Goal: Task Accomplishment & Management: Use online tool/utility

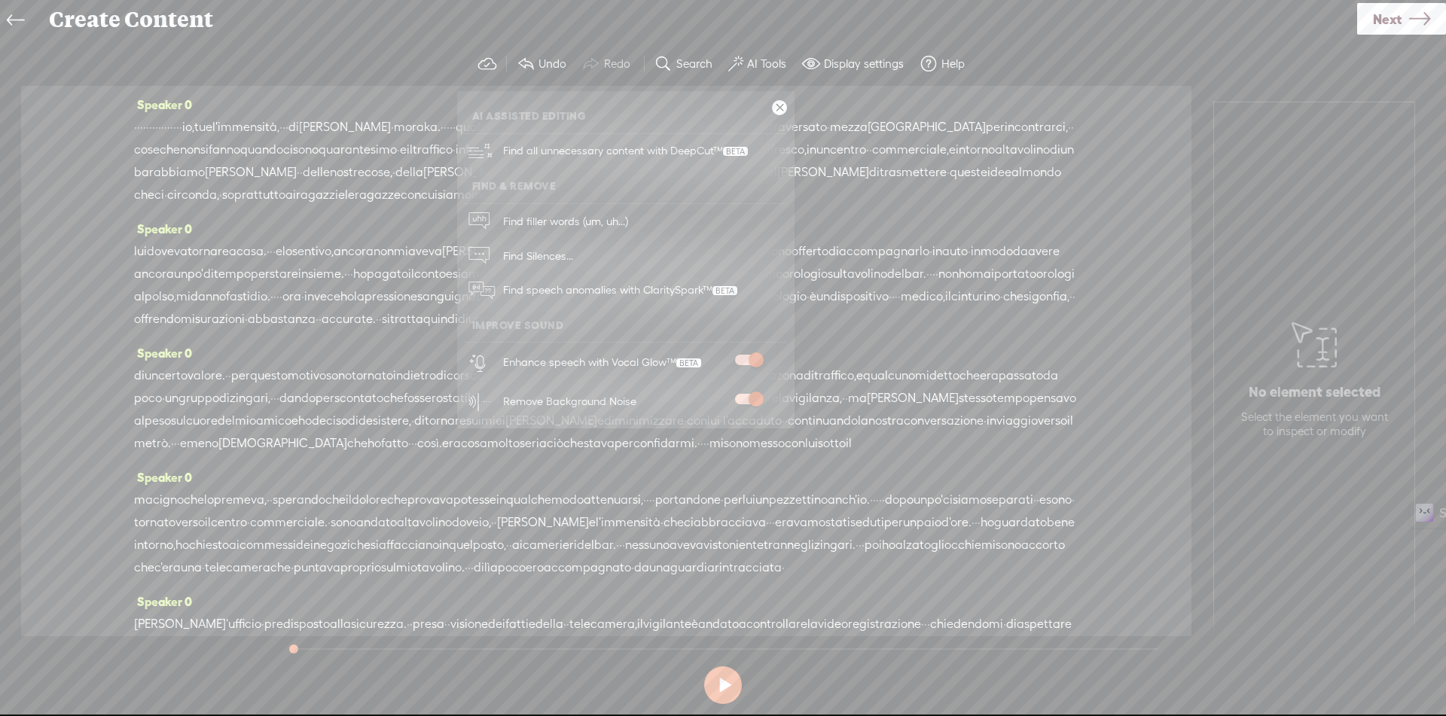
click at [1291, 66] on section "Undo Redo Search Remove Background Noise AI Tools Configure Magic Sound Enhance…" at bounding box center [723, 64] width 1416 height 44
click at [1145, 130] on div "Speaker 0 · · · · · · · · · · l'educazione · · al dialogo interreligioso, · · ·…" at bounding box center [606, 361] width 1170 height 550
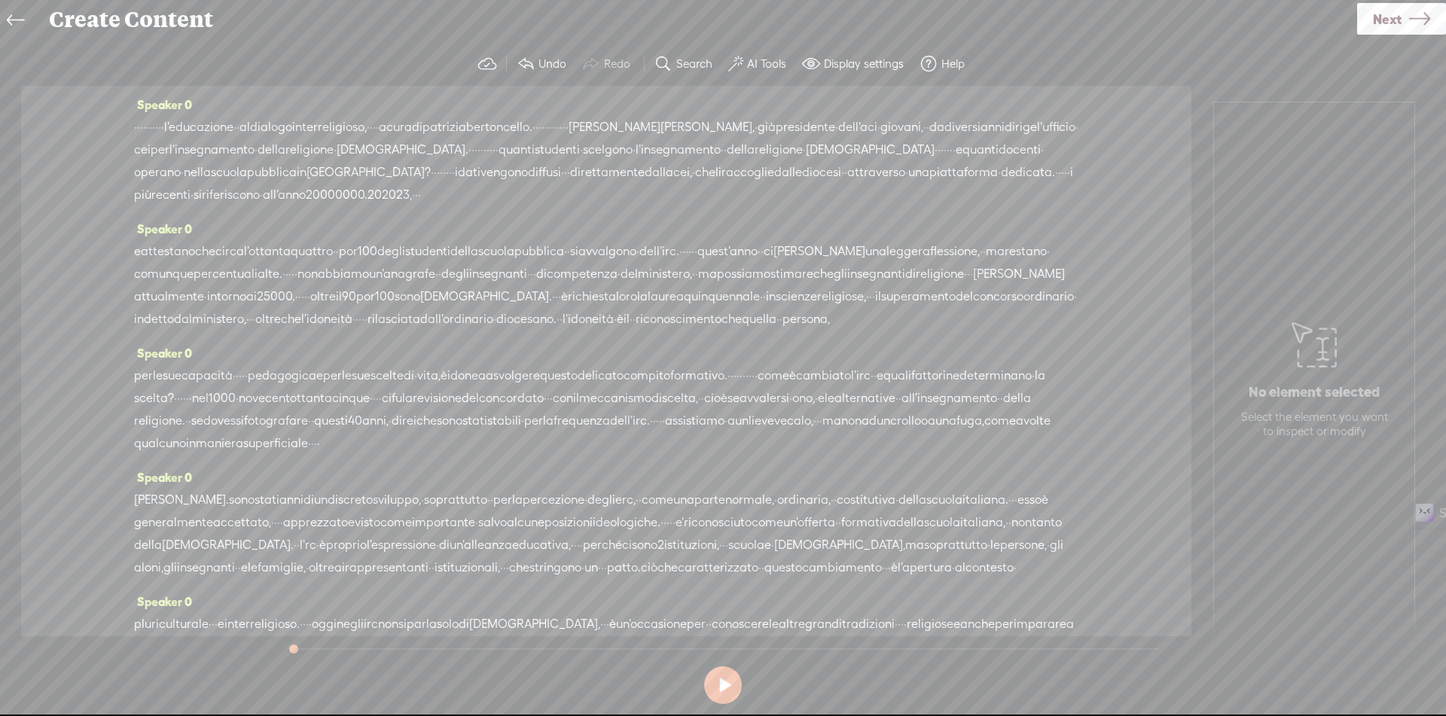
click at [137, 126] on span "·" at bounding box center [135, 127] width 3 height 23
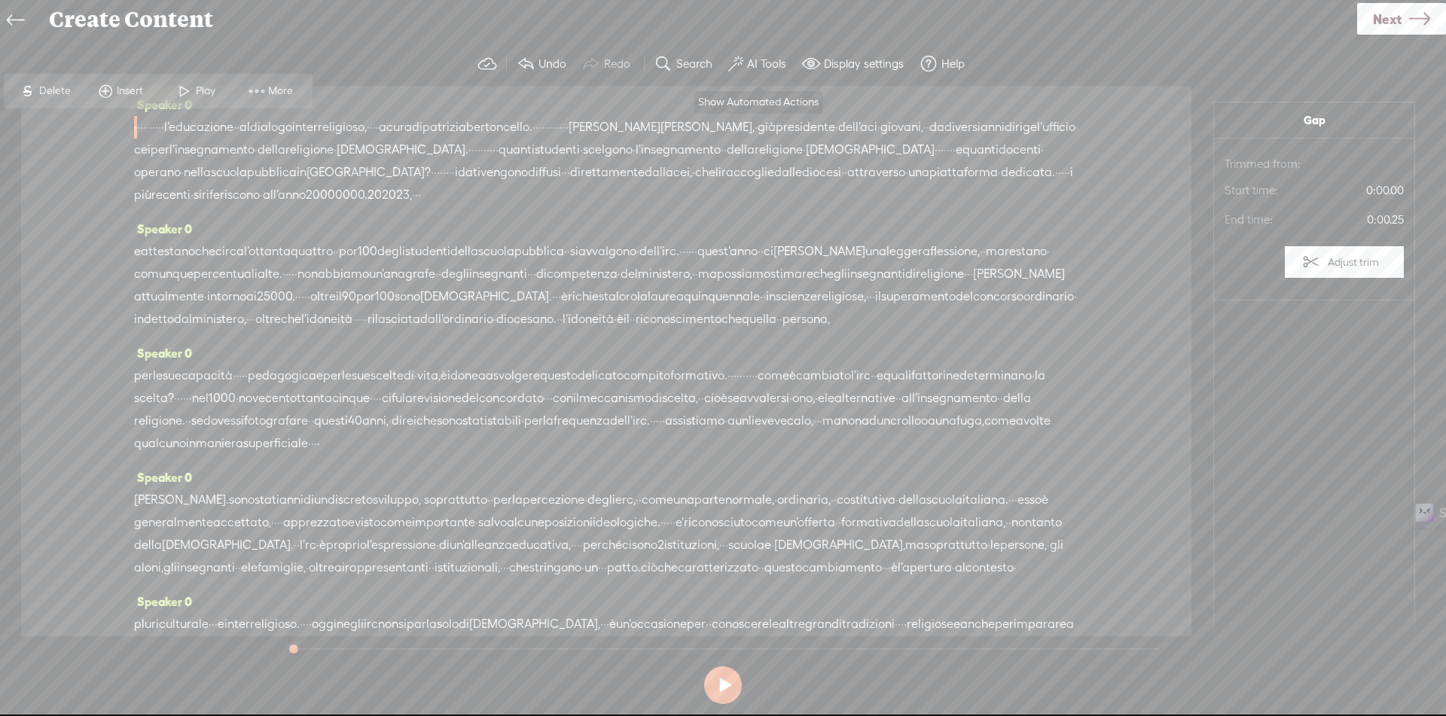
click at [751, 59] on label "AI Tools" at bounding box center [766, 63] width 39 height 15
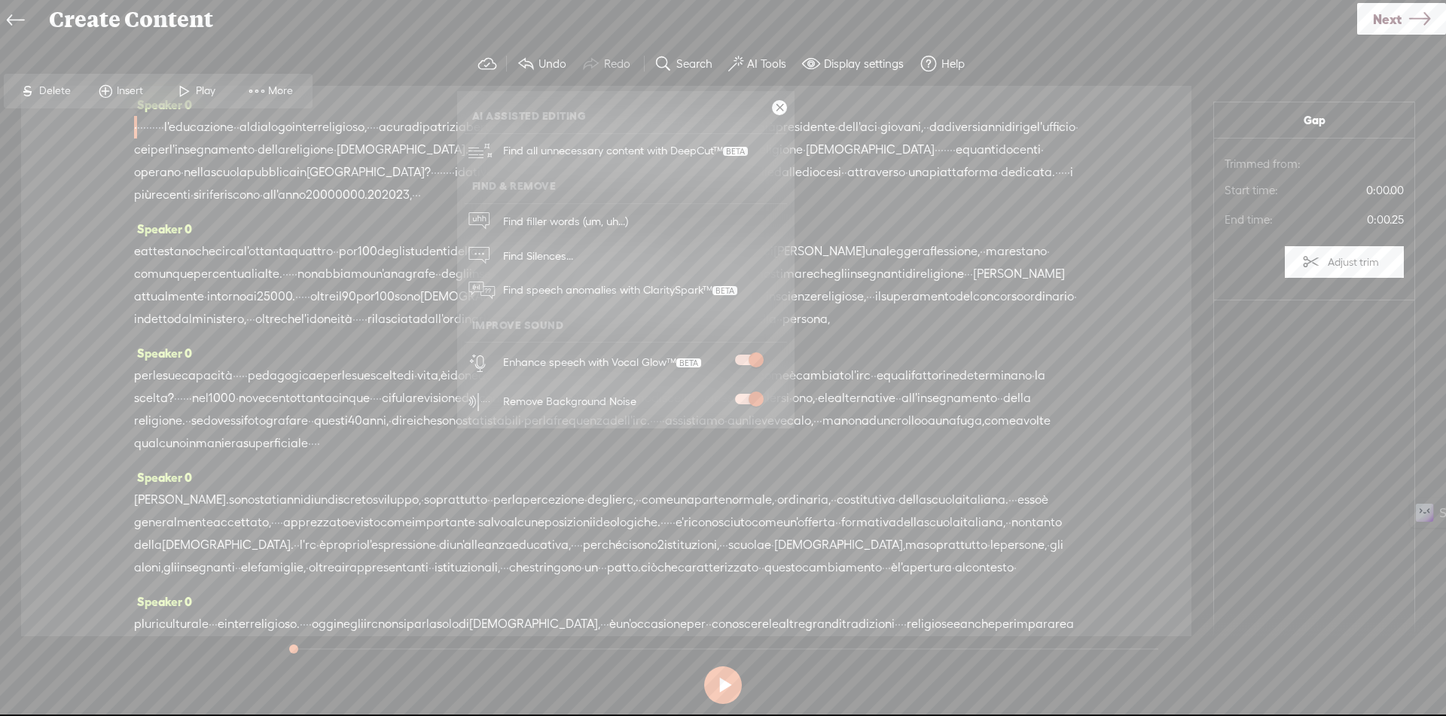
click at [127, 91] on span "Insert" at bounding box center [132, 91] width 30 height 15
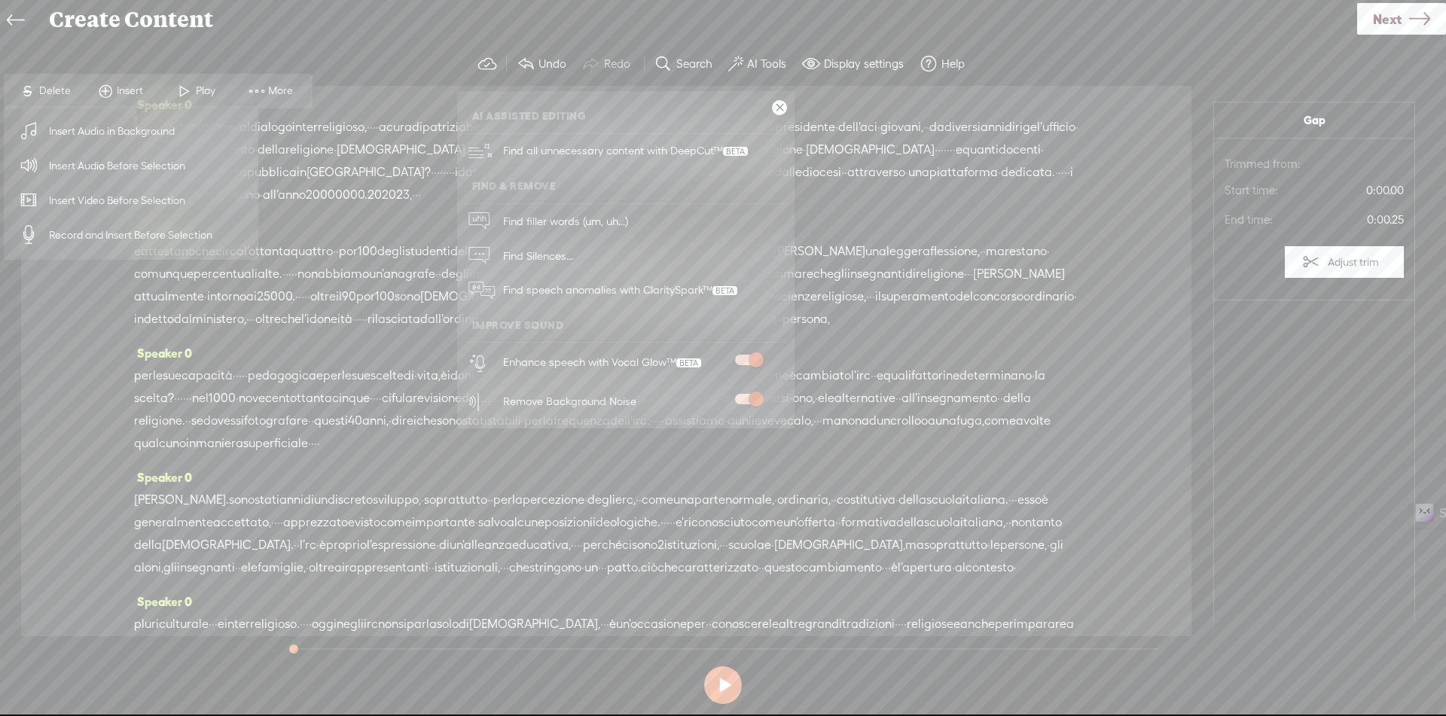
click at [111, 172] on span "Insert Audio Before Selection" at bounding box center [118, 166] width 196 height 34
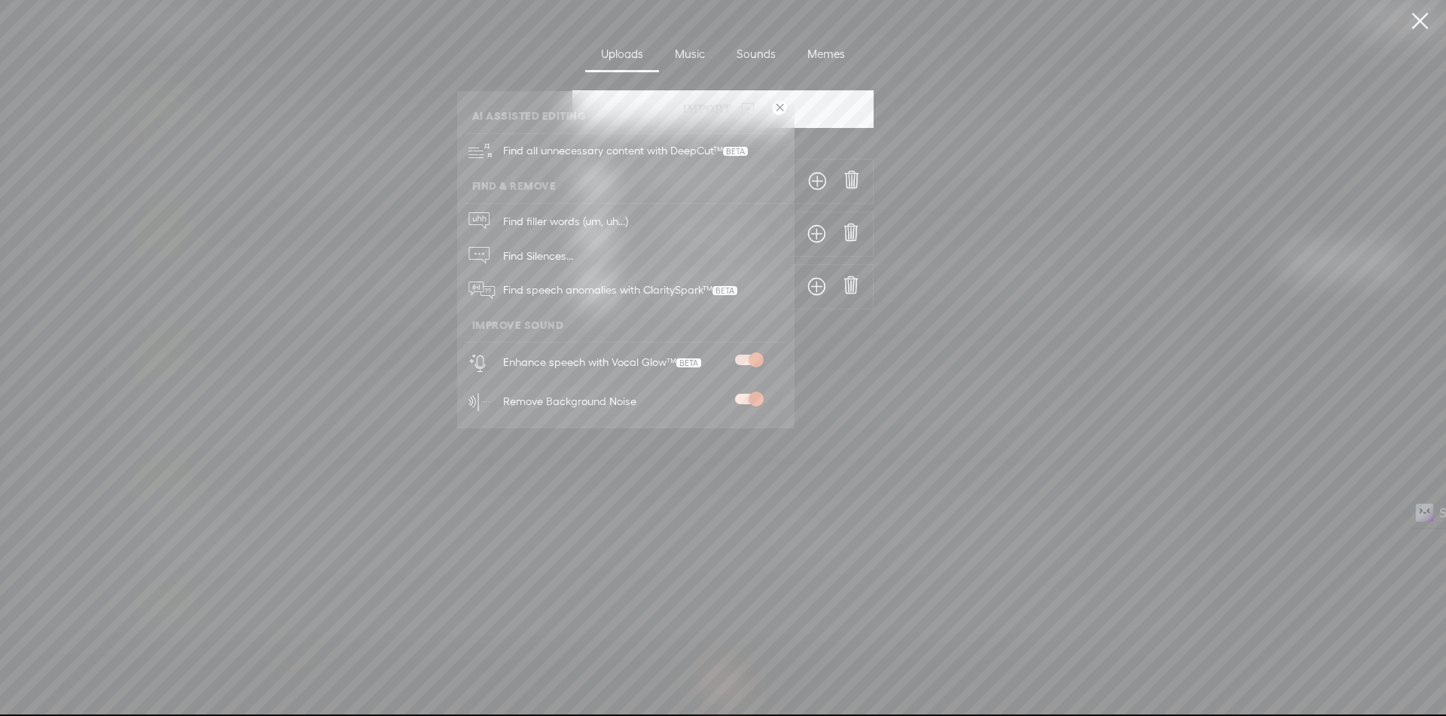
click at [780, 106] on link at bounding box center [779, 107] width 15 height 15
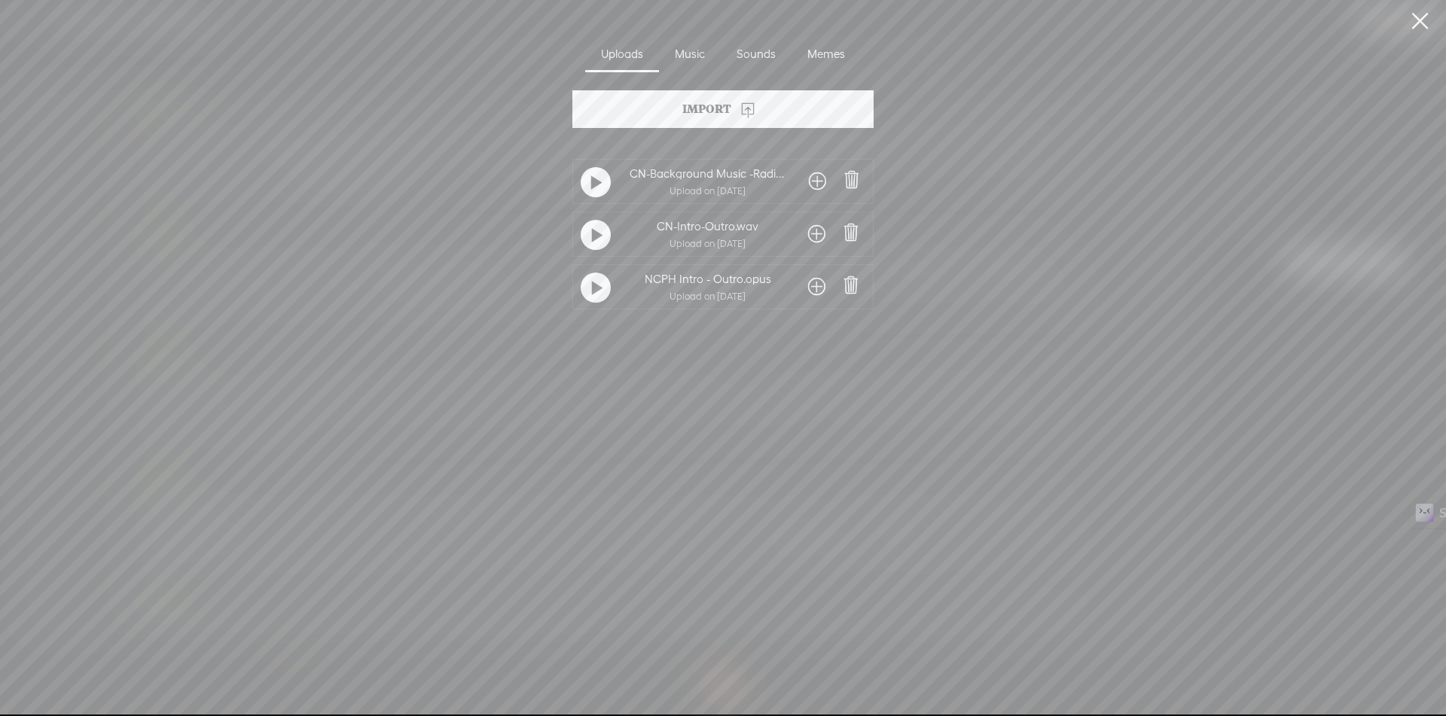
click at [822, 230] on div at bounding box center [816, 234] width 32 height 27
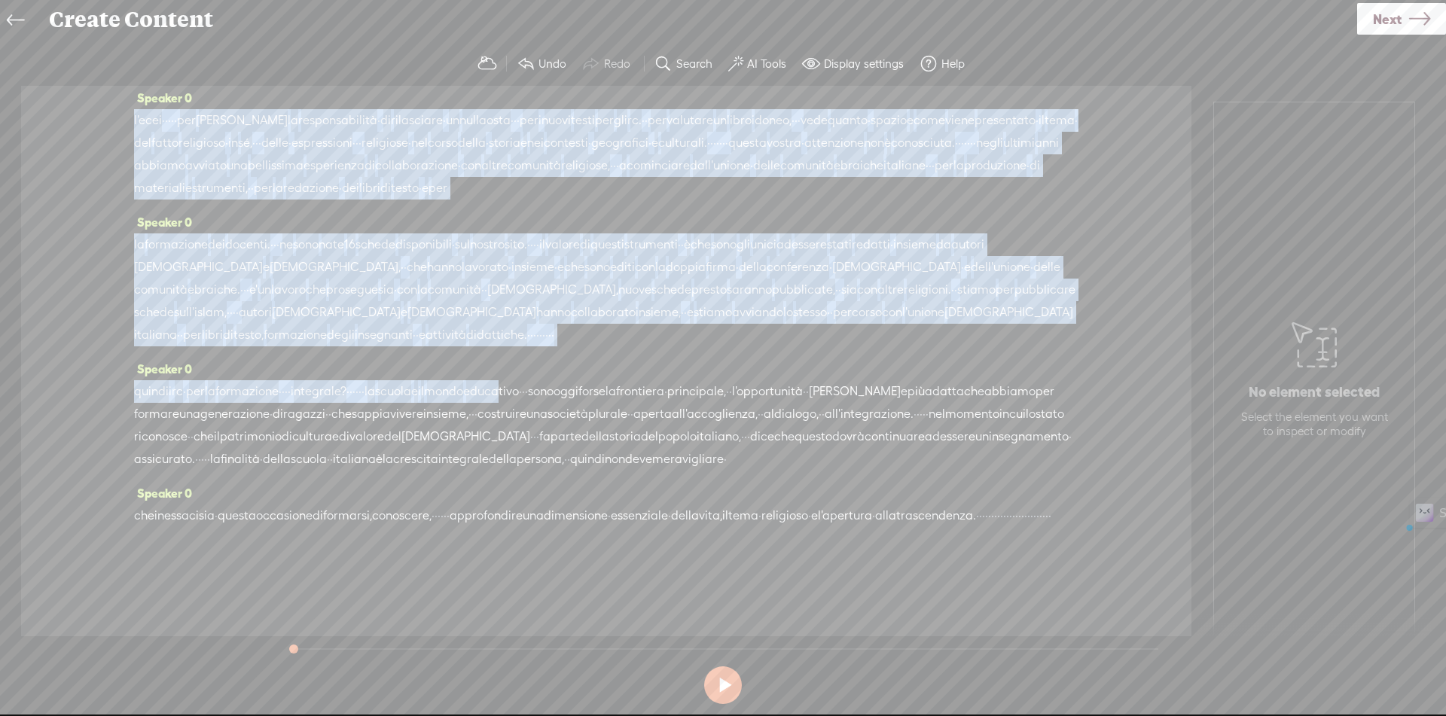
scroll to position [764, 0]
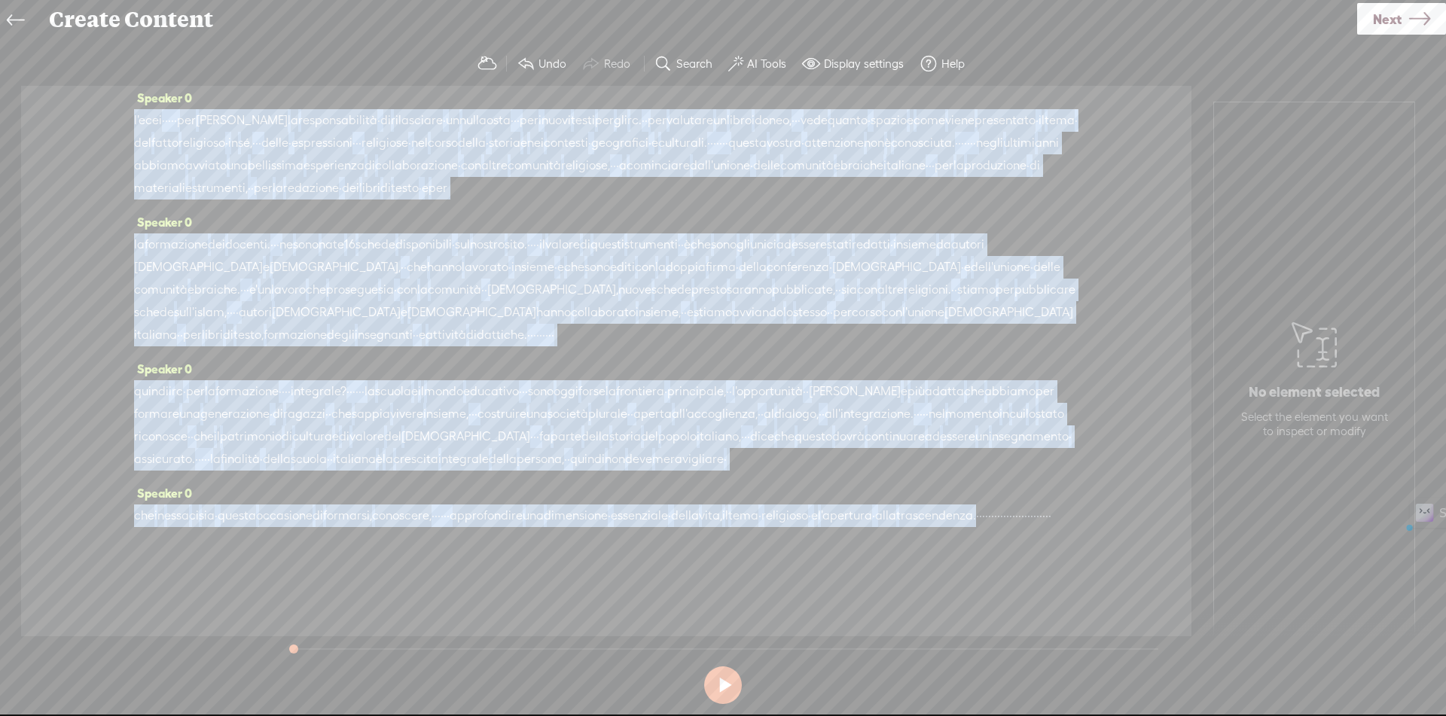
drag, startPoint x: 561, startPoint y: 127, endPoint x: 236, endPoint y: 537, distance: 523.2
click at [236, 537] on div "Speaker 0 · · · · · · · · · · l'educazione · · al dialogo interreligioso, · · ·…" at bounding box center [606, 361] width 1170 height 550
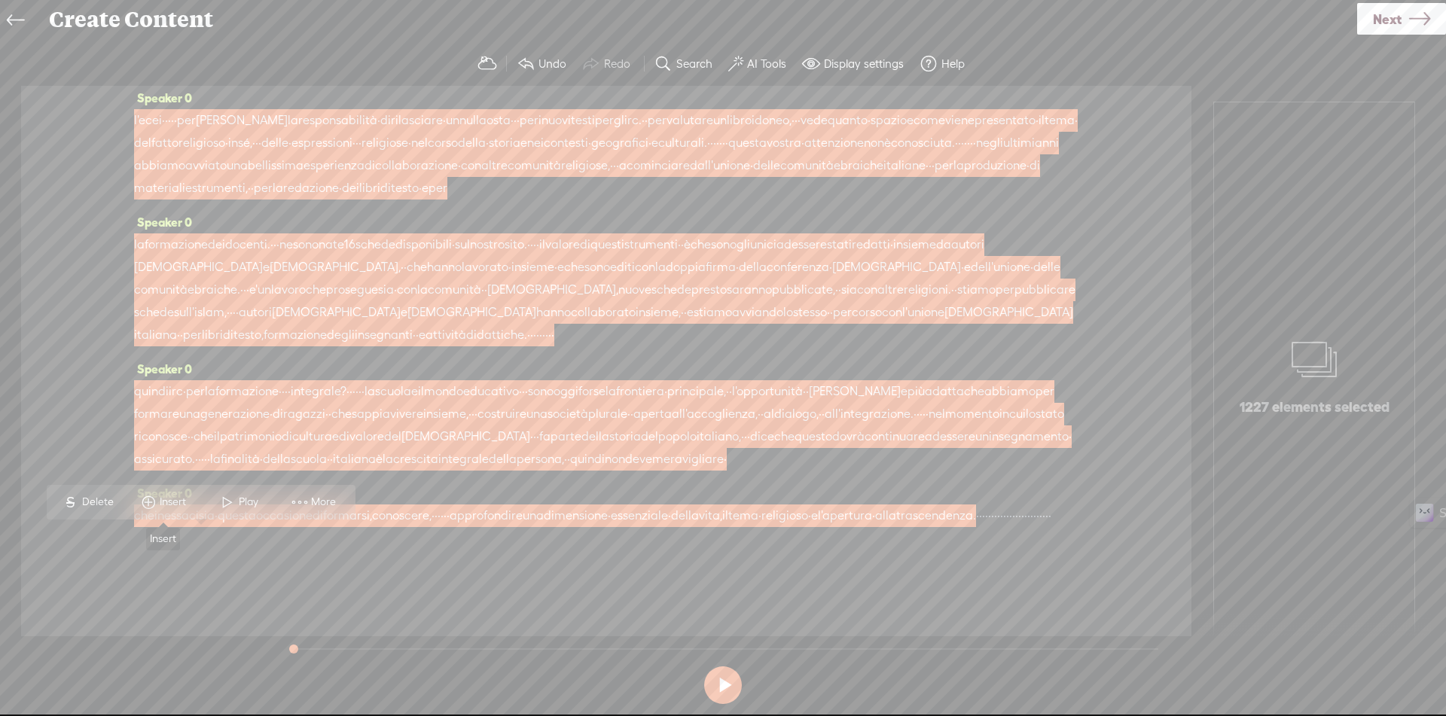
click at [170, 497] on span "Insert" at bounding box center [175, 502] width 30 height 15
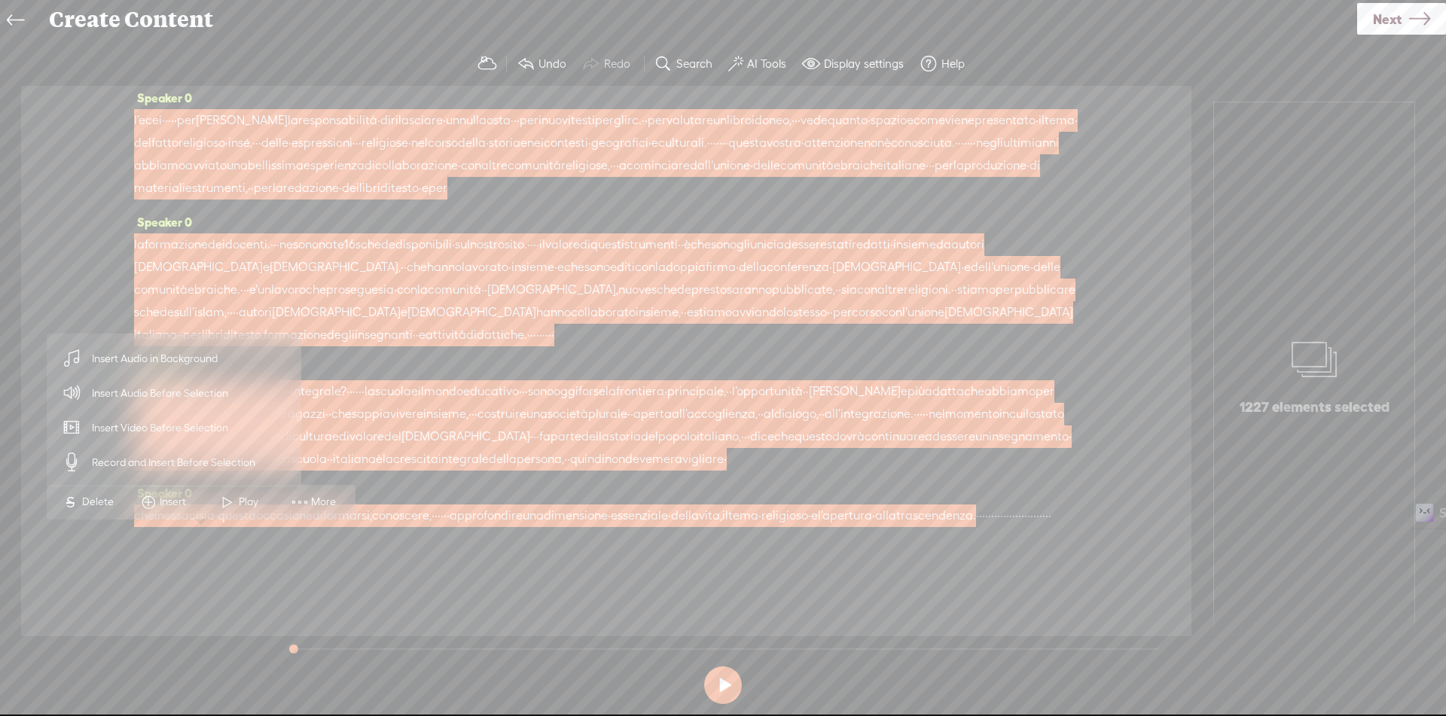
click at [185, 364] on span "Insert Audio in Background" at bounding box center [154, 359] width 185 height 34
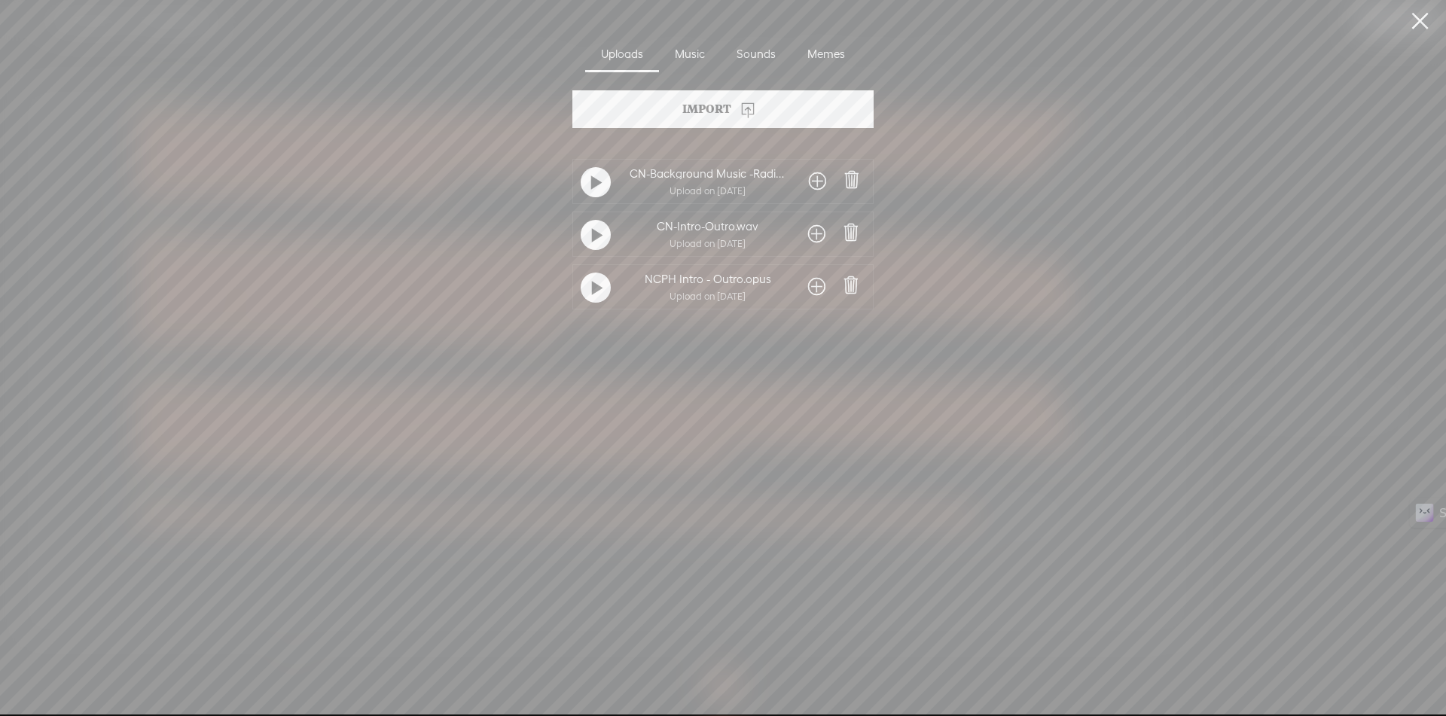
click at [809, 176] on span at bounding box center [817, 181] width 17 height 24
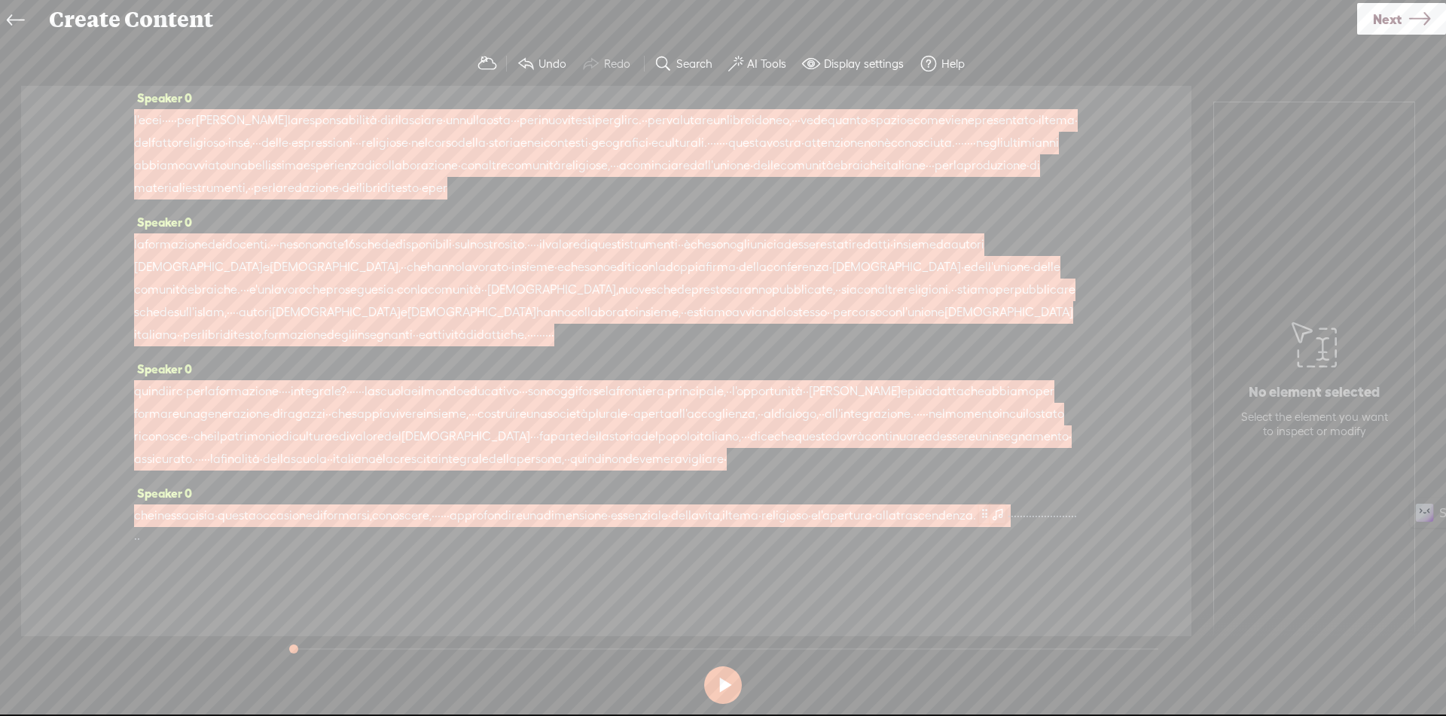
click at [990, 523] on span at bounding box center [997, 514] width 15 height 18
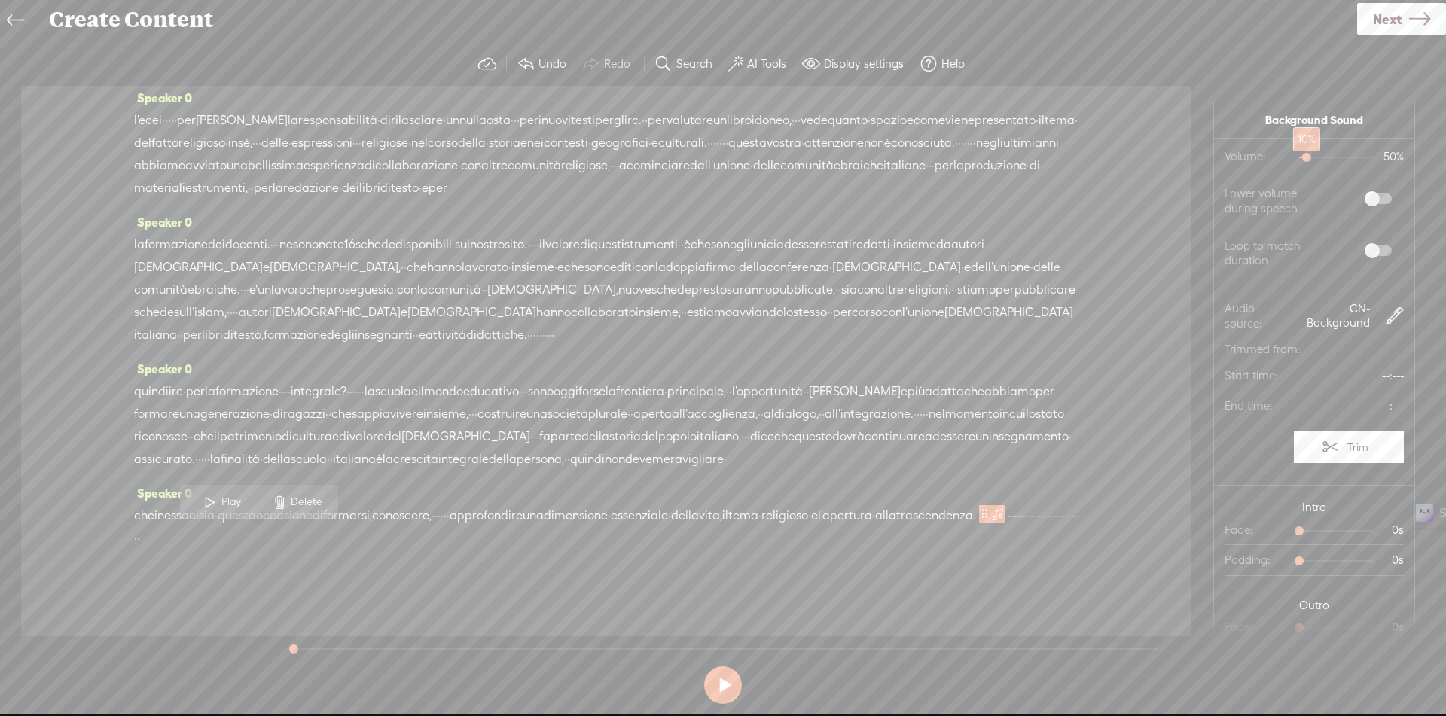
drag, startPoint x: 1315, startPoint y: 158, endPoint x: 1297, endPoint y: 162, distance: 17.7
click at [1297, 162] on div at bounding box center [1308, 159] width 35 height 35
click at [1364, 195] on span at bounding box center [1377, 199] width 27 height 11
click at [1364, 249] on span at bounding box center [1377, 250] width 27 height 11
drag, startPoint x: 1305, startPoint y: 532, endPoint x: 1328, endPoint y: 532, distance: 23.3
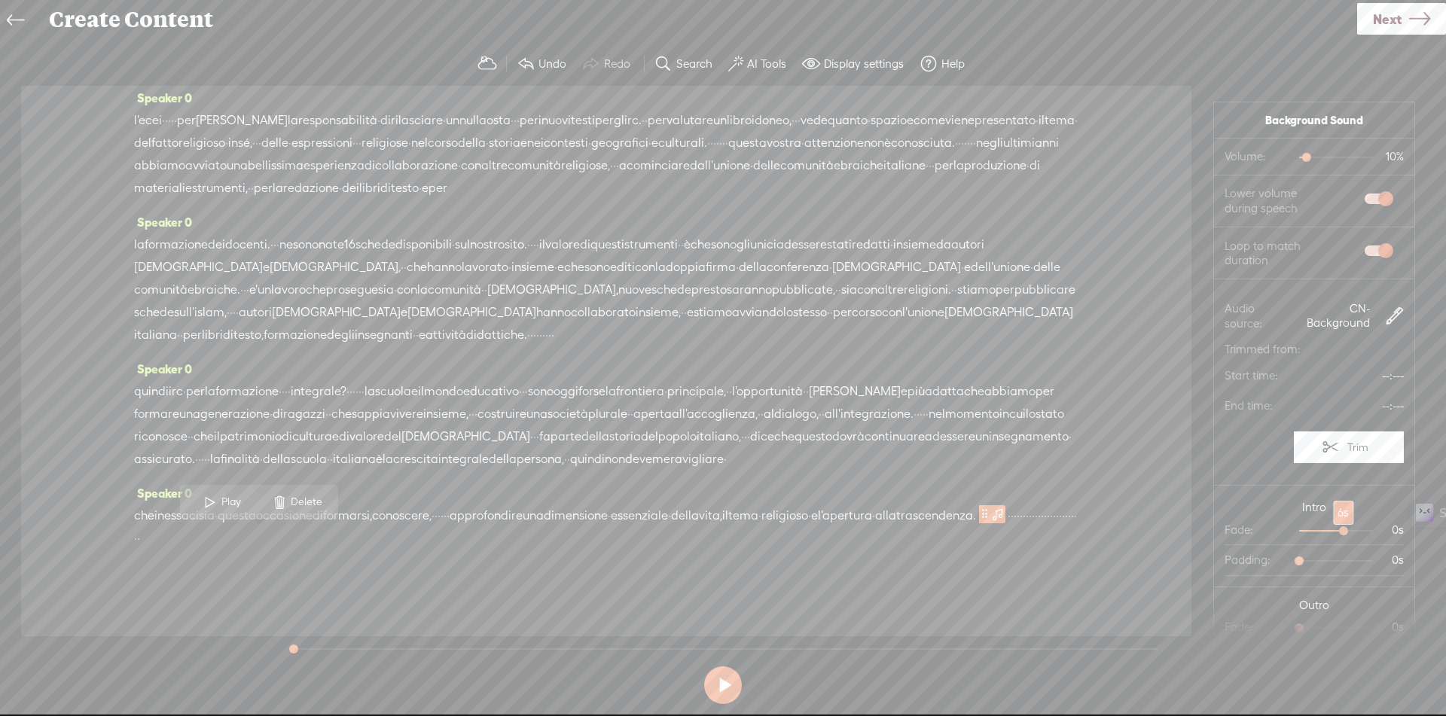
click at [1328, 532] on div at bounding box center [1345, 532] width 35 height 35
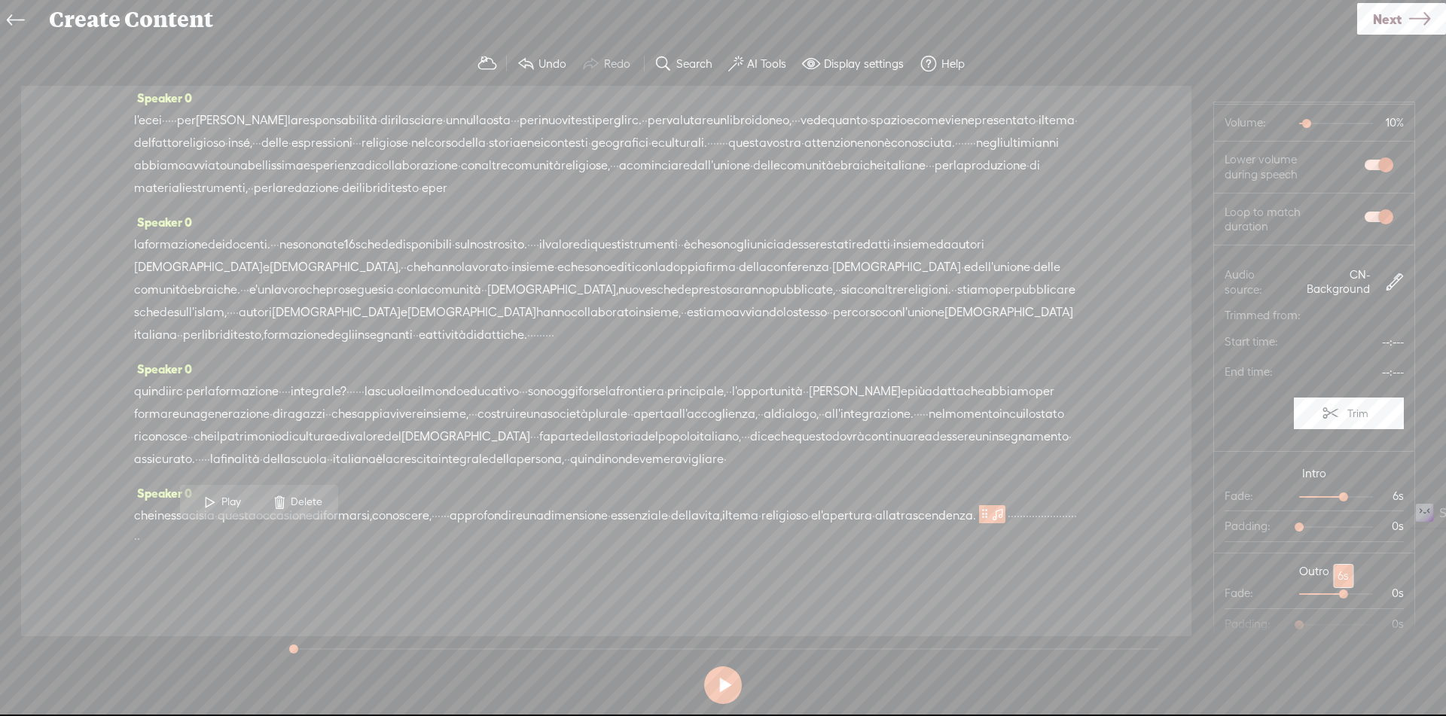
drag, startPoint x: 1300, startPoint y: 592, endPoint x: 1329, endPoint y: 596, distance: 29.7
click at [1329, 596] on div at bounding box center [1345, 595] width 35 height 35
click at [1017, 527] on span "·" at bounding box center [1018, 516] width 3 height 23
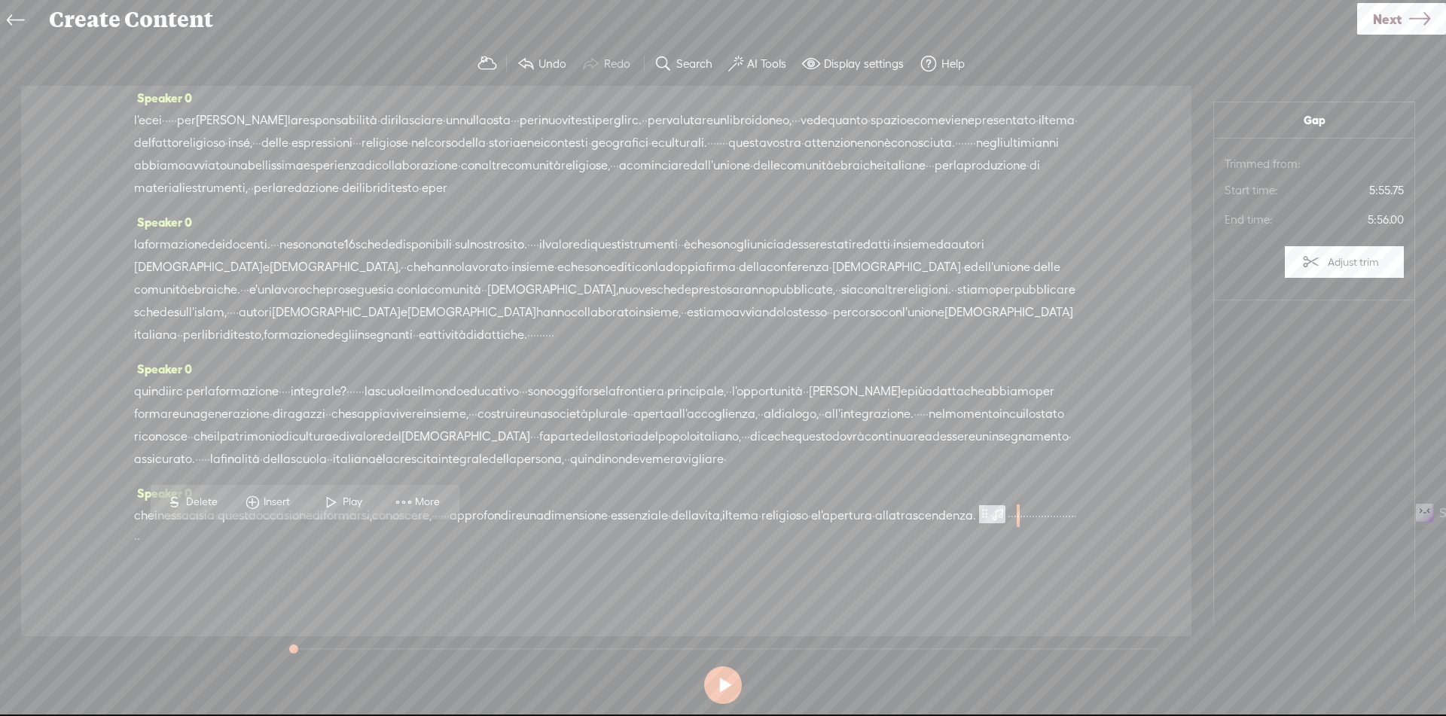
scroll to position [0, 0]
click at [280, 503] on span "Insert" at bounding box center [279, 502] width 30 height 15
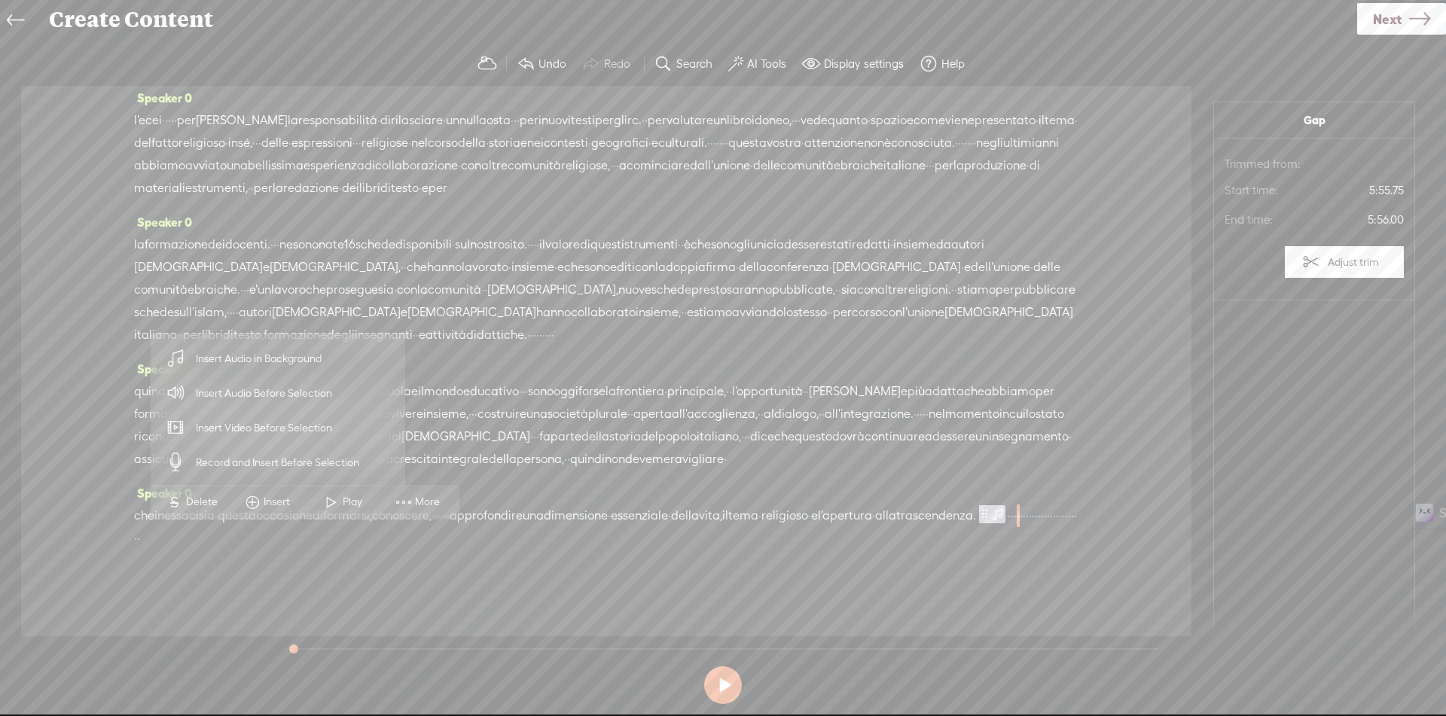
click at [251, 392] on span "Insert Audio Before Selection" at bounding box center [264, 393] width 196 height 34
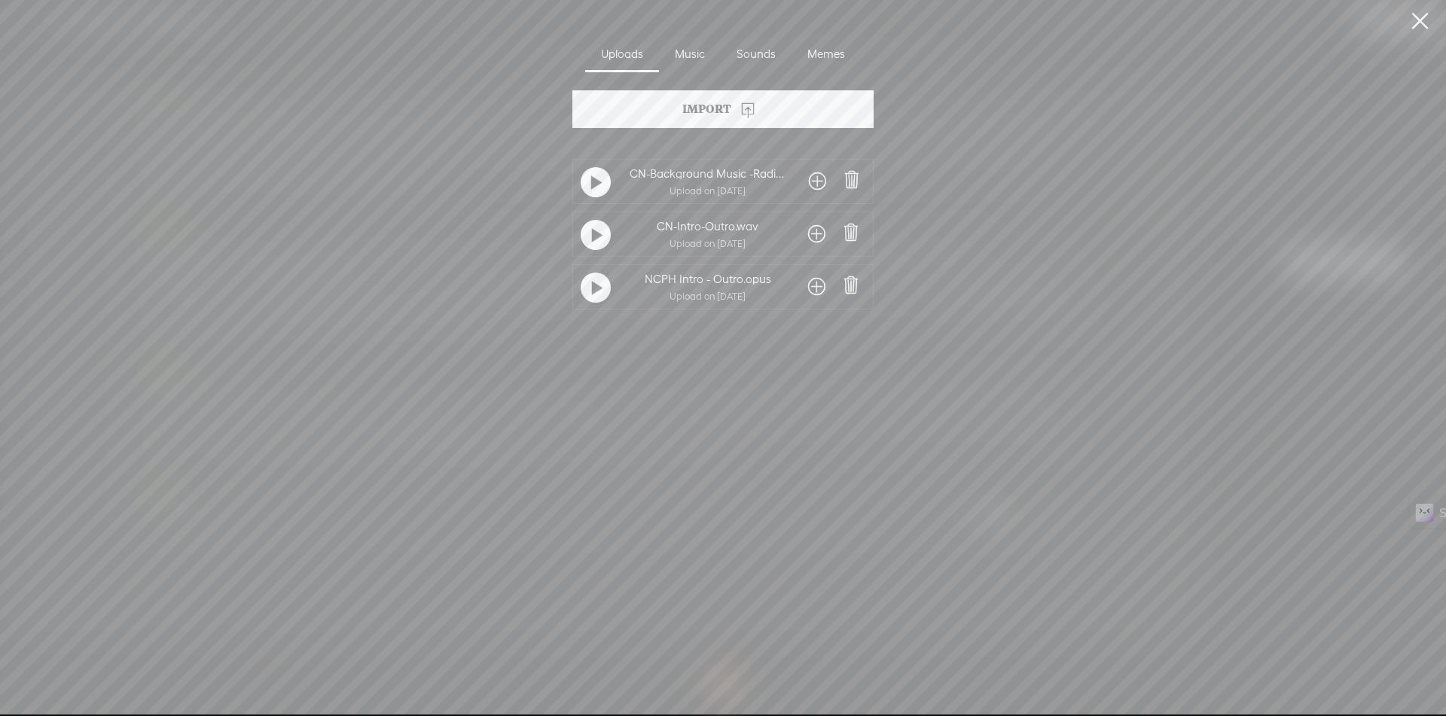
click at [819, 236] on span at bounding box center [816, 234] width 17 height 24
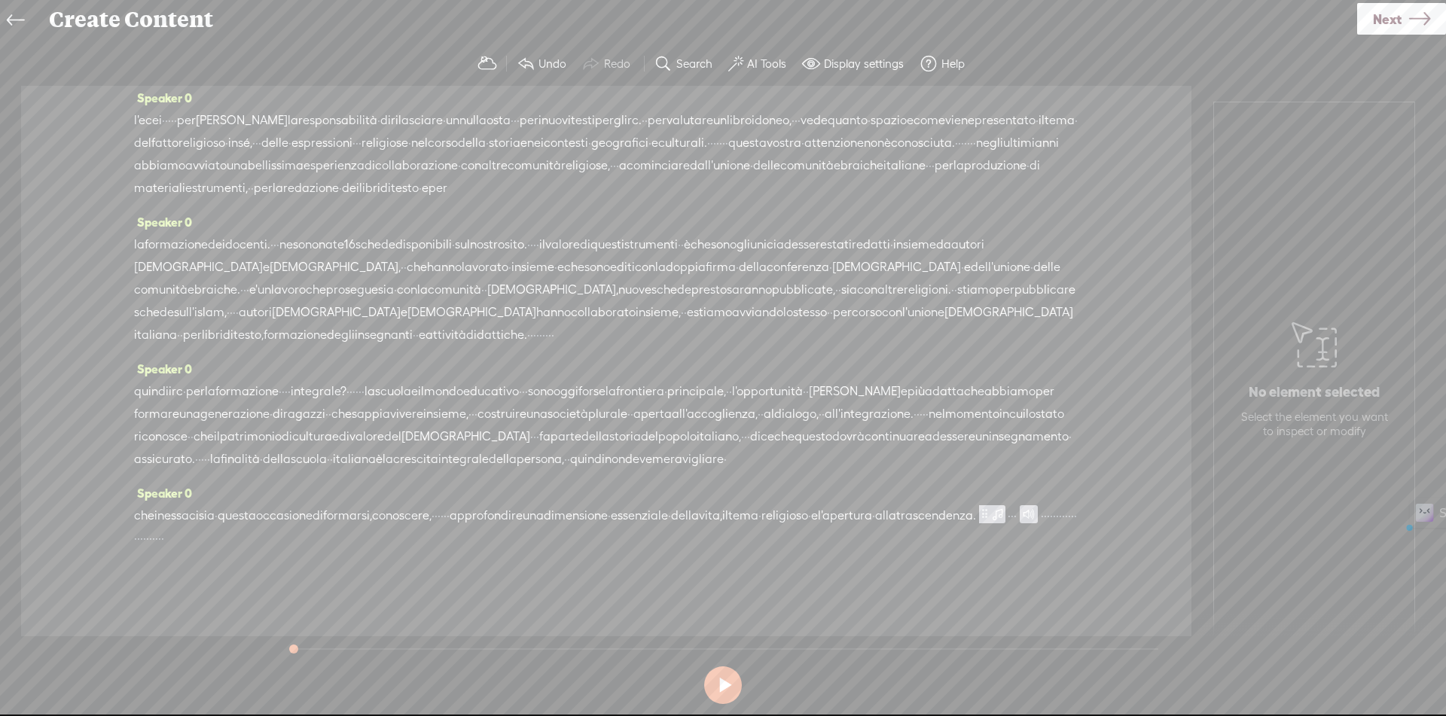
drag, startPoint x: 331, startPoint y: 540, endPoint x: 771, endPoint y: 560, distance: 441.0
click at [771, 560] on div "Speaker 0 che in essa ci sia · questa occasione di formarsi, conoscere, · · · ·…" at bounding box center [606, 521] width 944 height 79
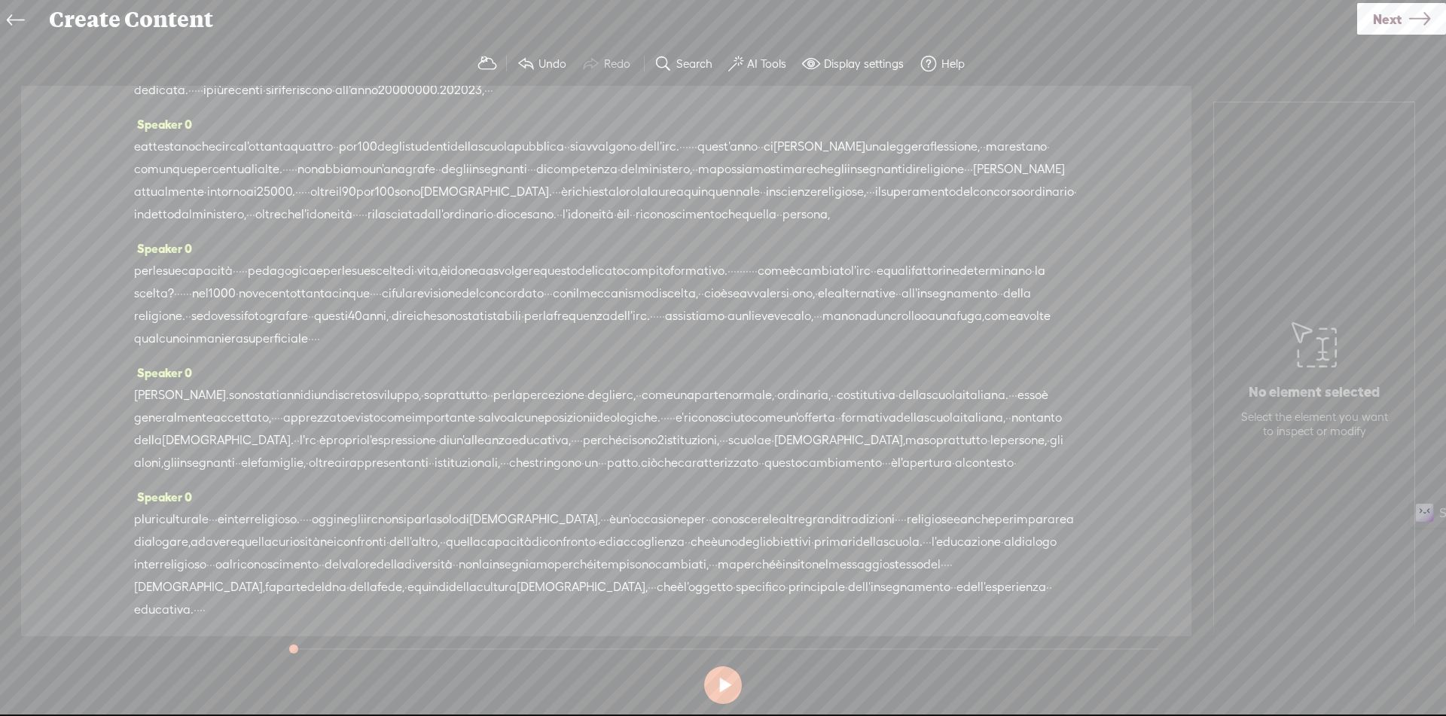
scroll to position [11, 0]
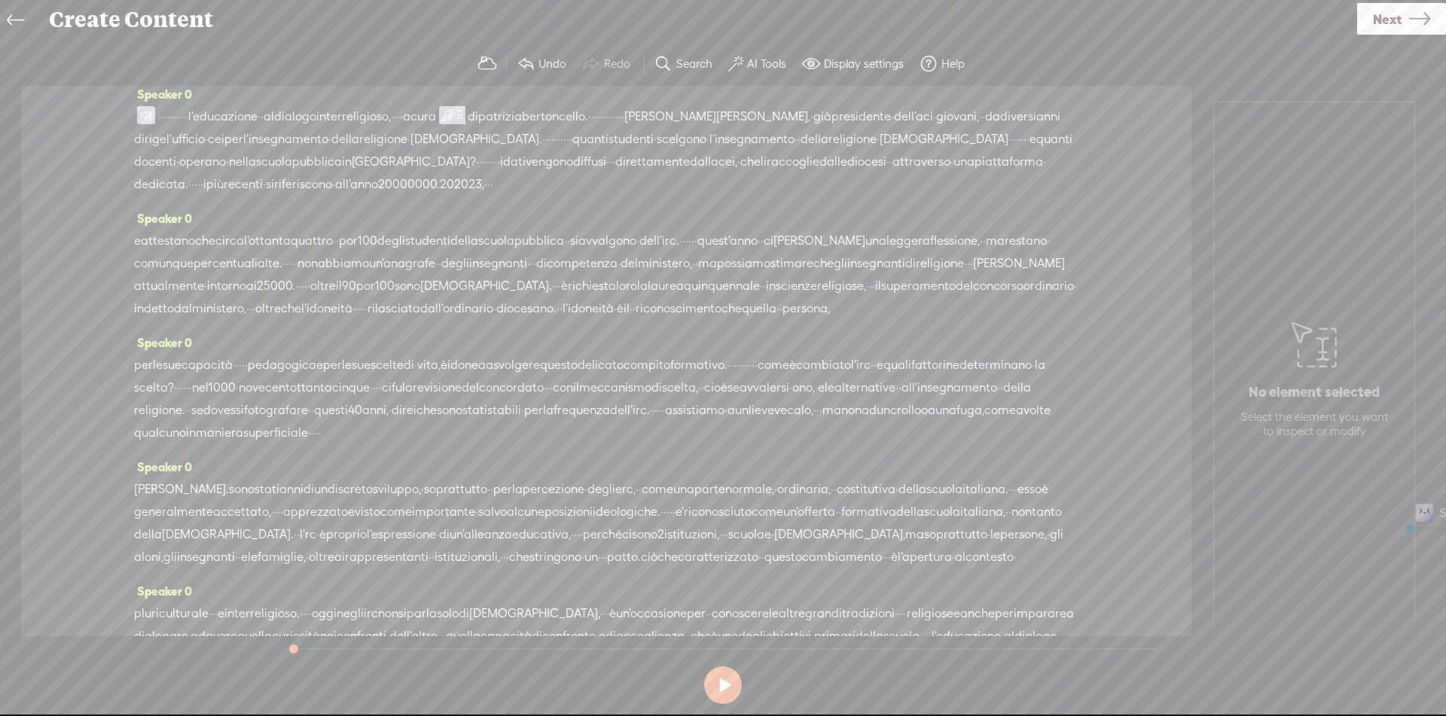
drag, startPoint x: 173, startPoint y: 117, endPoint x: 218, endPoint y: 118, distance: 45.2
click at [218, 118] on div "· · · · · · · · · · l'educazione · · al dialogo interreligioso, · · · · a cura …" at bounding box center [606, 150] width 944 height 90
click at [218, 117] on span "l'educazione" at bounding box center [219, 117] width 69 height 23
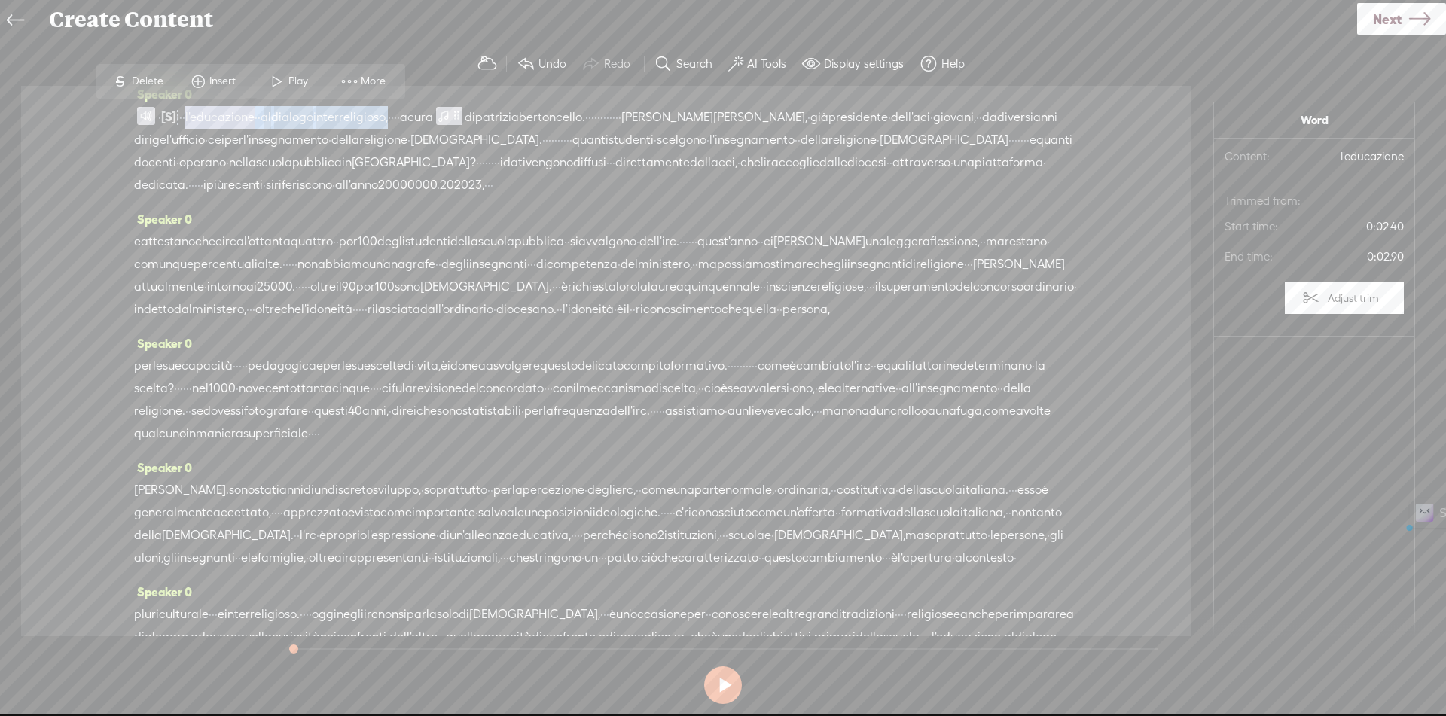
drag, startPoint x: 215, startPoint y: 112, endPoint x: 439, endPoint y: 119, distance: 224.5
click at [439, 119] on div "· [S] · · · · · · · · · l'educazione · · al dialogo interreligioso, · · · · a c…" at bounding box center [606, 150] width 944 height 91
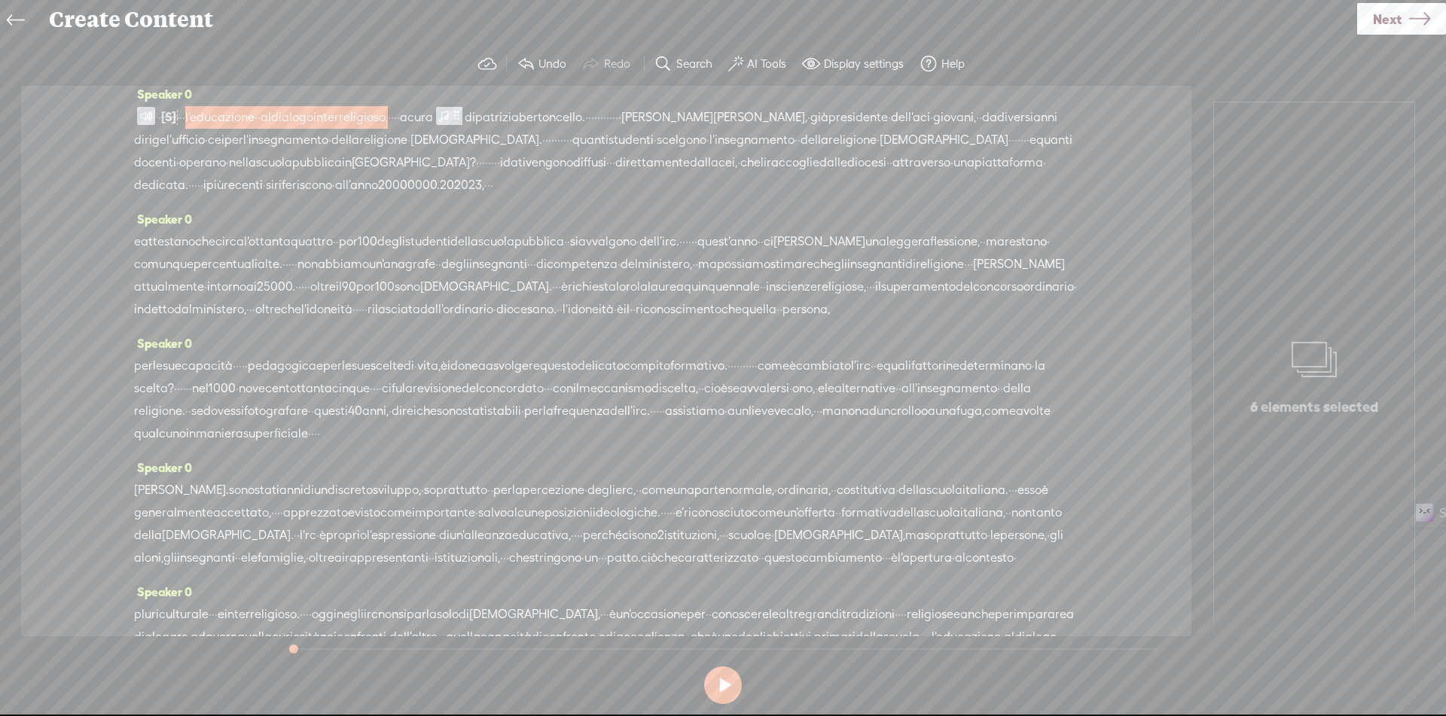
click at [451, 117] on span at bounding box center [443, 116] width 15 height 18
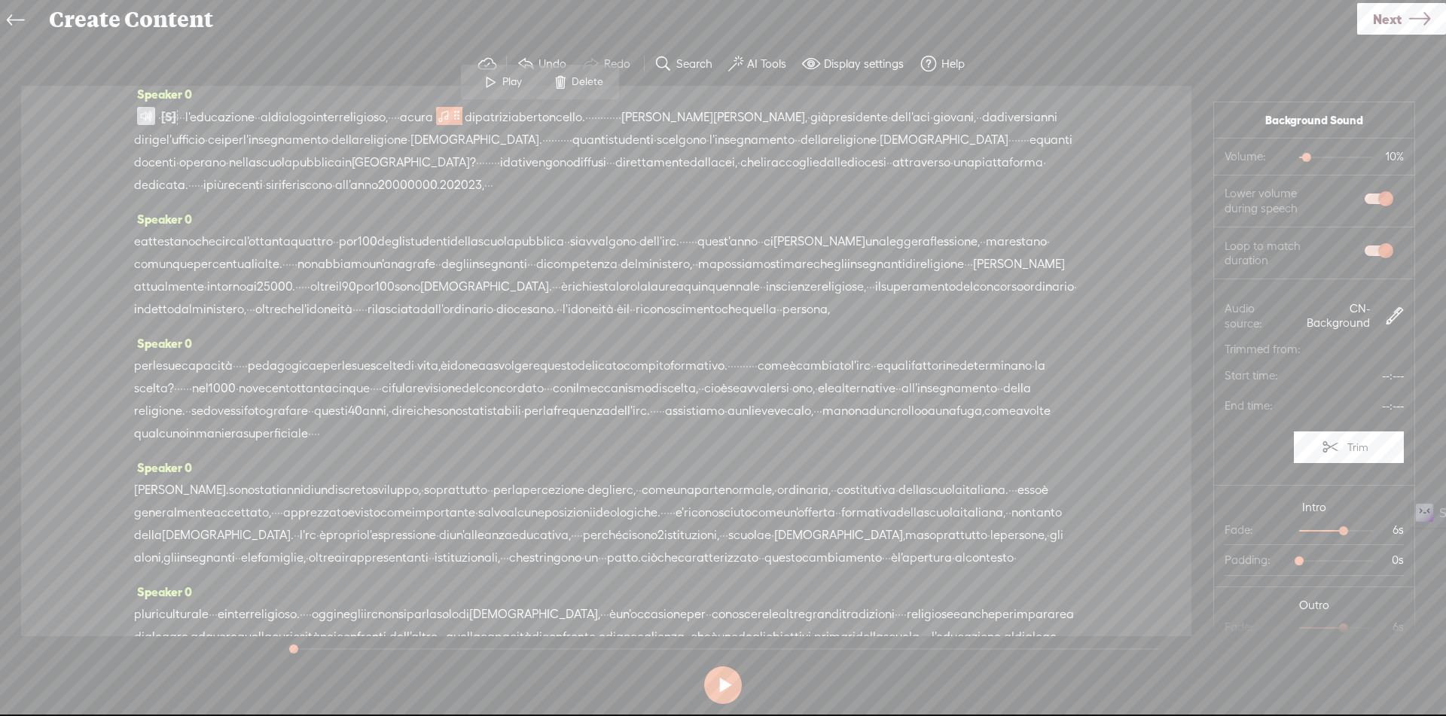
click at [1114, 142] on div "Speaker 0 · [S] · · · · · · · · · l'educazione · · al dialogo interreligioso, ·…" at bounding box center [606, 361] width 1170 height 550
click at [147, 111] on span at bounding box center [146, 116] width 18 height 18
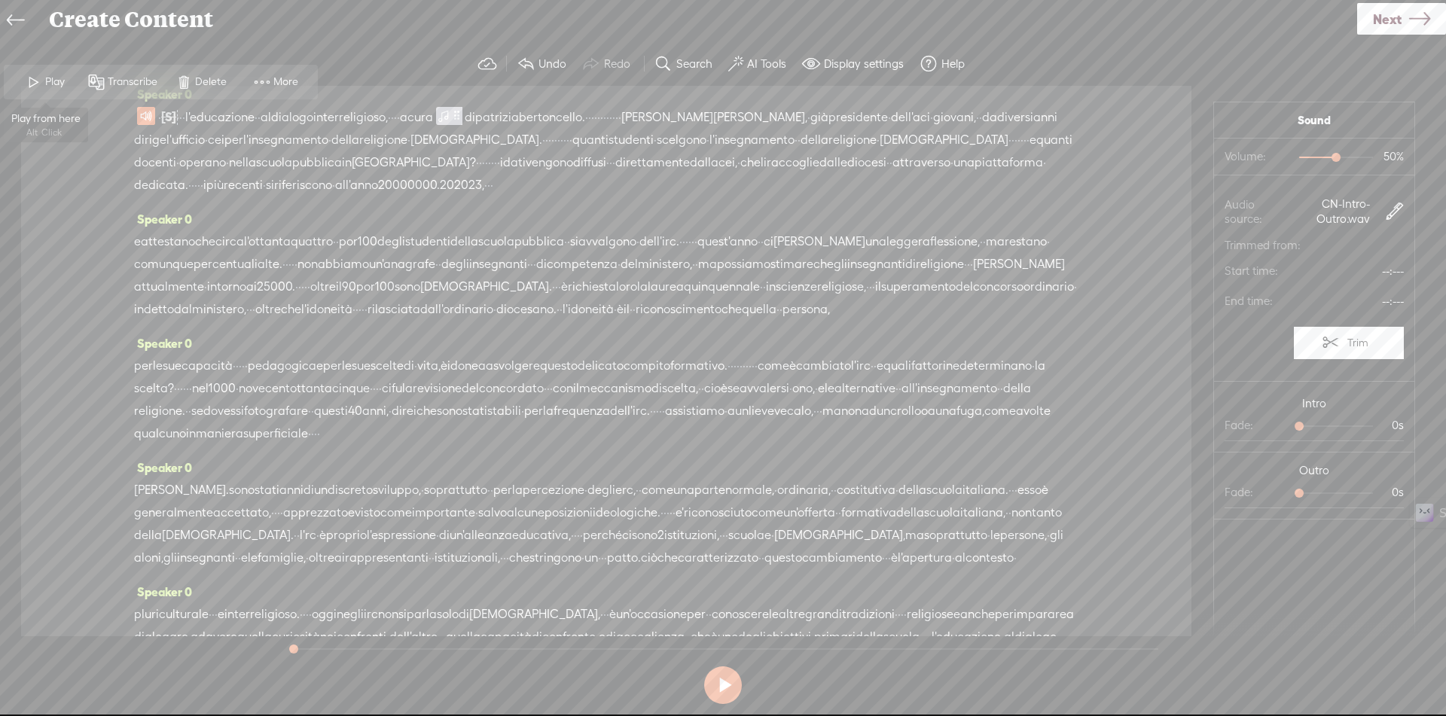
click at [61, 86] on span "Play" at bounding box center [56, 82] width 23 height 15
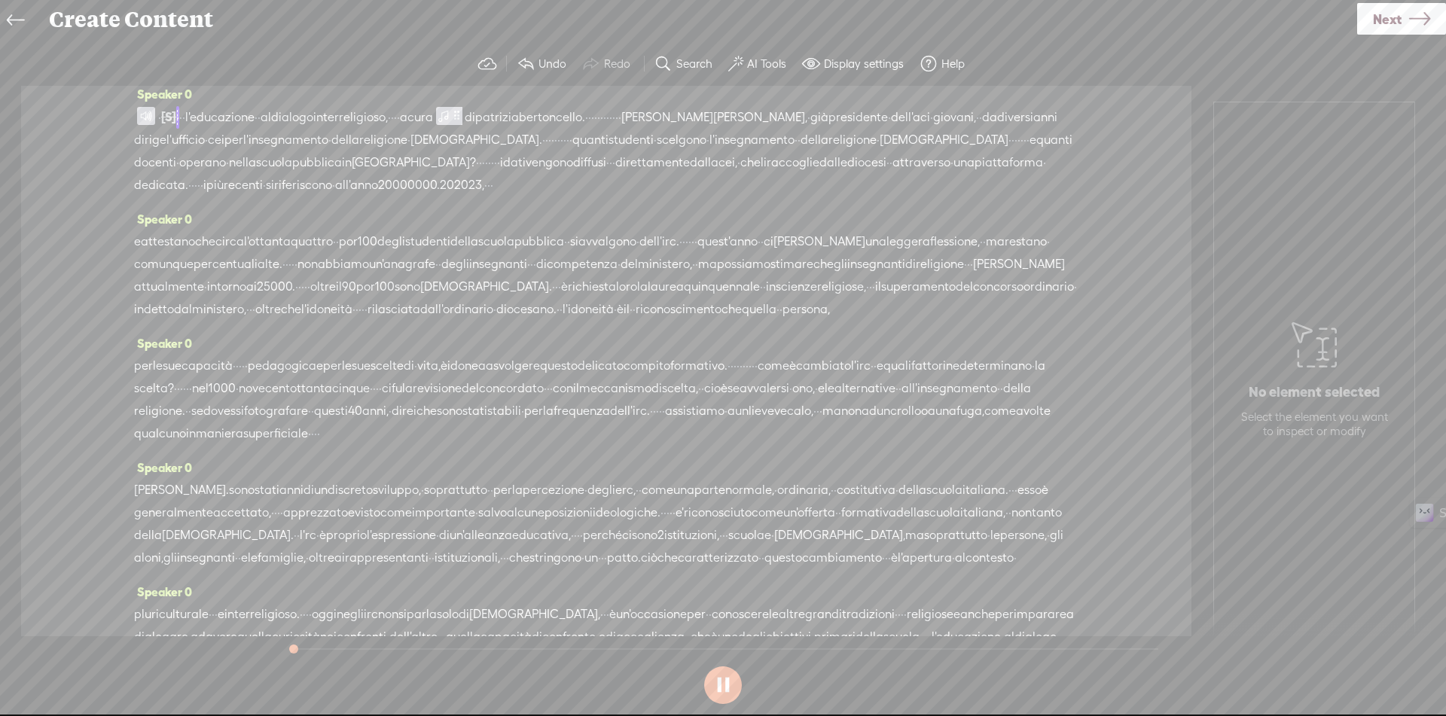
scroll to position [0, 0]
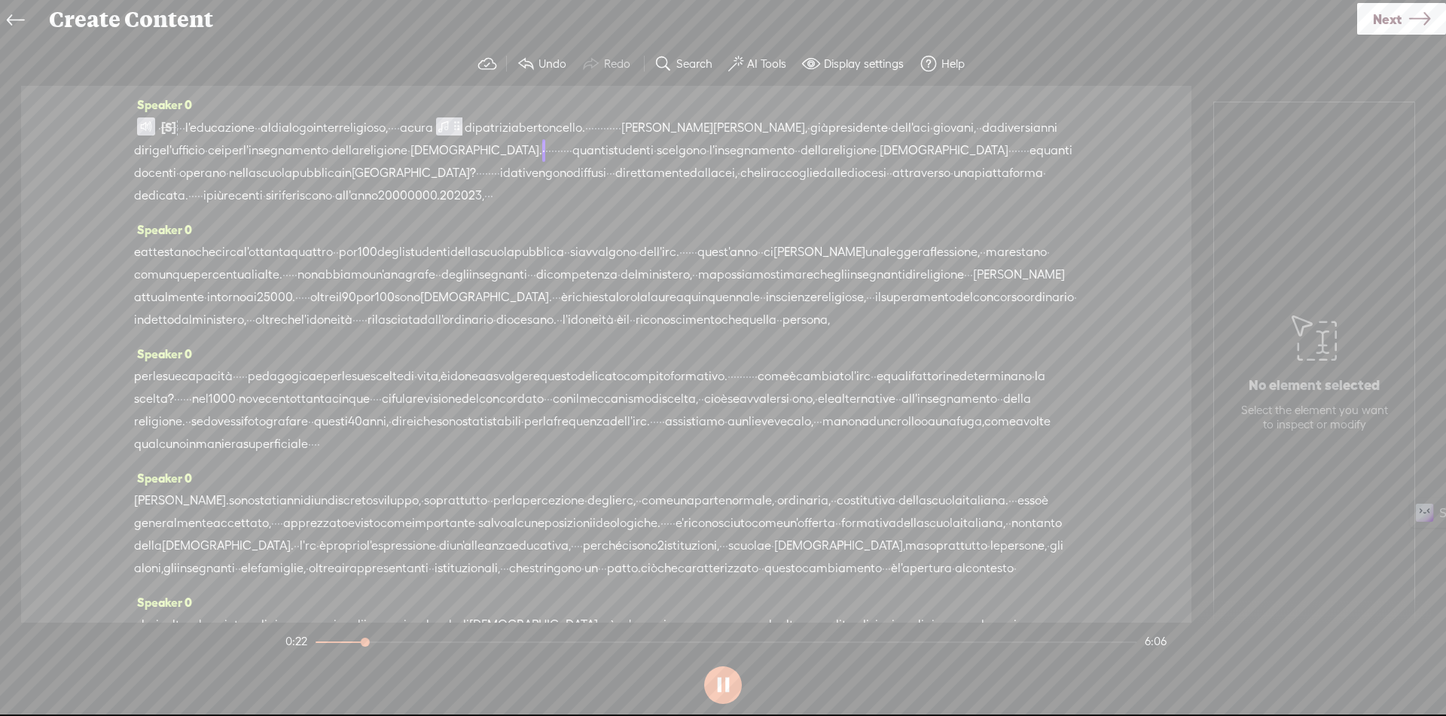
click at [1105, 173] on div "Speaker 0 · [S] · · · · · · · · · l'educazione · · al dialogo interreligioso, ·…" at bounding box center [606, 354] width 1170 height 537
drag, startPoint x: 699, startPoint y: 150, endPoint x: 736, endPoint y: 150, distance: 37.6
click at [736, 150] on div "· [S] · · · · · · · · · l'educazione · · al dialogo interreligioso, · · · · a c…" at bounding box center [606, 161] width 944 height 91
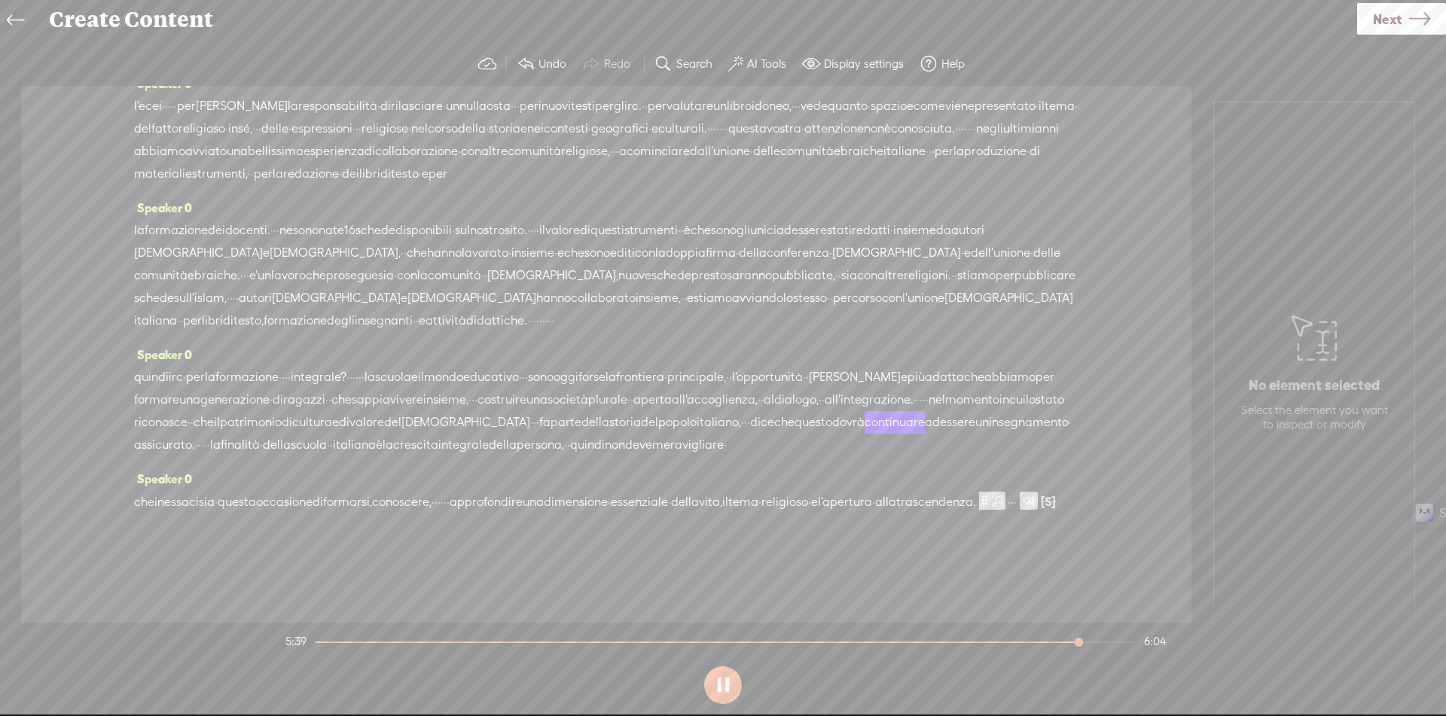
click at [141, 219] on span "la" at bounding box center [139, 230] width 11 height 23
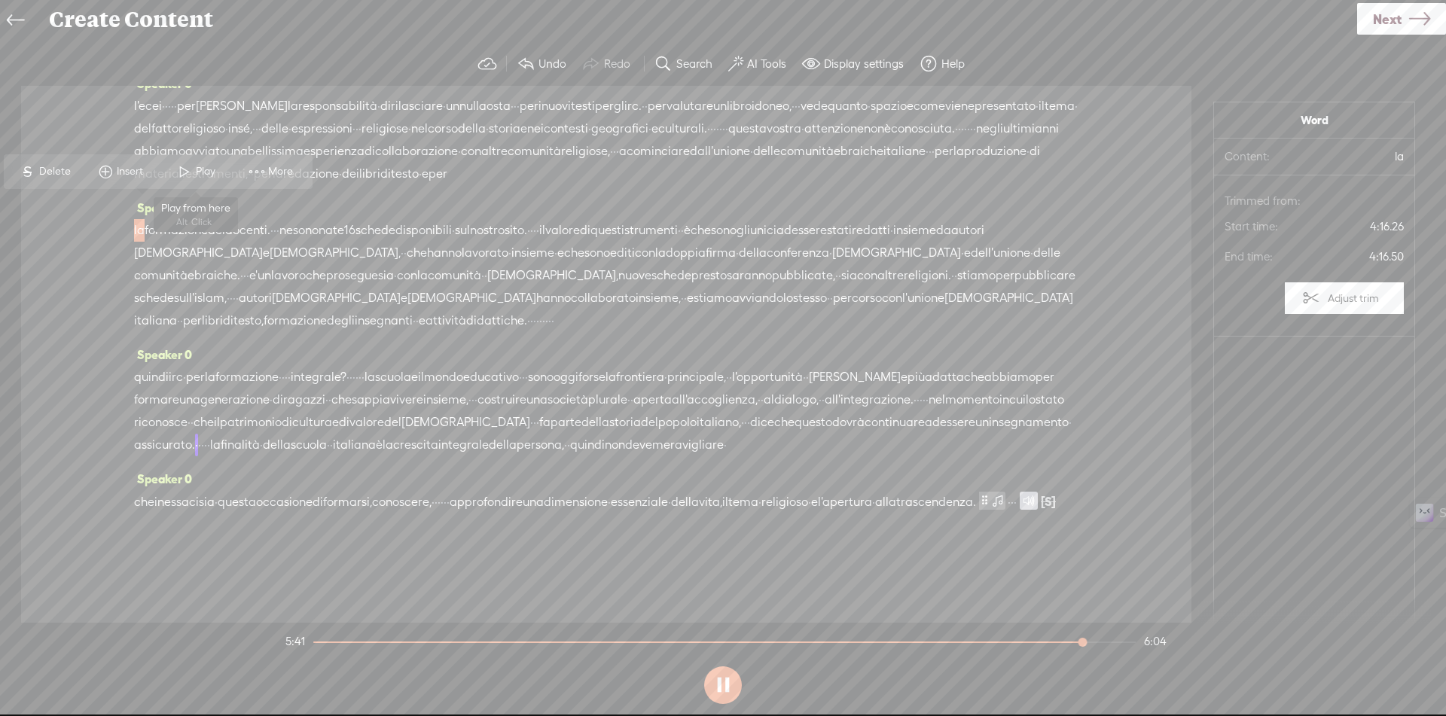
click at [186, 176] on span at bounding box center [184, 171] width 23 height 27
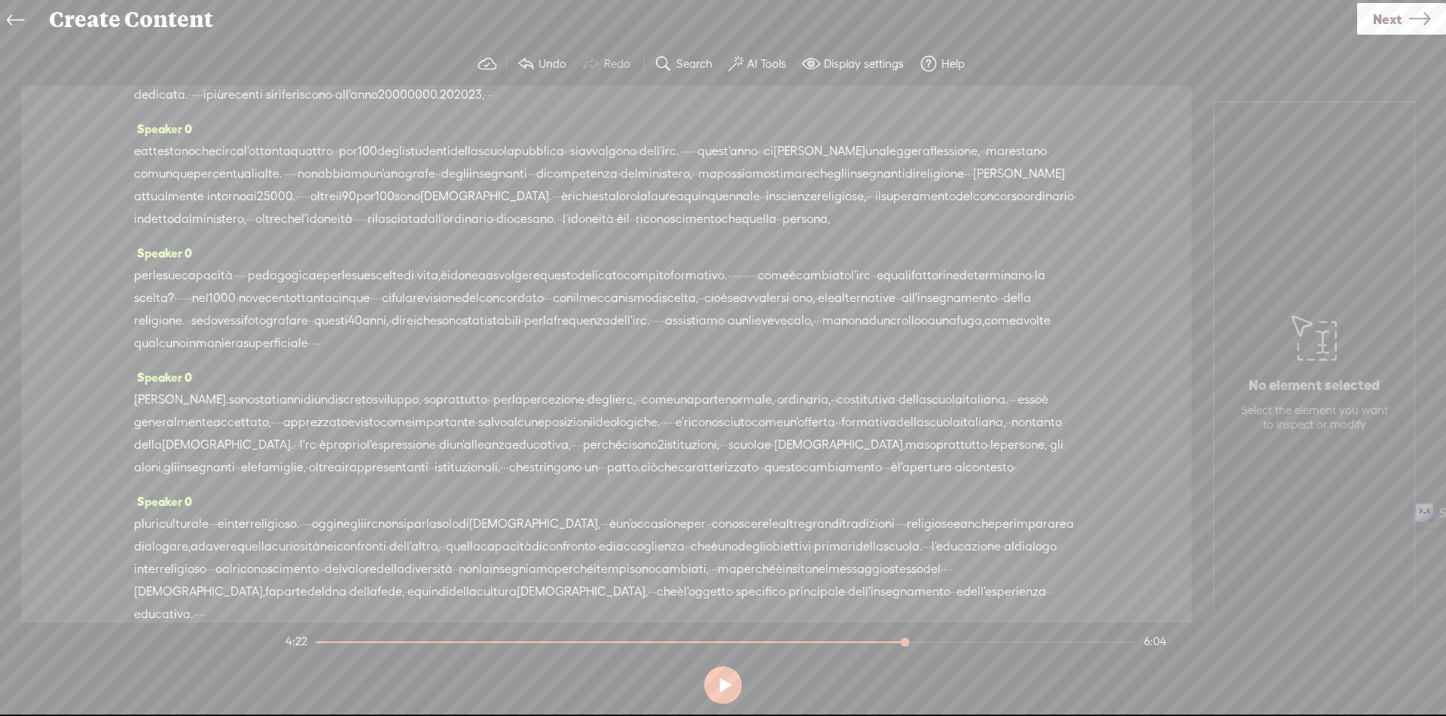
scroll to position [0, 0]
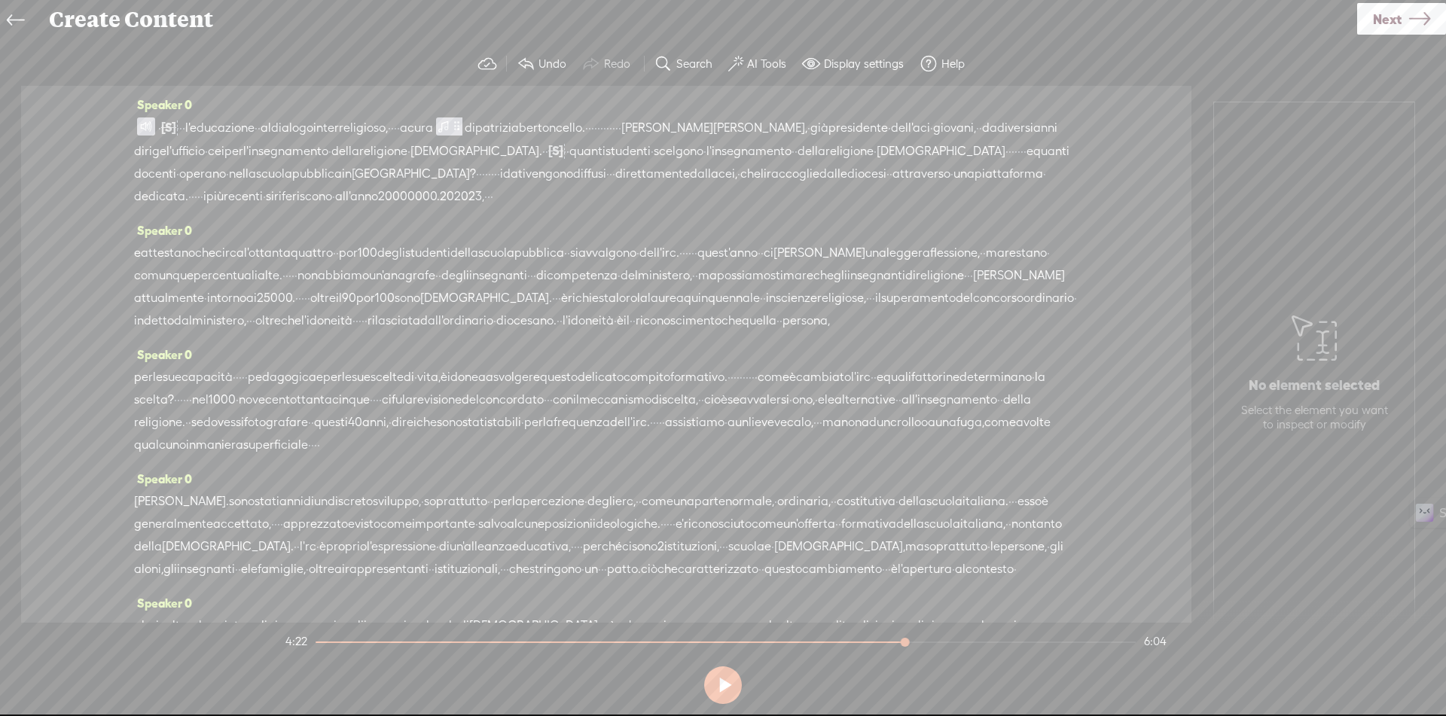
click at [1402, 14] on link "Next" at bounding box center [1401, 19] width 89 height 32
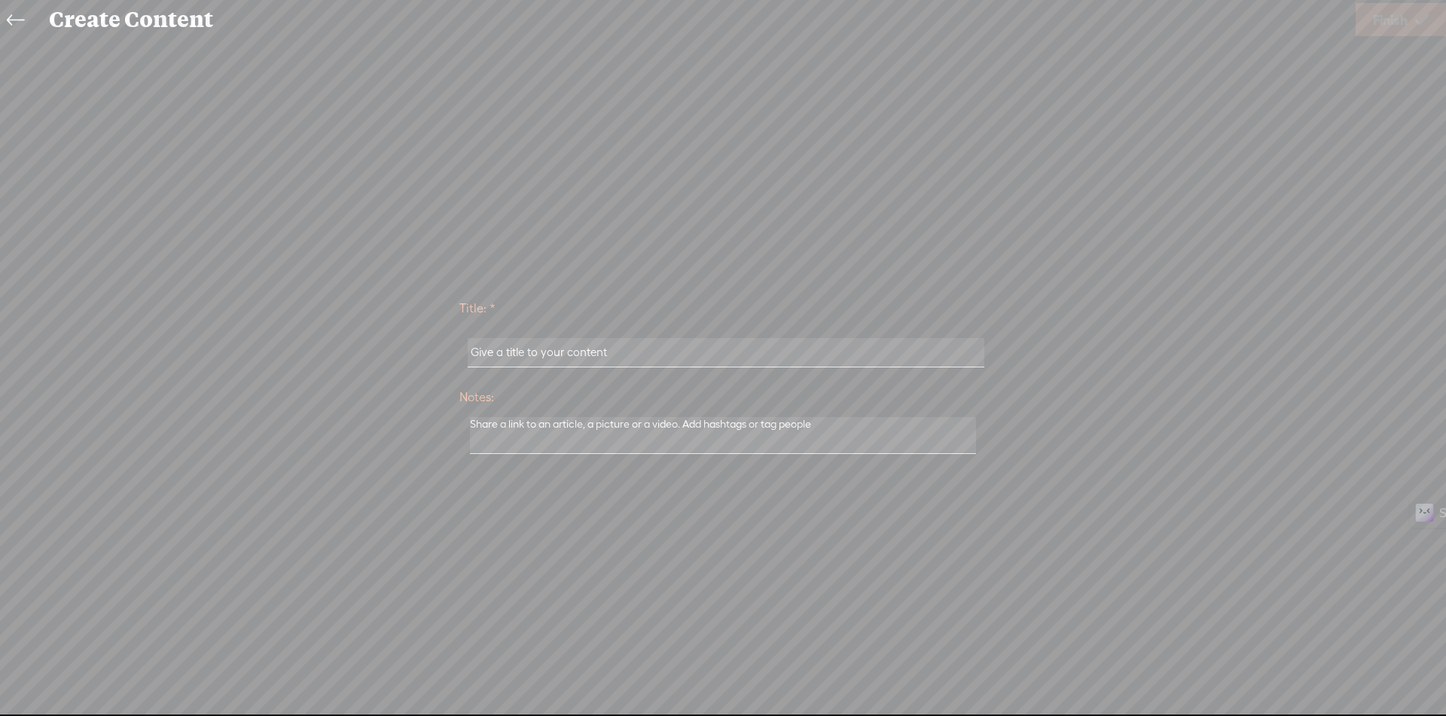
click at [783, 352] on input "text" at bounding box center [726, 352] width 516 height 29
paste input "L'educazione Al Dialogo Interreligioso,"
type input "L'educazione Al Dialogo Interreligioso,"
click at [1125, 312] on div "Title: * L'educazione Al Dialogo Interreligioso, Notes: Save as a draft content…" at bounding box center [723, 375] width 1416 height 171
click at [1399, 17] on span "Finish" at bounding box center [1390, 20] width 35 height 38
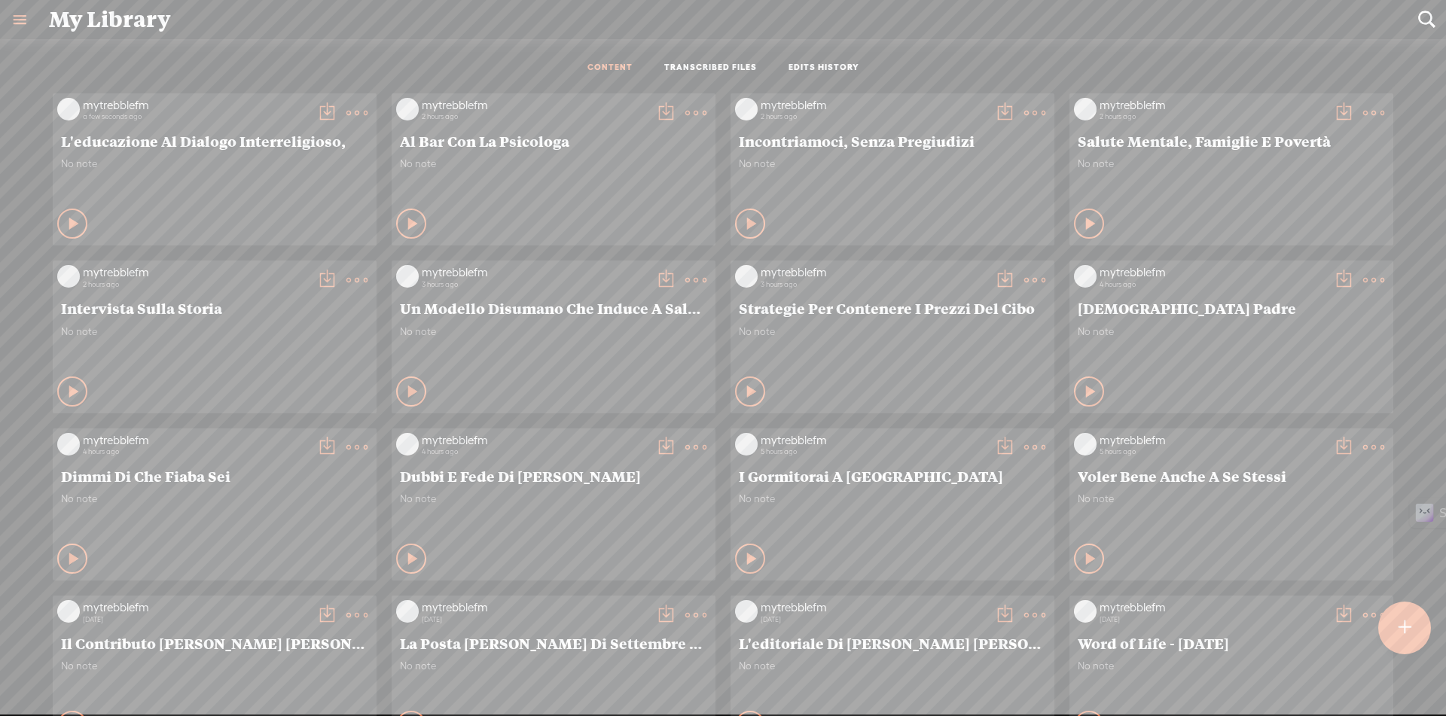
click at [316, 111] on t at bounding box center [326, 112] width 21 height 21
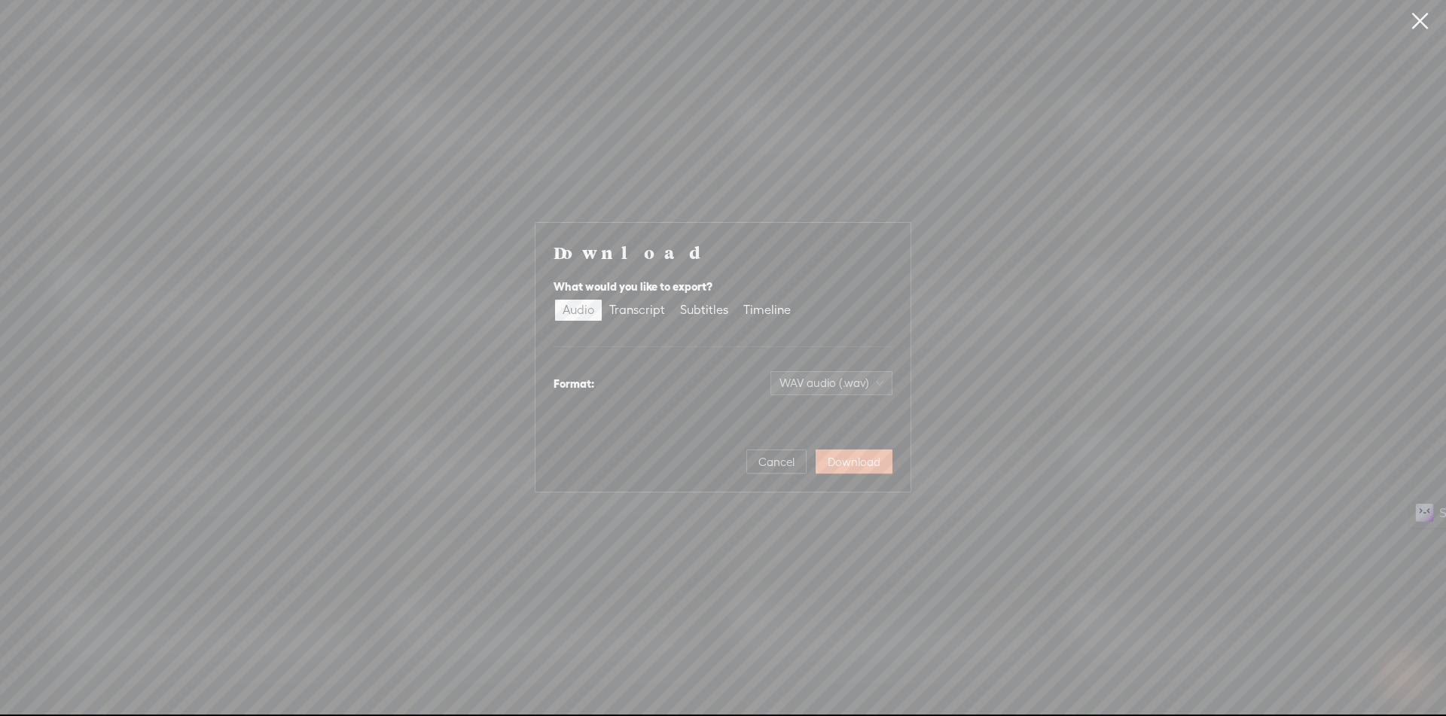
click at [171, 282] on div "Download What would you like to export? Audio Transcript Subtitles Timeline For…" at bounding box center [723, 357] width 1446 height 715
click at [837, 385] on span "WAV audio (.wav)" at bounding box center [831, 383] width 104 height 23
click at [831, 419] on div "MP3 audio (.mp3)" at bounding box center [819, 414] width 123 height 15
click at [861, 460] on span "Download" at bounding box center [854, 462] width 53 height 15
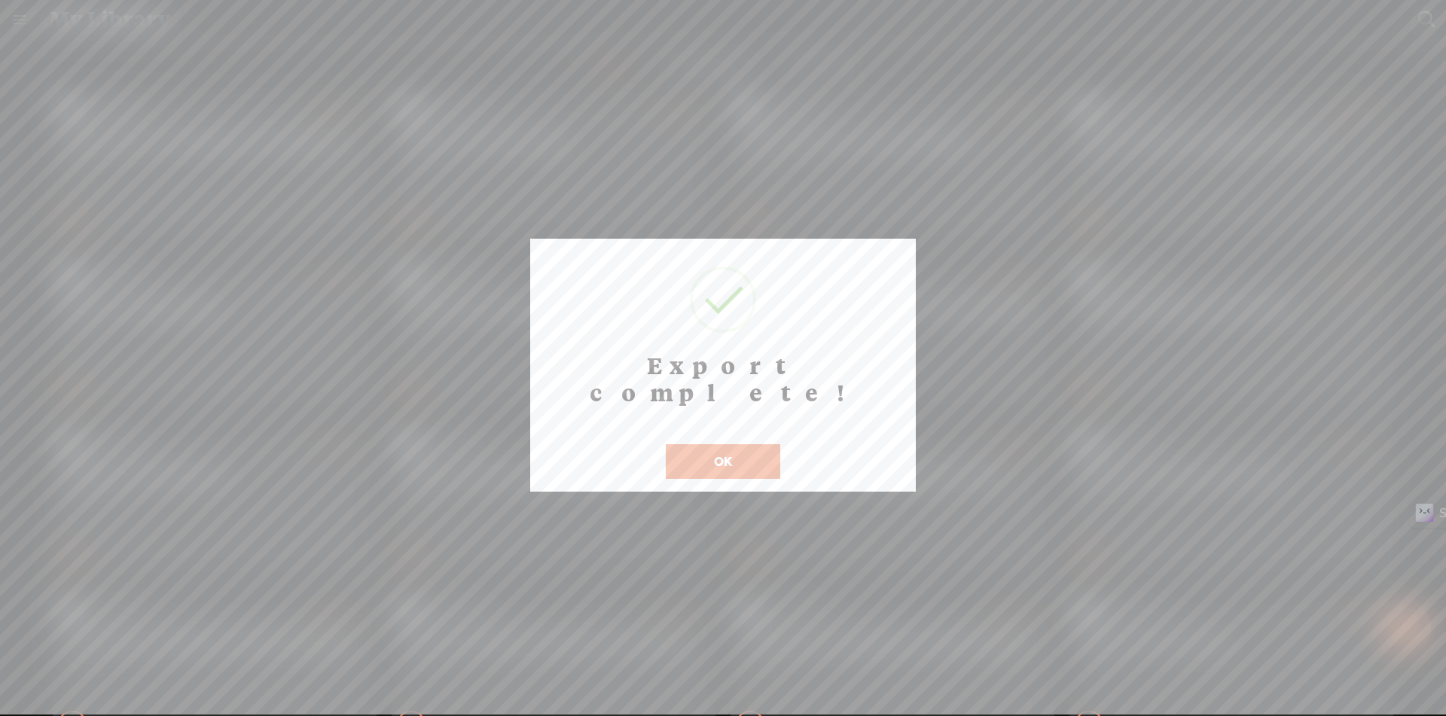
click at [706, 444] on button "OK" at bounding box center [723, 461] width 114 height 35
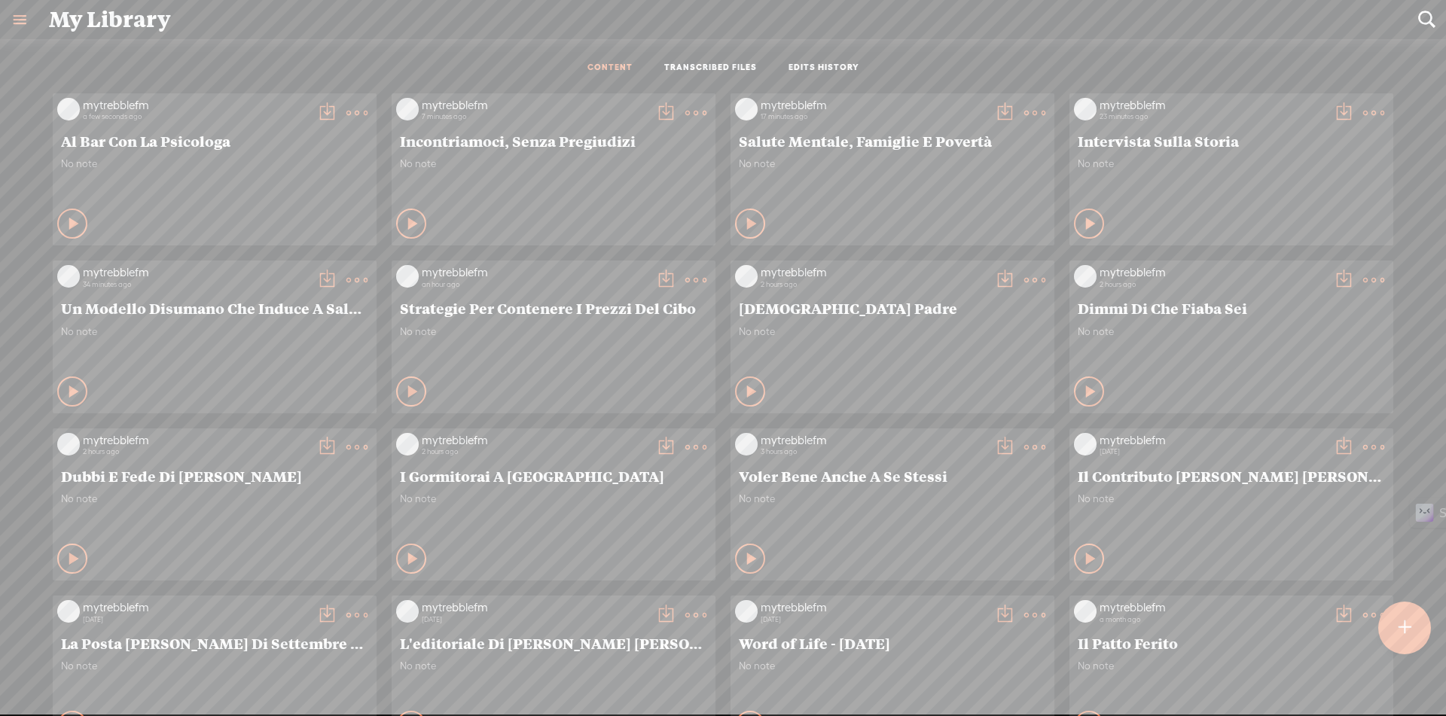
click at [316, 112] on t at bounding box center [326, 112] width 21 height 21
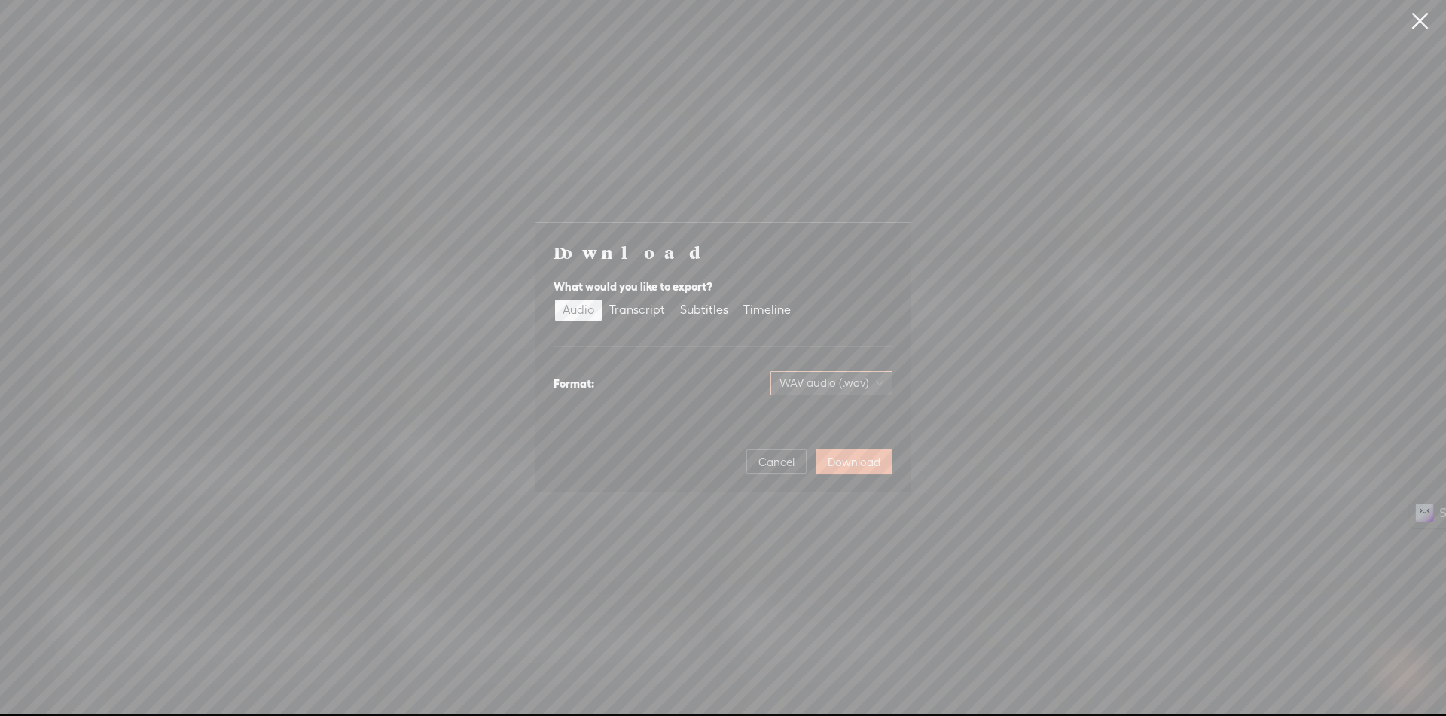
click at [816, 382] on span "WAV audio (.wav)" at bounding box center [831, 383] width 104 height 23
click at [806, 419] on div "MP3 audio (.mp3)" at bounding box center [819, 414] width 123 height 15
click at [869, 465] on span "Download" at bounding box center [854, 462] width 53 height 15
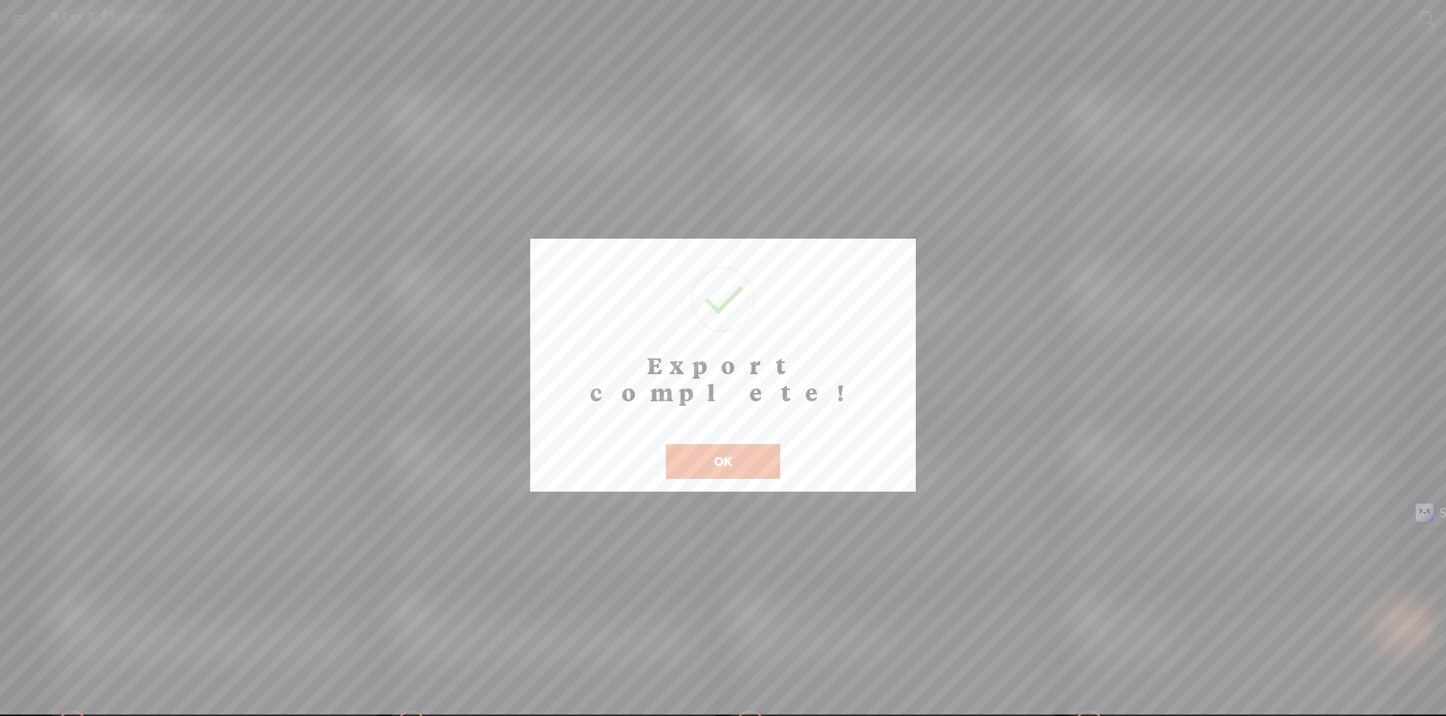
click at [753, 444] on button "OK" at bounding box center [723, 461] width 114 height 35
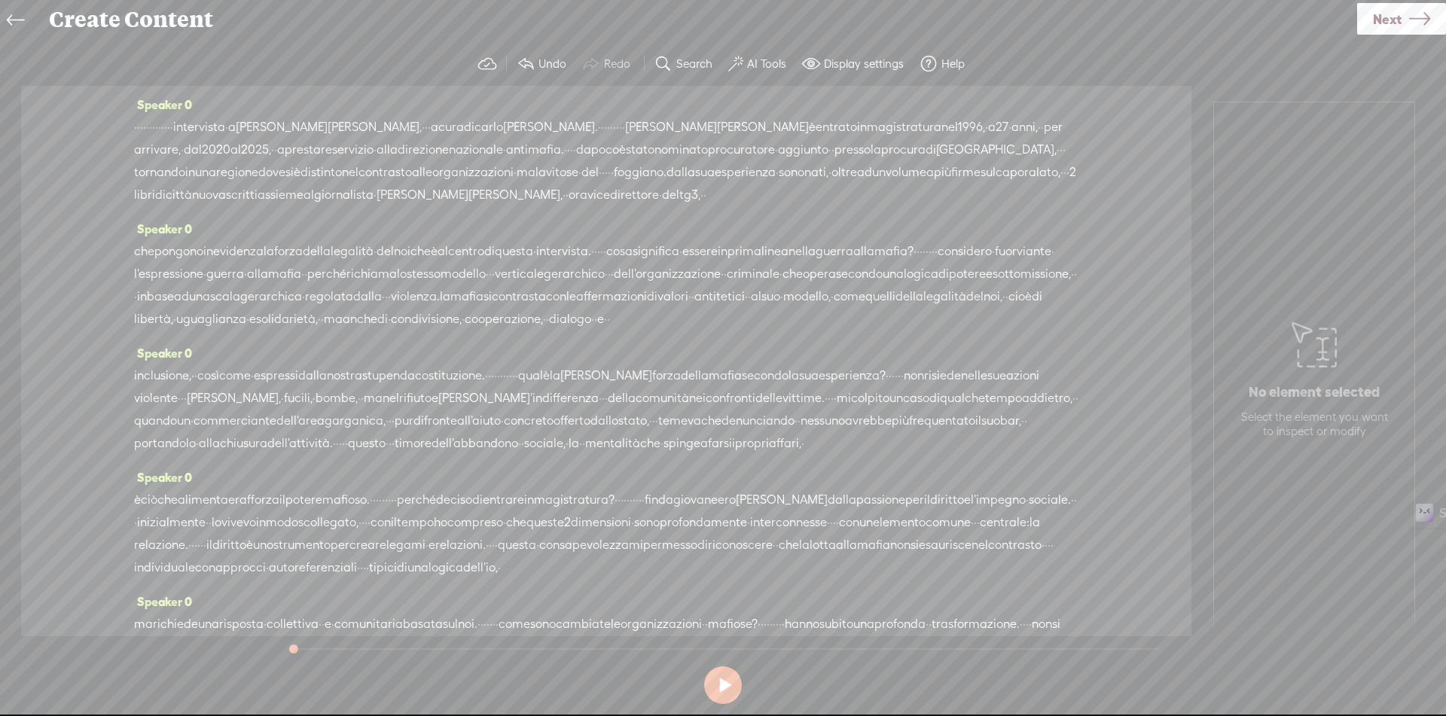
click at [137, 122] on span "·" at bounding box center [135, 127] width 3 height 23
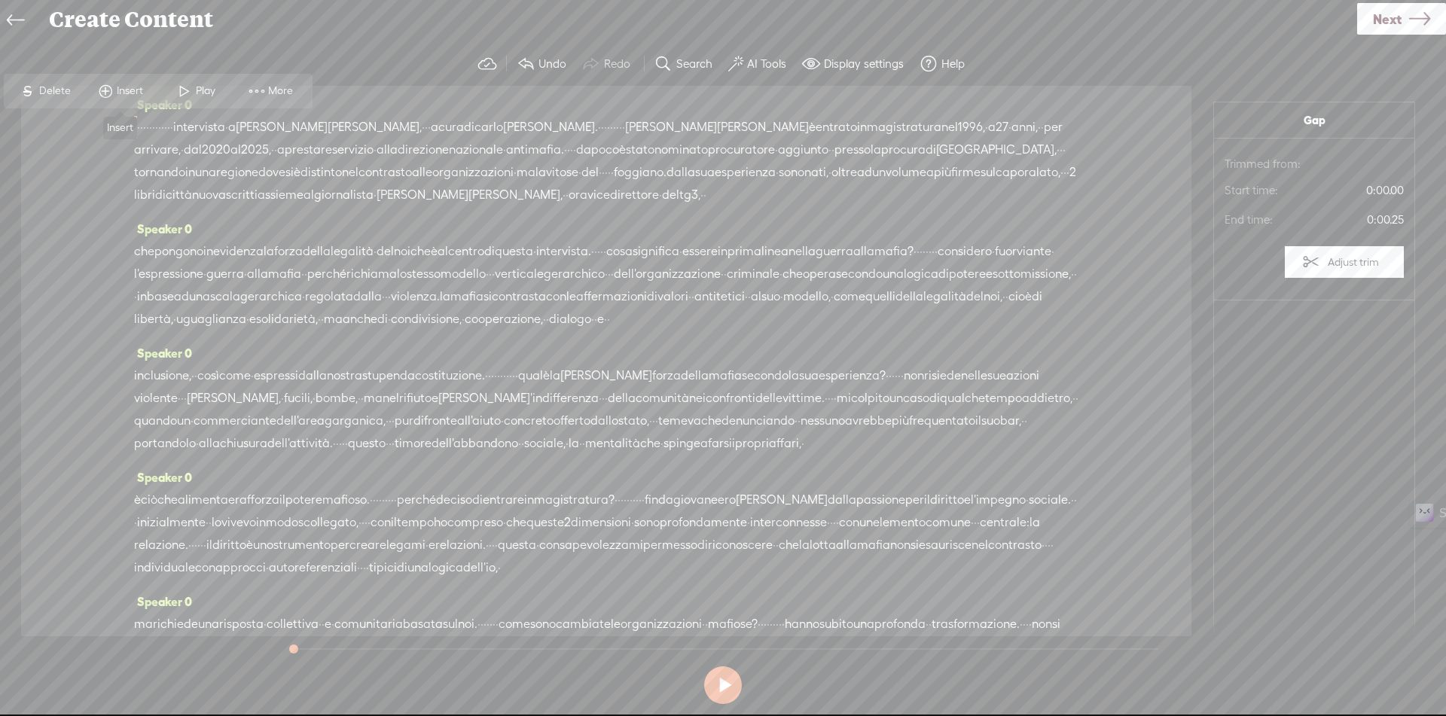
click at [133, 87] on span "Insert" at bounding box center [132, 91] width 30 height 15
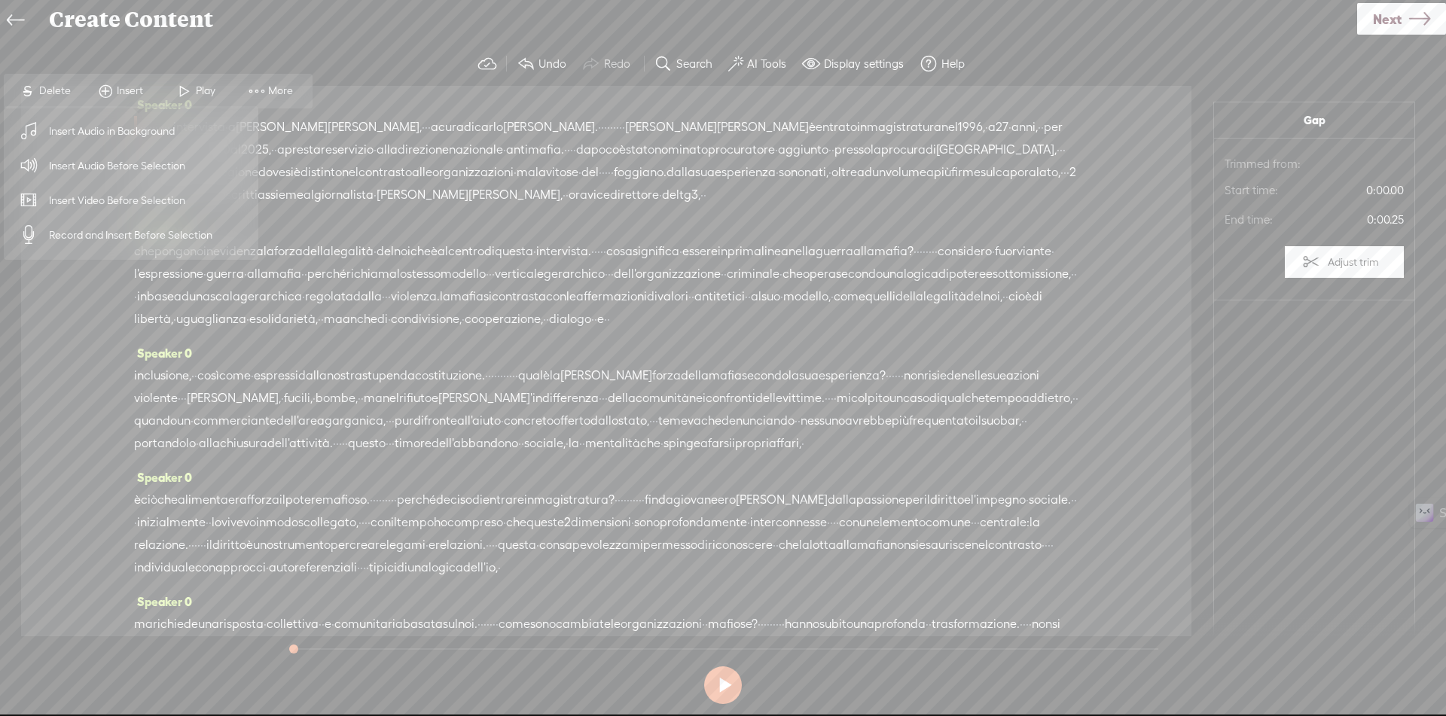
click at [130, 171] on span "Insert Audio Before Selection" at bounding box center [118, 166] width 196 height 34
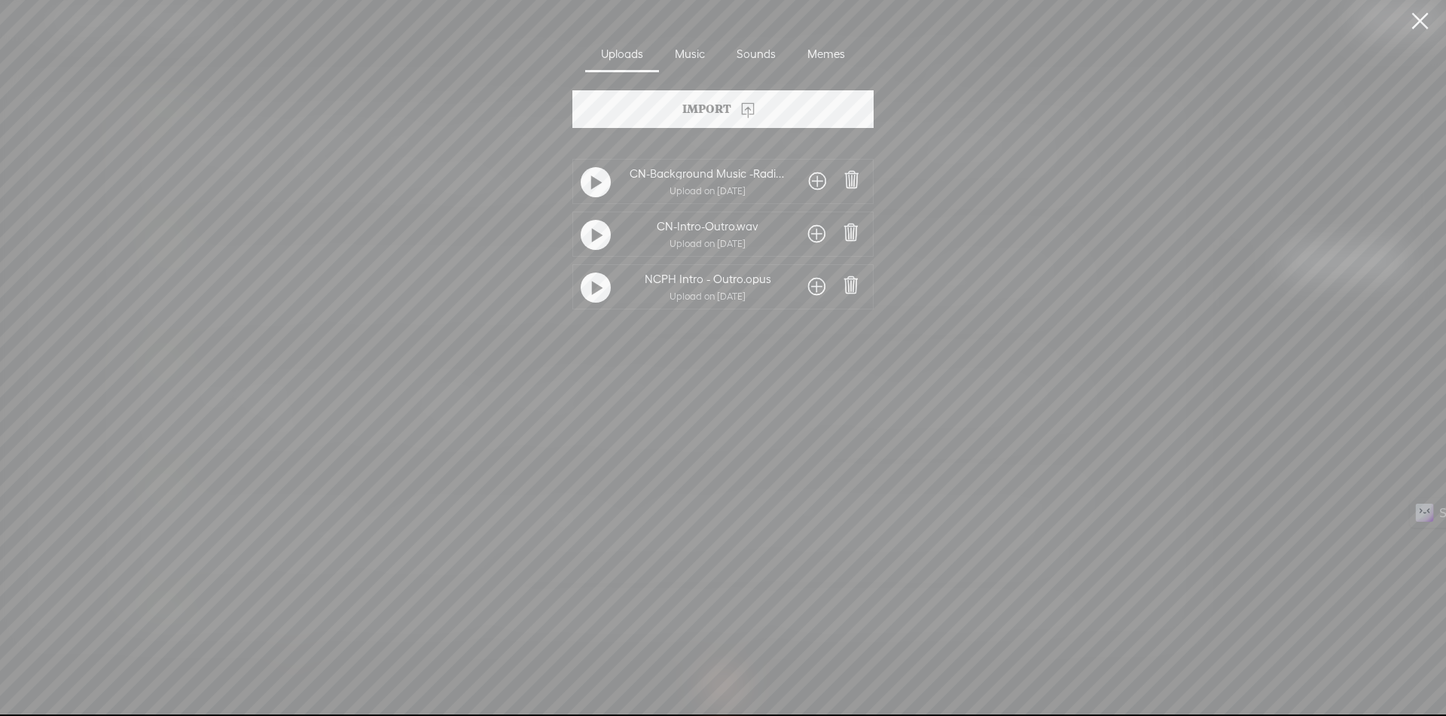
click at [815, 233] on span at bounding box center [816, 234] width 17 height 24
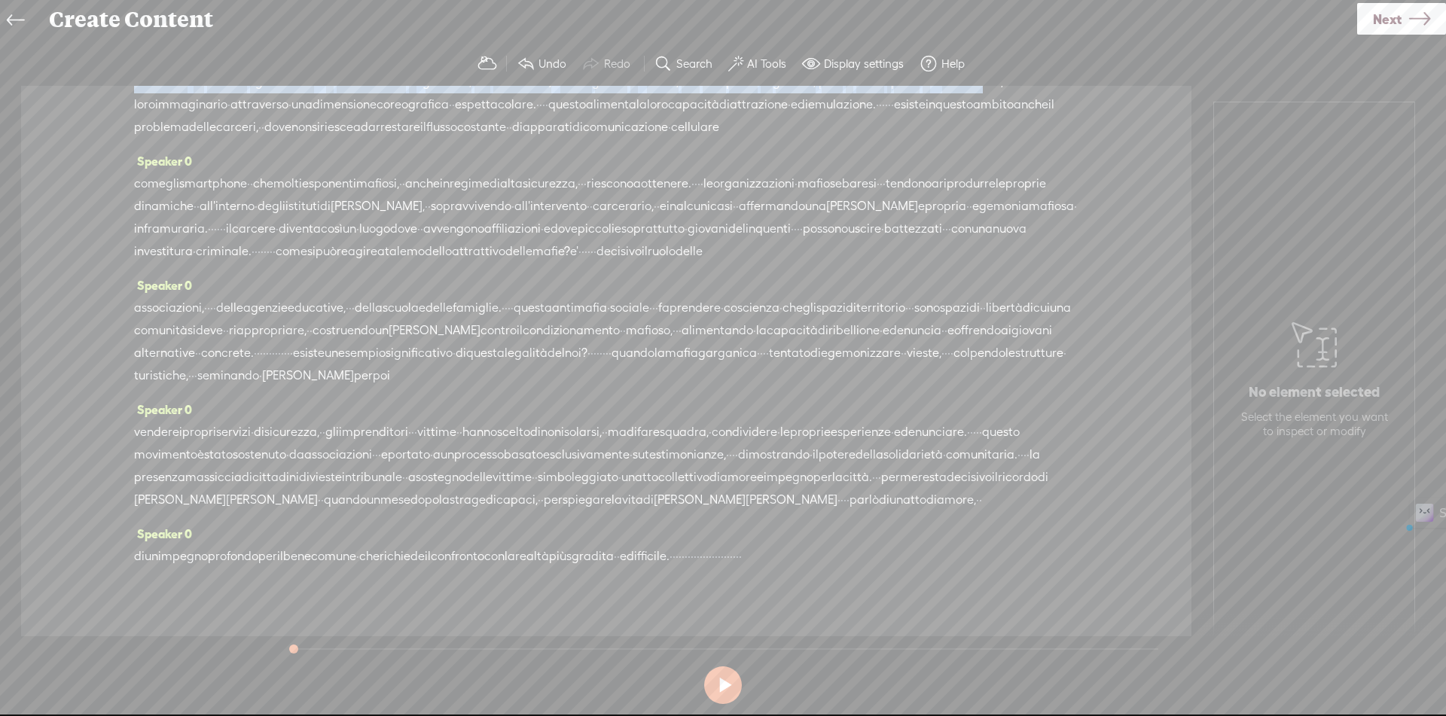
scroll to position [2232, 0]
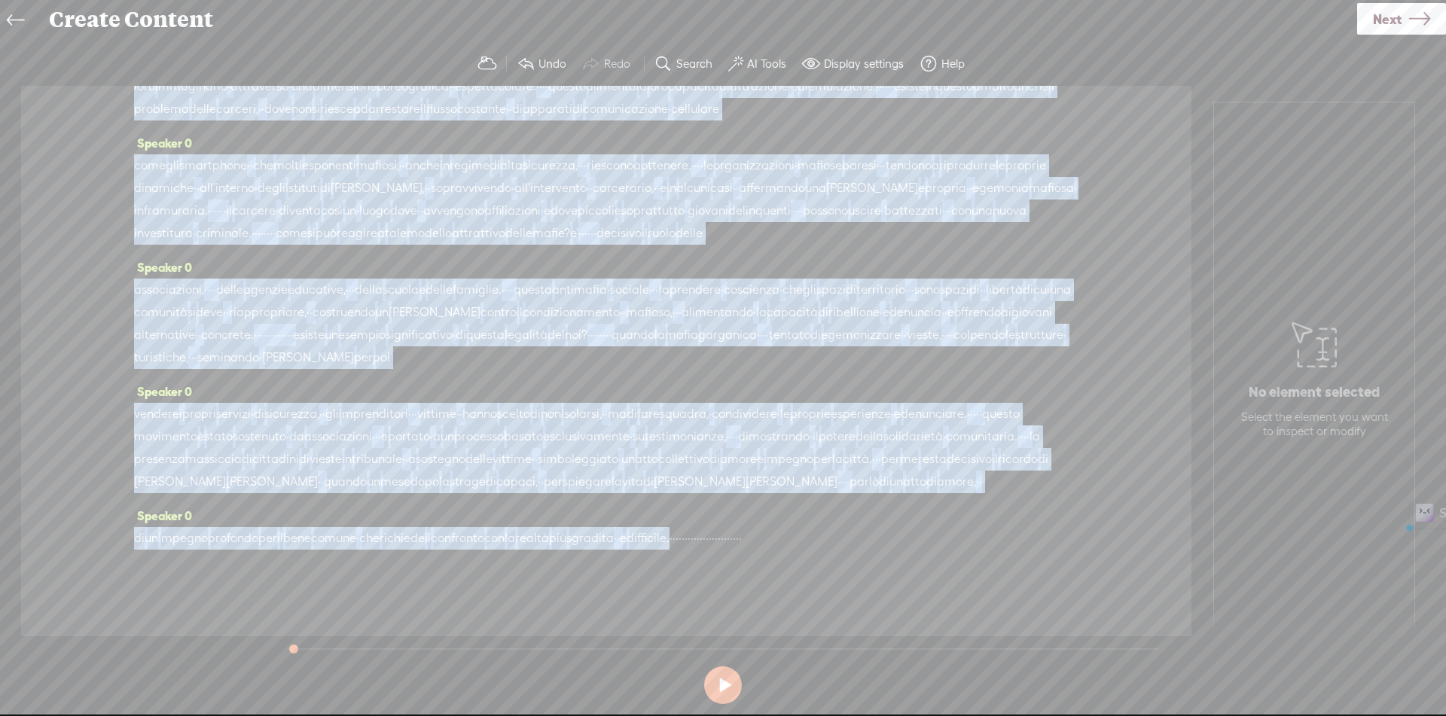
drag, startPoint x: 516, startPoint y: 124, endPoint x: 782, endPoint y: 540, distance: 493.4
click at [782, 540] on div "Speaker 0 · · · · · · · · · · · · · intervista · a giuseppe gatti, · · · a cura…" at bounding box center [606, 361] width 1170 height 550
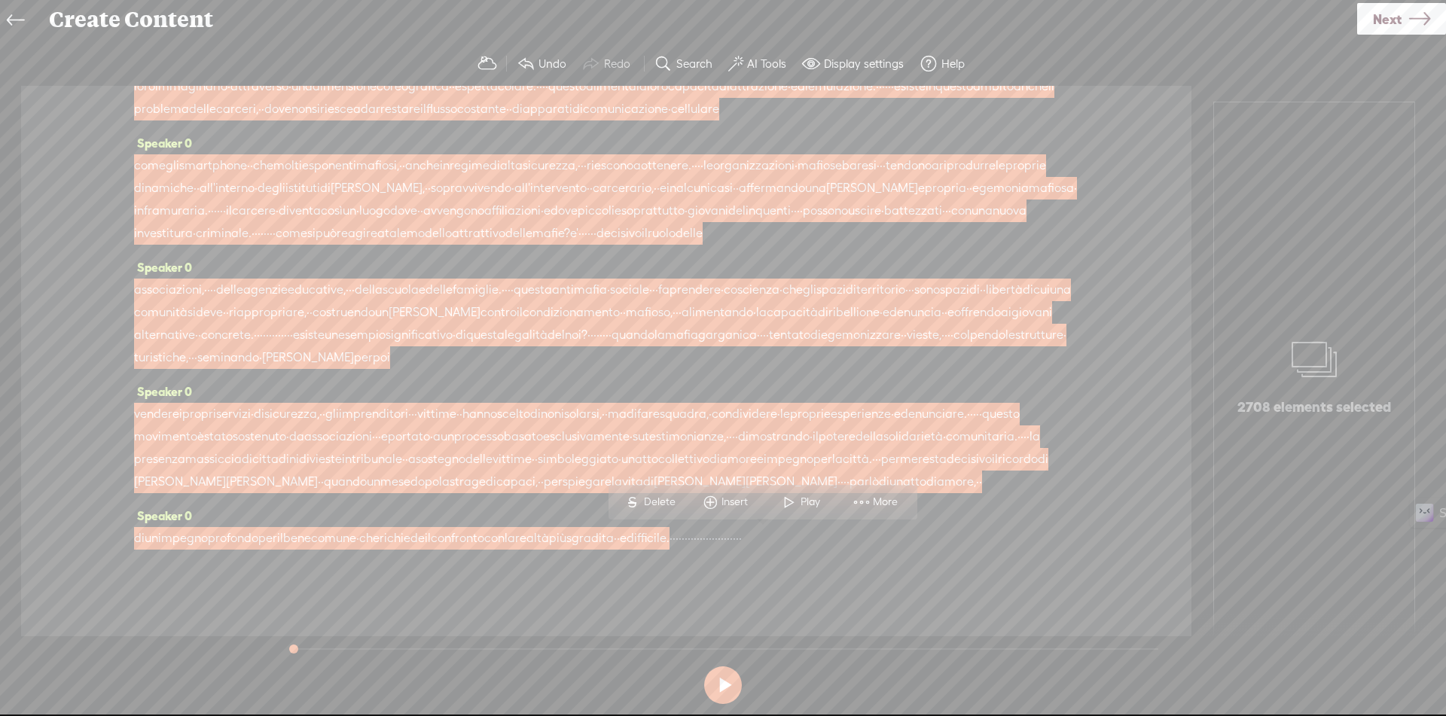
click at [721, 503] on span "Insert" at bounding box center [736, 502] width 30 height 15
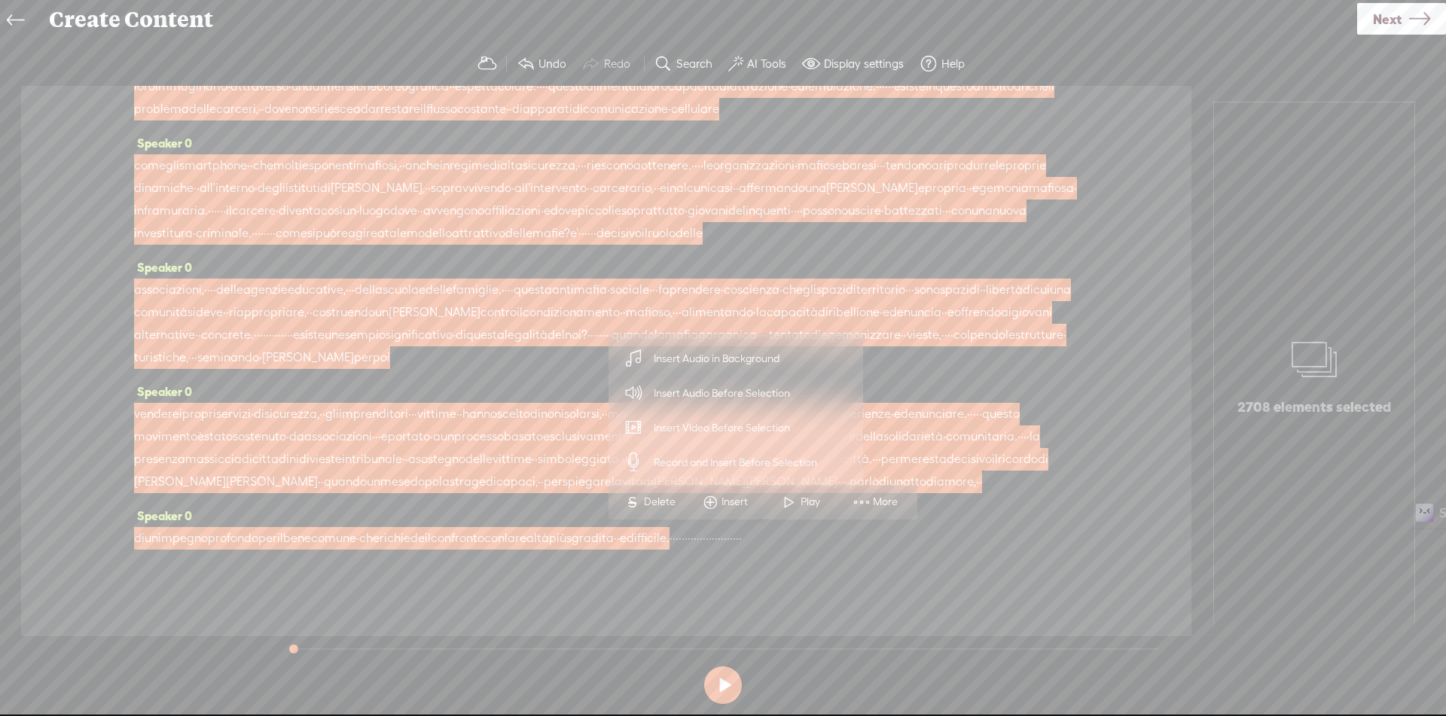
click at [723, 355] on span "Insert Audio in Background" at bounding box center [716, 359] width 185 height 34
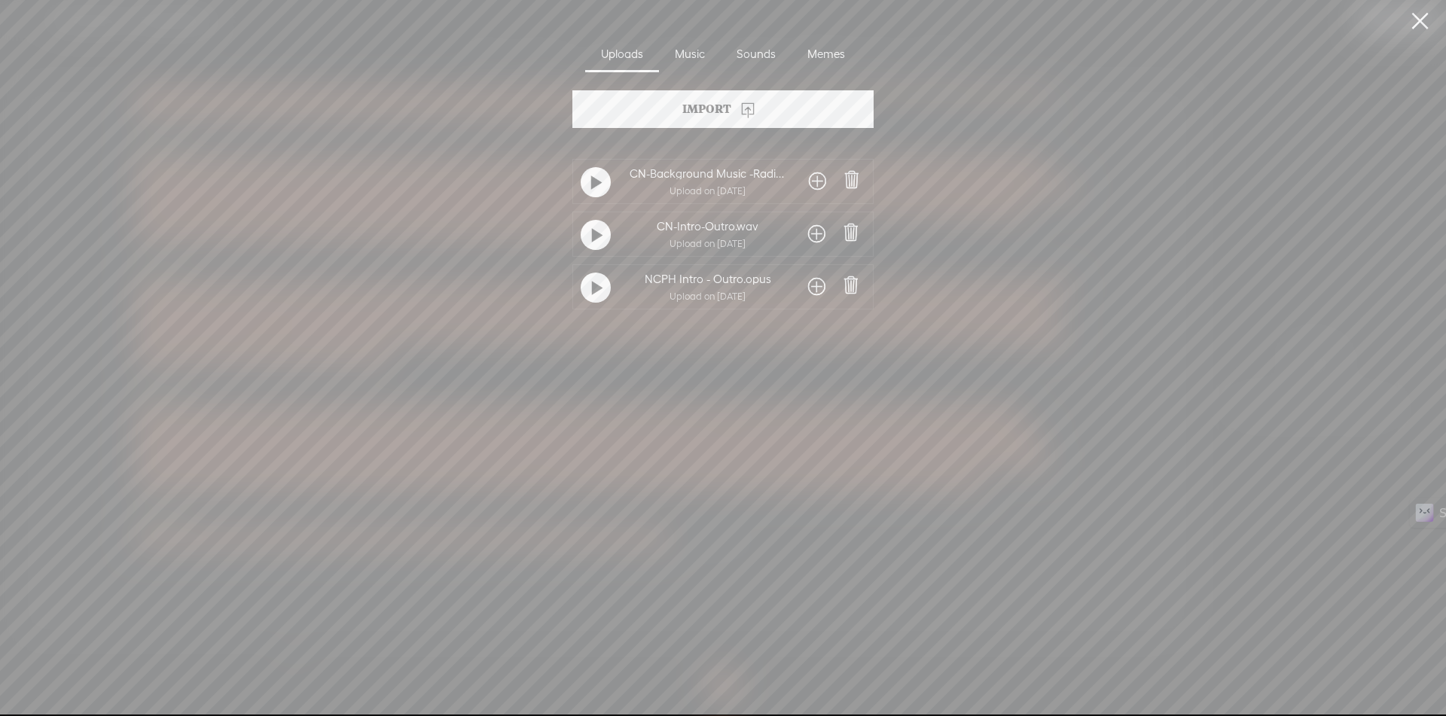
click at [814, 179] on span at bounding box center [817, 181] width 17 height 24
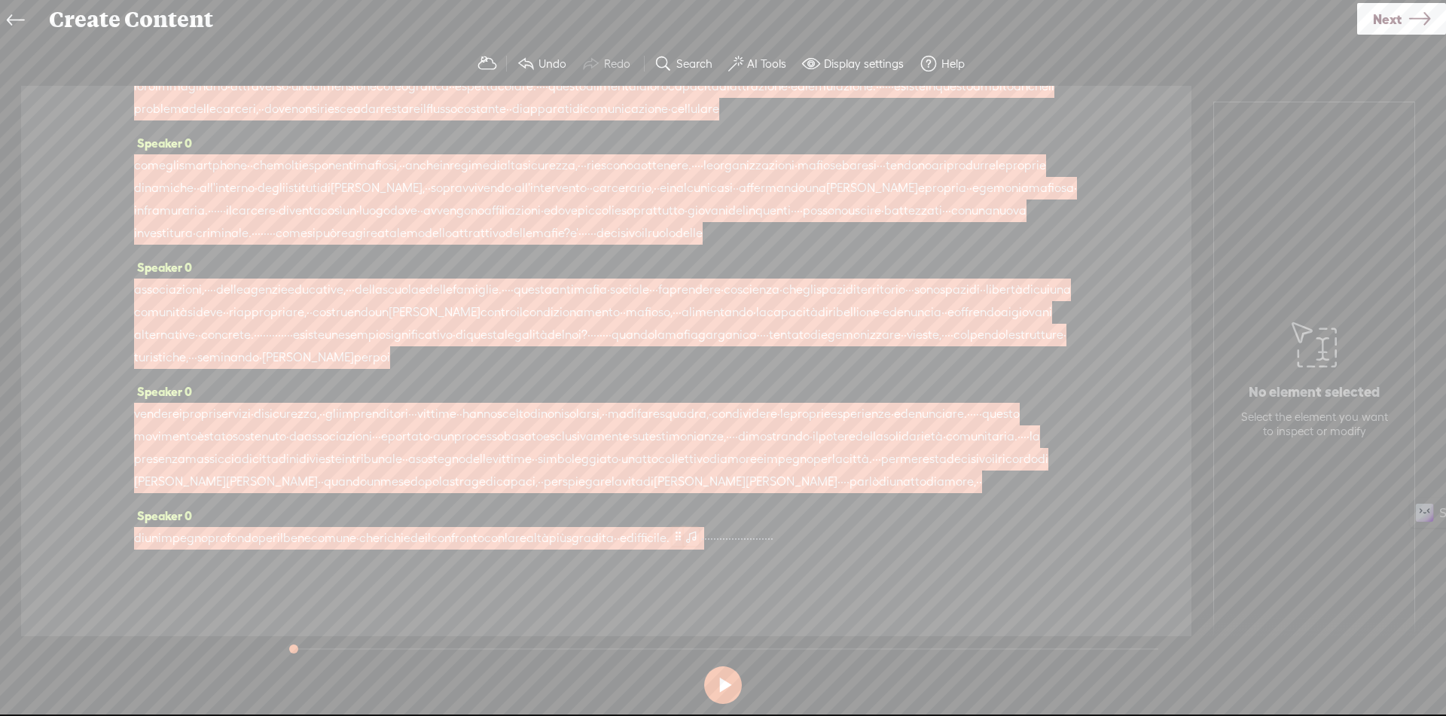
click at [684, 538] on span at bounding box center [677, 536] width 11 height 18
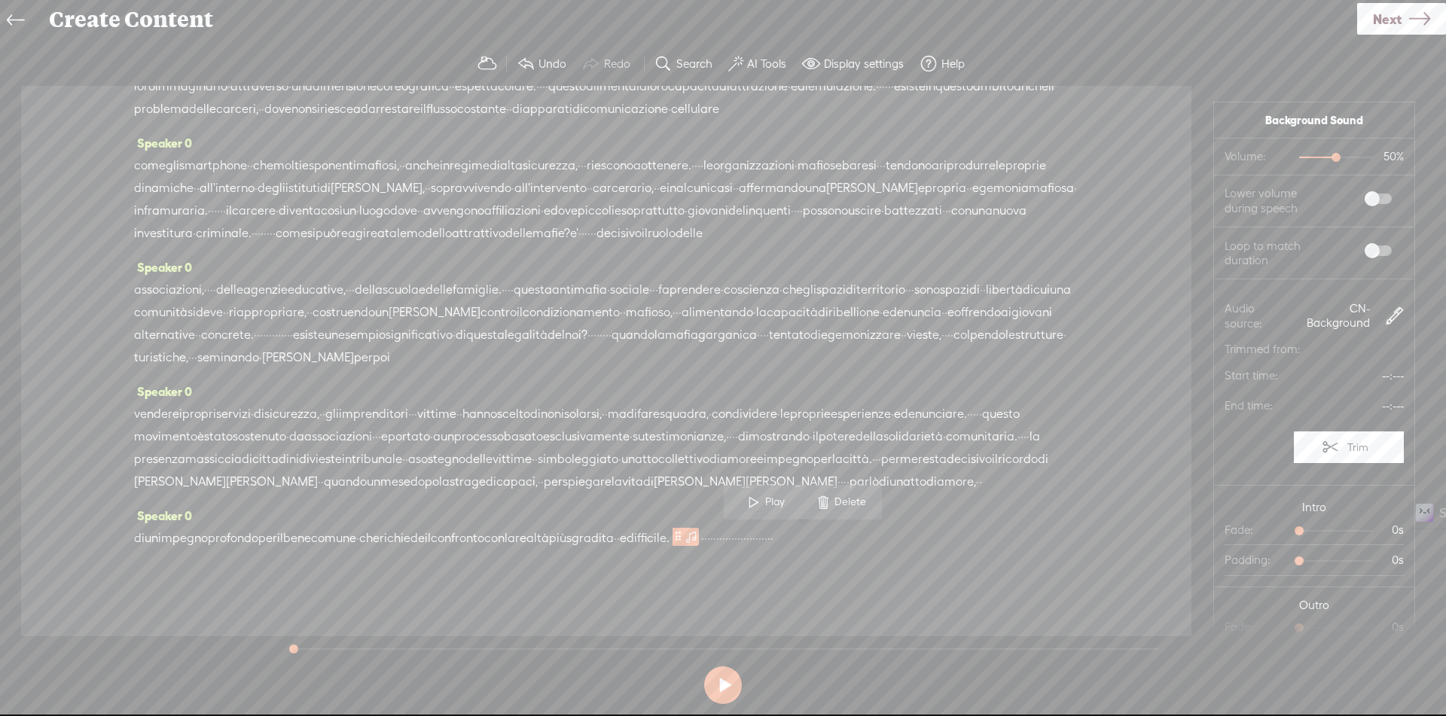
click at [713, 539] on span "·" at bounding box center [711, 538] width 3 height 23
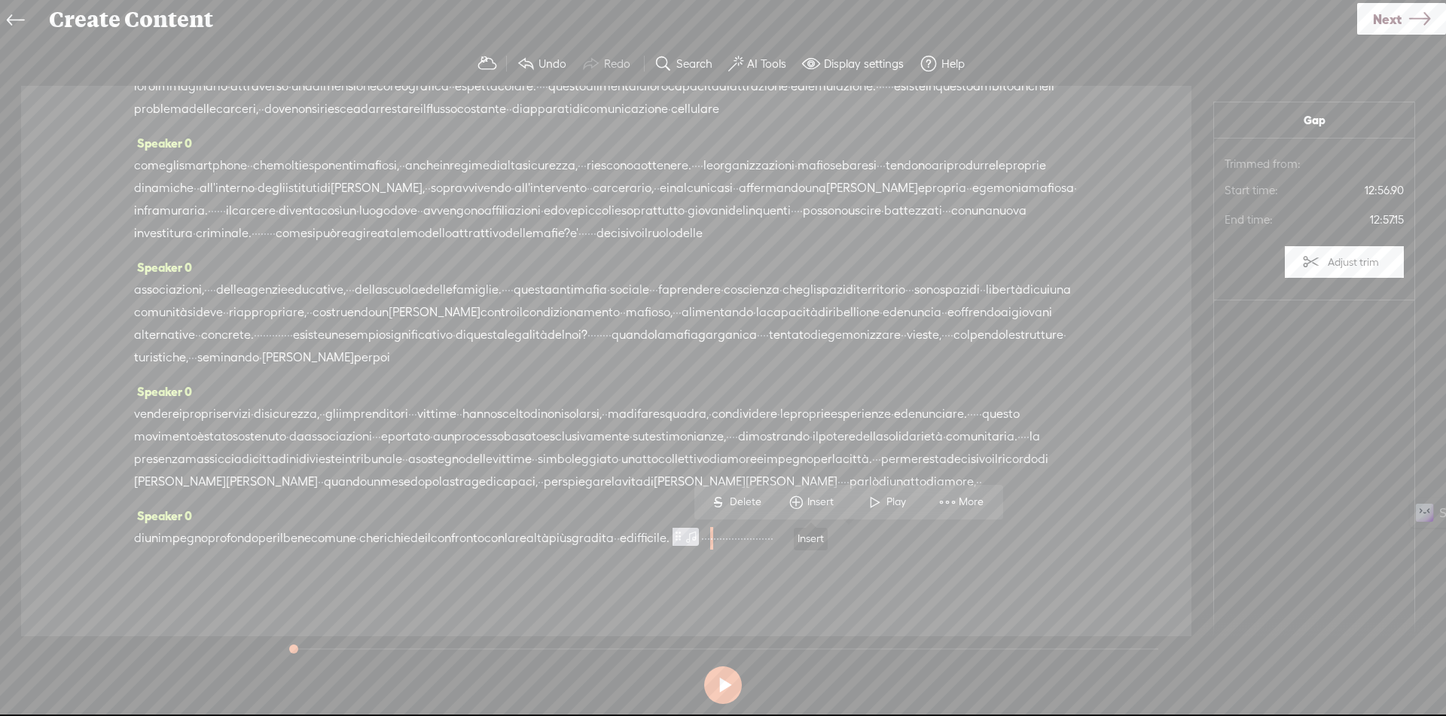
click at [825, 492] on span "Insert" at bounding box center [810, 502] width 75 height 27
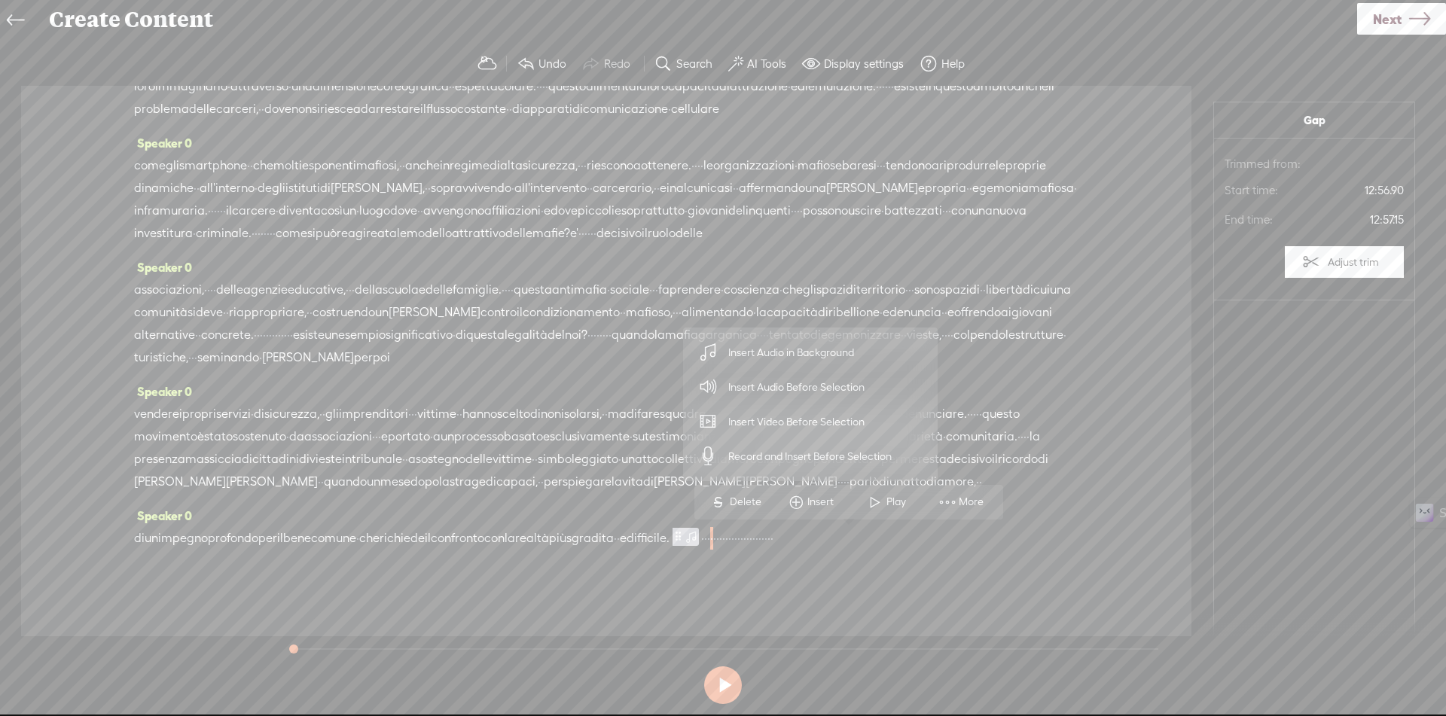
click at [827, 384] on span "Insert Audio Before Selection" at bounding box center [797, 387] width 196 height 34
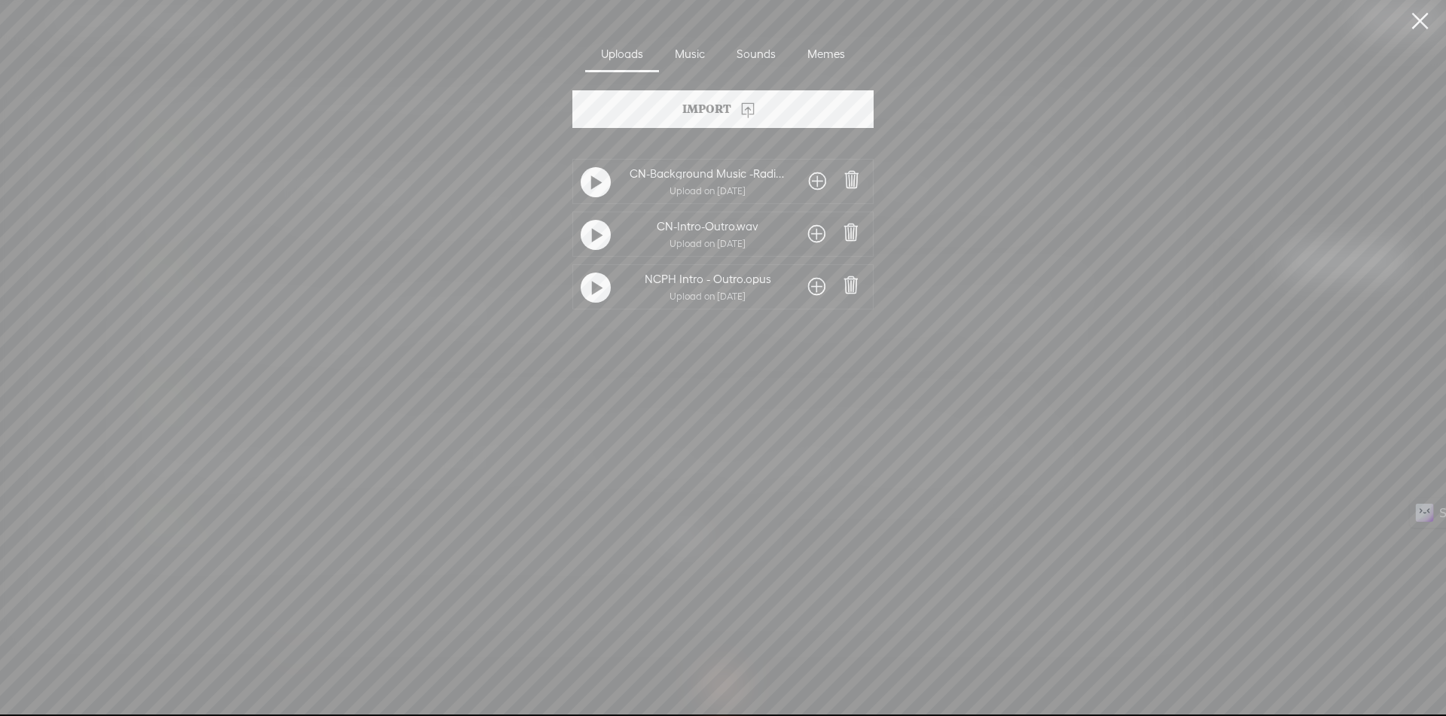
click at [812, 233] on span at bounding box center [816, 234] width 17 height 24
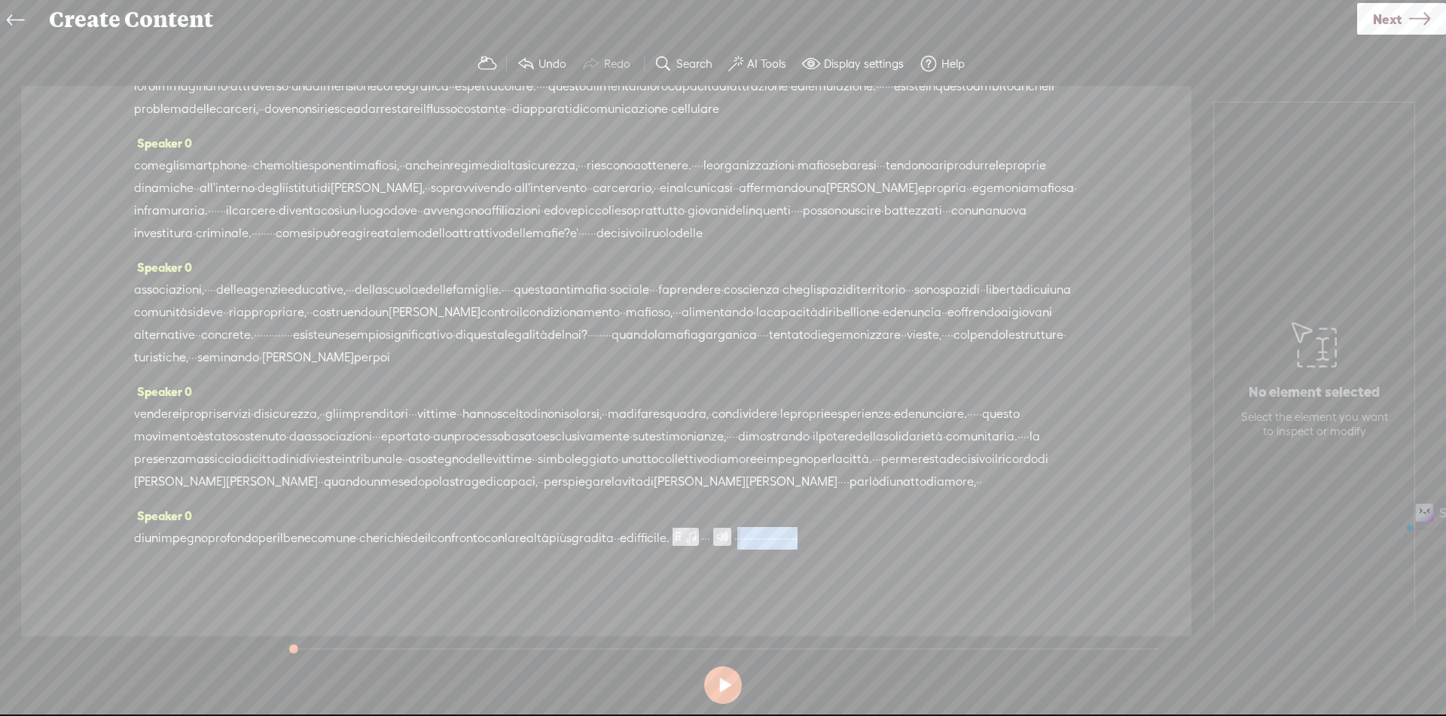
drag, startPoint x: 871, startPoint y: 540, endPoint x: 1056, endPoint y: 536, distance: 185.3
click at [1056, 536] on div "di un impegno profondo per il bene comune · che richiede il confronto con la re…" at bounding box center [606, 538] width 944 height 23
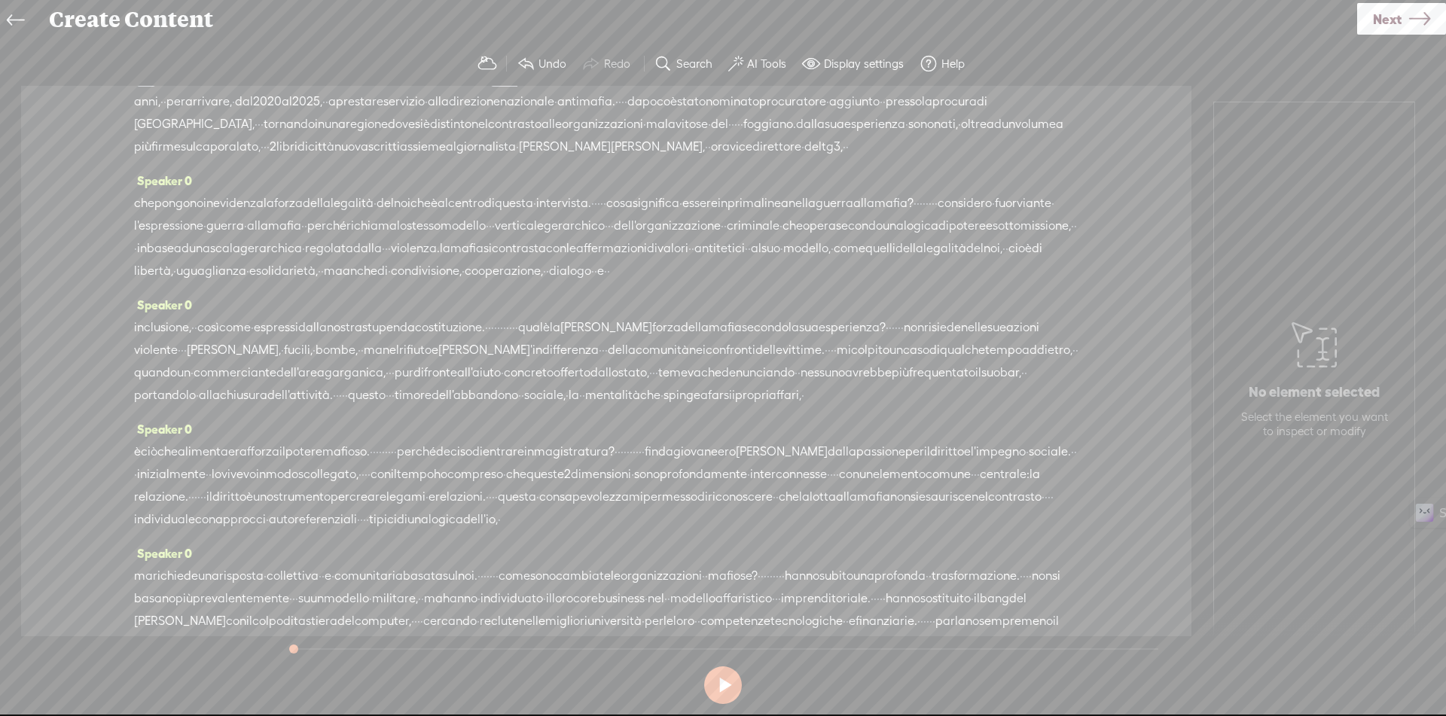
scroll to position [0, 0]
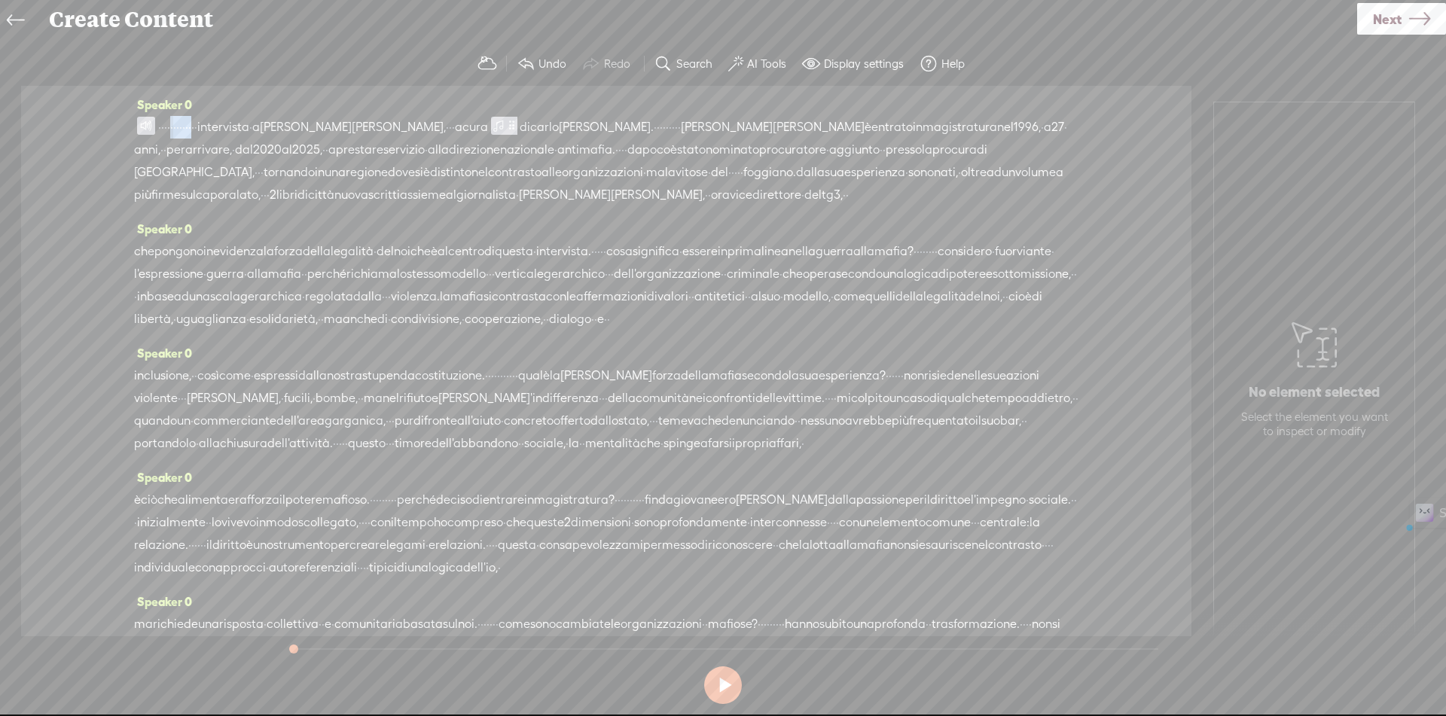
drag, startPoint x: 187, startPoint y: 122, endPoint x: 248, endPoint y: 126, distance: 61.1
click at [248, 126] on div "· · · · · · · · · · · · · intervista · a giuseppe gatti, · · · a cura di carlo …" at bounding box center [606, 161] width 944 height 90
click at [164, 127] on span "·" at bounding box center [162, 127] width 3 height 23
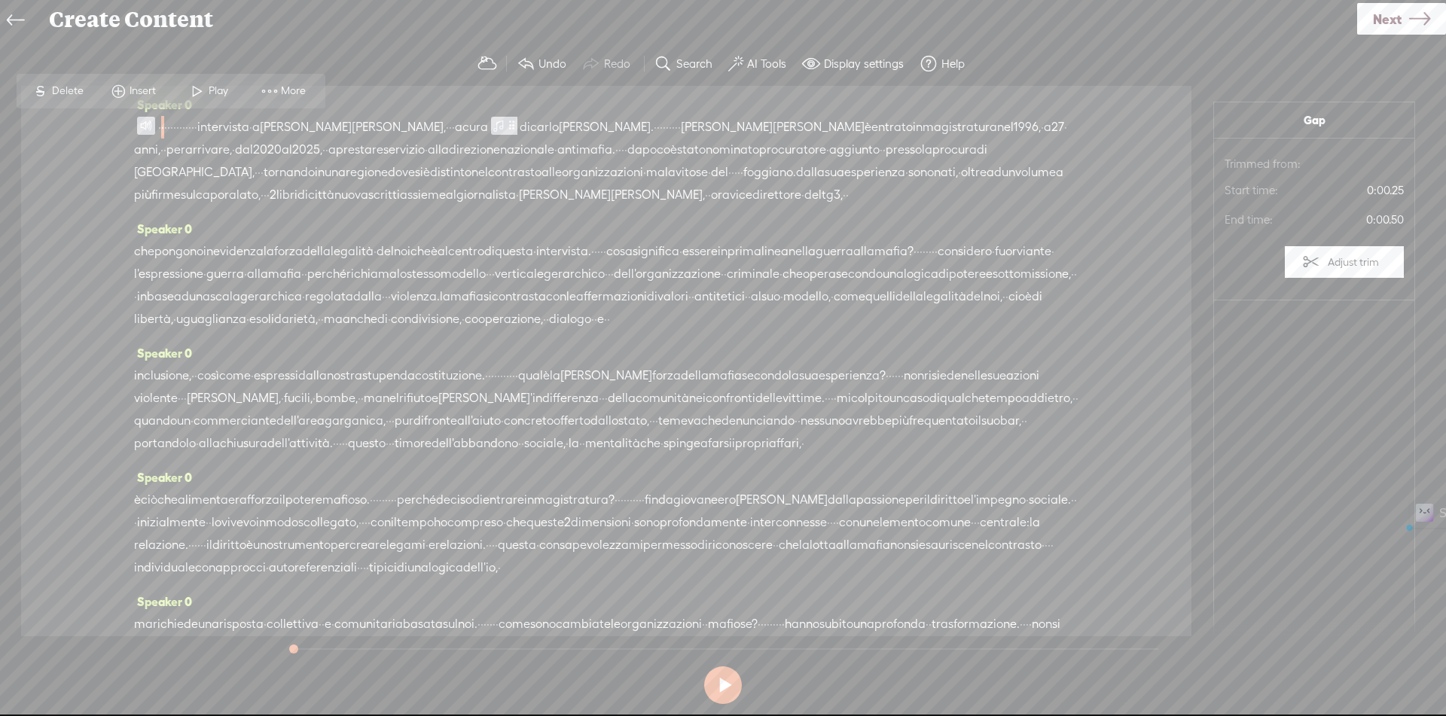
drag, startPoint x: 175, startPoint y: 124, endPoint x: 248, endPoint y: 130, distance: 74.0
click at [248, 130] on div "· · · · · · · · · · · · · intervista · a giuseppe gatti, · · · a cura di carlo …" at bounding box center [606, 161] width 944 height 90
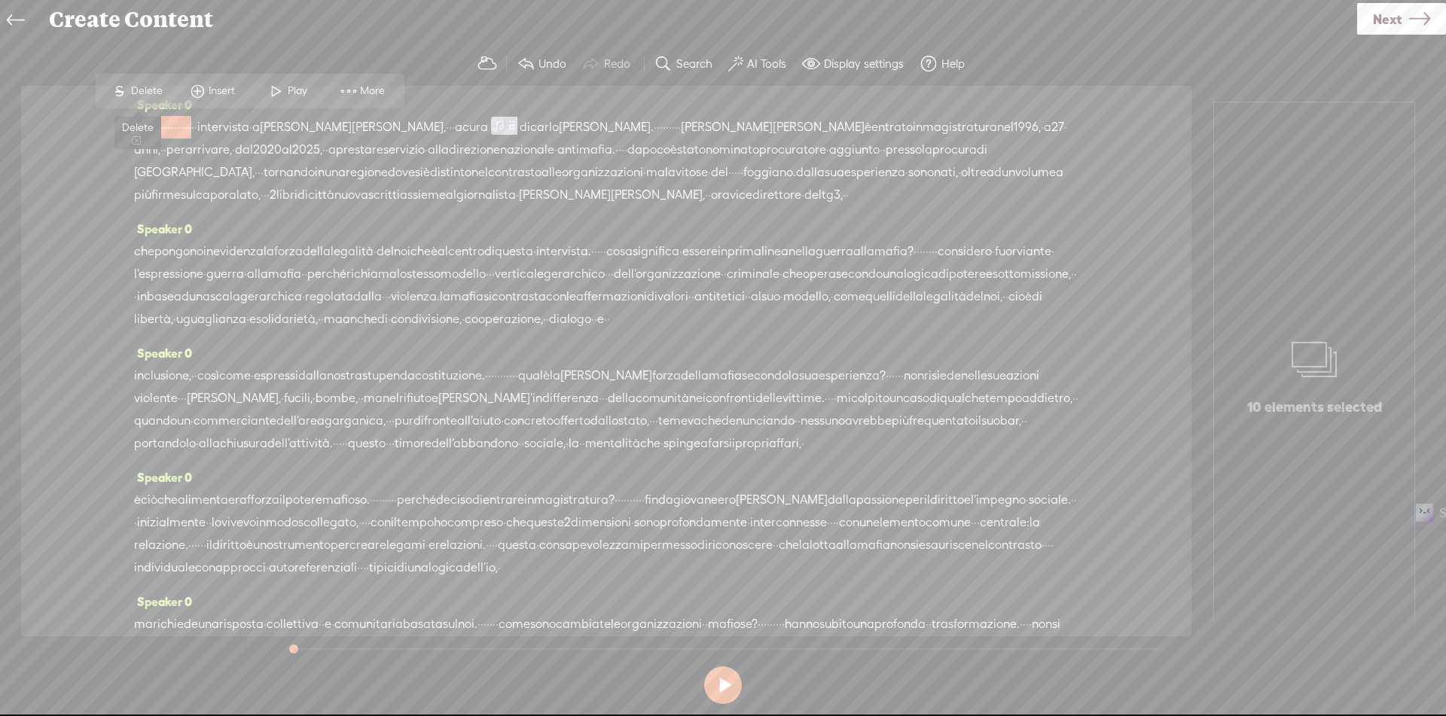
click at [139, 88] on span "Delete" at bounding box center [148, 91] width 35 height 15
click at [142, 130] on span at bounding box center [146, 126] width 18 height 18
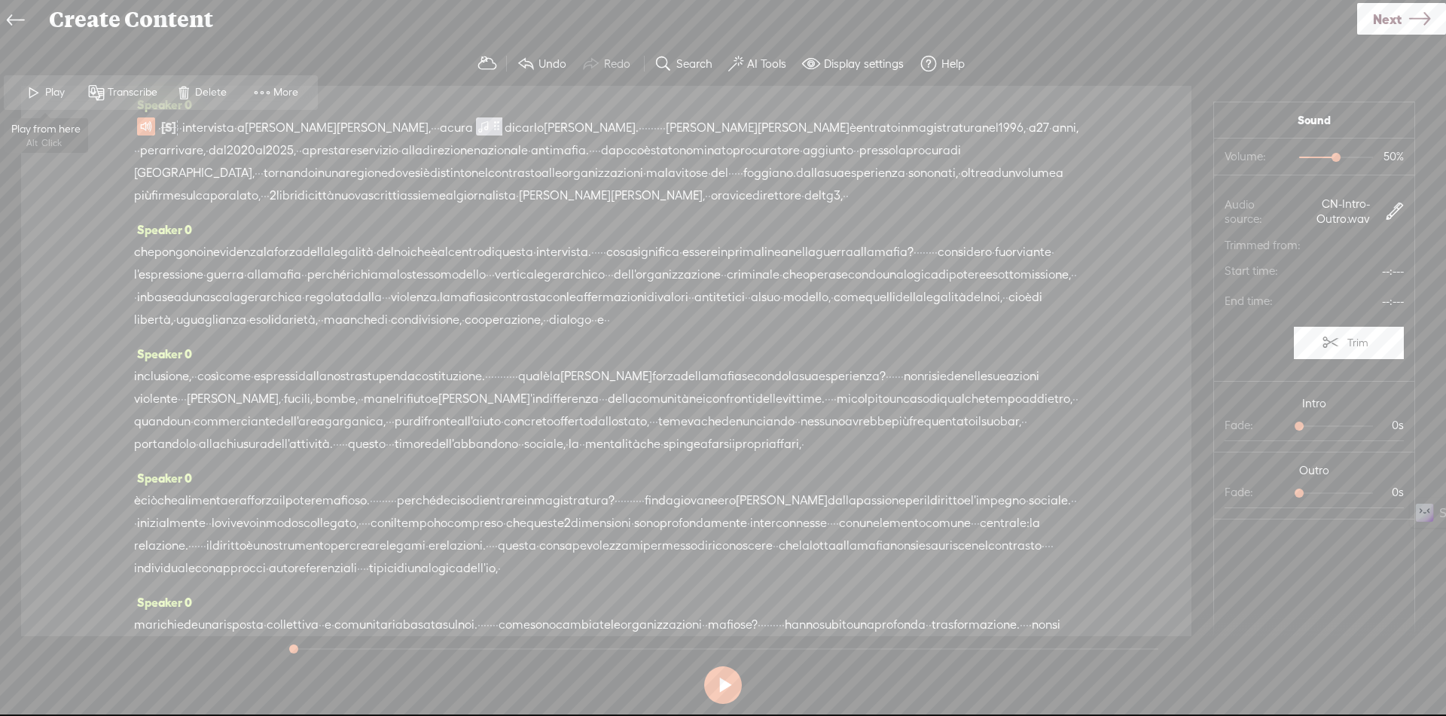
click at [35, 99] on span at bounding box center [34, 92] width 23 height 27
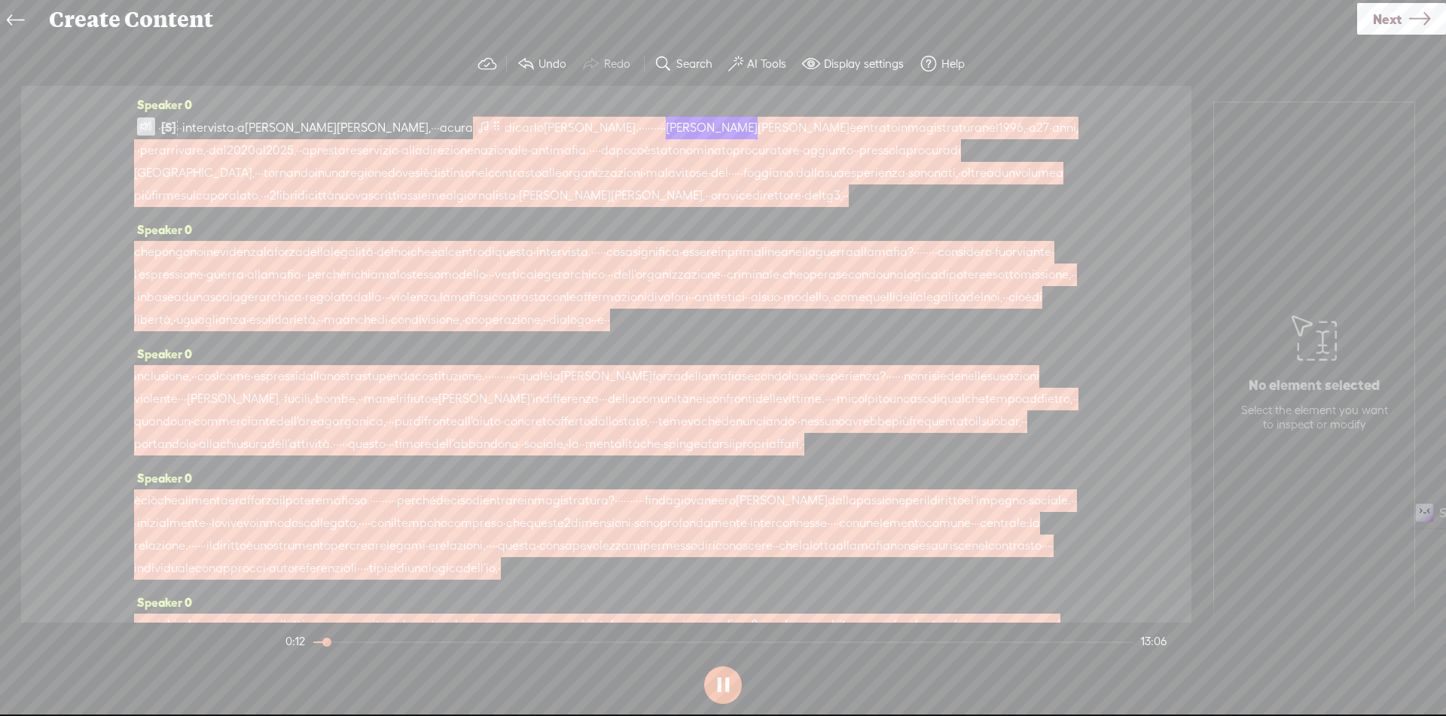
click at [476, 127] on span at bounding box center [483, 126] width 15 height 18
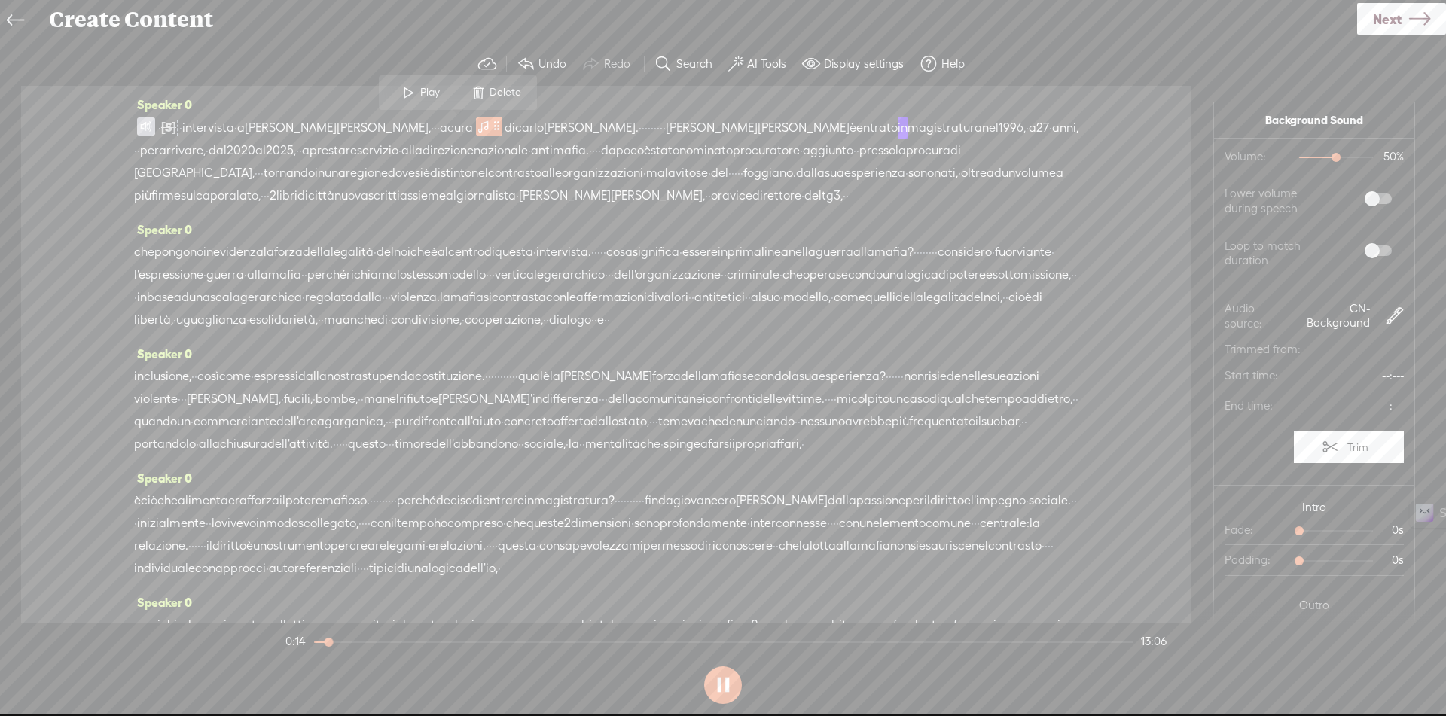
click at [1365, 197] on span at bounding box center [1377, 199] width 27 height 11
drag, startPoint x: 1303, startPoint y: 160, endPoint x: 1294, endPoint y: 160, distance: 9.0
click at [1294, 160] on div at bounding box center [1308, 159] width 35 height 35
click at [1364, 257] on label at bounding box center [1362, 251] width 81 height 26
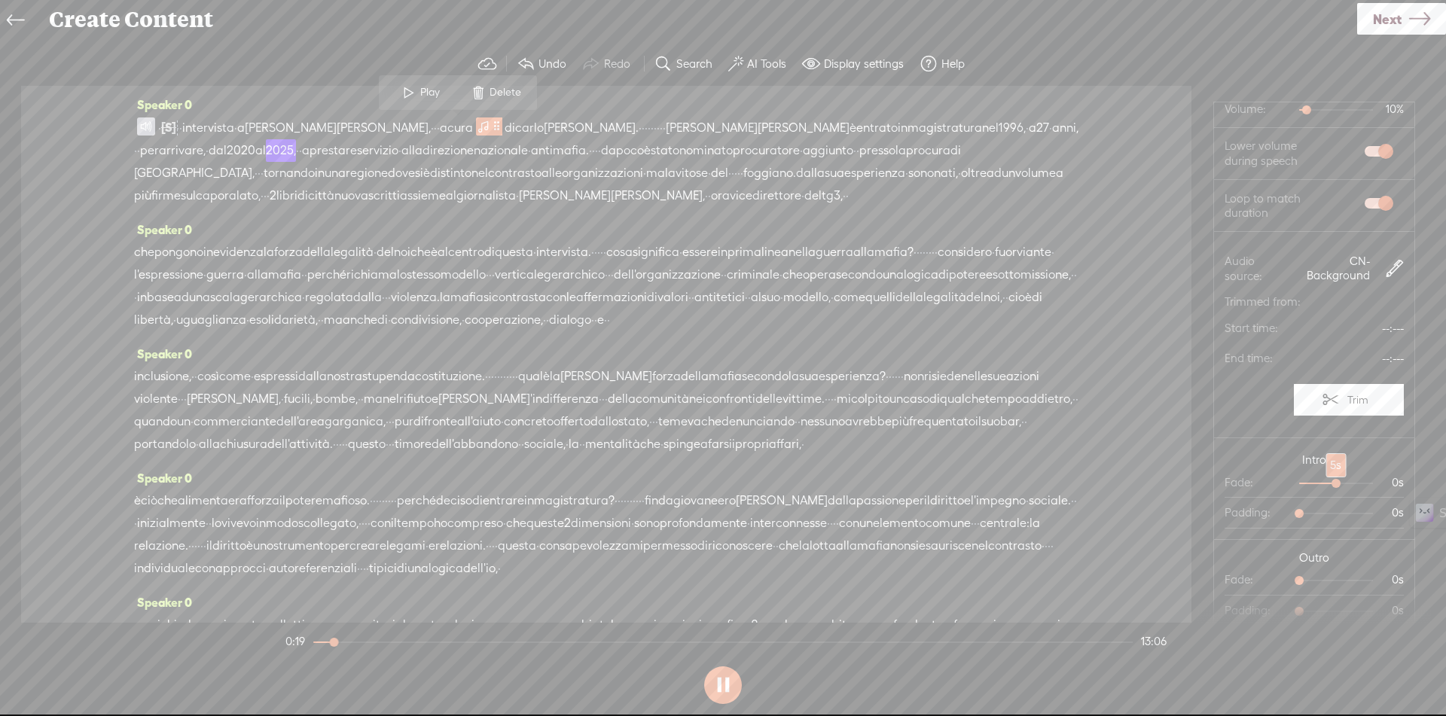
drag, startPoint x: 1290, startPoint y: 484, endPoint x: 1318, endPoint y: 483, distance: 27.9
click at [1320, 483] on div at bounding box center [1337, 485] width 35 height 35
drag, startPoint x: 1294, startPoint y: 584, endPoint x: 1323, endPoint y: 582, distance: 29.4
click at [1323, 582] on div at bounding box center [1337, 582] width 35 height 35
click at [325, 127] on span "giuseppe" at bounding box center [291, 128] width 92 height 23
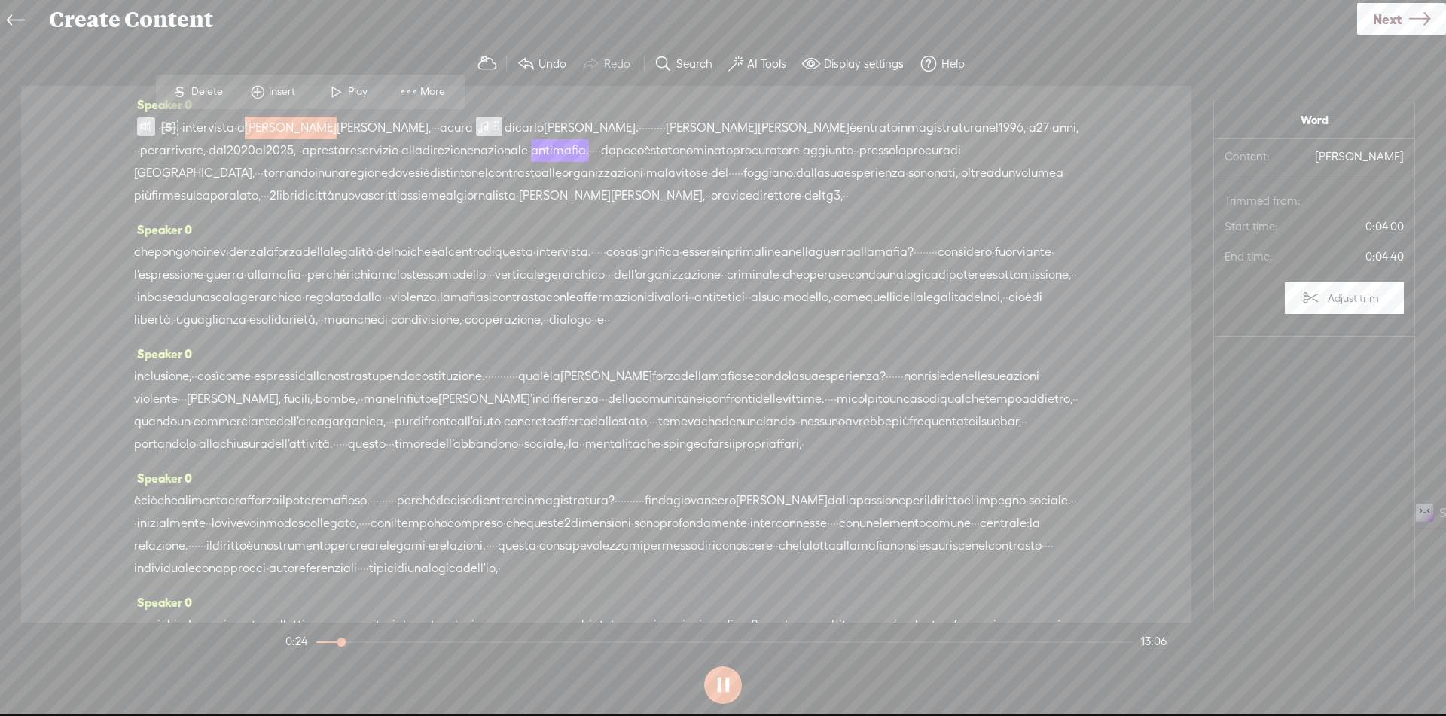
scroll to position [0, 0]
click at [346, 89] on span at bounding box center [336, 91] width 23 height 27
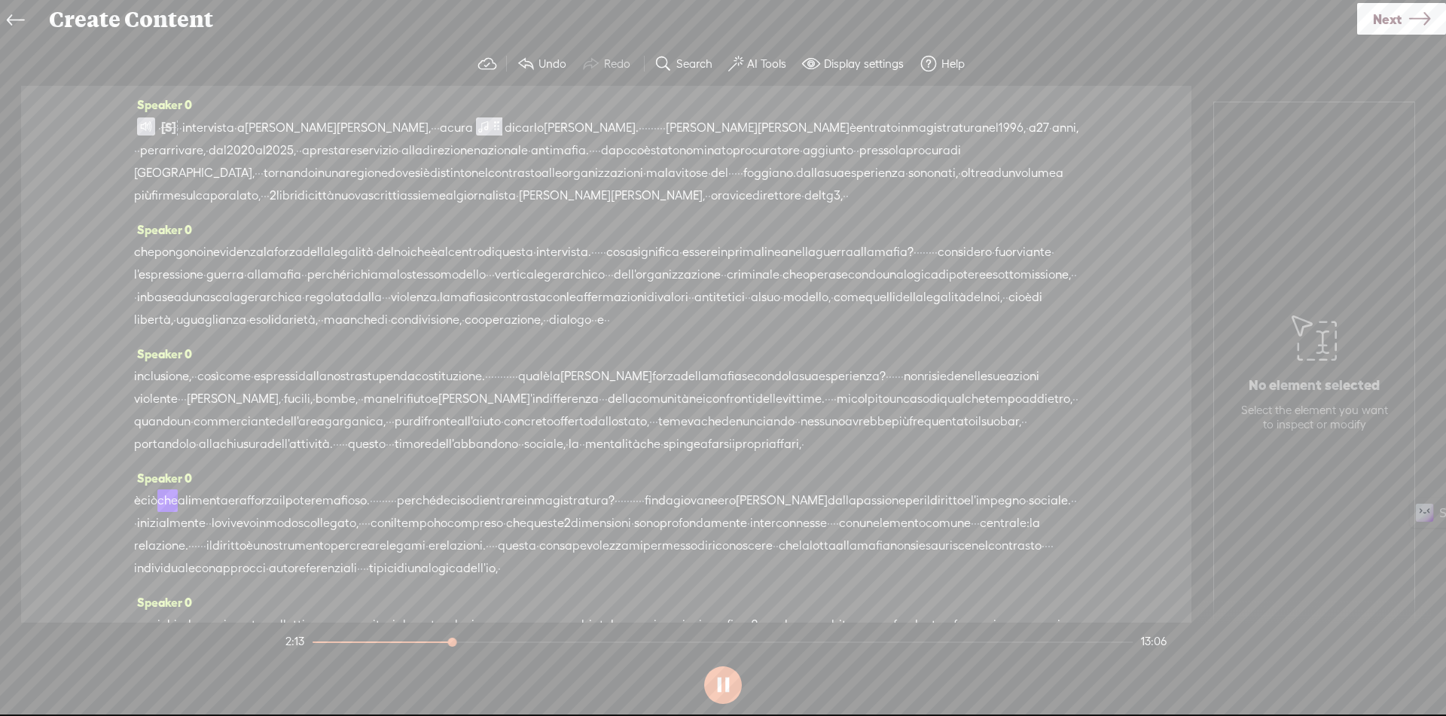
click at [386, 456] on span "questo" at bounding box center [367, 444] width 38 height 23
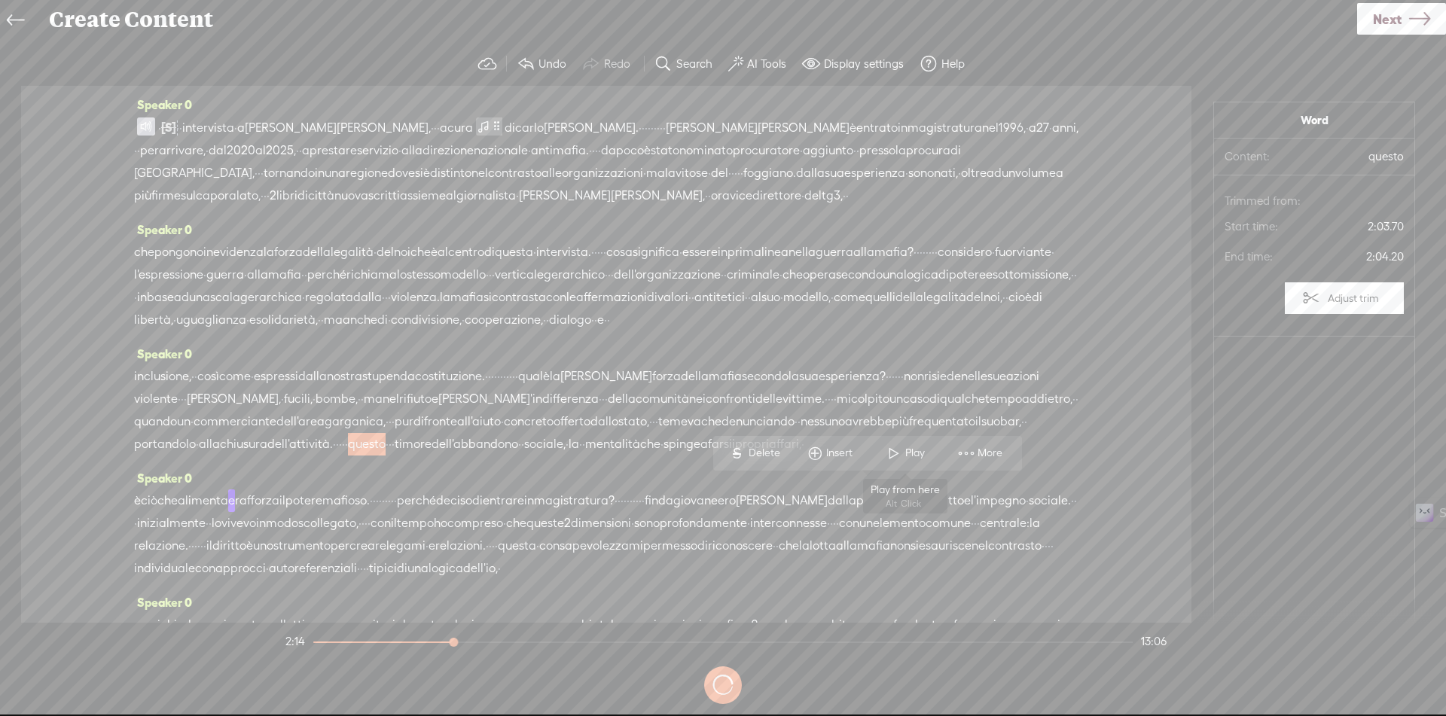
click at [890, 453] on span at bounding box center [894, 453] width 23 height 27
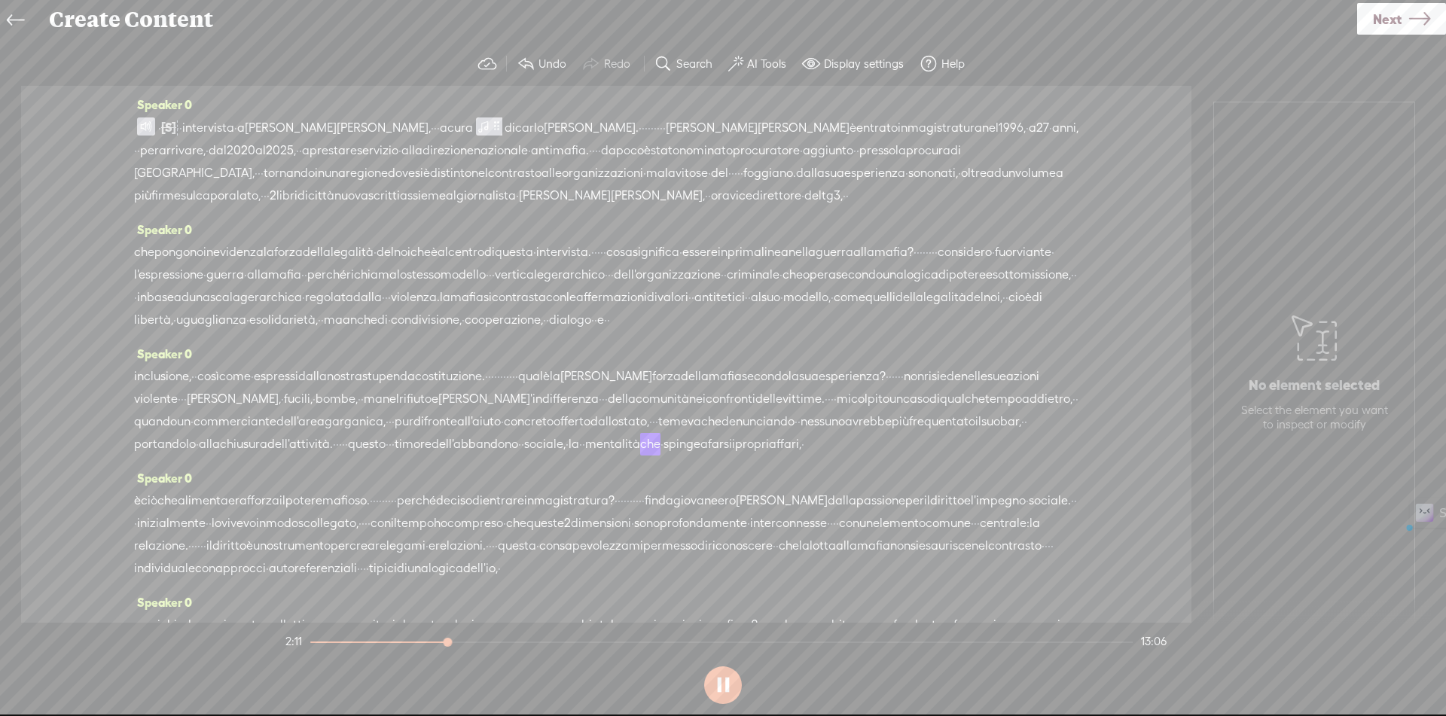
drag, startPoint x: 910, startPoint y: 492, endPoint x: 950, endPoint y: 493, distance: 40.7
click at [950, 456] on div "inclusione, · · così come · espressi dalla nostra stupenda costituzione. · · · …" at bounding box center [606, 410] width 944 height 90
click at [832, 451] on span "Delete" at bounding box center [834, 453] width 35 height 15
click at [333, 456] on span "dell'attività." at bounding box center [300, 445] width 66 height 23
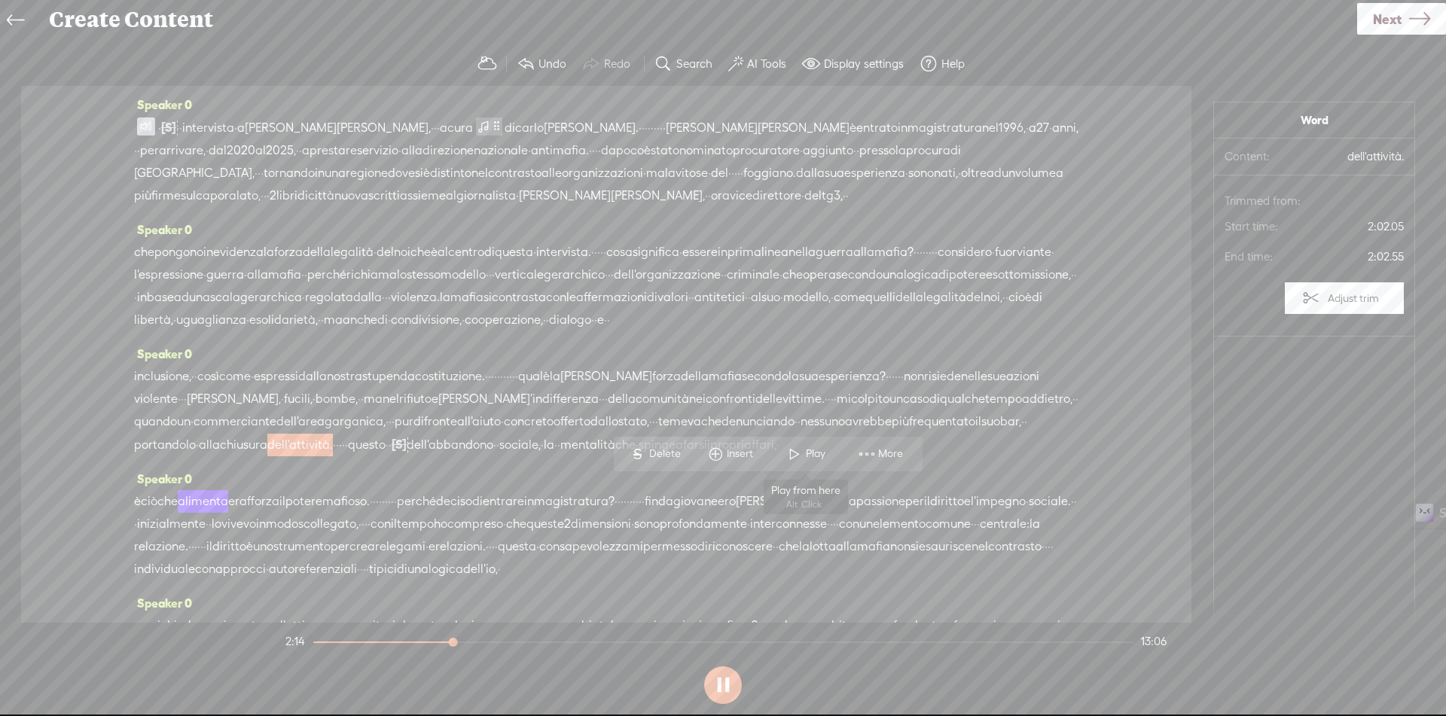
click at [804, 444] on span at bounding box center [794, 454] width 23 height 27
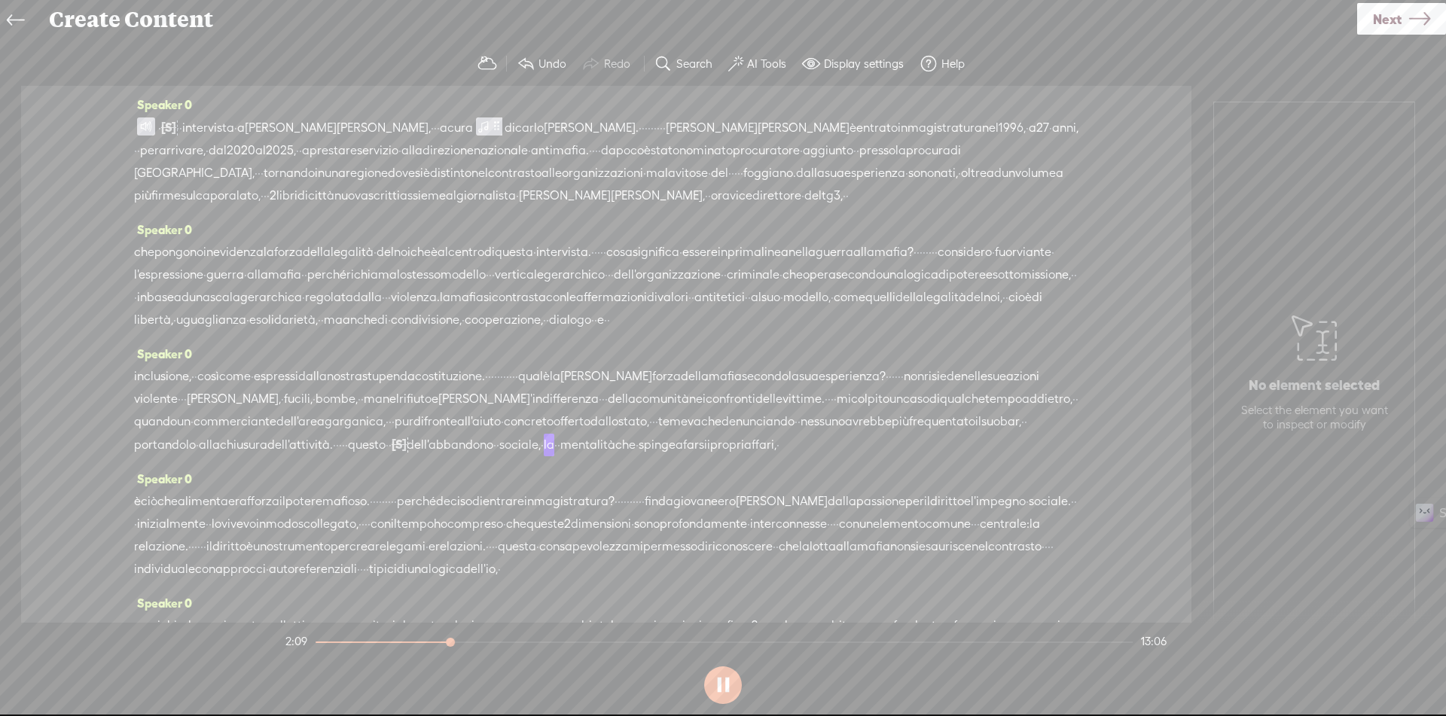
click at [392, 456] on span "·" at bounding box center [390, 445] width 3 height 23
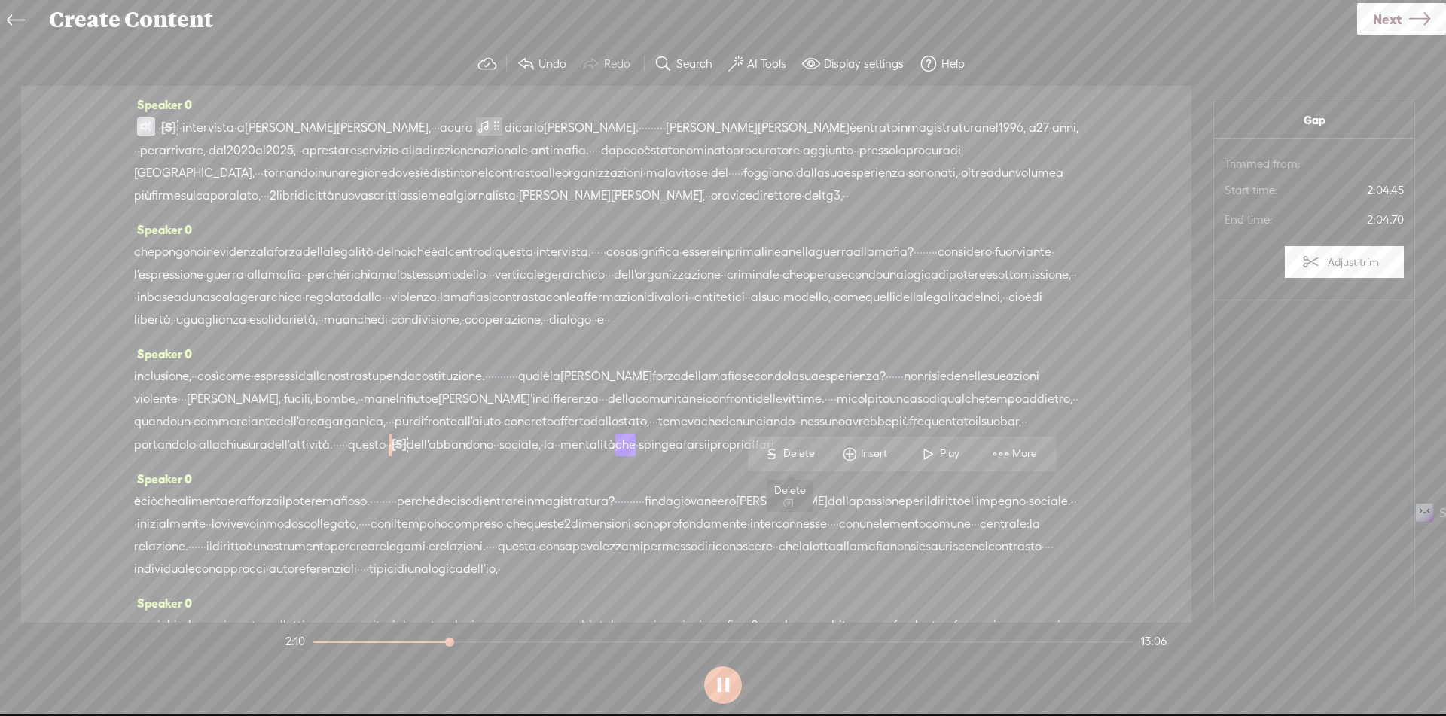
click at [791, 450] on span "Delete" at bounding box center [800, 454] width 35 height 15
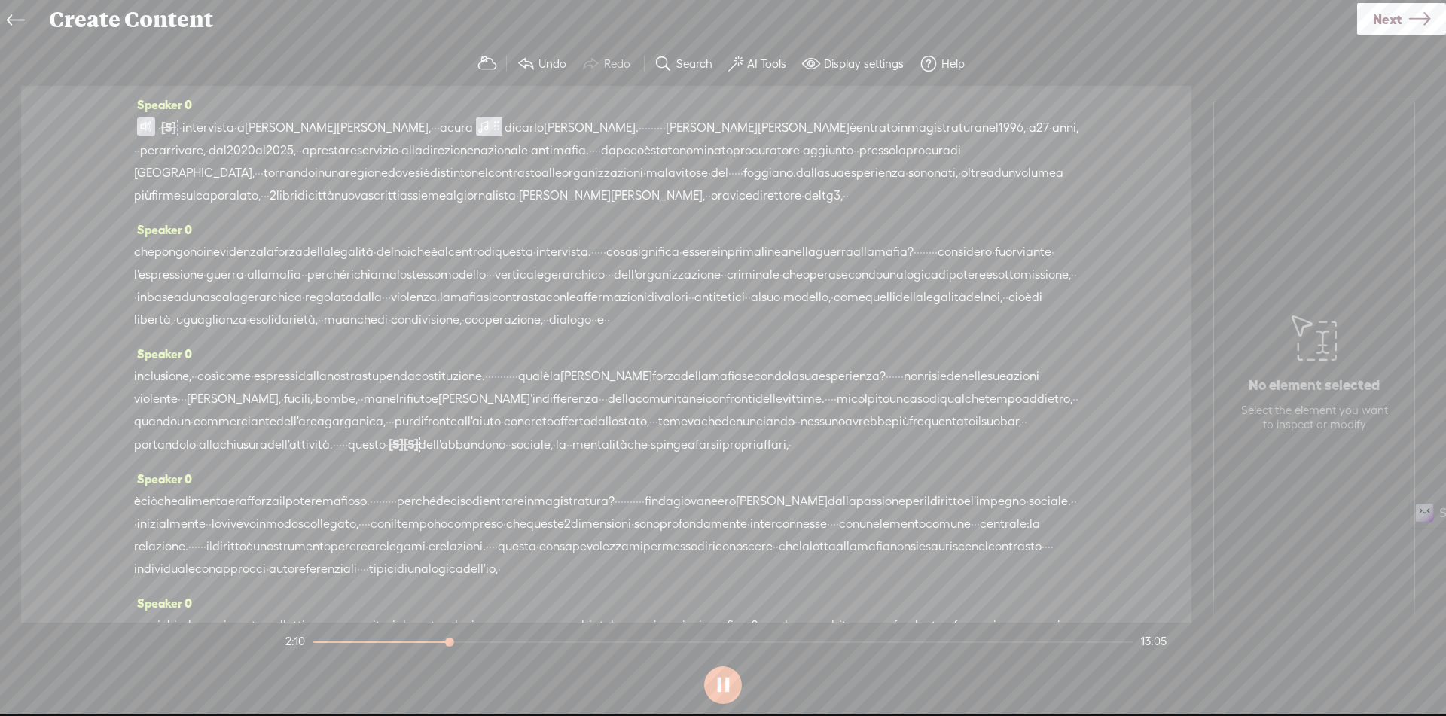
click at [333, 456] on span "dell'attività." at bounding box center [300, 445] width 66 height 23
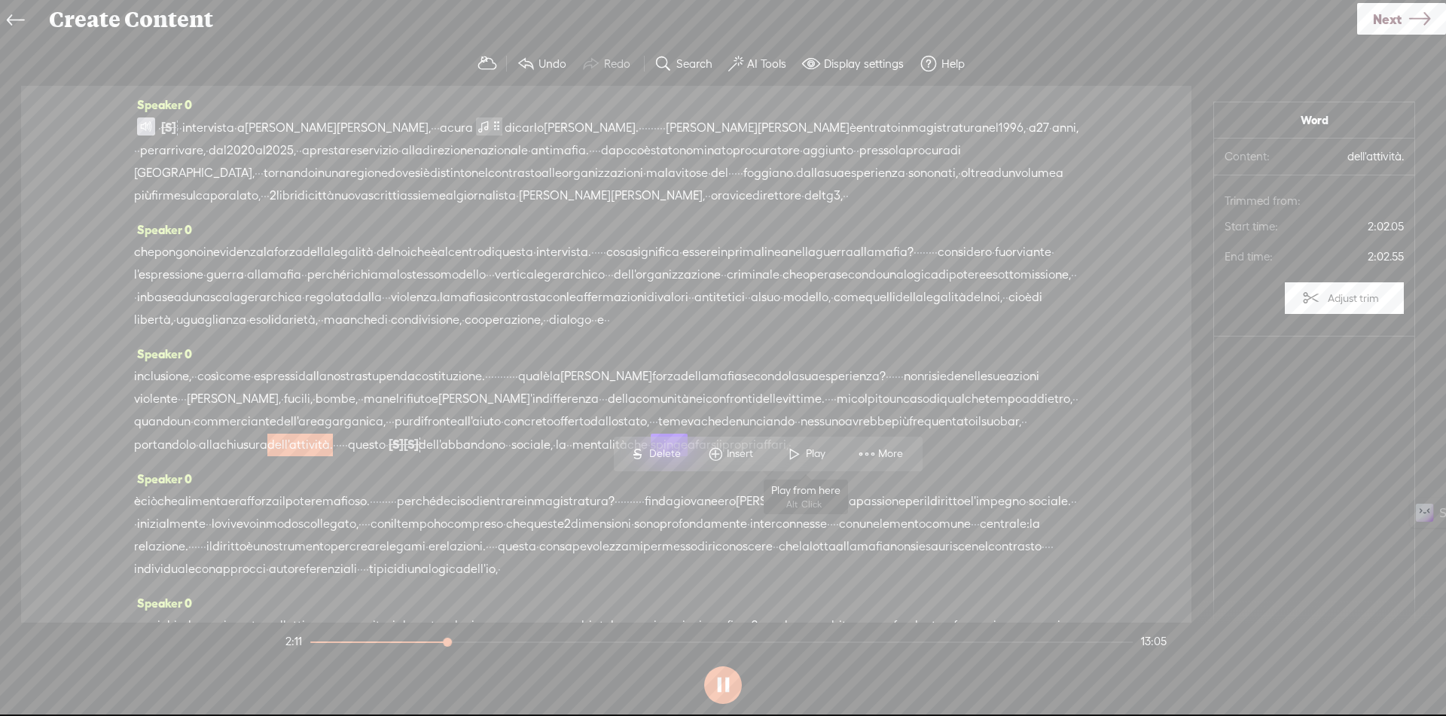
click at [797, 450] on span at bounding box center [794, 454] width 23 height 27
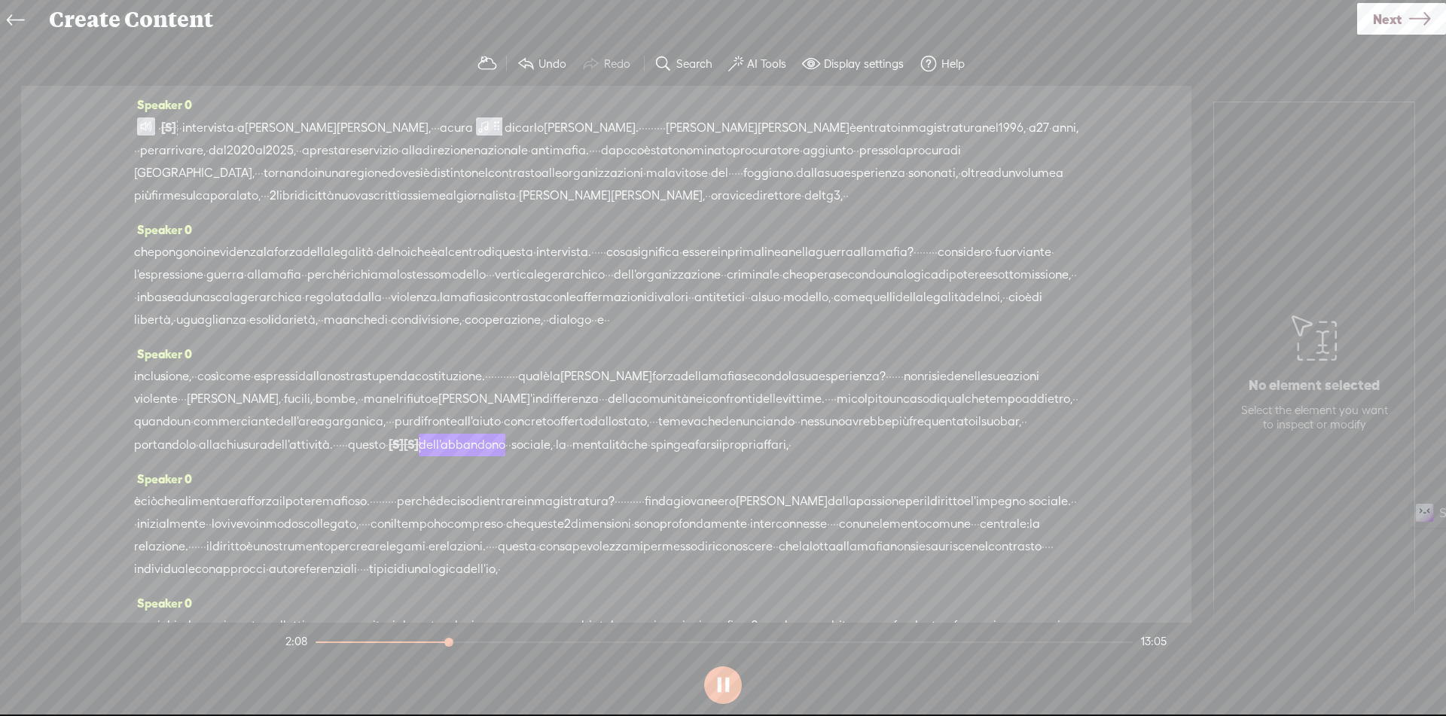
click at [196, 456] on span "portandolo" at bounding box center [165, 445] width 62 height 23
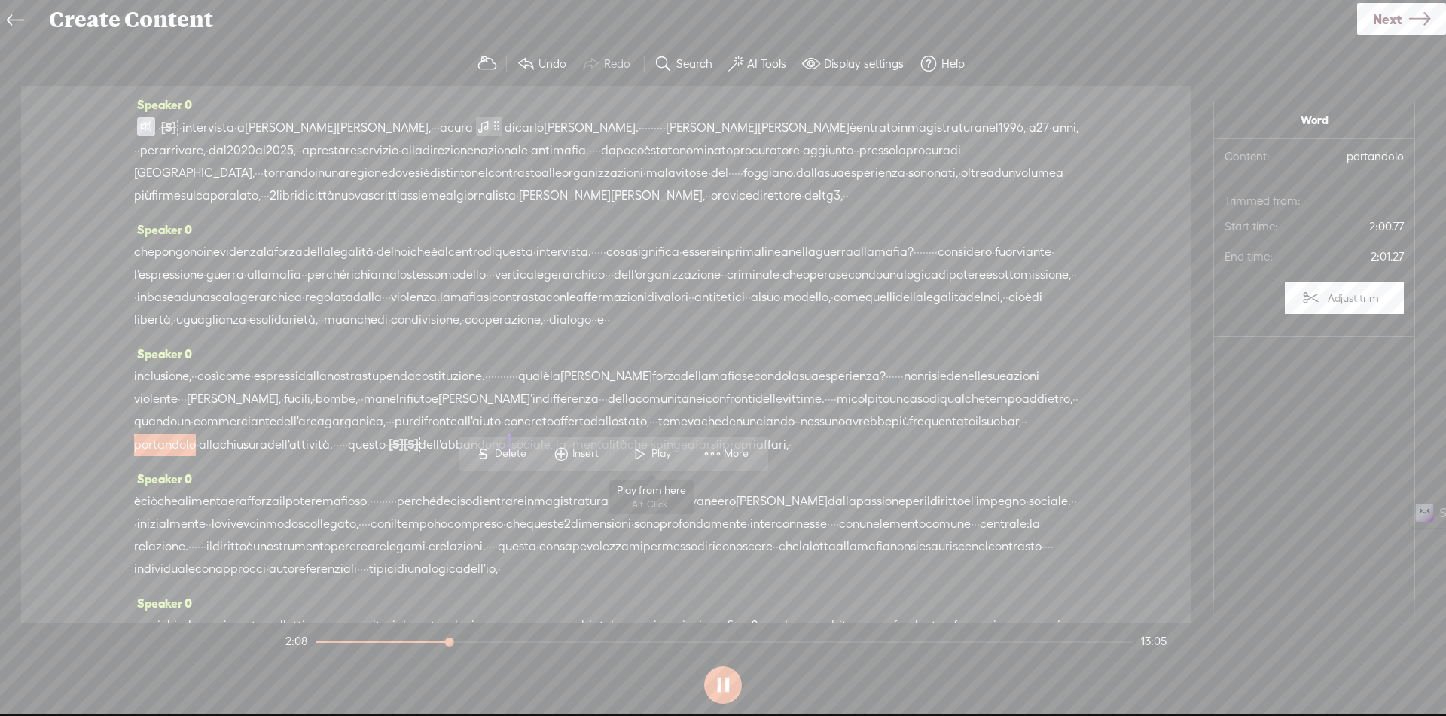
click at [654, 461] on span "Play" at bounding box center [662, 454] width 23 height 15
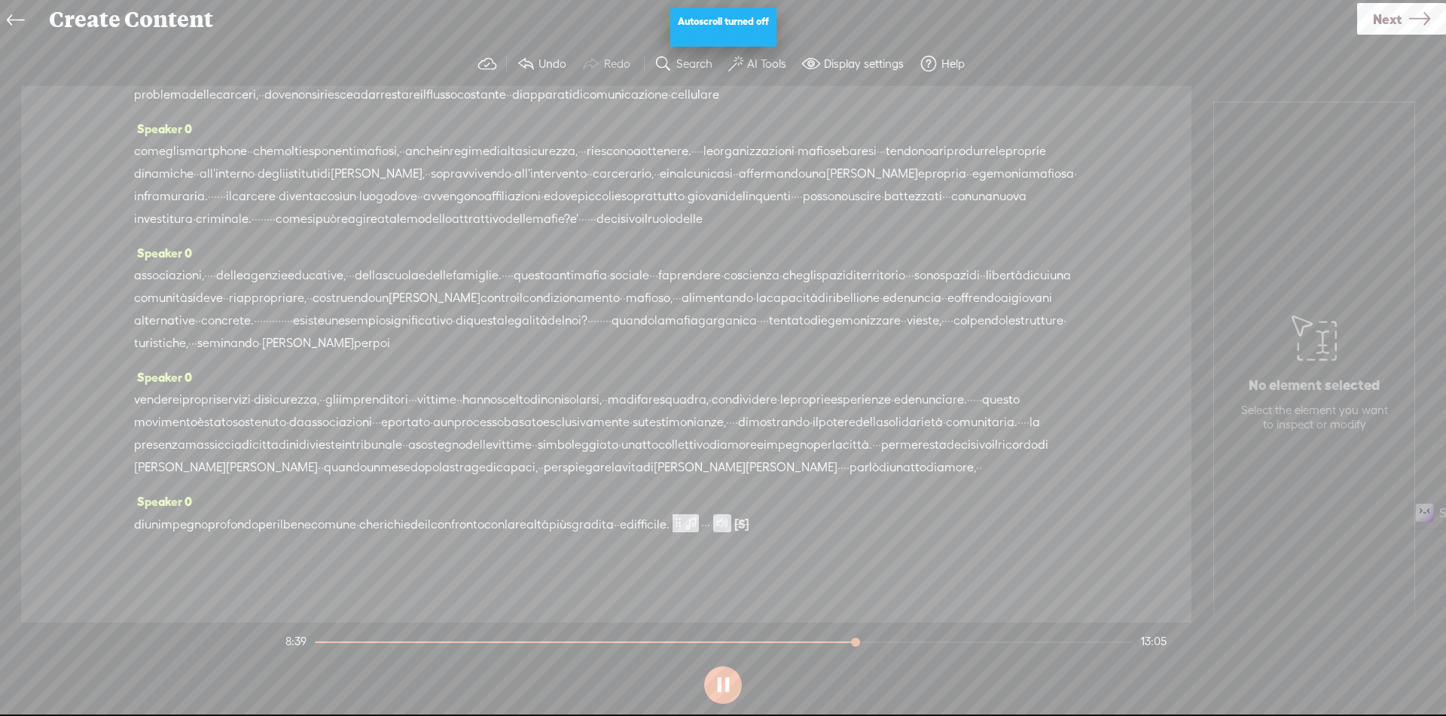
scroll to position [1645, 0]
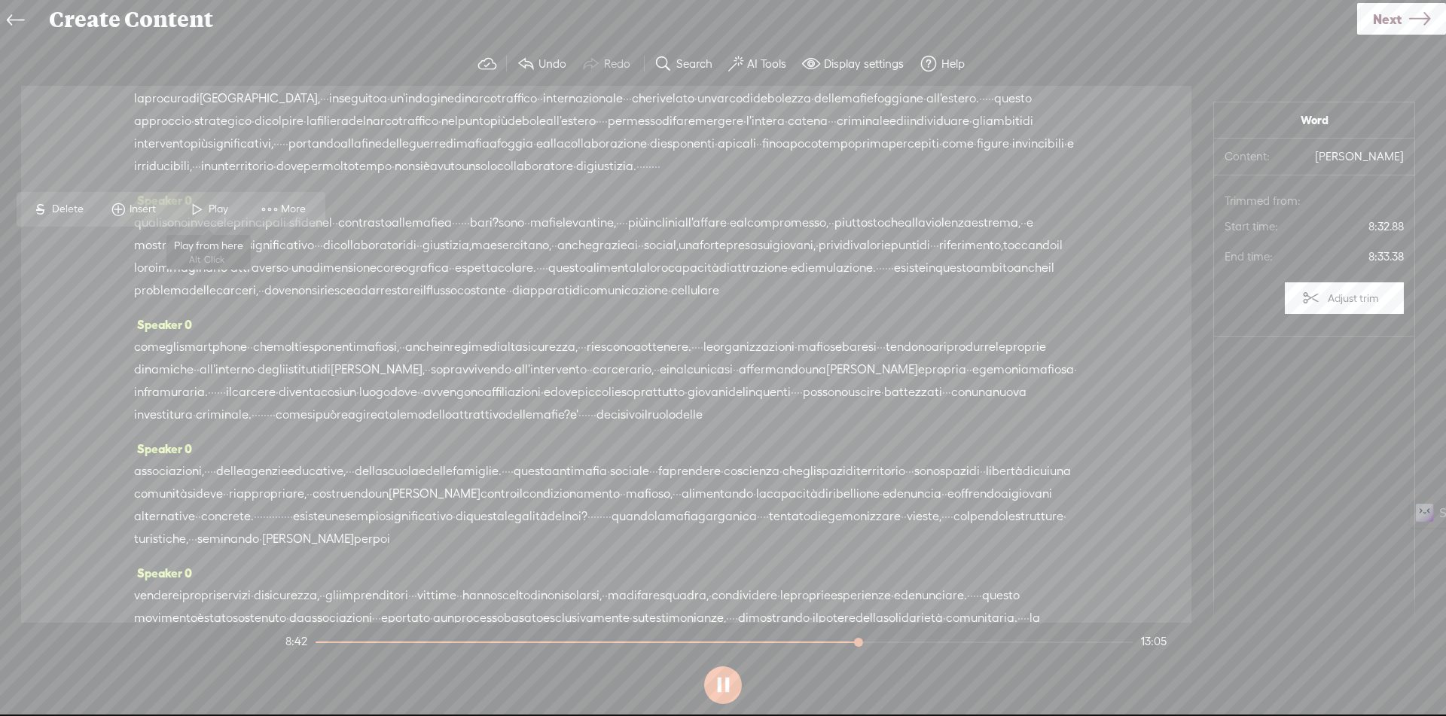
click at [203, 215] on span at bounding box center [197, 209] width 23 height 27
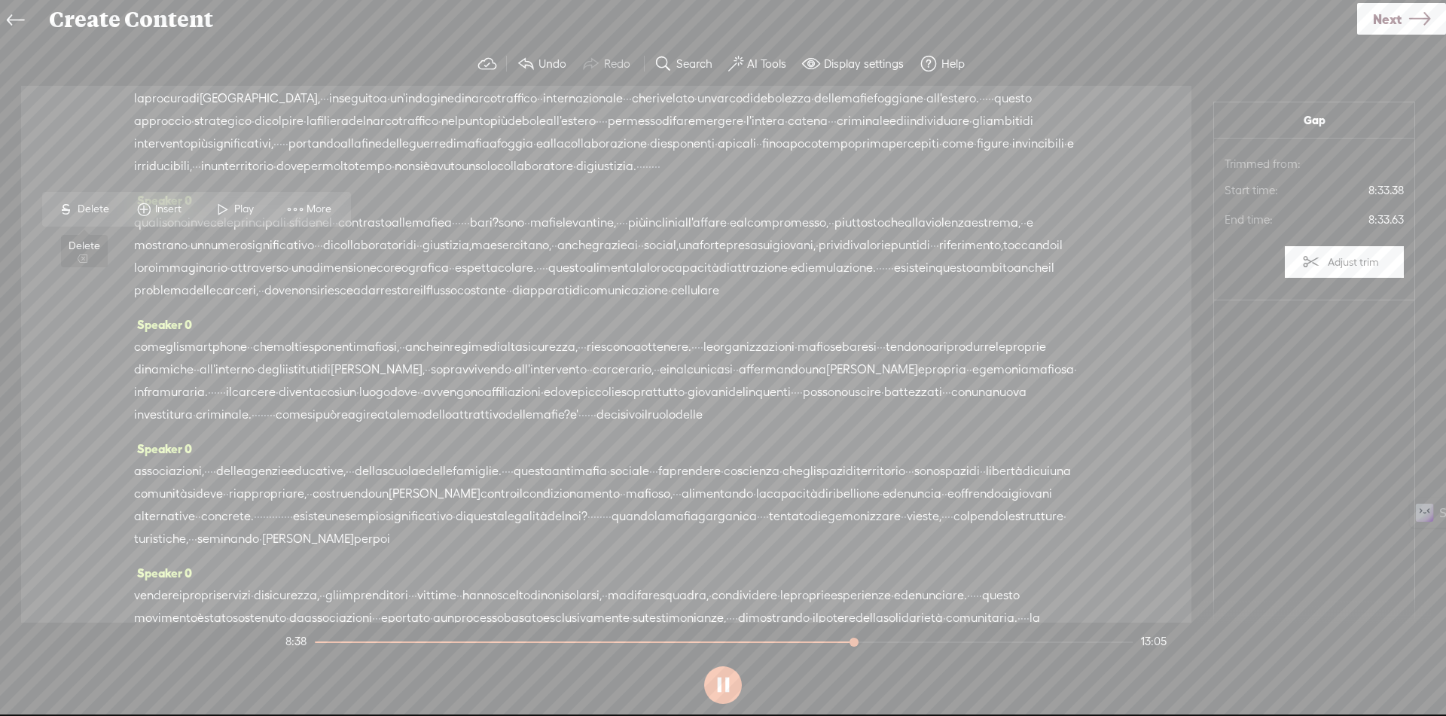
click at [79, 209] on span "Delete" at bounding box center [95, 209] width 35 height 15
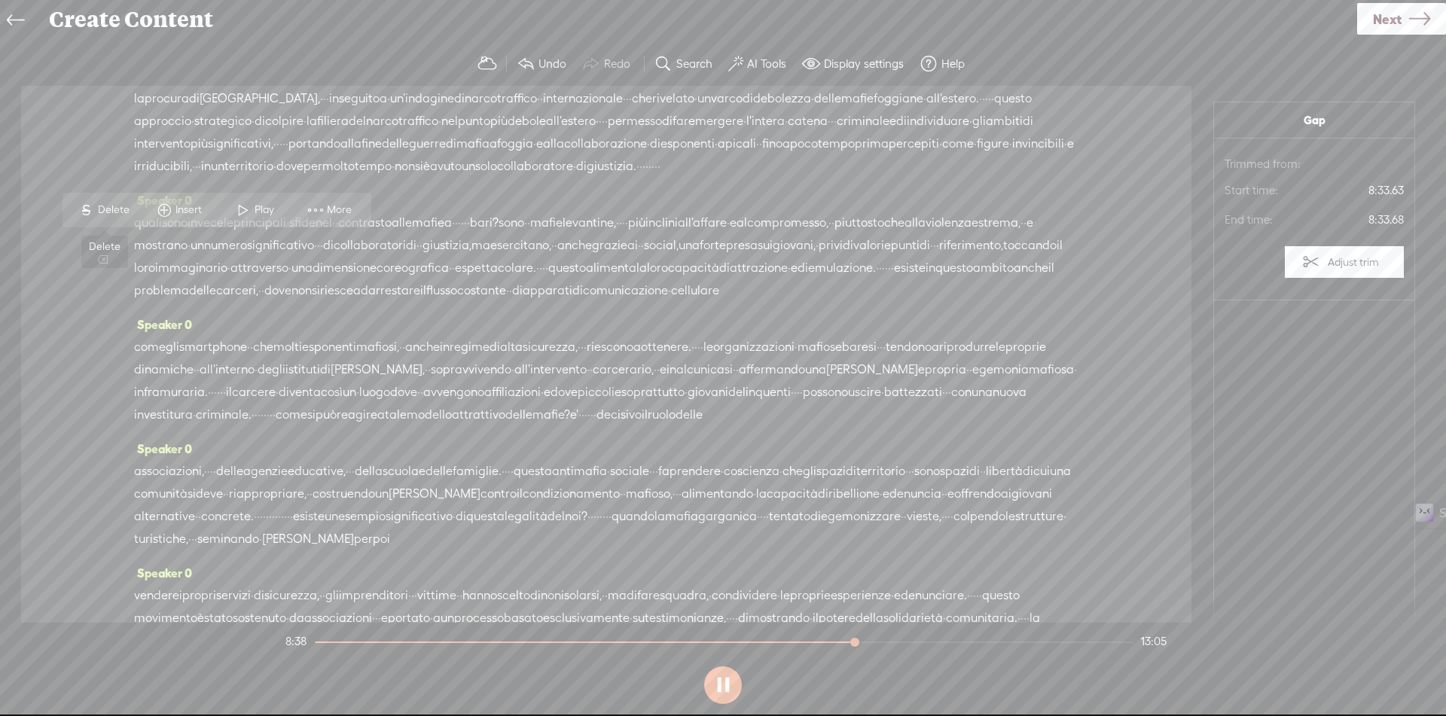
click at [107, 203] on span "Delete" at bounding box center [115, 210] width 35 height 15
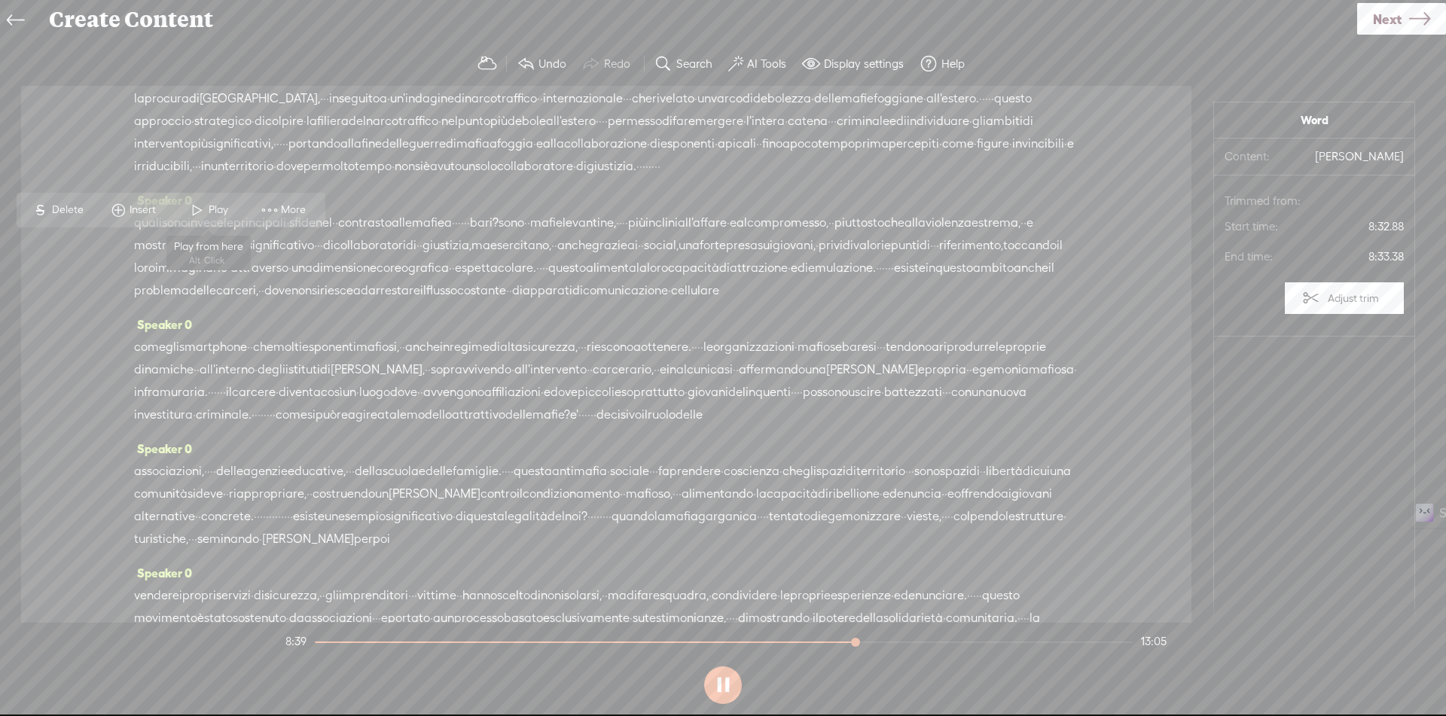
click at [203, 210] on span at bounding box center [197, 210] width 23 height 27
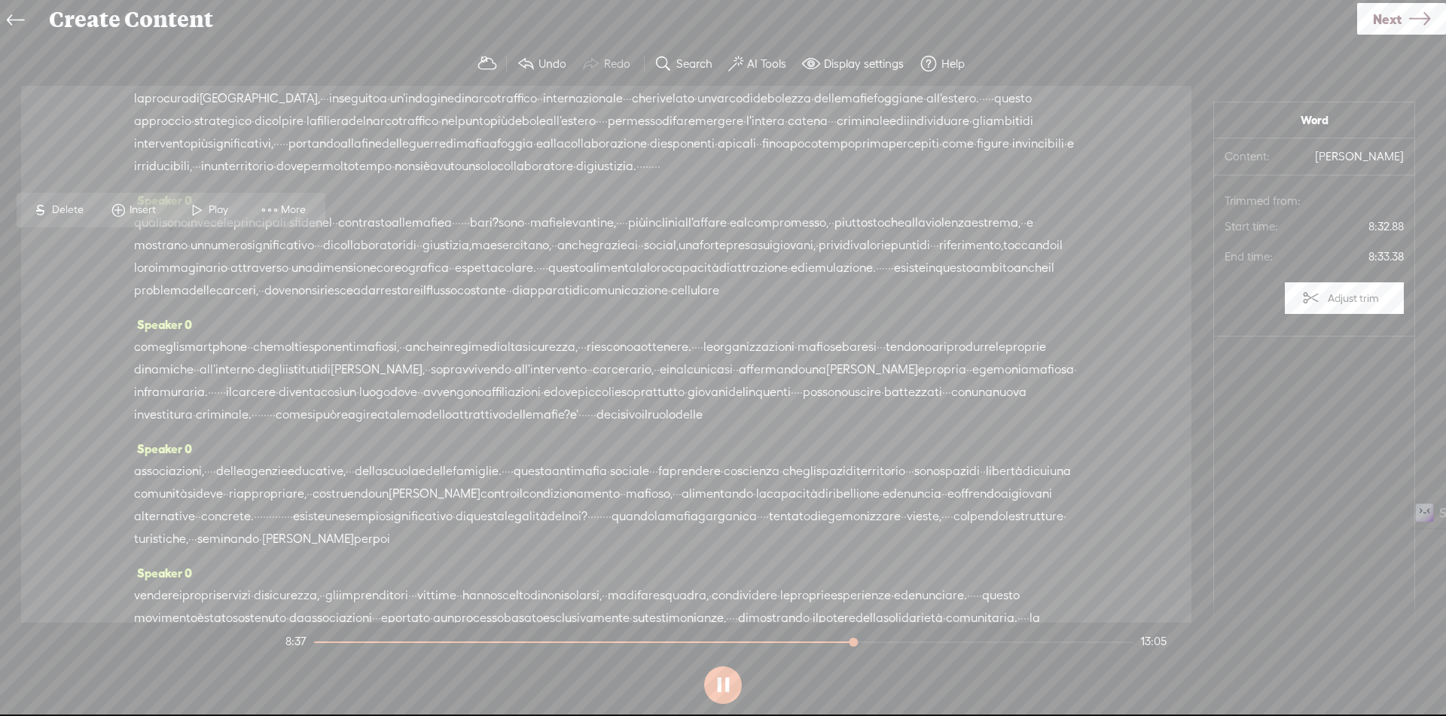
click at [224, 202] on span "Play" at bounding box center [208, 210] width 75 height 27
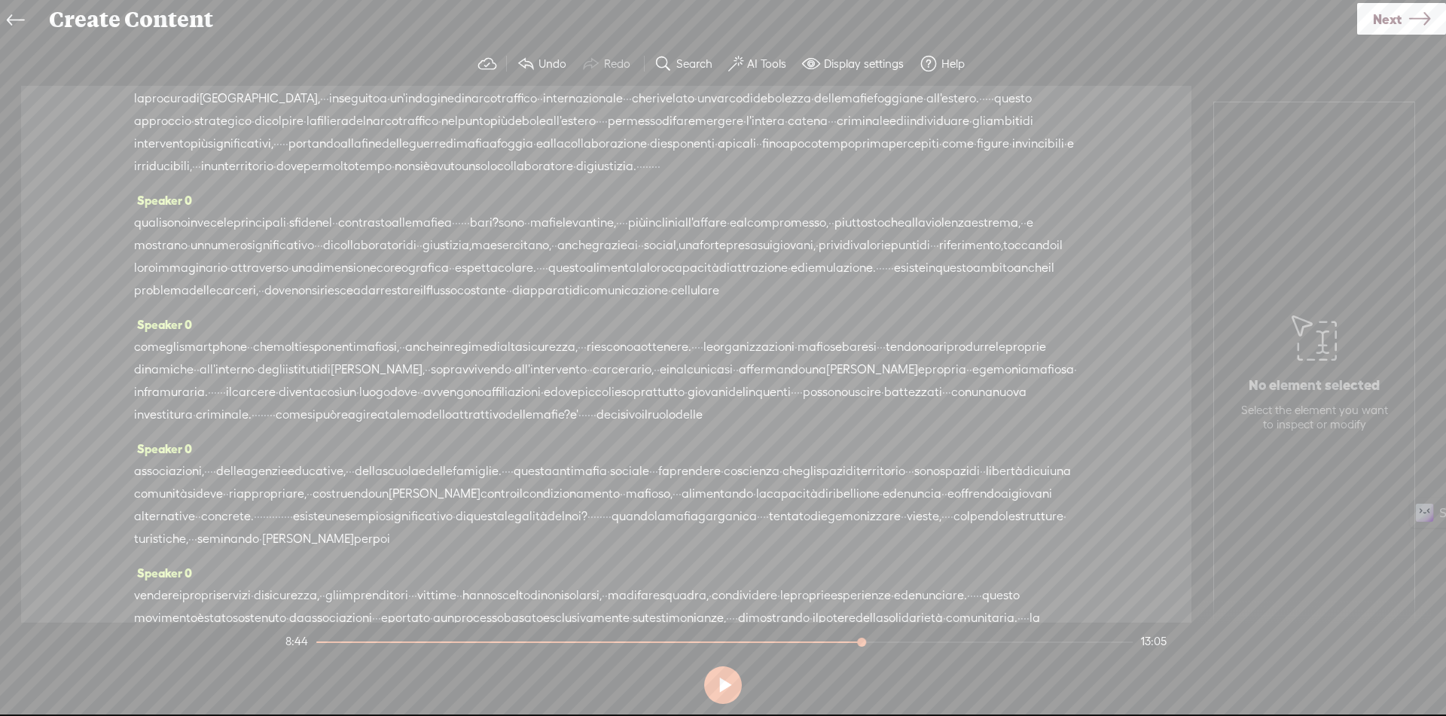
scroll to position [2248, 0]
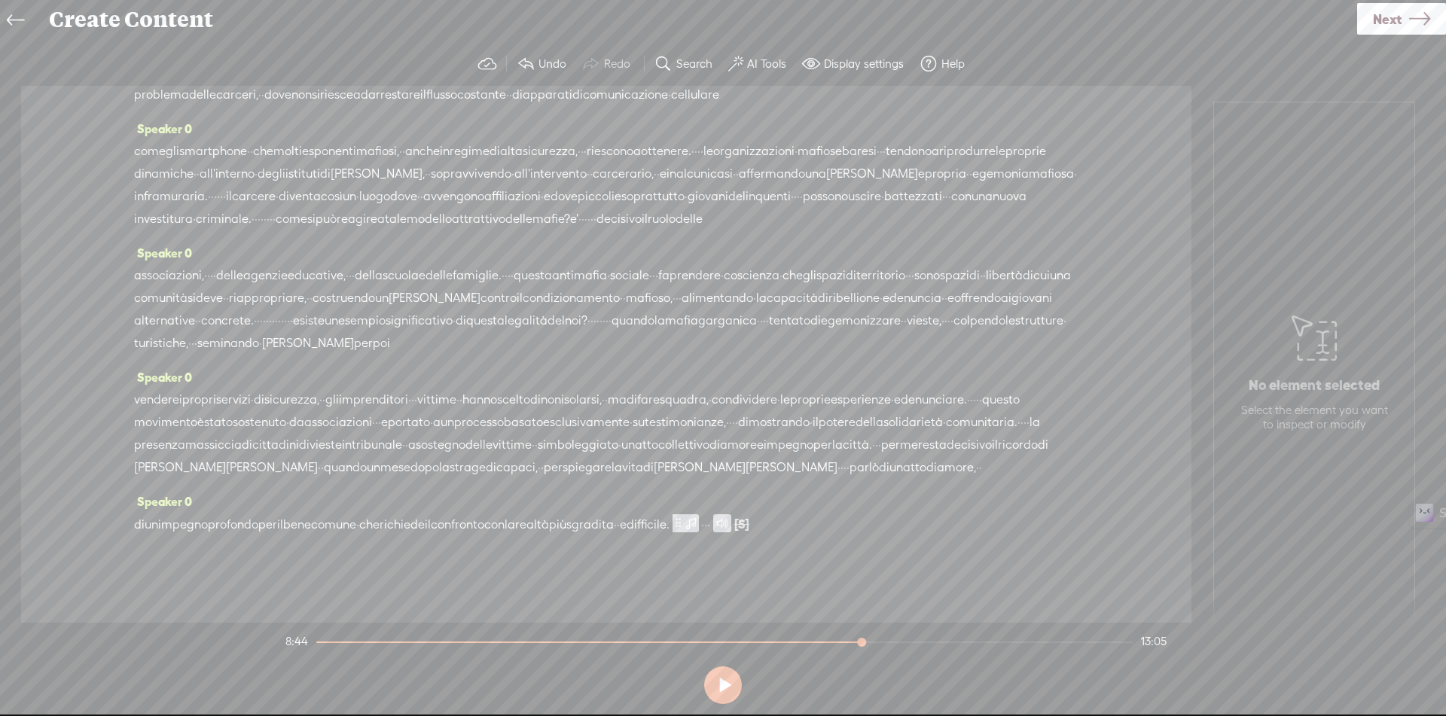
click at [142, 523] on span "di" at bounding box center [139, 525] width 11 height 23
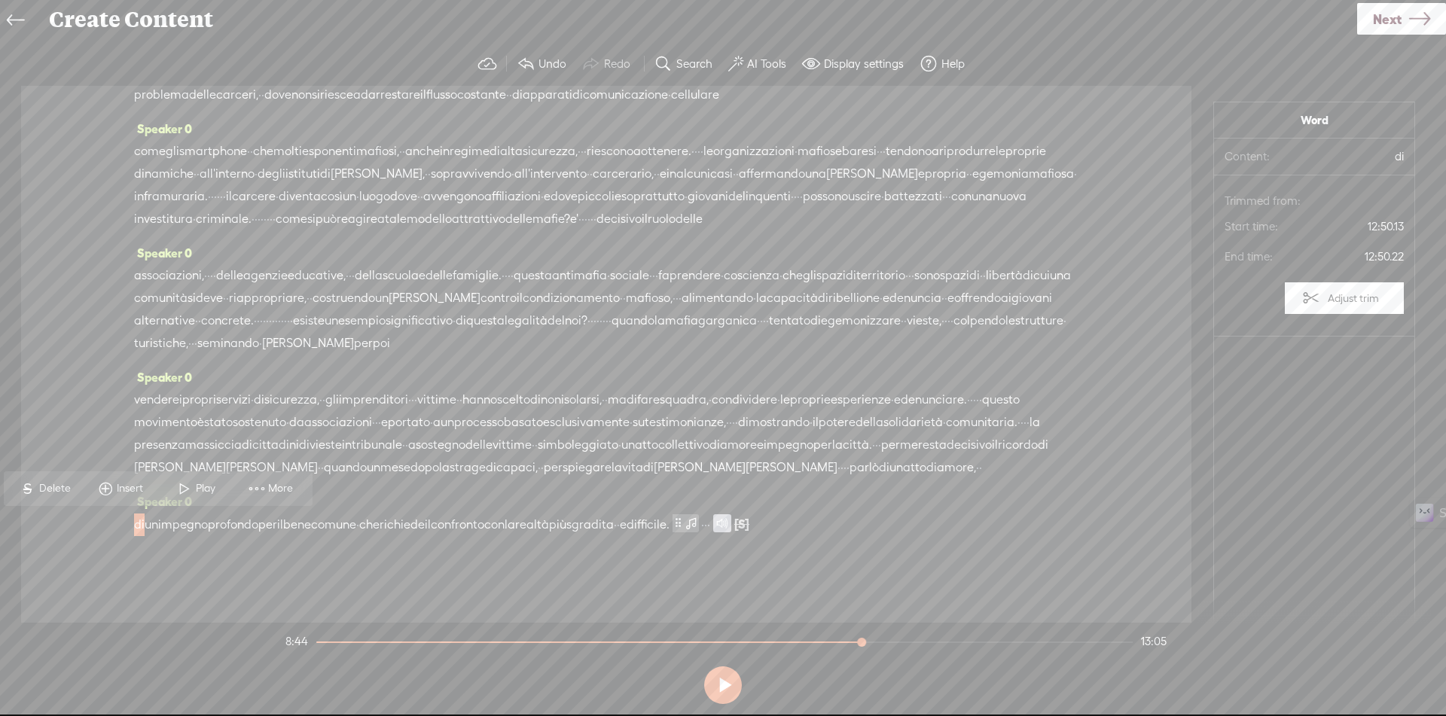
click at [183, 491] on span at bounding box center [184, 488] width 23 height 27
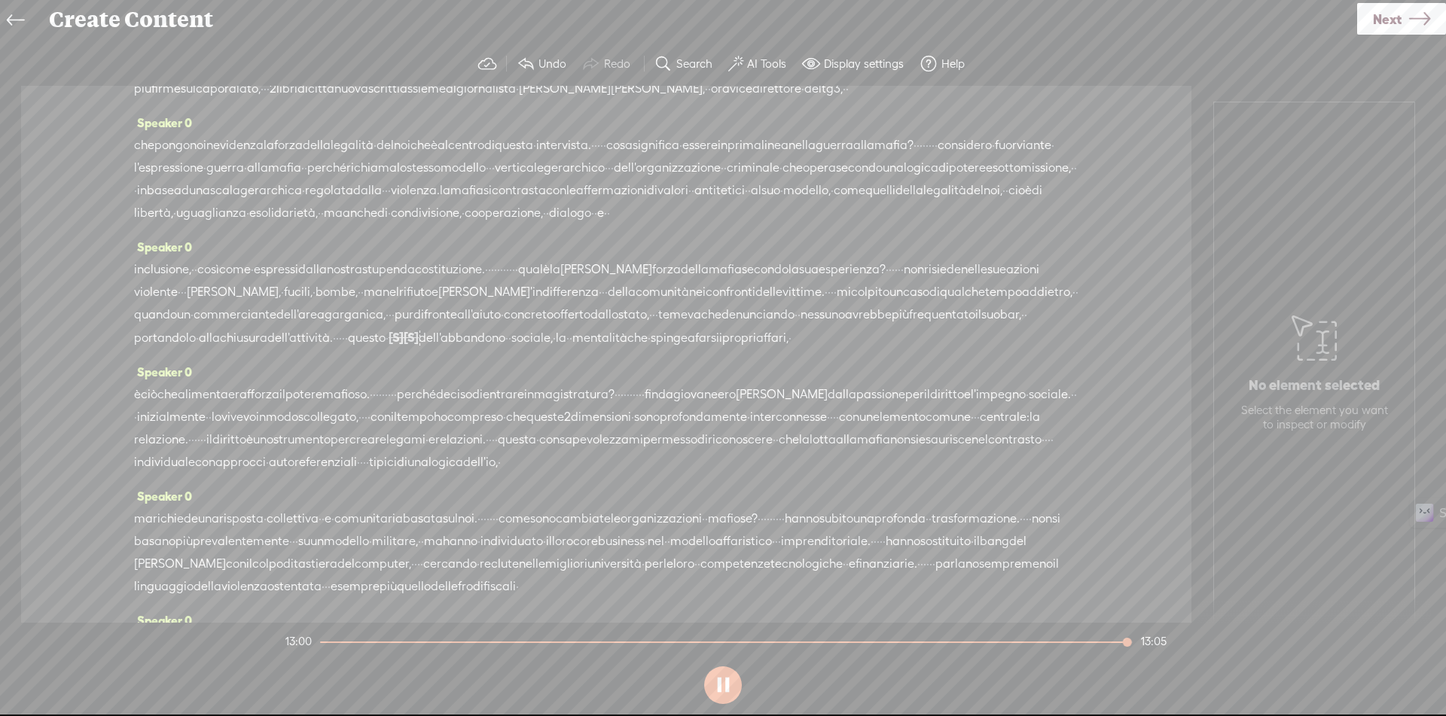
scroll to position [0, 0]
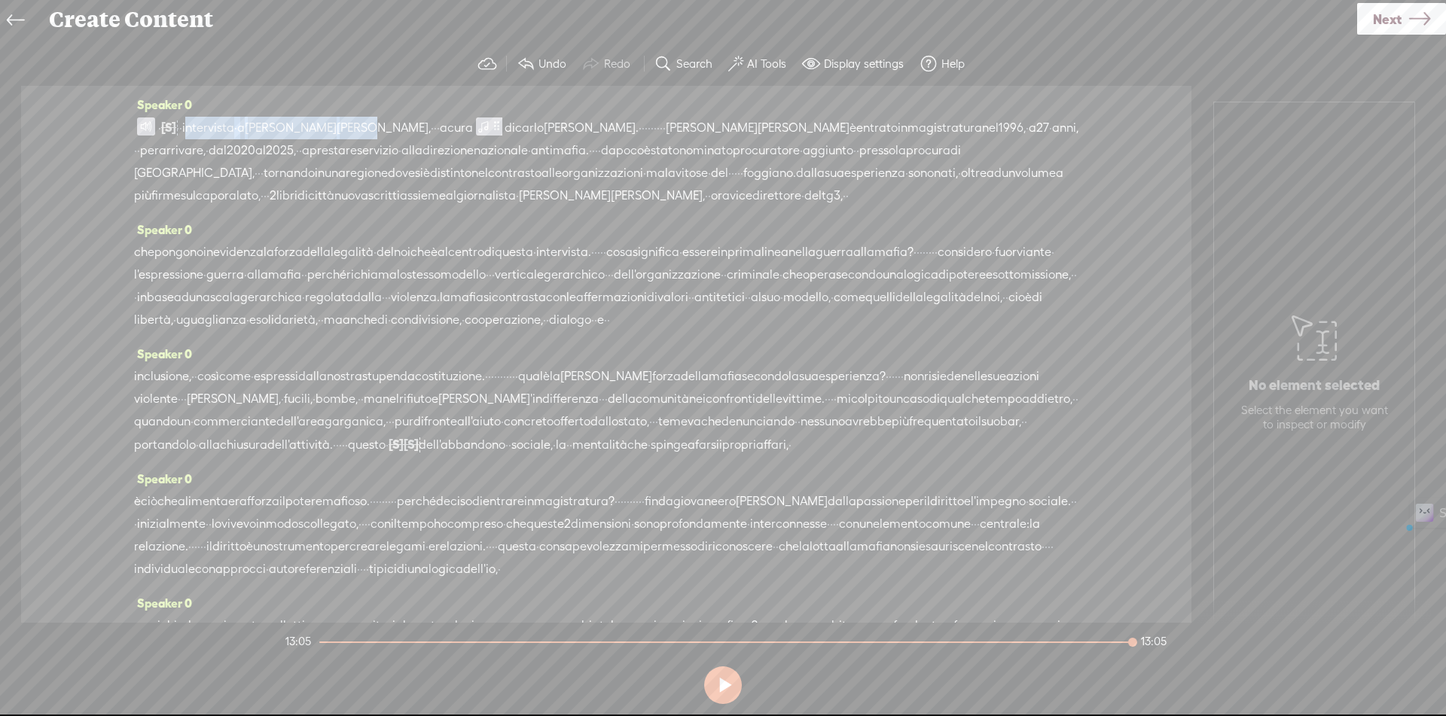
drag, startPoint x: 207, startPoint y: 125, endPoint x: 366, endPoint y: 127, distance: 158.9
click at [366, 127] on div "· [S] · · · · · · · · · · · · intervista · a giuseppe gatti, · · · a cura di ca…" at bounding box center [606, 161] width 944 height 91
click at [1405, 12] on link "Next" at bounding box center [1401, 19] width 89 height 32
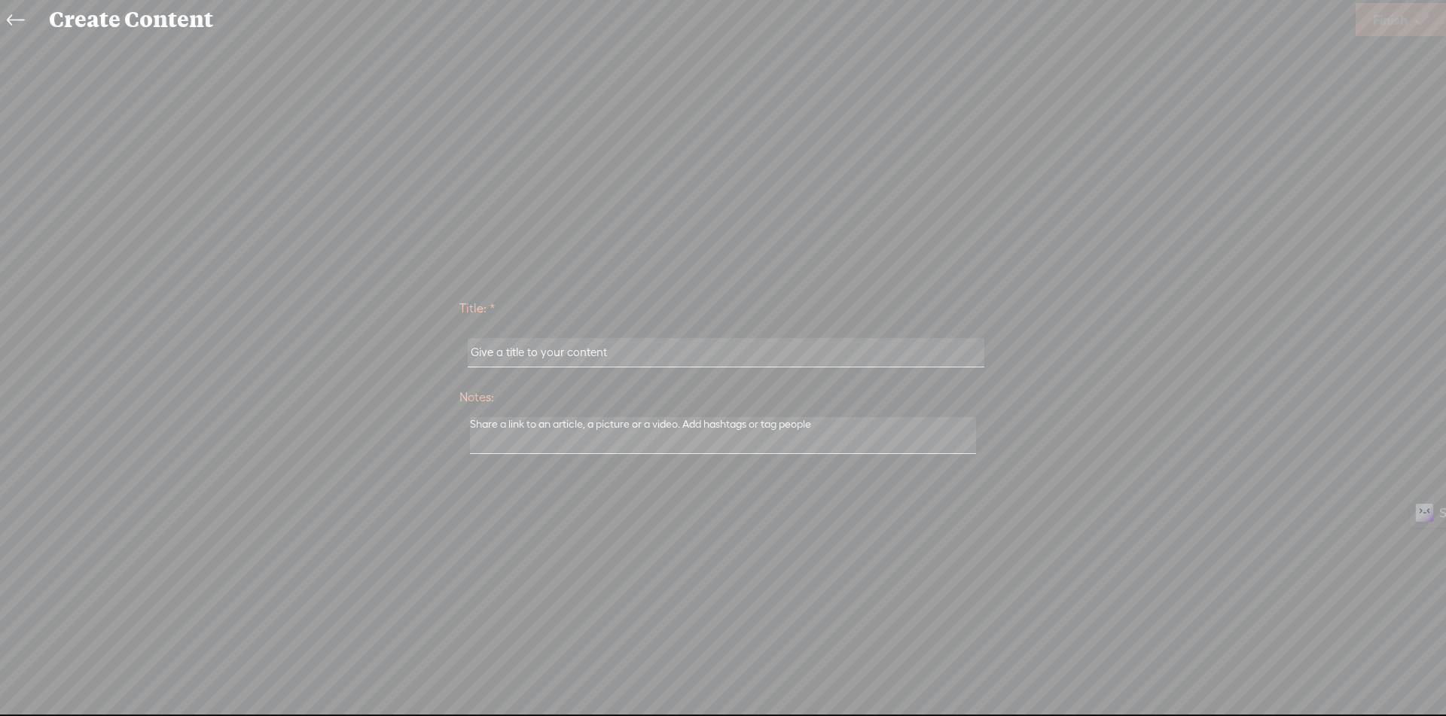
click at [558, 364] on input "text" at bounding box center [726, 352] width 516 height 29
paste input "Intervista A [PERSON_NAME]"
type input "Intervista A [PERSON_NAME]"
click at [1422, 12] on icon at bounding box center [1422, 20] width 14 height 38
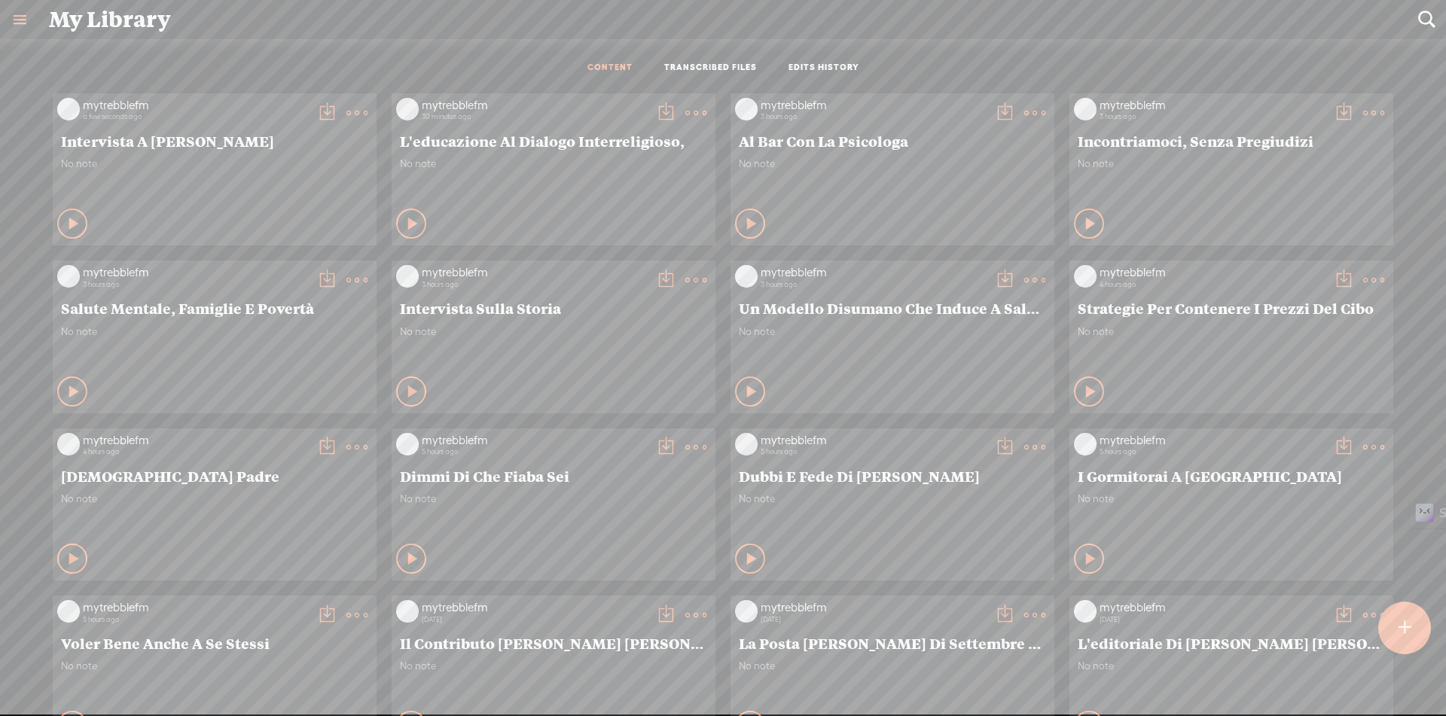
click at [316, 109] on t at bounding box center [326, 112] width 21 height 21
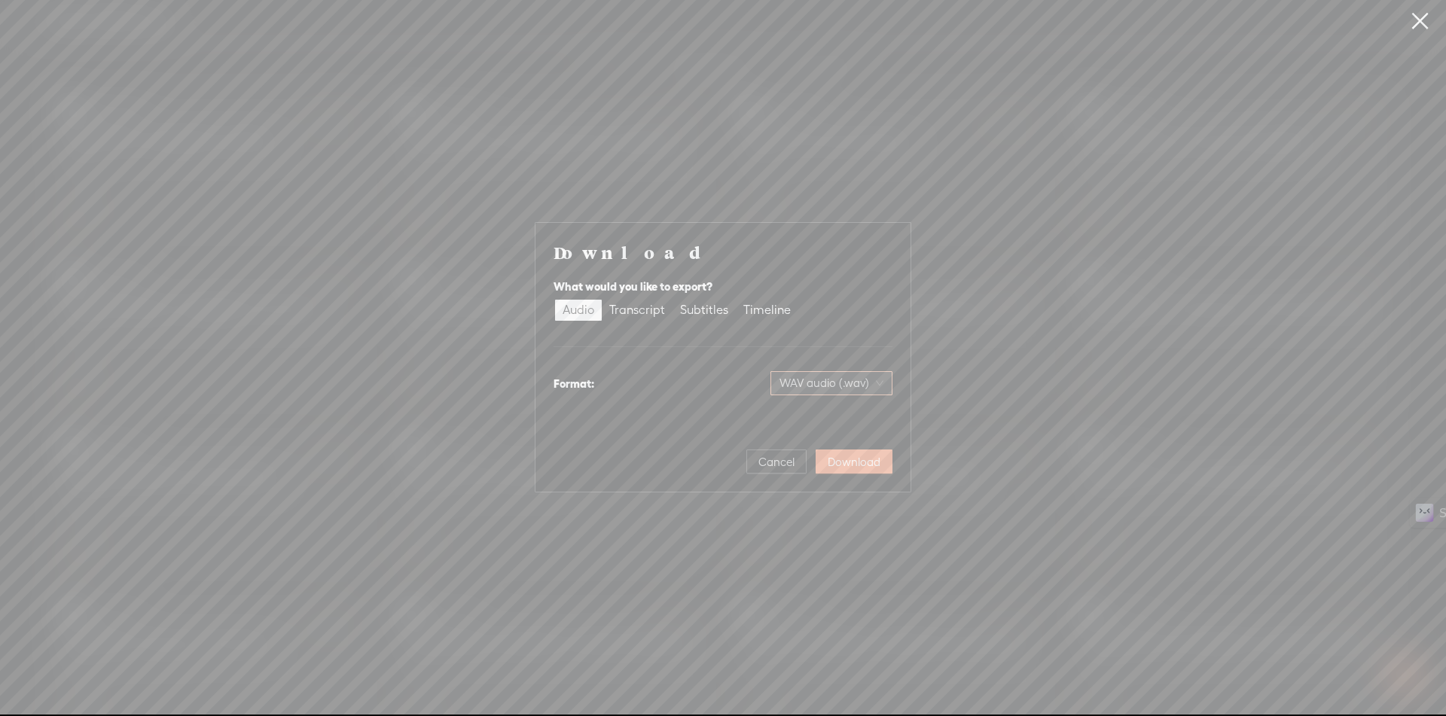
click at [858, 371] on div "WAV audio (.wav)" at bounding box center [831, 383] width 122 height 24
click at [834, 414] on div "MP3 audio (.mp3)" at bounding box center [819, 414] width 123 height 15
click at [855, 464] on span "Download" at bounding box center [854, 462] width 53 height 15
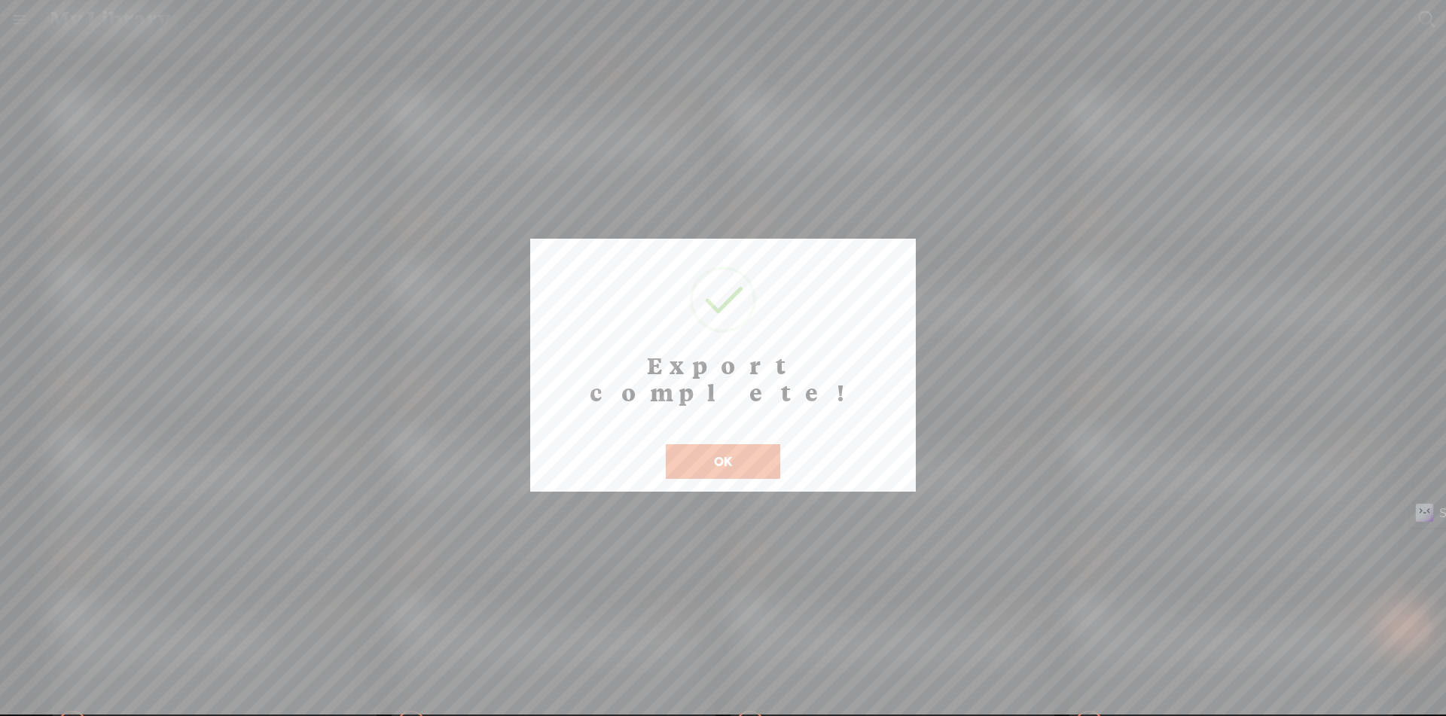
click at [755, 447] on button "OK" at bounding box center [723, 461] width 114 height 35
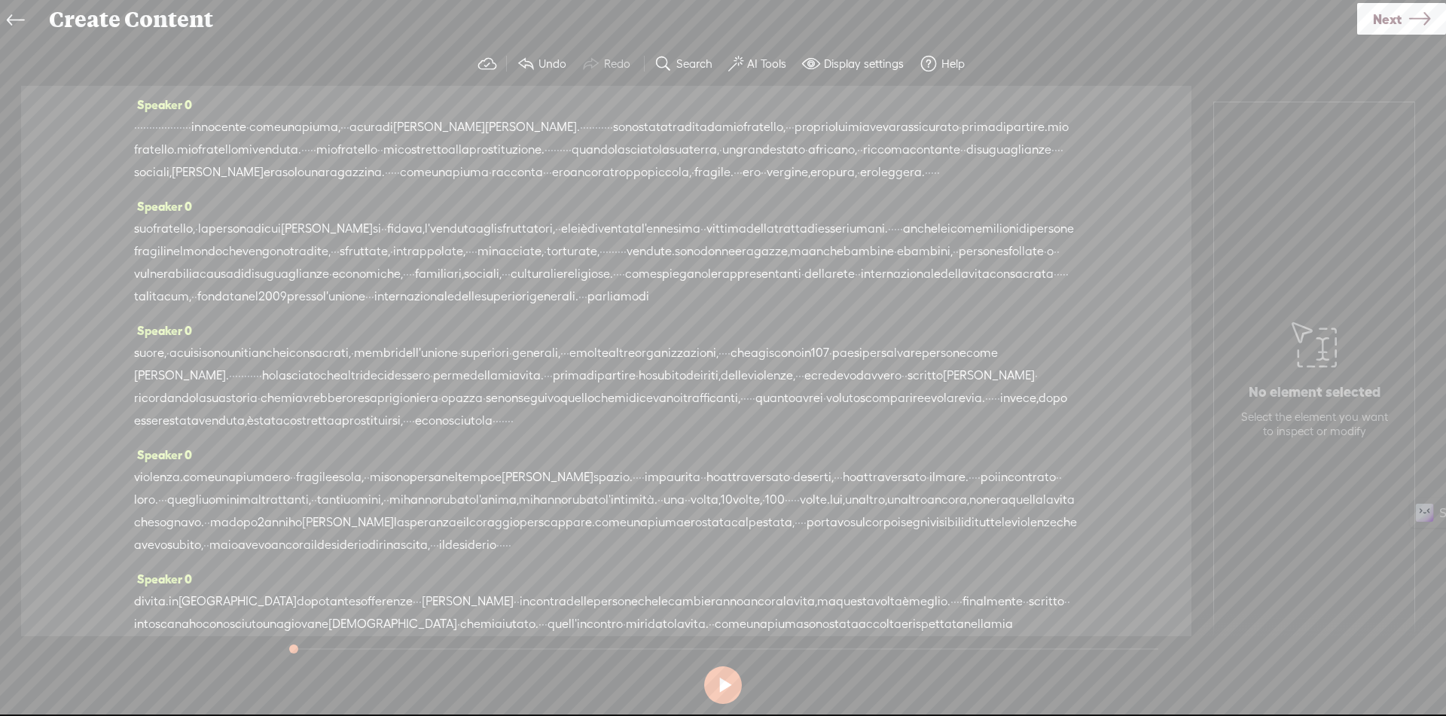
click at [135, 130] on span "·" at bounding box center [135, 127] width 3 height 23
click at [161, 127] on span "·" at bounding box center [159, 127] width 3 height 23
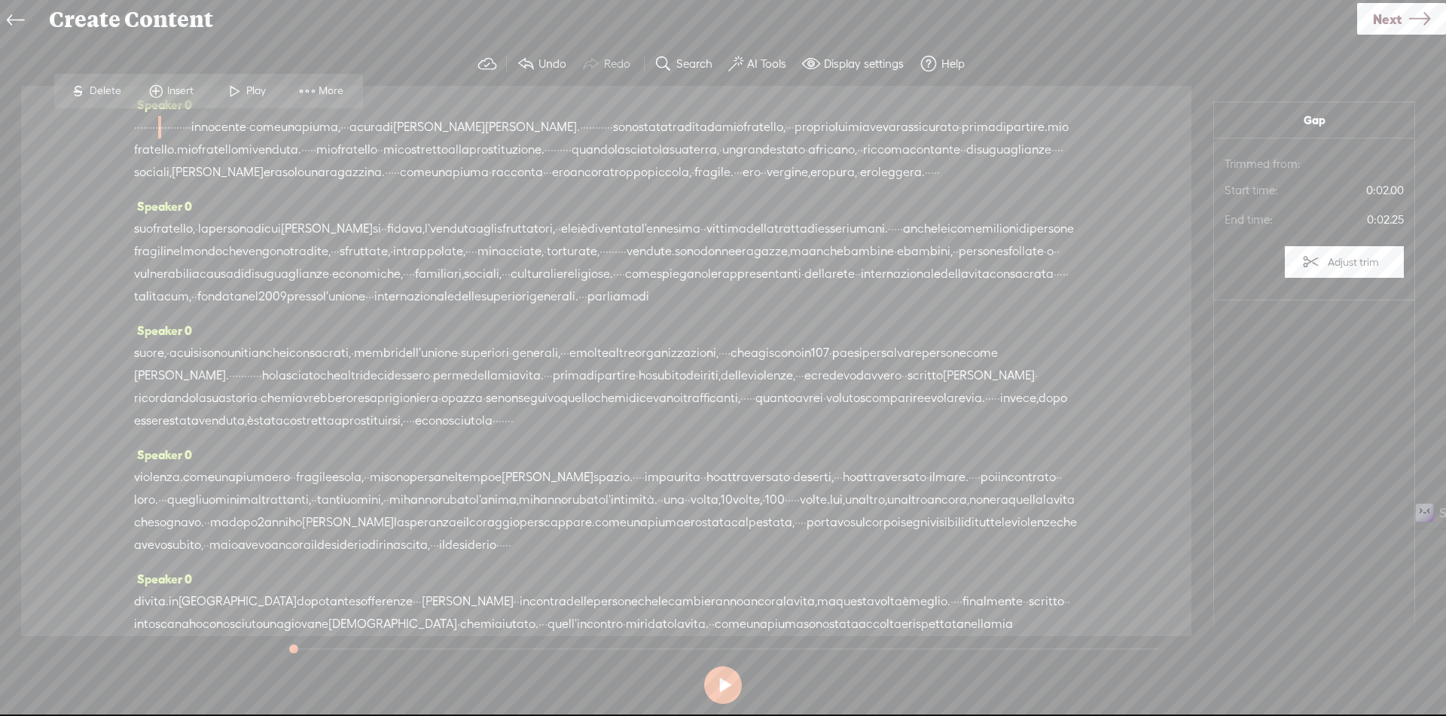
click at [137, 130] on span "·" at bounding box center [135, 127] width 3 height 23
click at [123, 91] on span "Insert" at bounding box center [132, 91] width 30 height 15
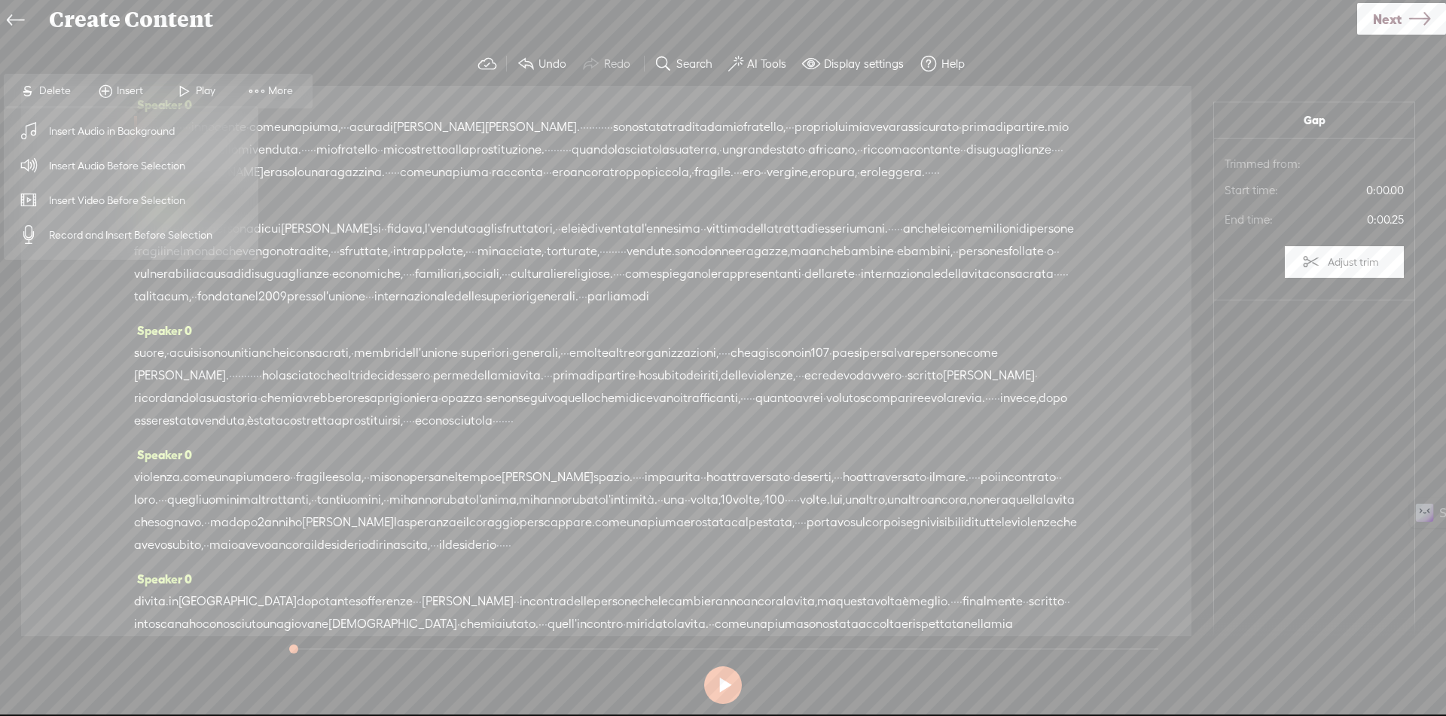
click at [165, 173] on span "Insert Audio Before Selection" at bounding box center [118, 166] width 196 height 34
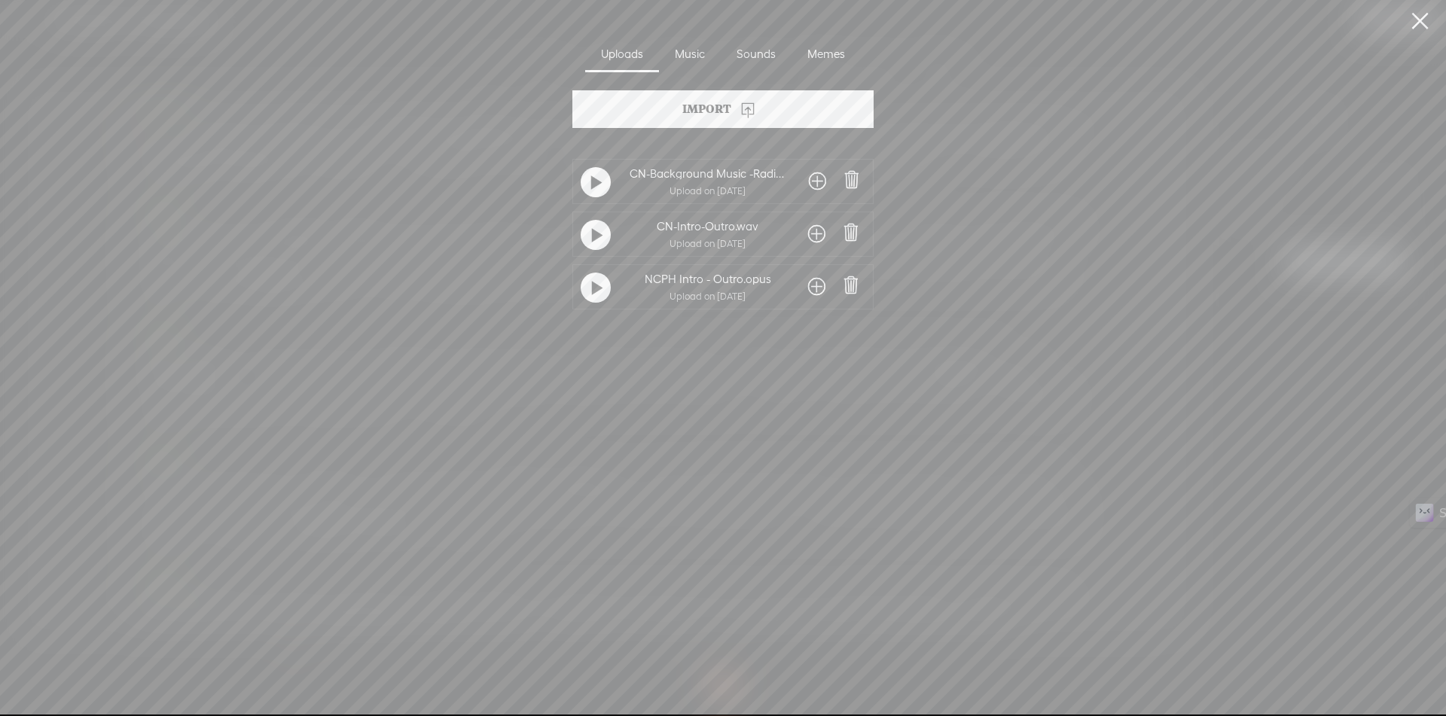
click at [812, 232] on span at bounding box center [816, 234] width 17 height 24
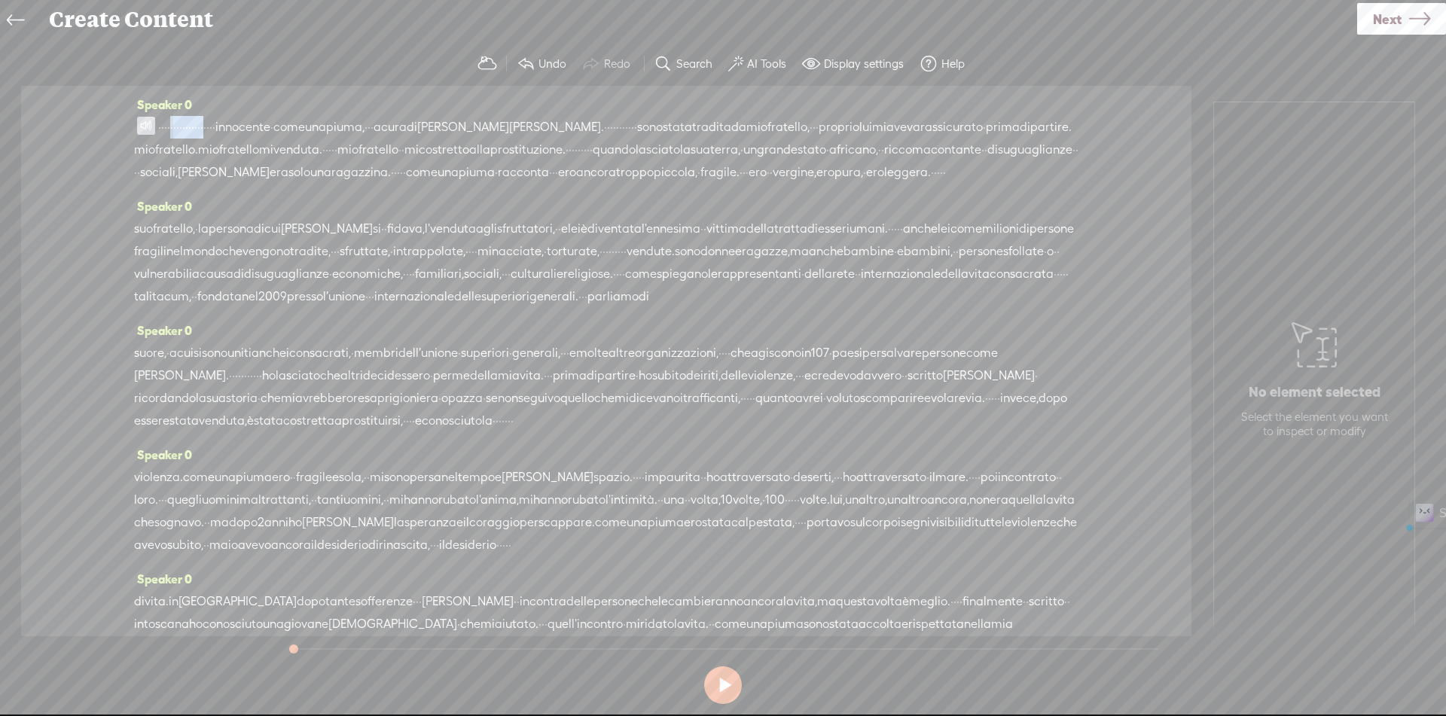
drag, startPoint x: 188, startPoint y: 124, endPoint x: 280, endPoint y: 127, distance: 91.9
click at [282, 127] on div "· · · · · · · · · · · · · · · · · · · innocente · come una piuma, · · · a cura …" at bounding box center [606, 150] width 944 height 68
click at [168, 87] on span "Delete" at bounding box center [183, 91] width 35 height 15
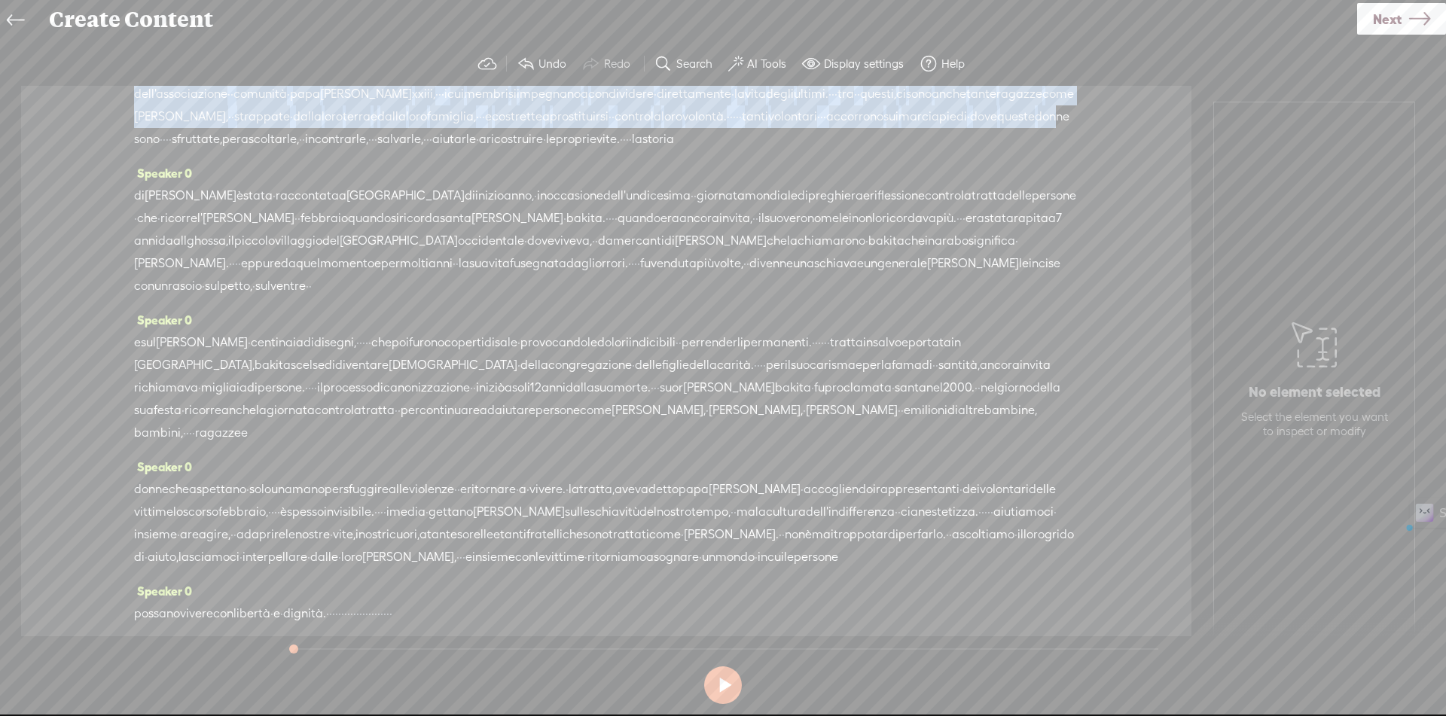
scroll to position [1182, 0]
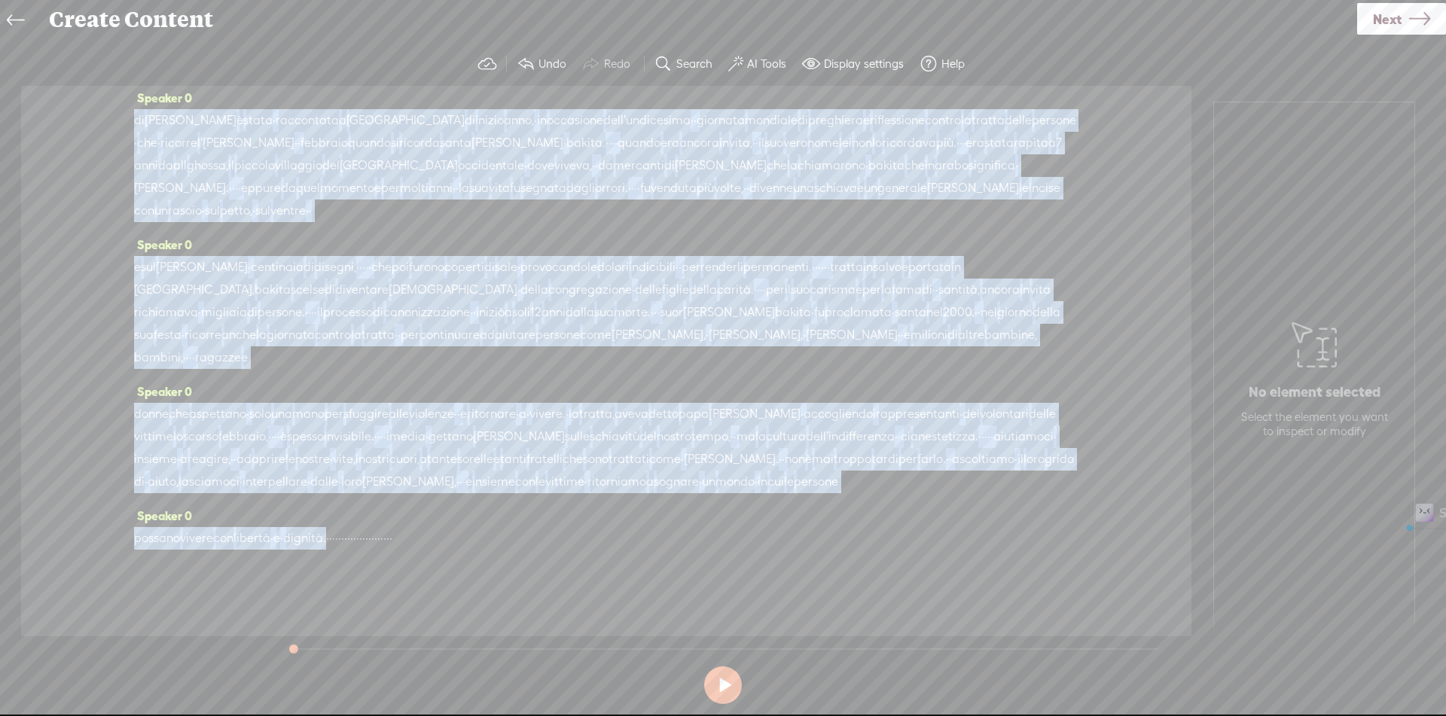
drag, startPoint x: 447, startPoint y: 132, endPoint x: 361, endPoint y: 538, distance: 415.6
click at [361, 538] on div "Speaker 0 · · · [S] · · · · · · · · · · · · · · · · innocente · come una piuma,…" at bounding box center [606, 361] width 1170 height 550
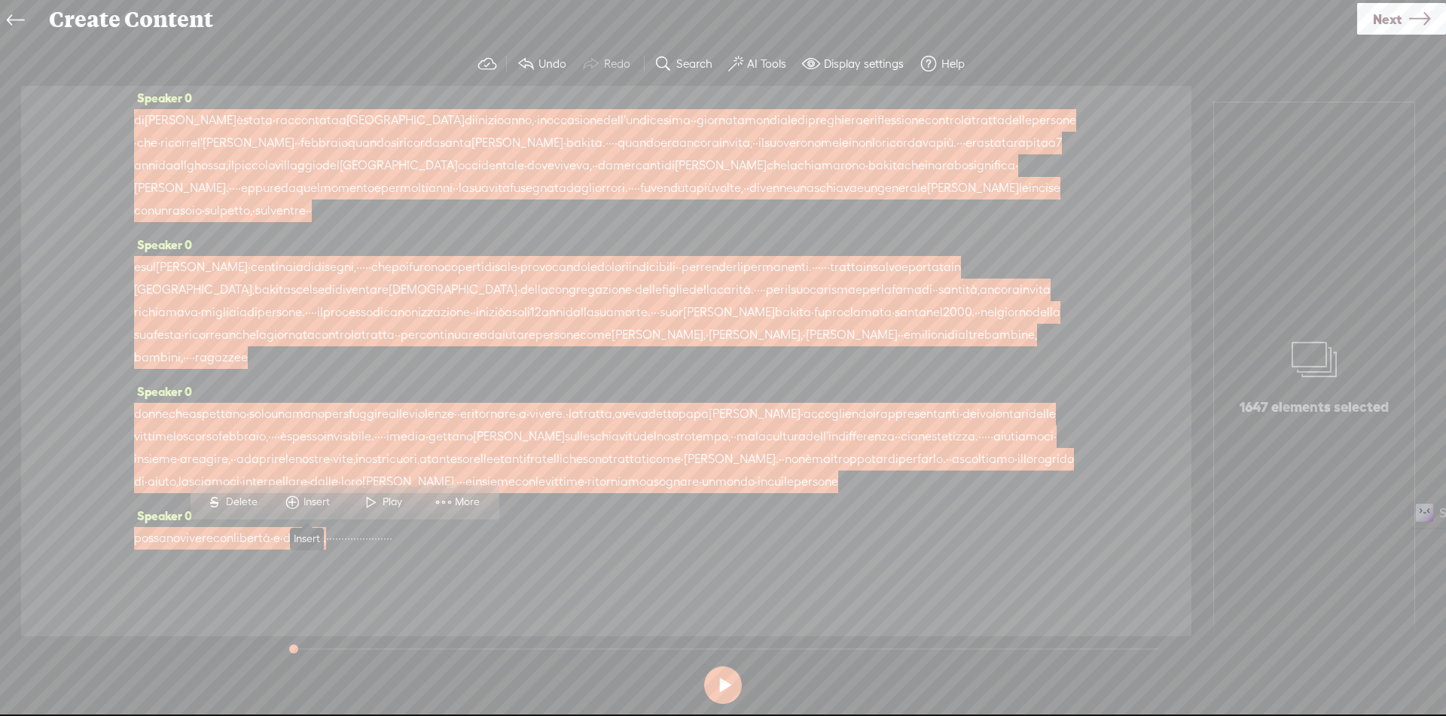
click at [314, 503] on span "Insert" at bounding box center [318, 502] width 30 height 15
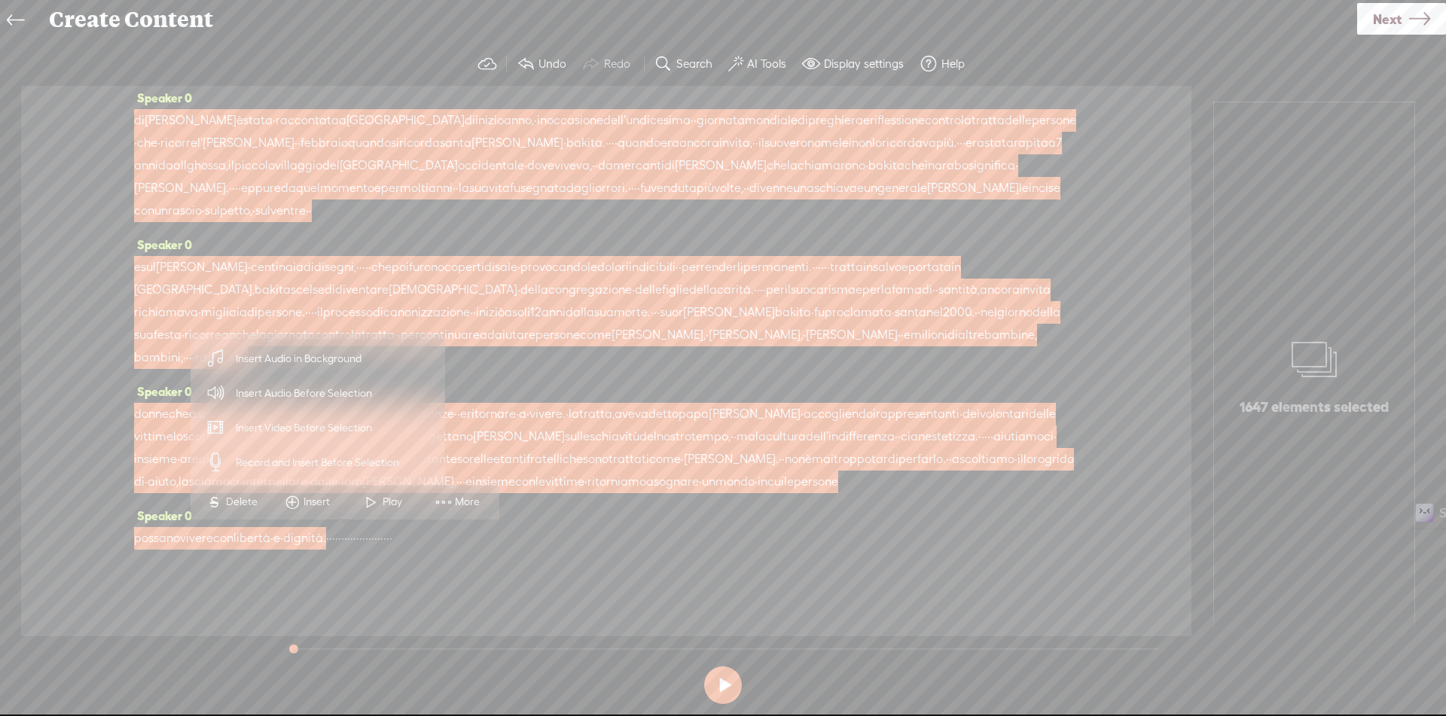
click at [327, 359] on span "Insert Audio in Background" at bounding box center [298, 359] width 185 height 34
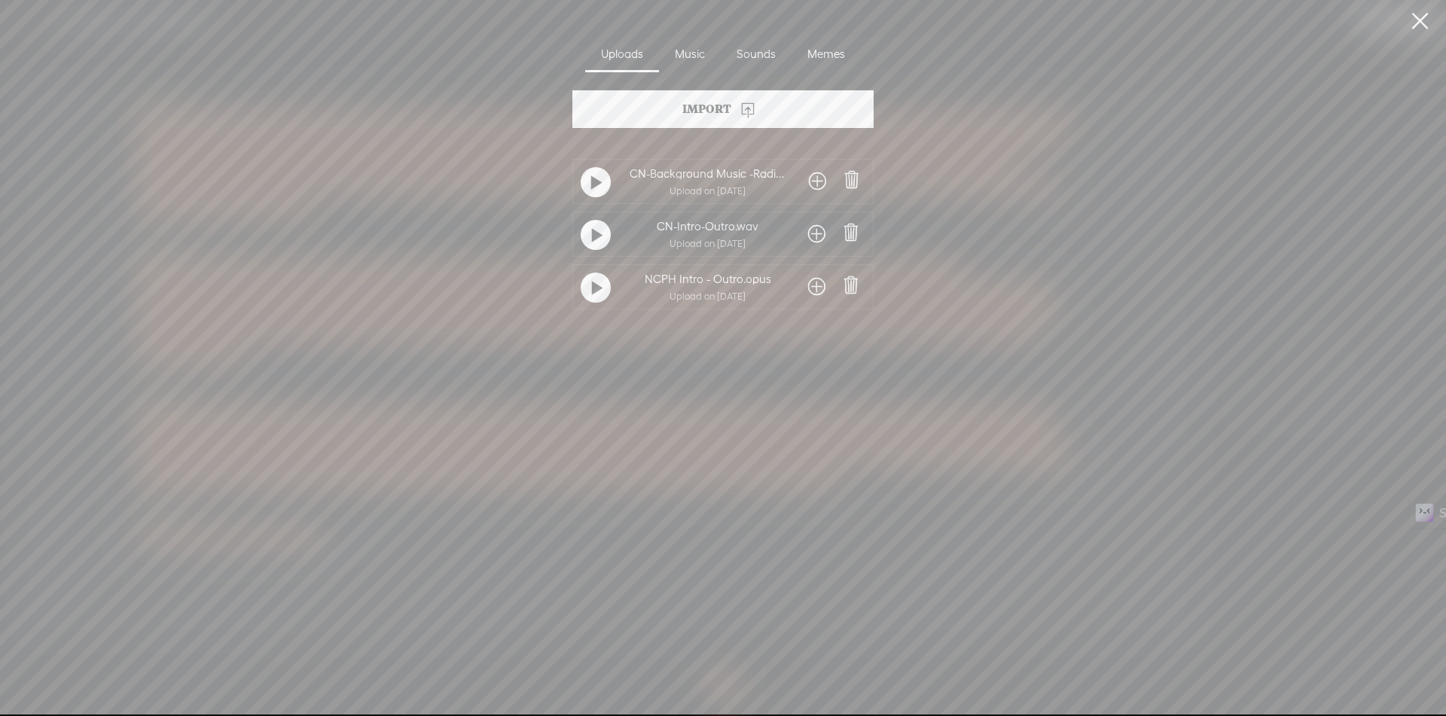
click at [815, 184] on span at bounding box center [817, 181] width 17 height 24
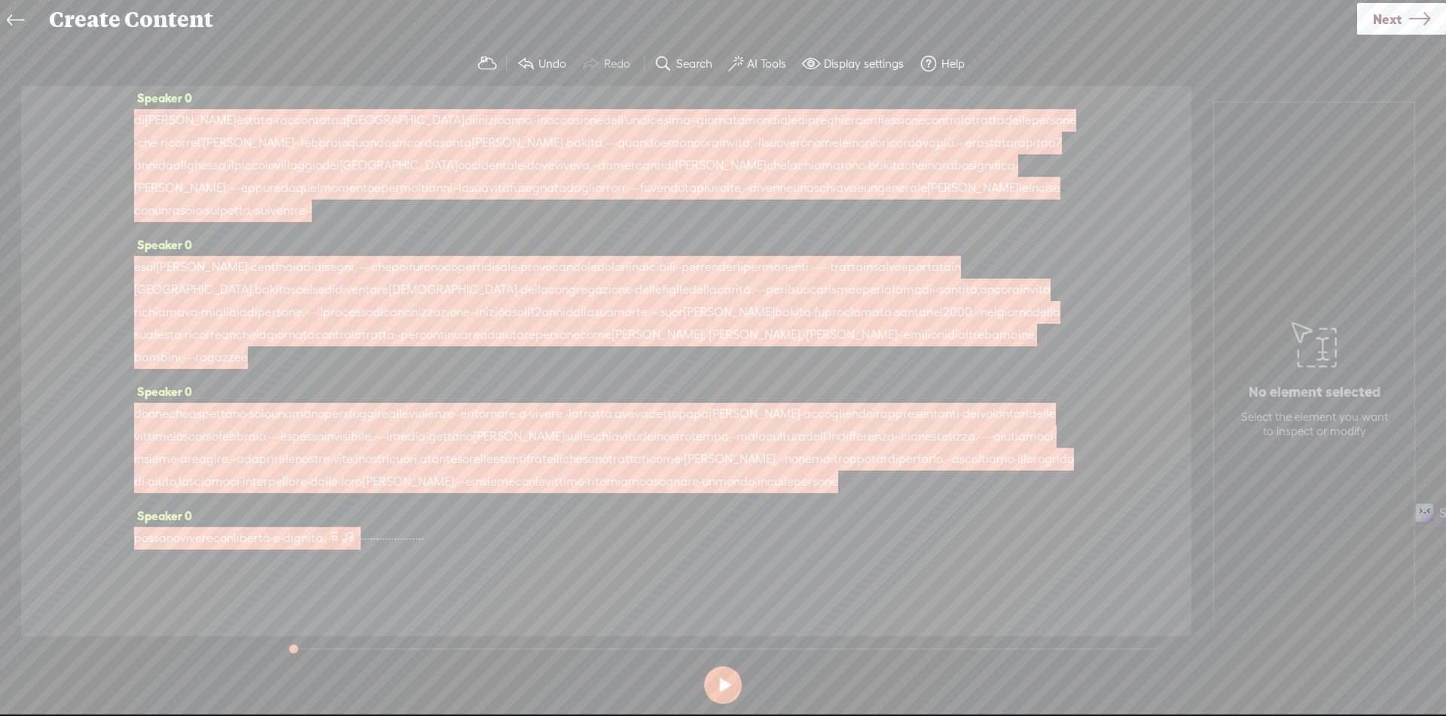
click at [340, 536] on span at bounding box center [334, 536] width 11 height 18
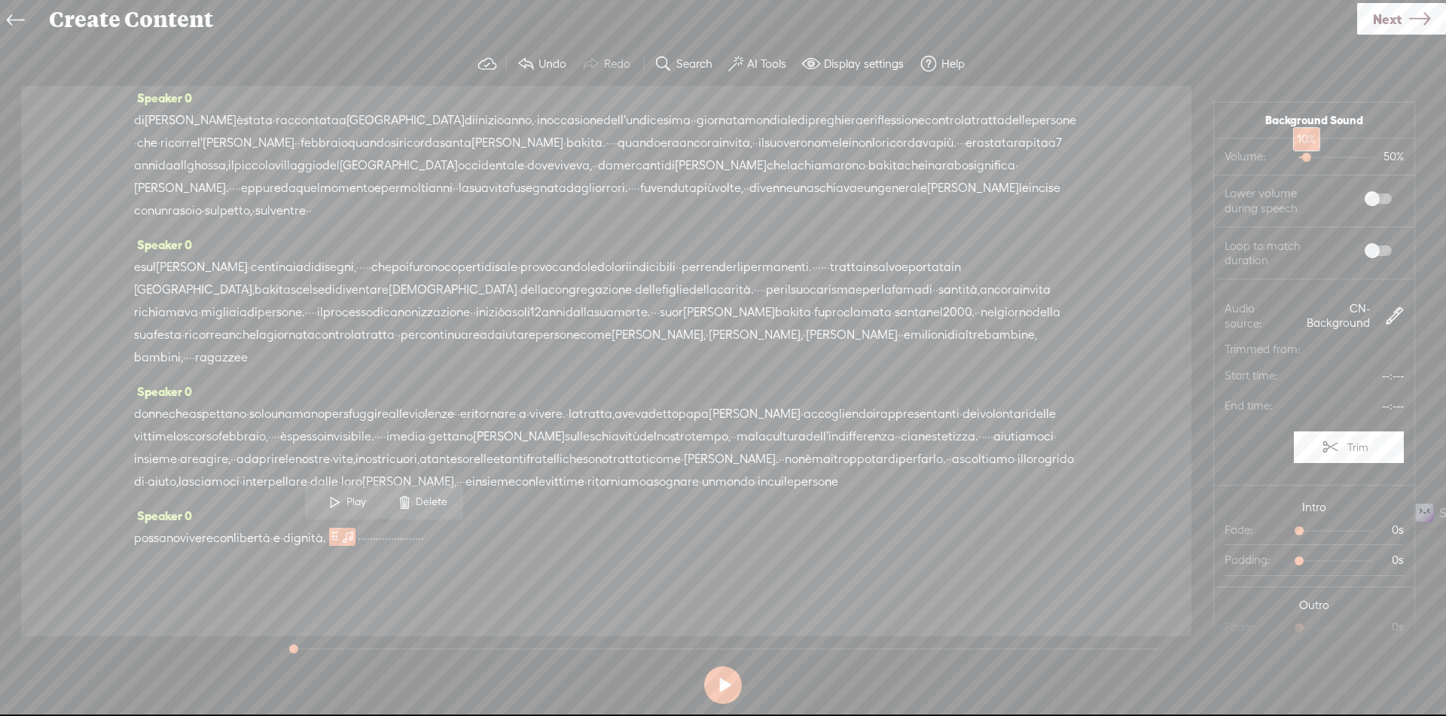
drag, startPoint x: 1313, startPoint y: 157, endPoint x: 1296, endPoint y: 160, distance: 17.6
click at [1296, 160] on div at bounding box center [1308, 159] width 35 height 35
click at [1367, 194] on span at bounding box center [1377, 199] width 27 height 11
click at [1369, 250] on span at bounding box center [1377, 250] width 27 height 11
drag, startPoint x: 1291, startPoint y: 532, endPoint x: 1325, endPoint y: 532, distance: 33.9
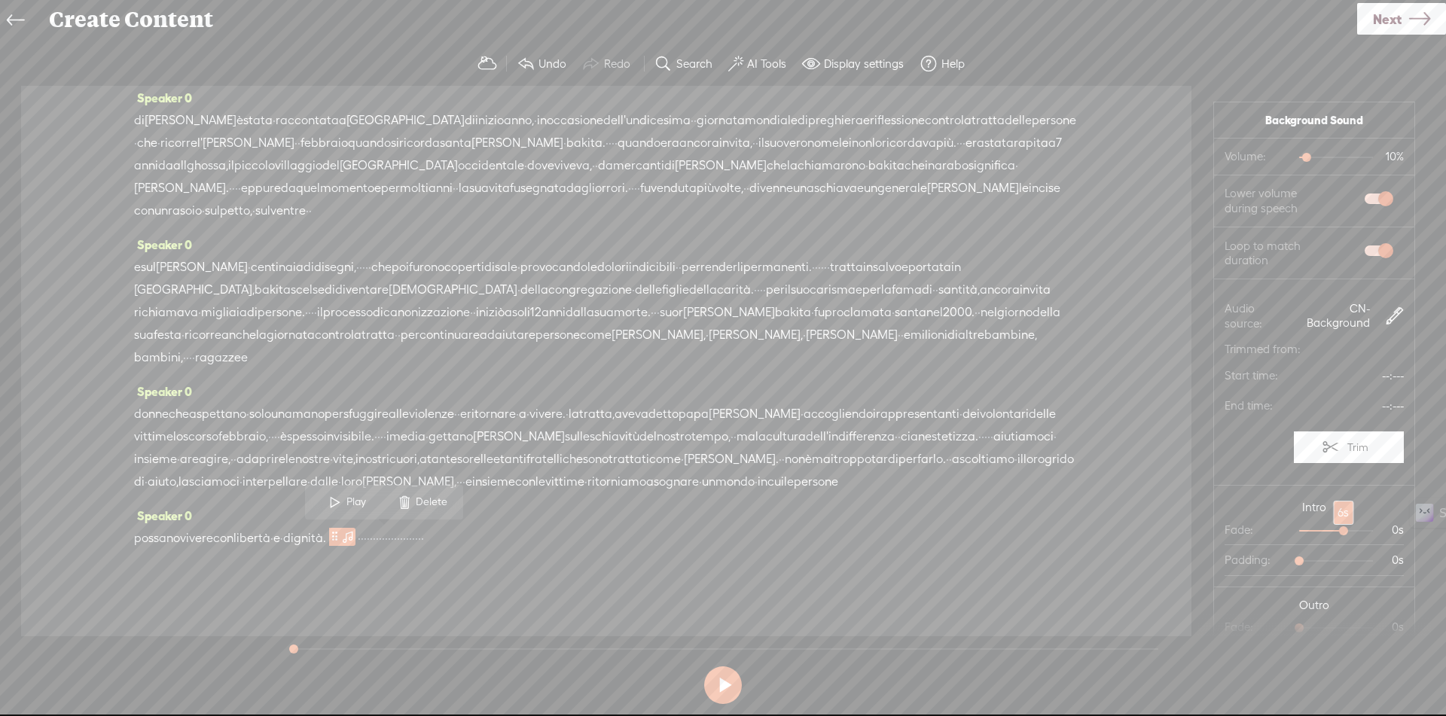
click at [1328, 532] on div at bounding box center [1345, 532] width 35 height 35
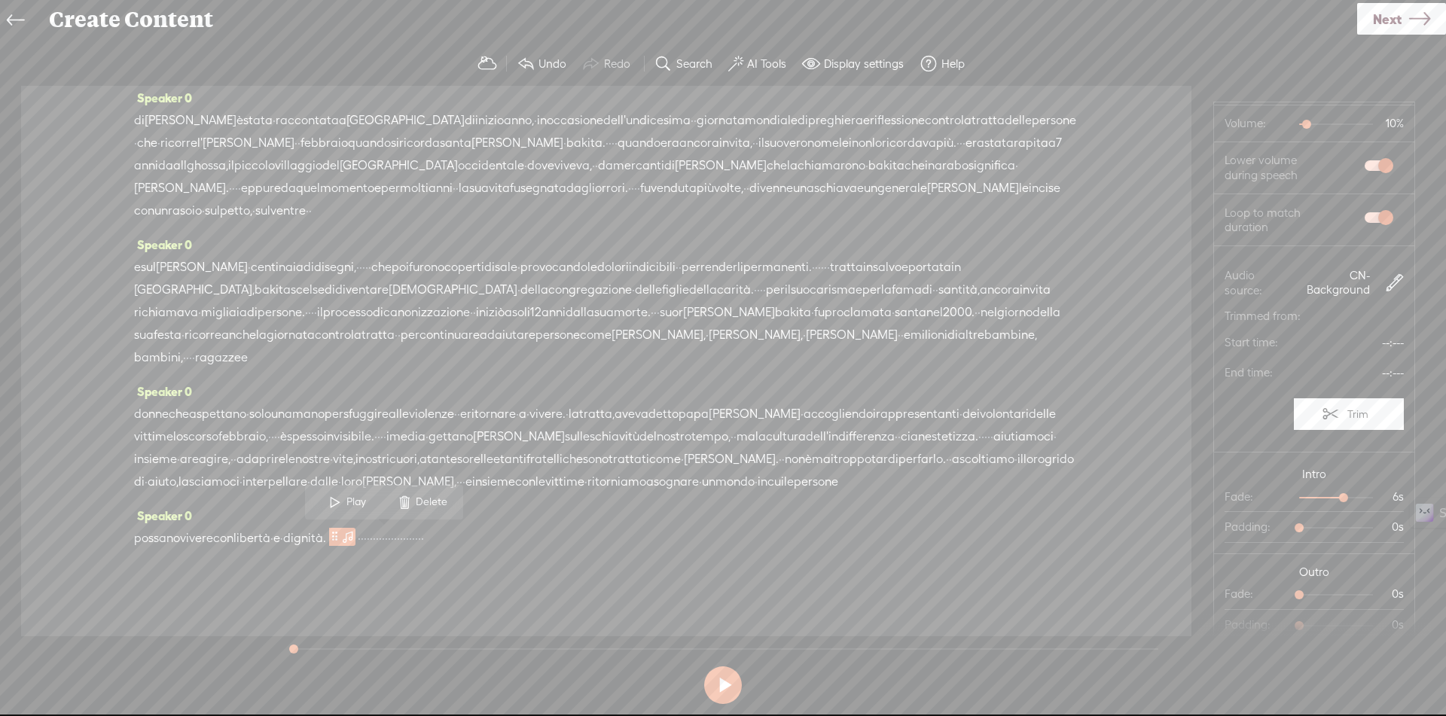
scroll to position [34, 0]
drag, startPoint x: 1294, startPoint y: 593, endPoint x: 1330, endPoint y: 593, distance: 36.2
click at [1330, 593] on div at bounding box center [1345, 595] width 35 height 35
click at [370, 533] on span "·" at bounding box center [368, 538] width 3 height 23
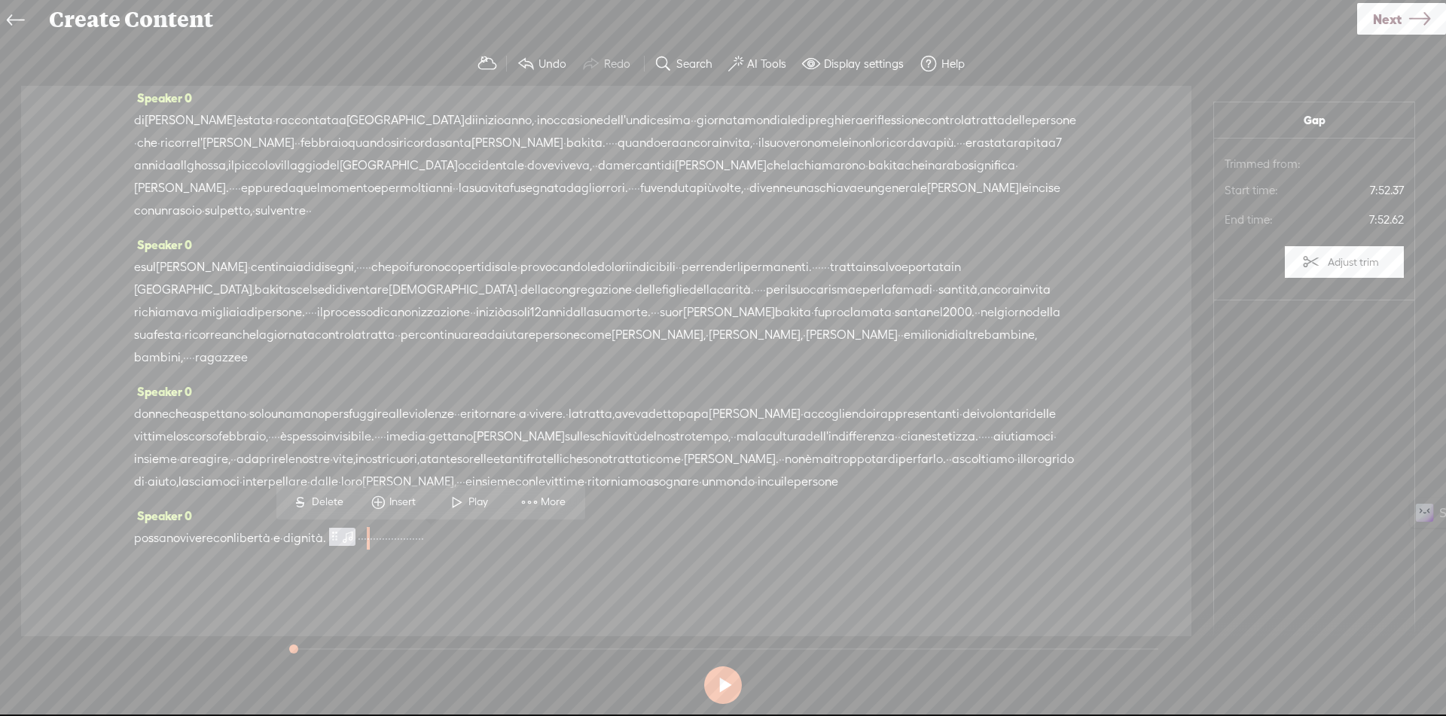
click at [407, 503] on span "Insert" at bounding box center [404, 502] width 30 height 15
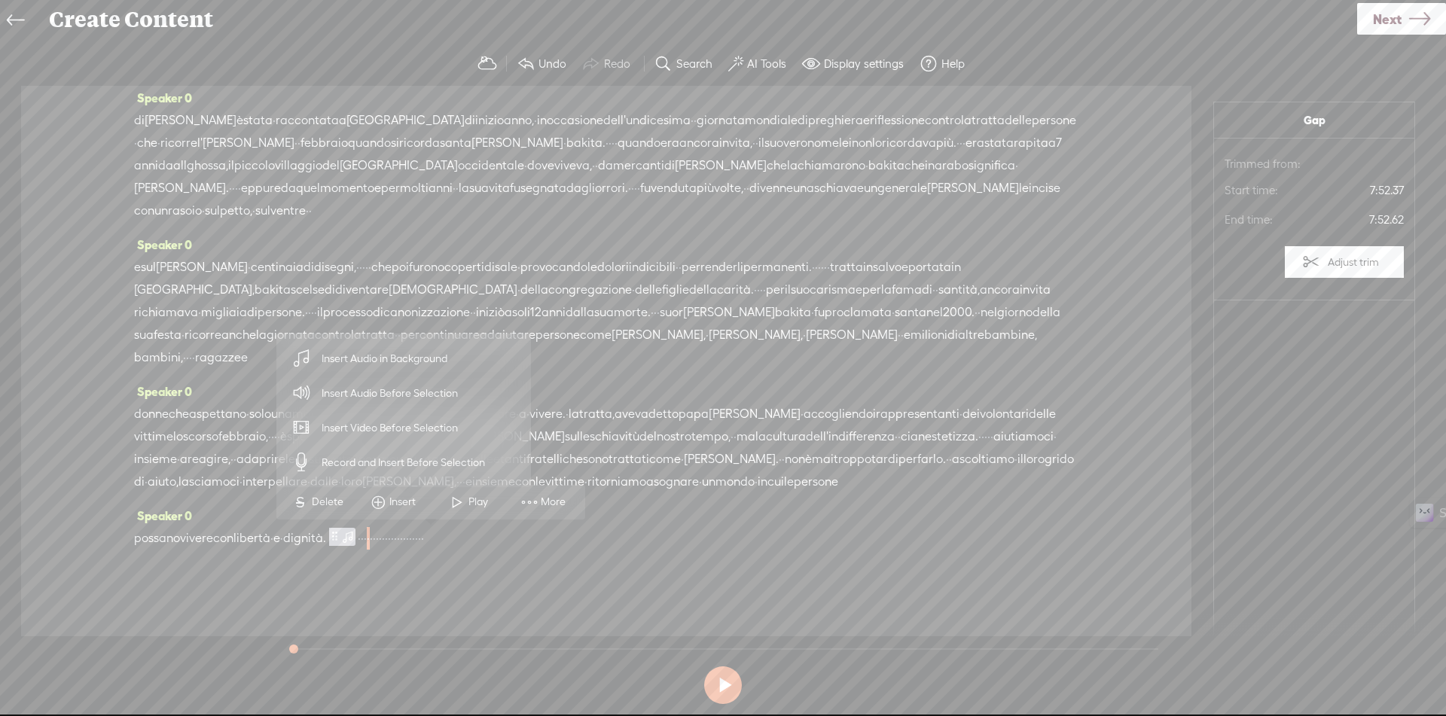
click at [389, 395] on span "Insert Audio Before Selection" at bounding box center [390, 393] width 196 height 34
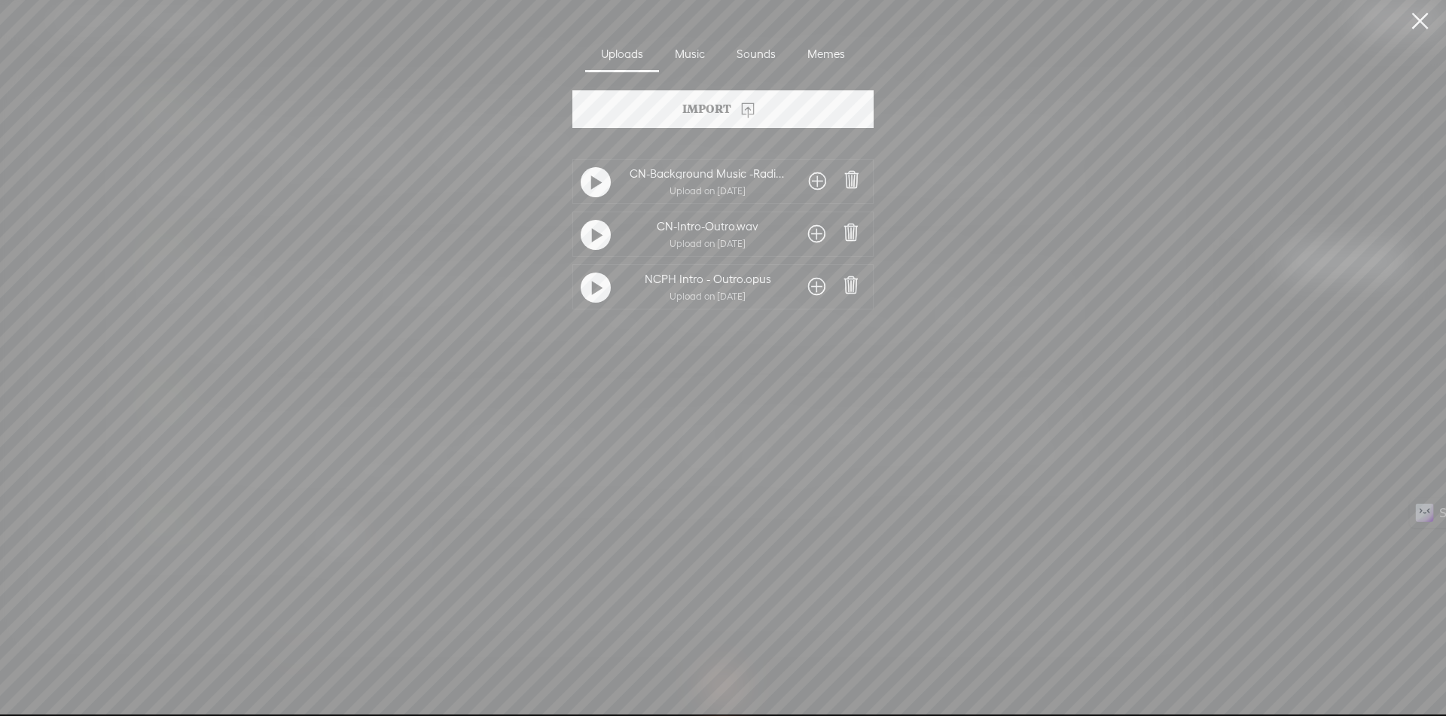
click at [815, 228] on span at bounding box center [816, 234] width 17 height 24
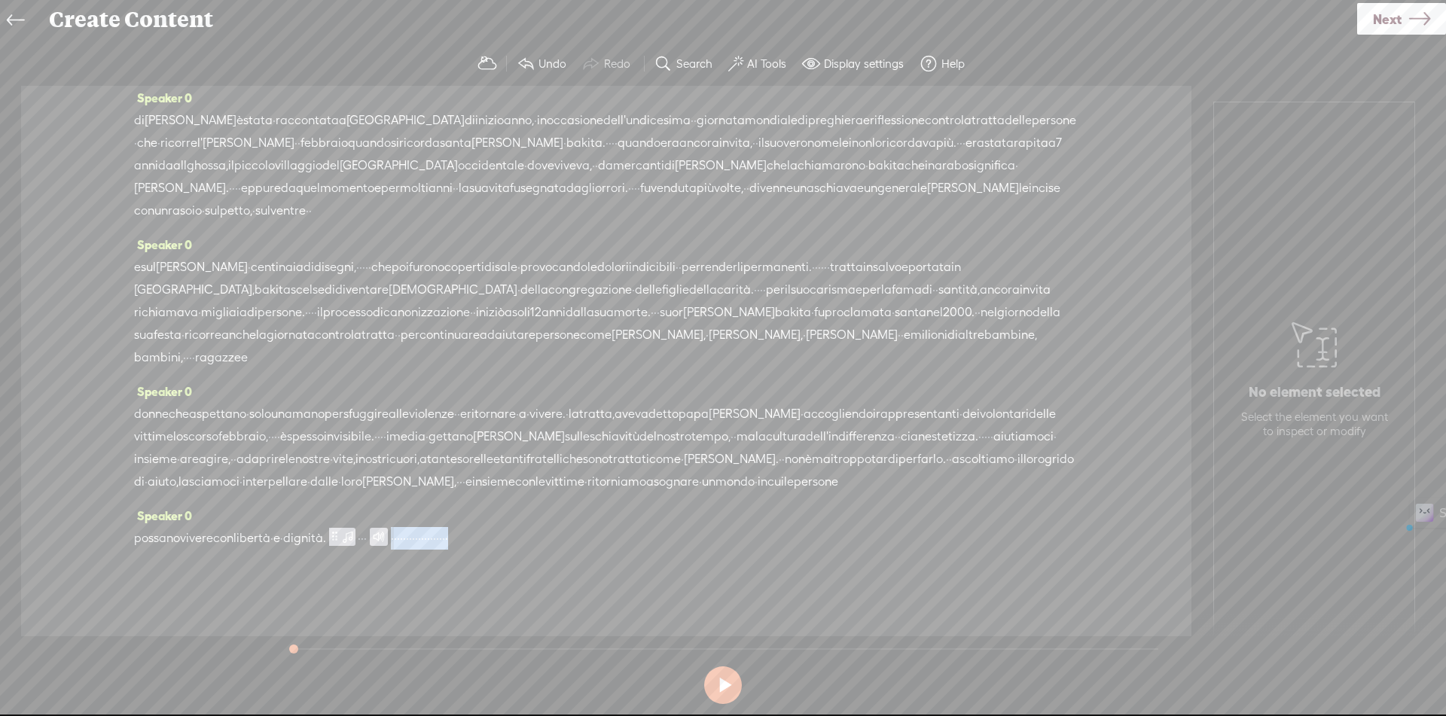
drag, startPoint x: 451, startPoint y: 536, endPoint x: 697, endPoint y: 537, distance: 246.2
click at [697, 537] on div "possano vivere con libertà · e · dignità. · · · · · · · · · · · · · · · · · · ·…" at bounding box center [606, 538] width 944 height 23
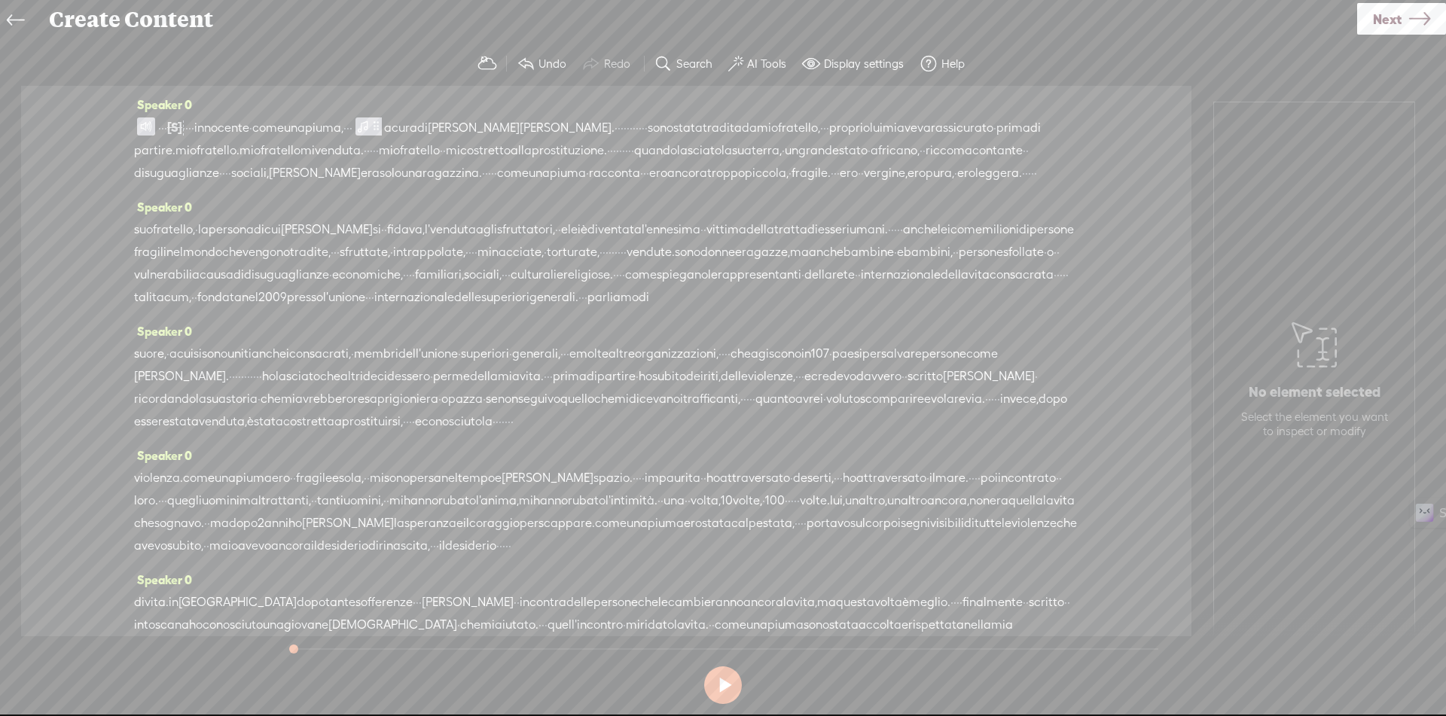
click at [145, 129] on span at bounding box center [146, 126] width 18 height 18
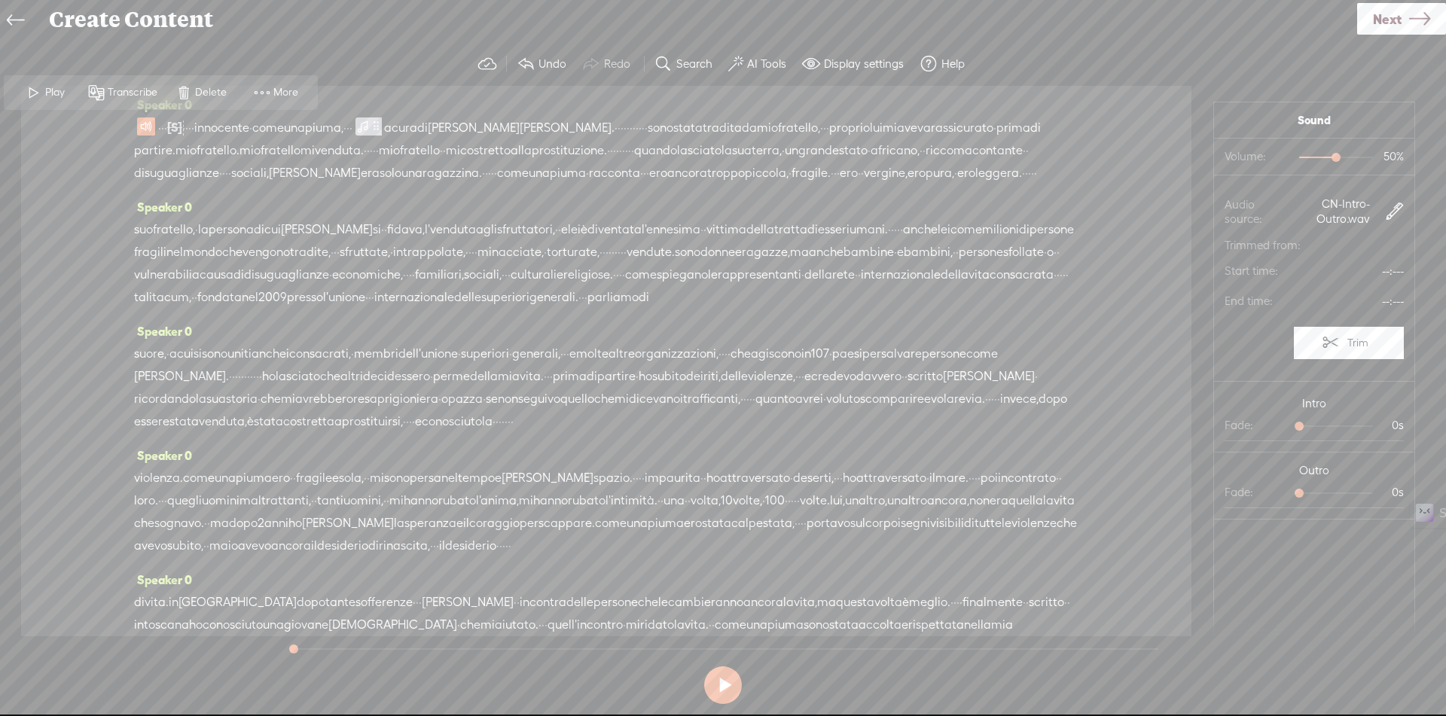
click at [52, 91] on span "Play" at bounding box center [56, 92] width 23 height 15
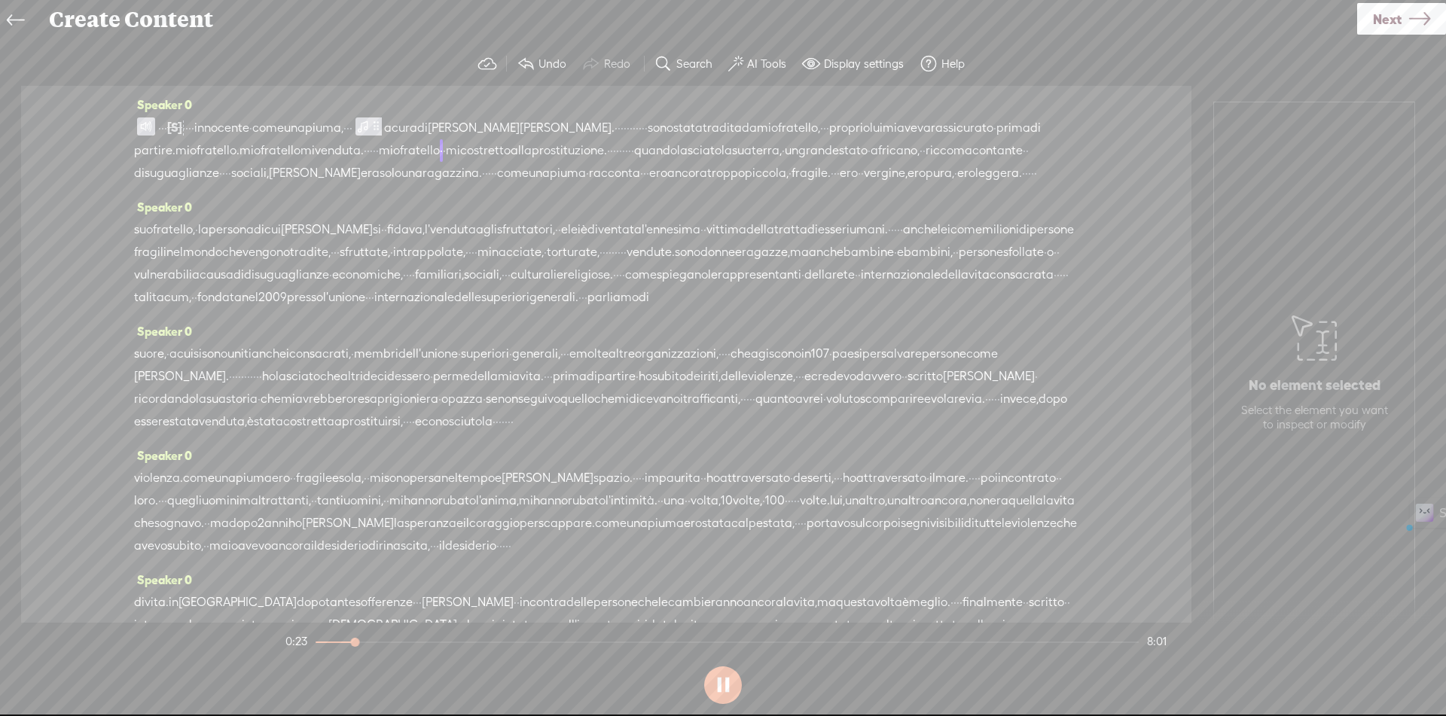
drag, startPoint x: 242, startPoint y: 127, endPoint x: 413, endPoint y: 127, distance: 170.9
click at [413, 127] on div "· · · [S] · · · · · · · · · · · · · · · · innocente · come una piuma, · · · a c…" at bounding box center [606, 150] width 944 height 69
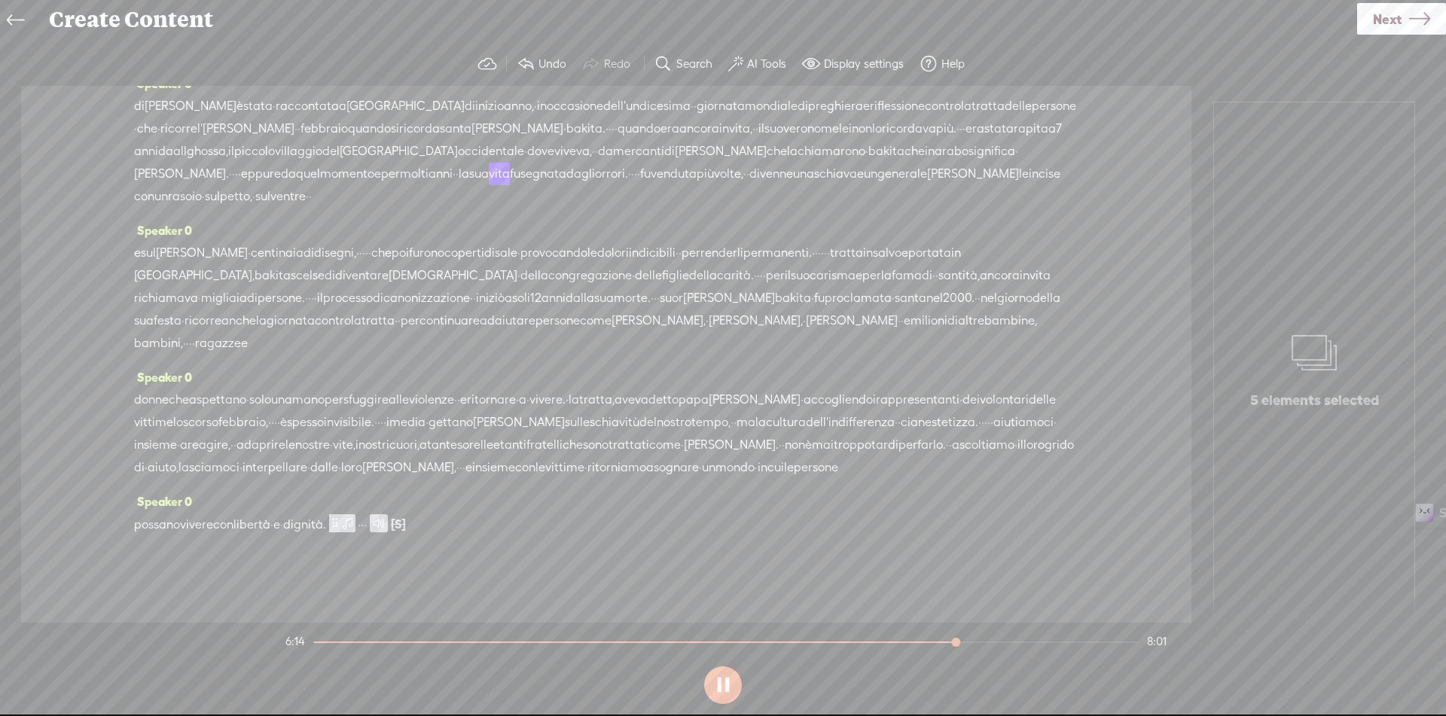
scroll to position [1197, 0]
click at [177, 242] on span "braccio" at bounding box center [202, 253] width 92 height 23
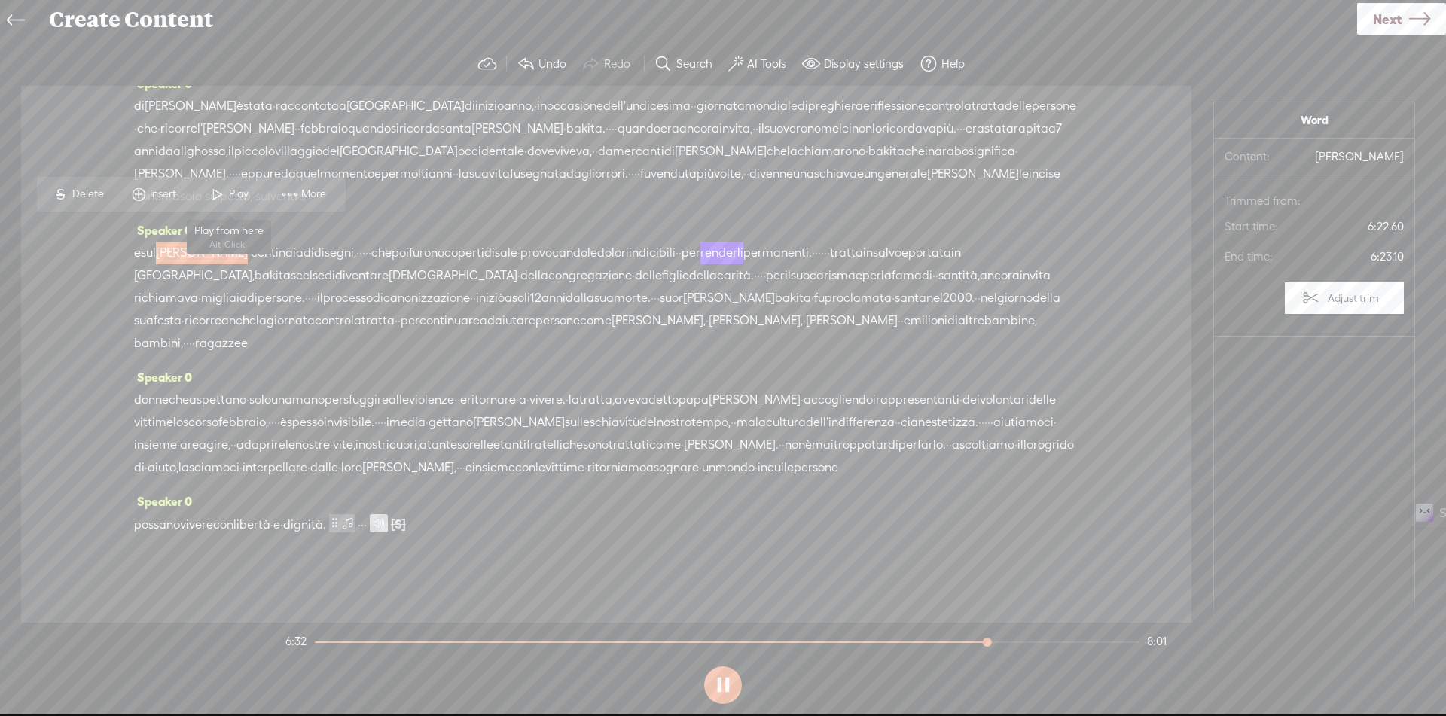
click at [223, 197] on span at bounding box center [217, 194] width 23 height 27
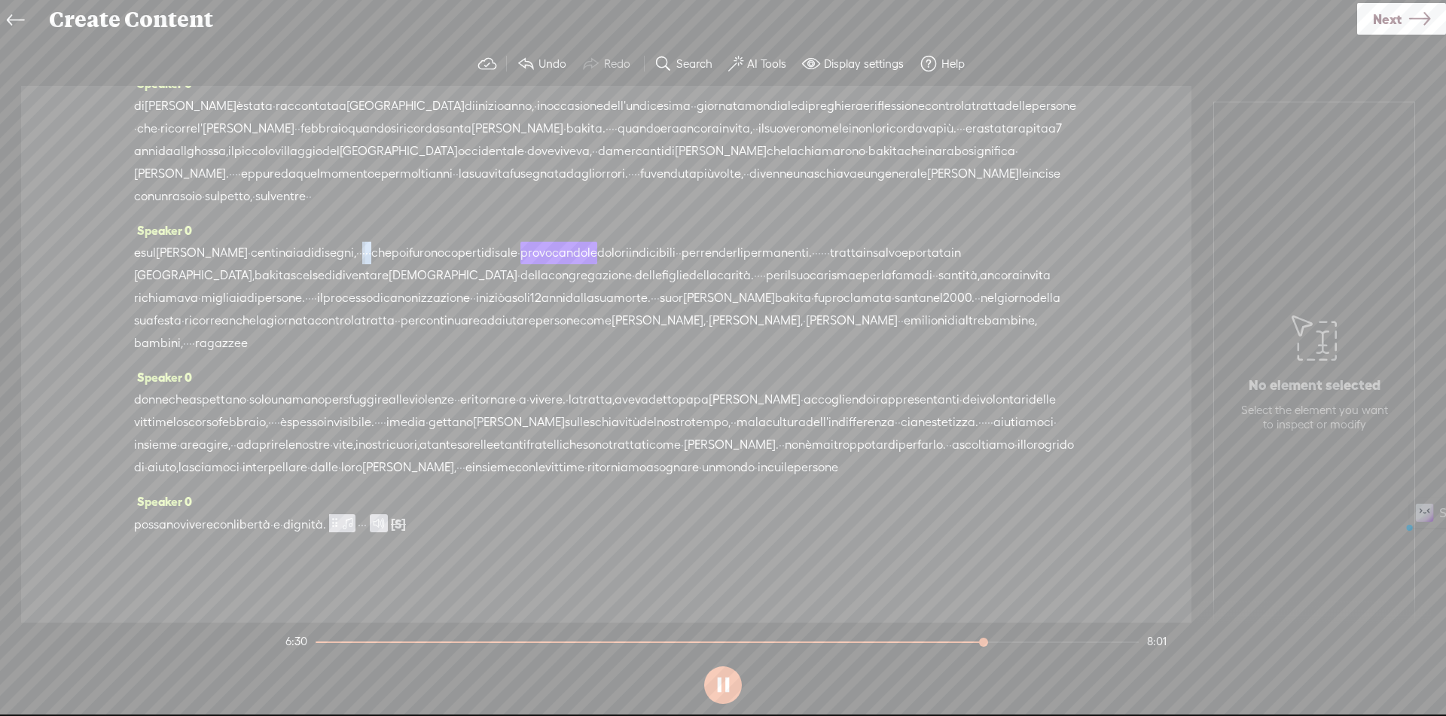
drag, startPoint x: 362, startPoint y: 226, endPoint x: 381, endPoint y: 234, distance: 20.6
click at [381, 242] on div "e sul braccio · centinaia di disegni, · · · · · che poi furono coperti di sale …" at bounding box center [606, 298] width 944 height 113
click at [279, 186] on span "S Delete" at bounding box center [270, 194] width 75 height 27
click at [251, 242] on span "centinaia" at bounding box center [277, 253] width 53 height 23
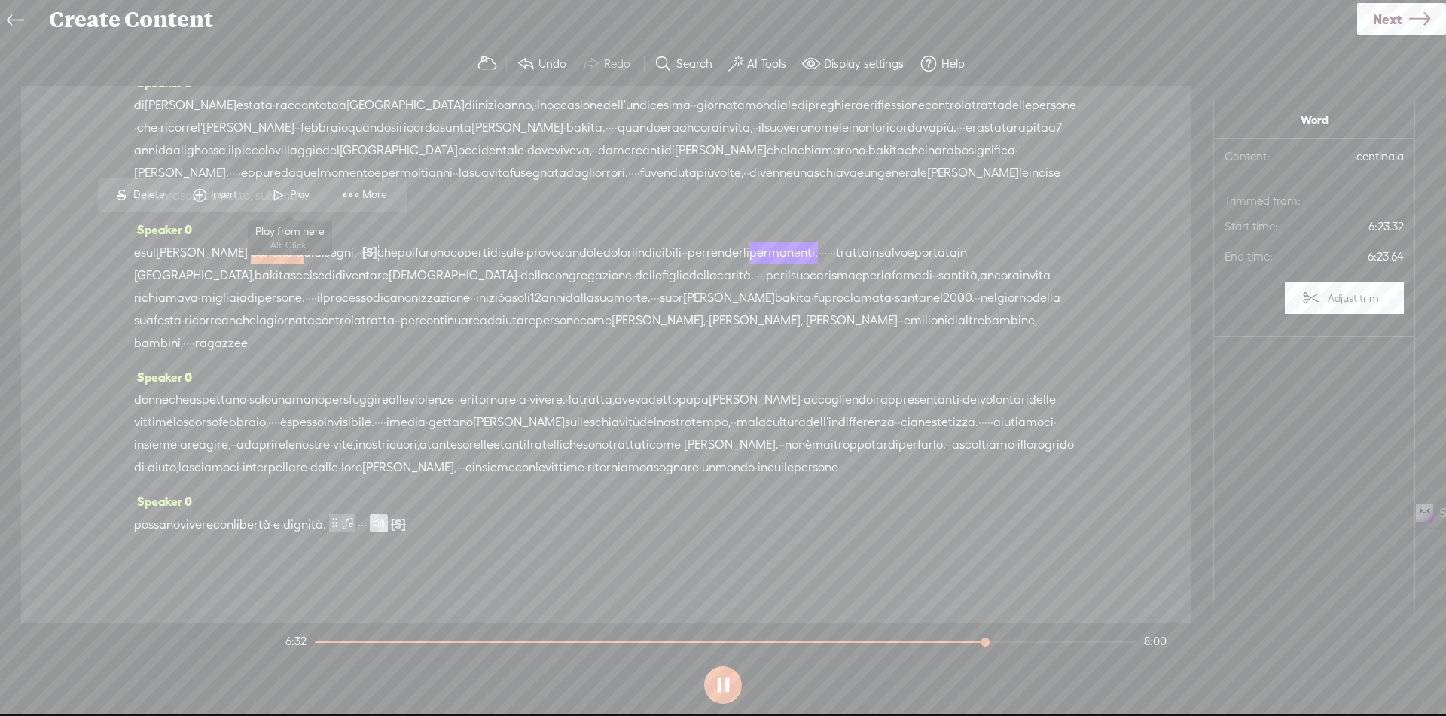
click at [288, 198] on span at bounding box center [278, 194] width 23 height 27
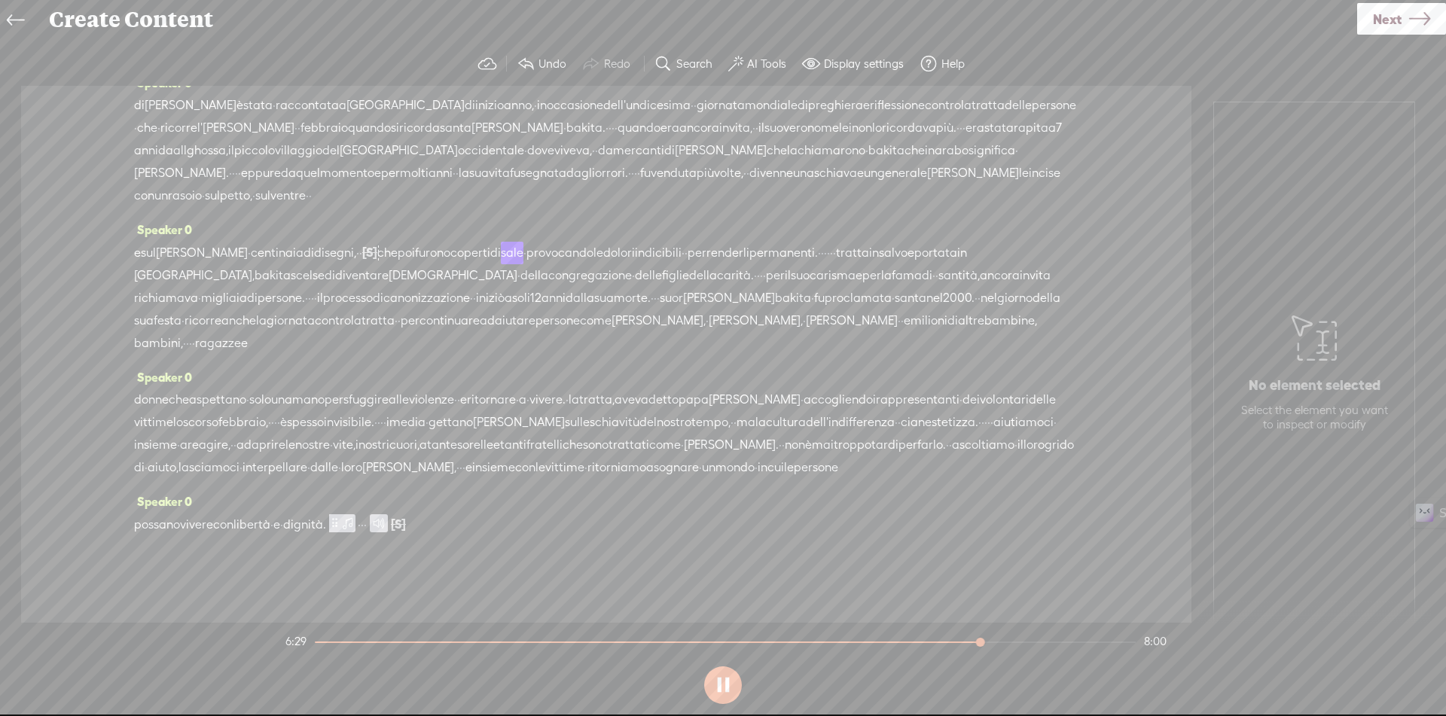
click at [359, 242] on span "·" at bounding box center [360, 253] width 3 height 23
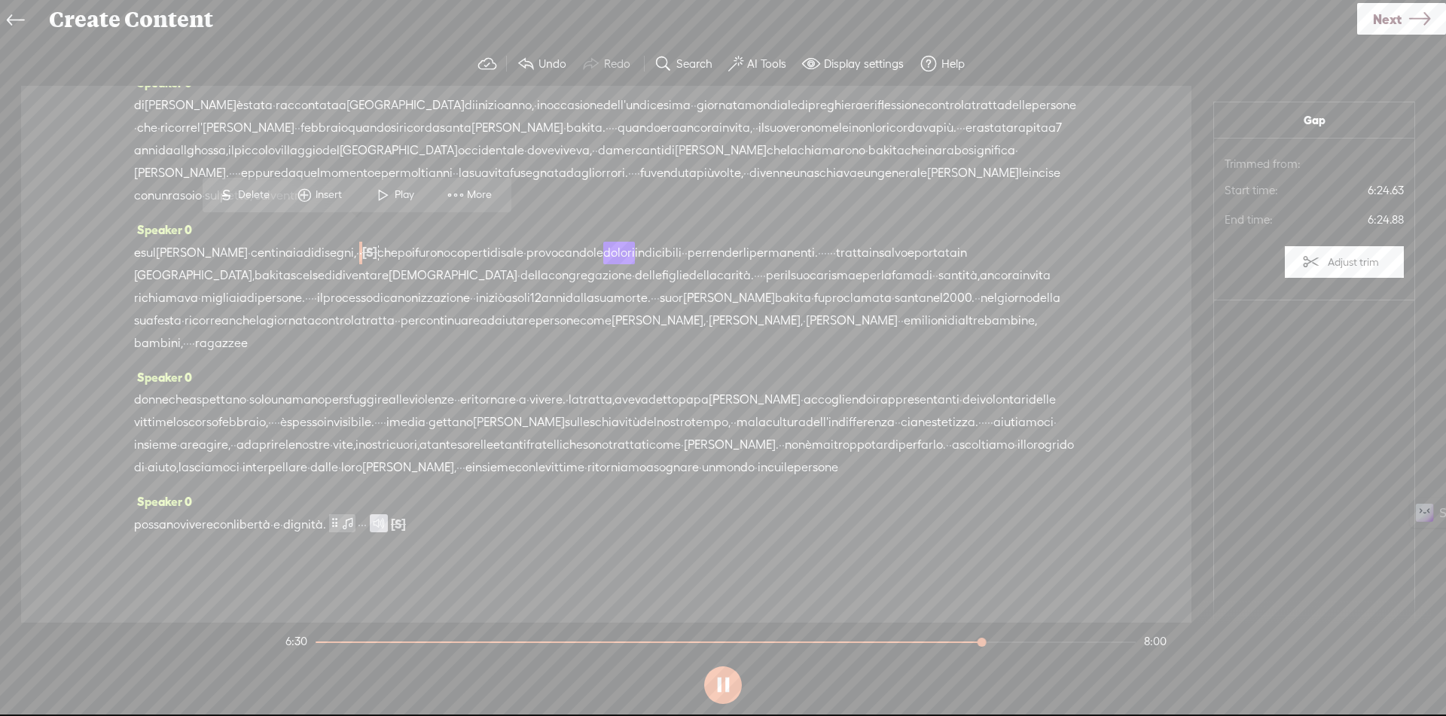
click at [252, 198] on span "Delete" at bounding box center [255, 194] width 35 height 15
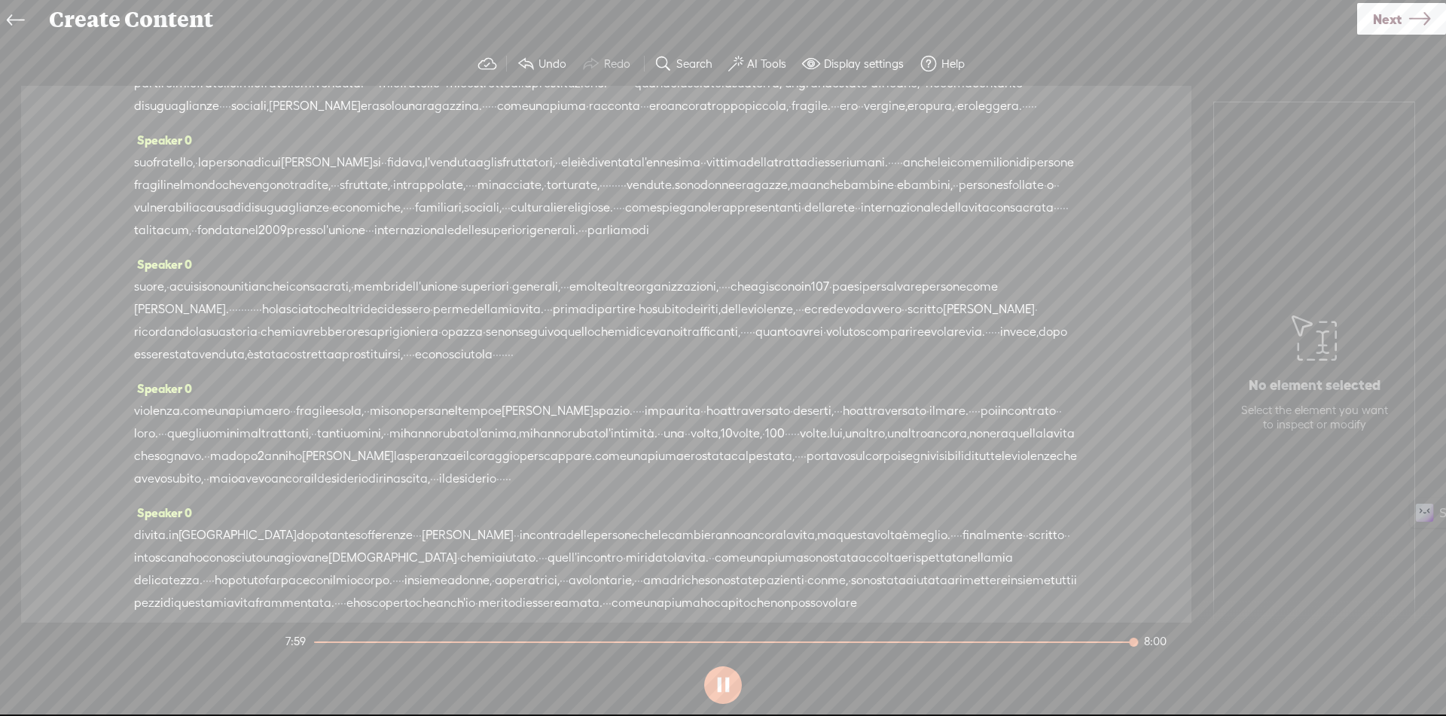
scroll to position [0, 0]
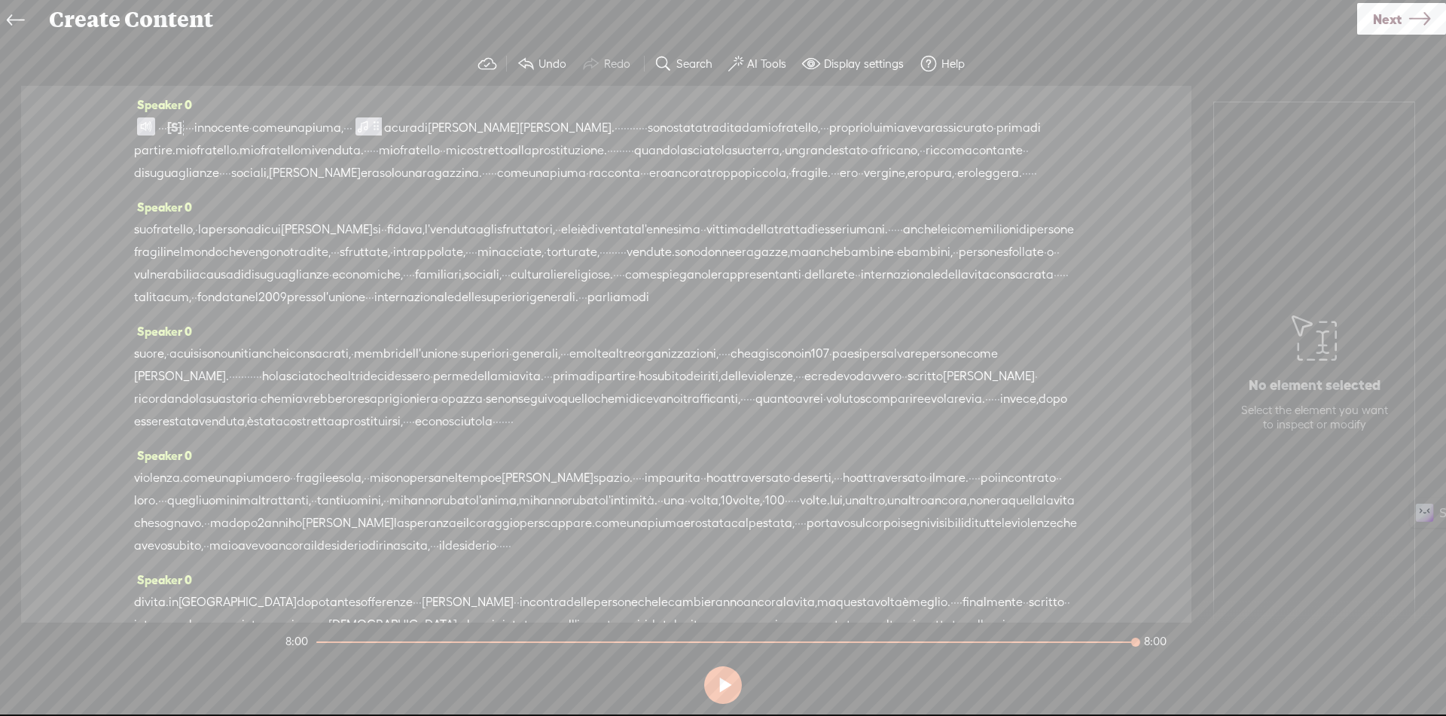
click at [1419, 19] on icon at bounding box center [1419, 19] width 21 height 38
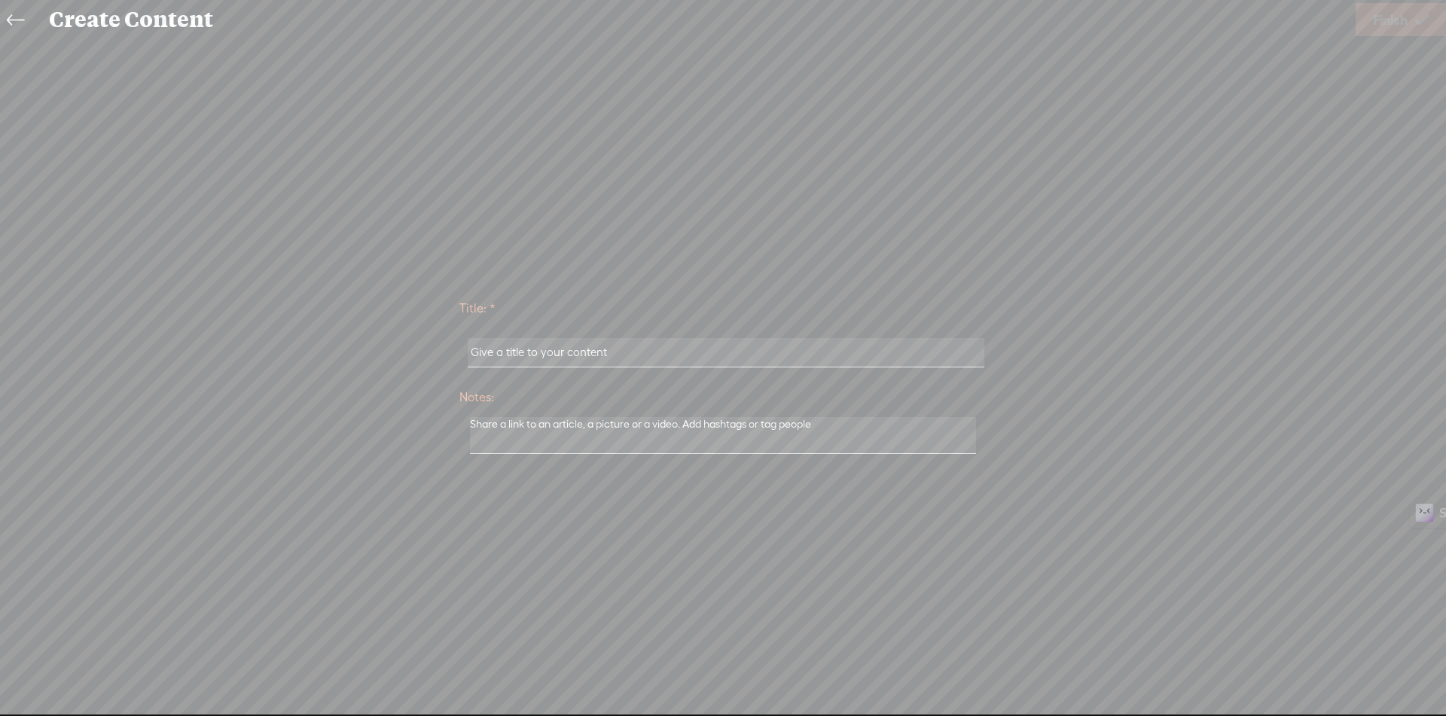
click at [712, 350] on input "text" at bounding box center [726, 352] width 516 height 29
paste input "Innocente Come Una Piuma"
type input "Innocente Come Una Piuma"
click at [1375, 23] on span "Finish" at bounding box center [1390, 20] width 35 height 38
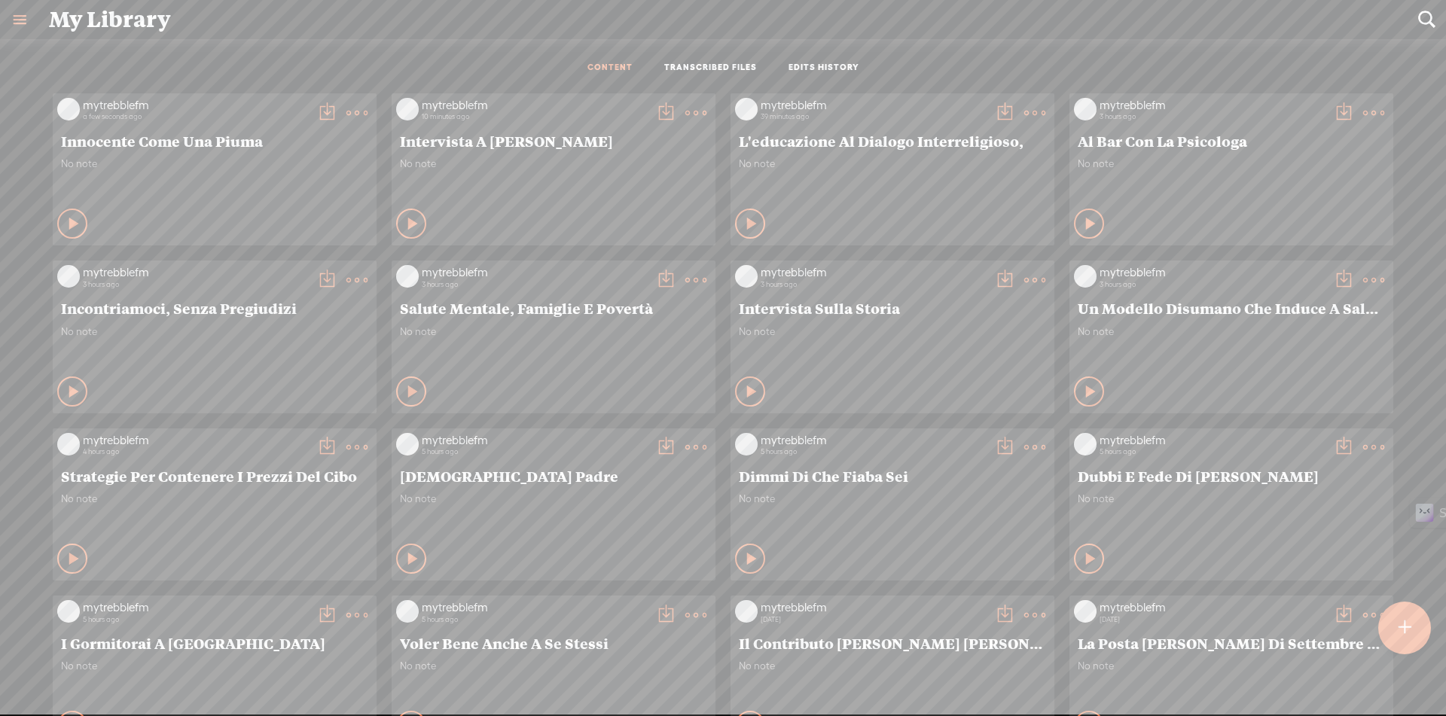
click at [316, 113] on t at bounding box center [326, 112] width 21 height 21
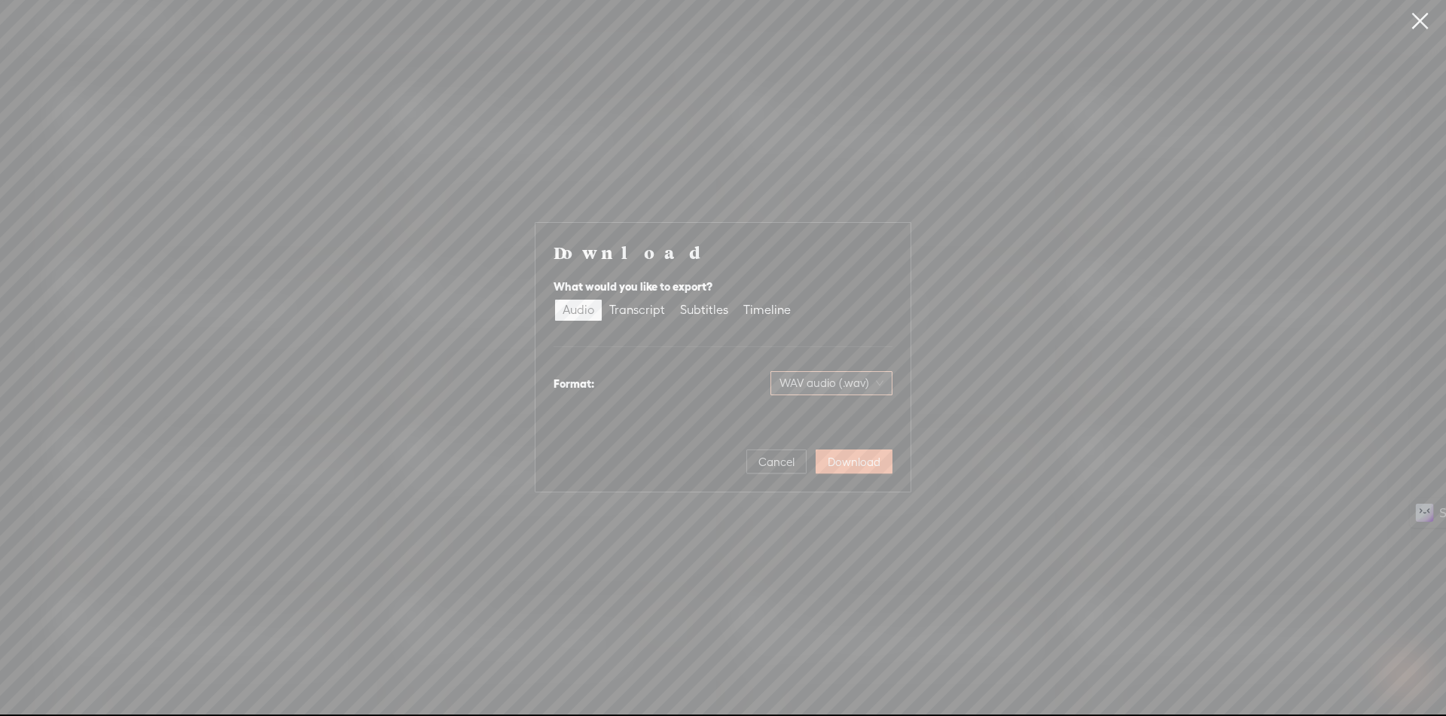
click at [811, 378] on span "WAV audio (.wav)" at bounding box center [831, 383] width 104 height 23
click at [808, 412] on div "MP3 audio (.mp3)" at bounding box center [819, 414] width 123 height 15
click at [850, 462] on span "Download" at bounding box center [854, 462] width 53 height 15
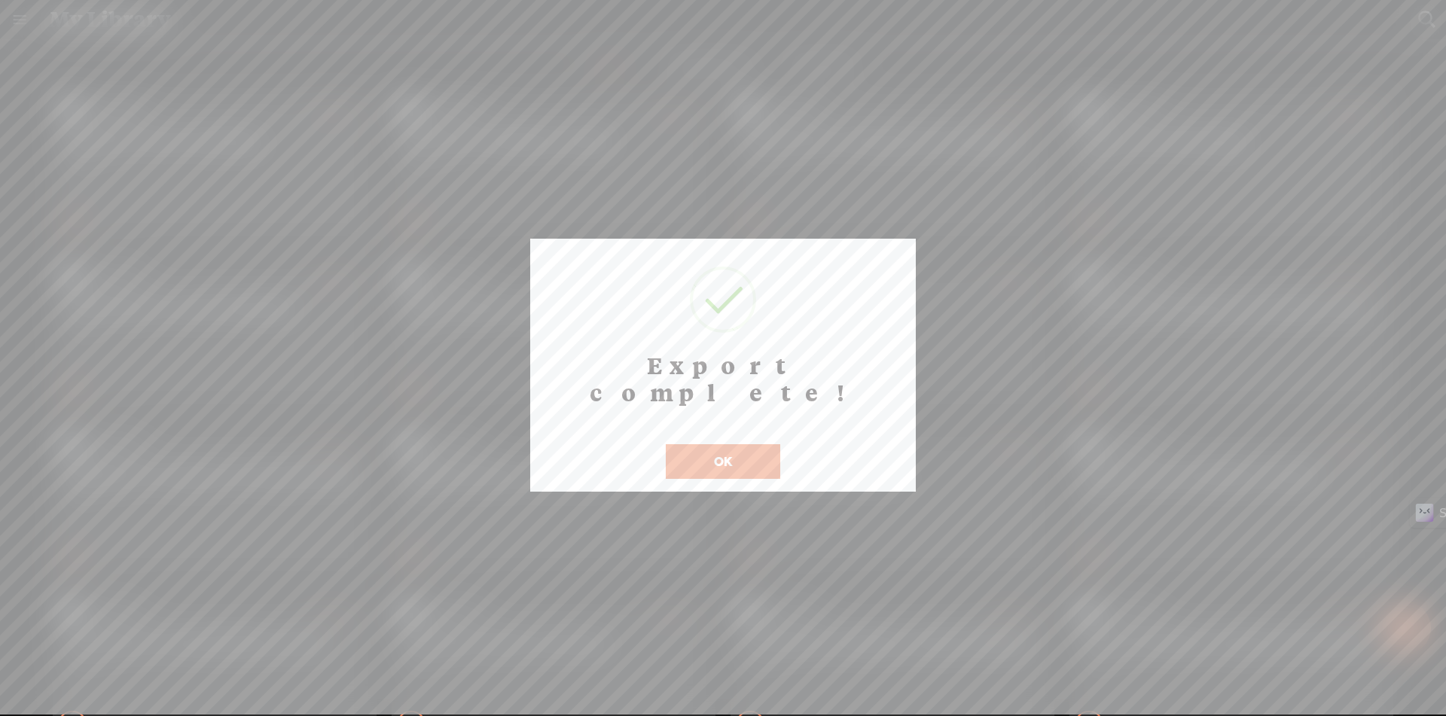
click at [747, 444] on button "OK" at bounding box center [723, 461] width 114 height 35
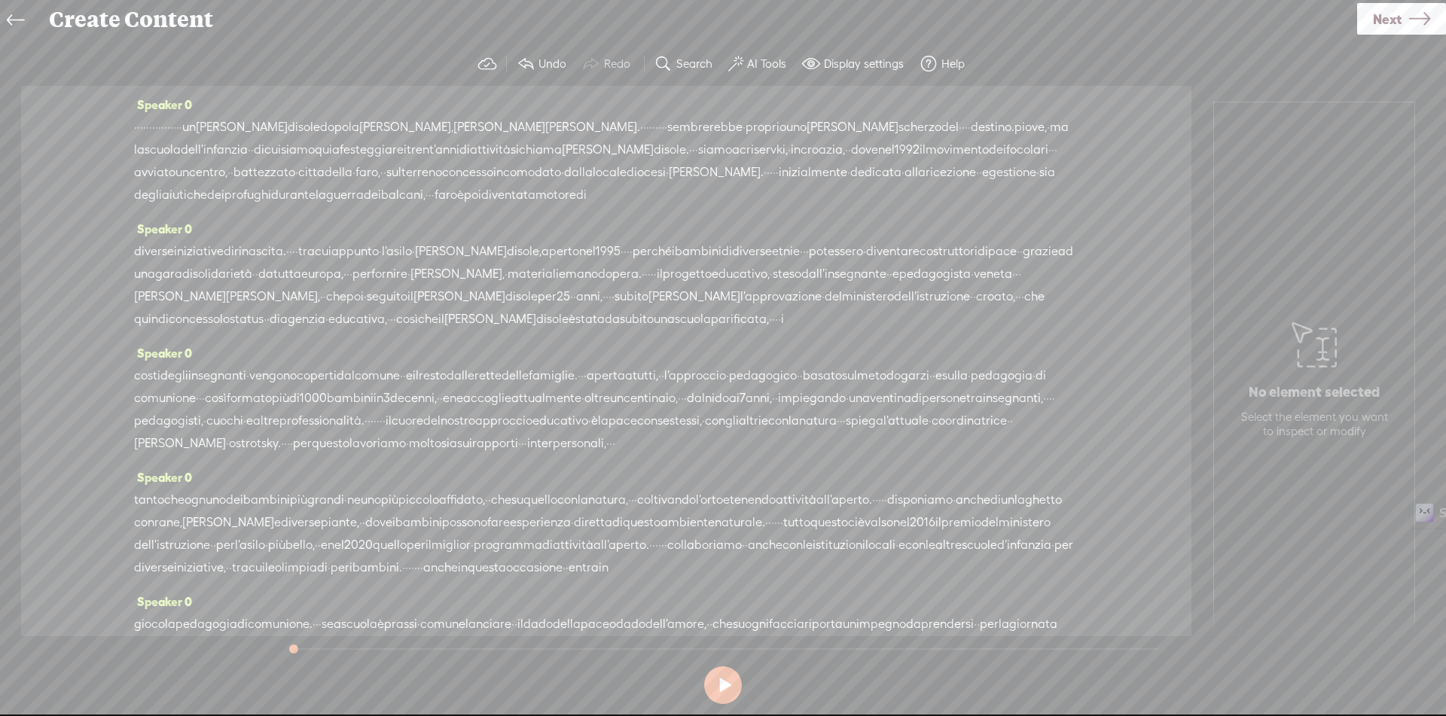
click at [137, 122] on span "·" at bounding box center [135, 127] width 3 height 23
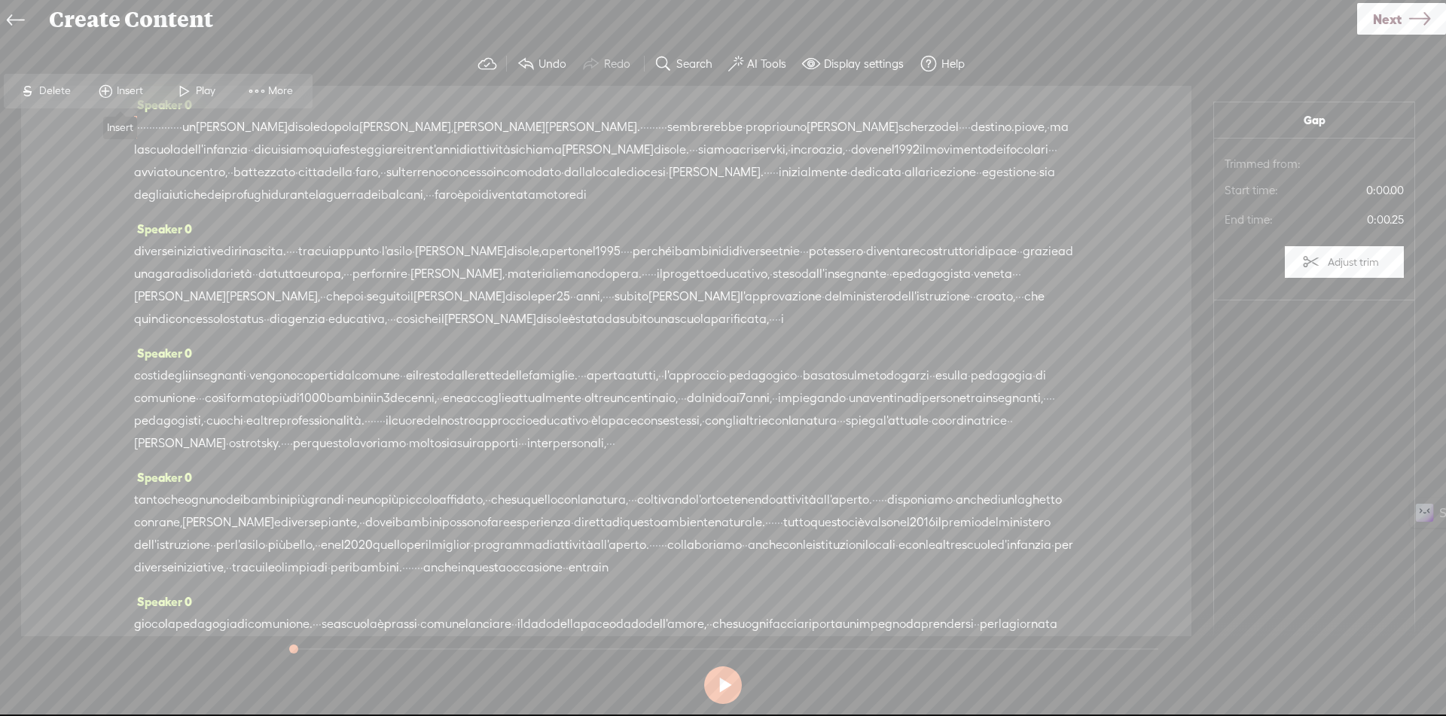
click at [132, 90] on span "Insert" at bounding box center [132, 91] width 30 height 15
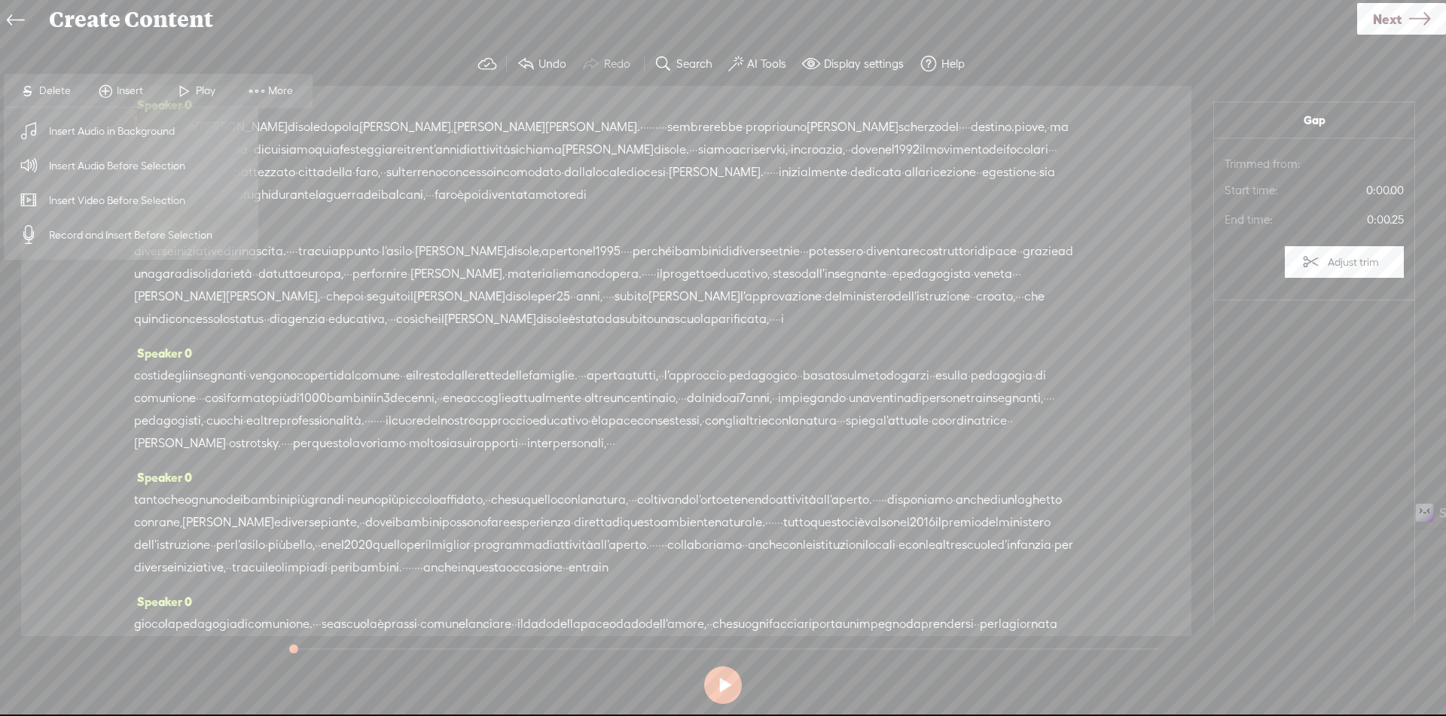
click at [127, 178] on span "Insert Audio Before Selection" at bounding box center [118, 166] width 196 height 34
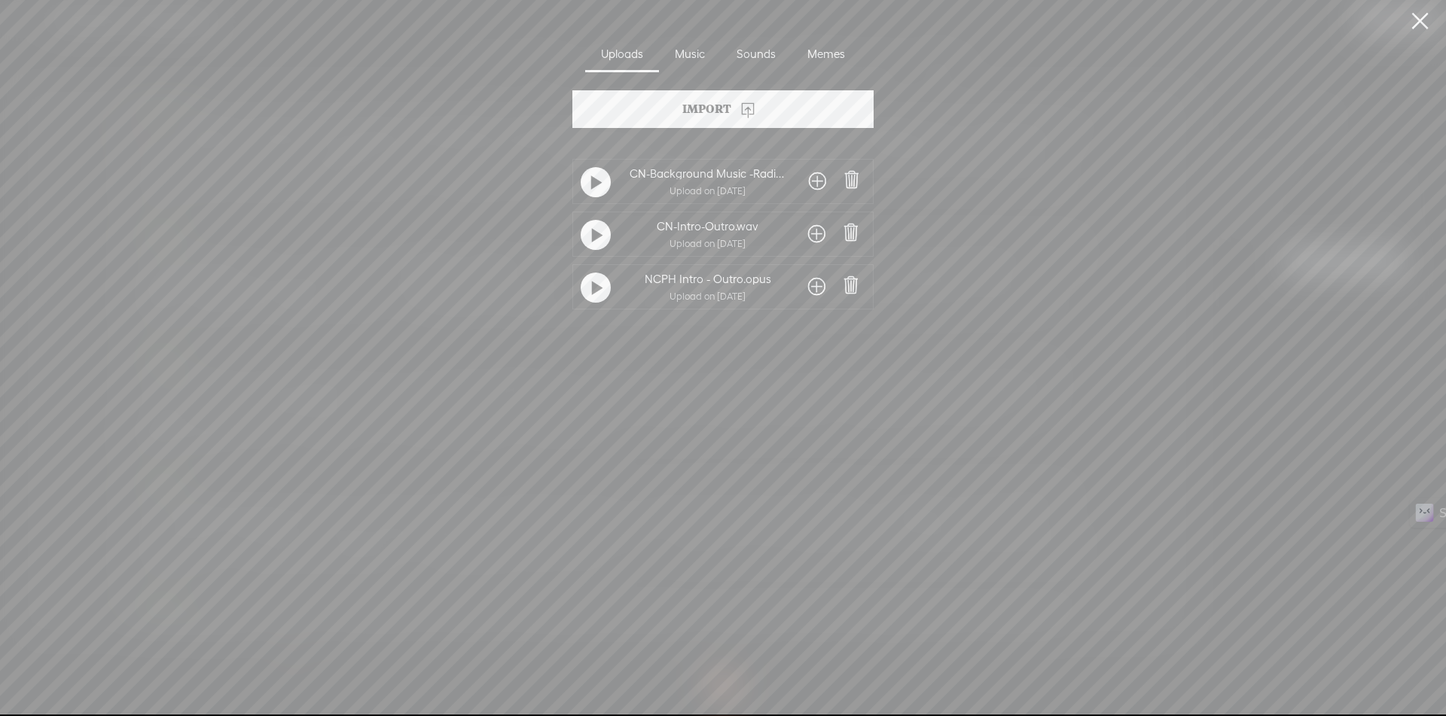
click at [813, 234] on span at bounding box center [816, 234] width 17 height 24
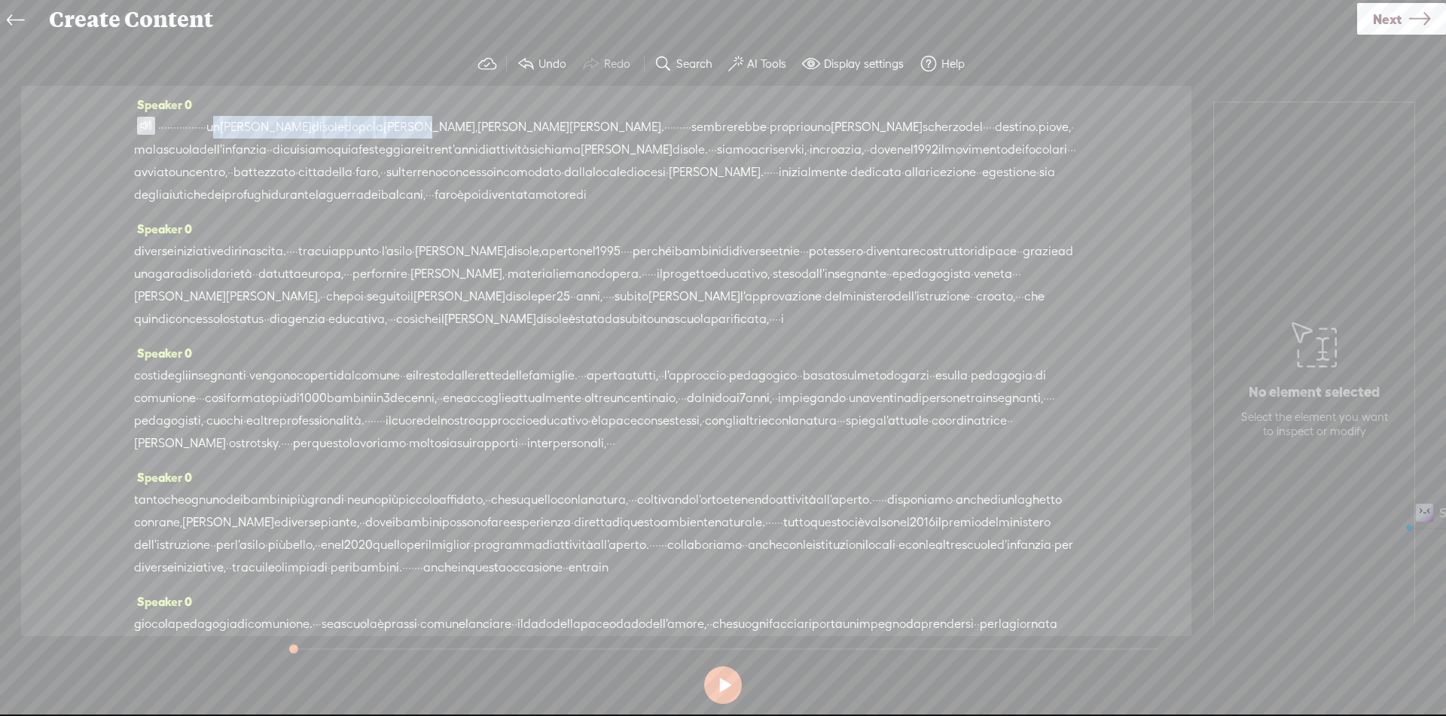
drag, startPoint x: 301, startPoint y: 126, endPoint x: 494, endPoint y: 126, distance: 192.8
click at [494, 126] on div "· · · · · · · · · · · · · · · · un [PERSON_NAME] di sole dopo [PERSON_NAME], [G…" at bounding box center [606, 161] width 944 height 90
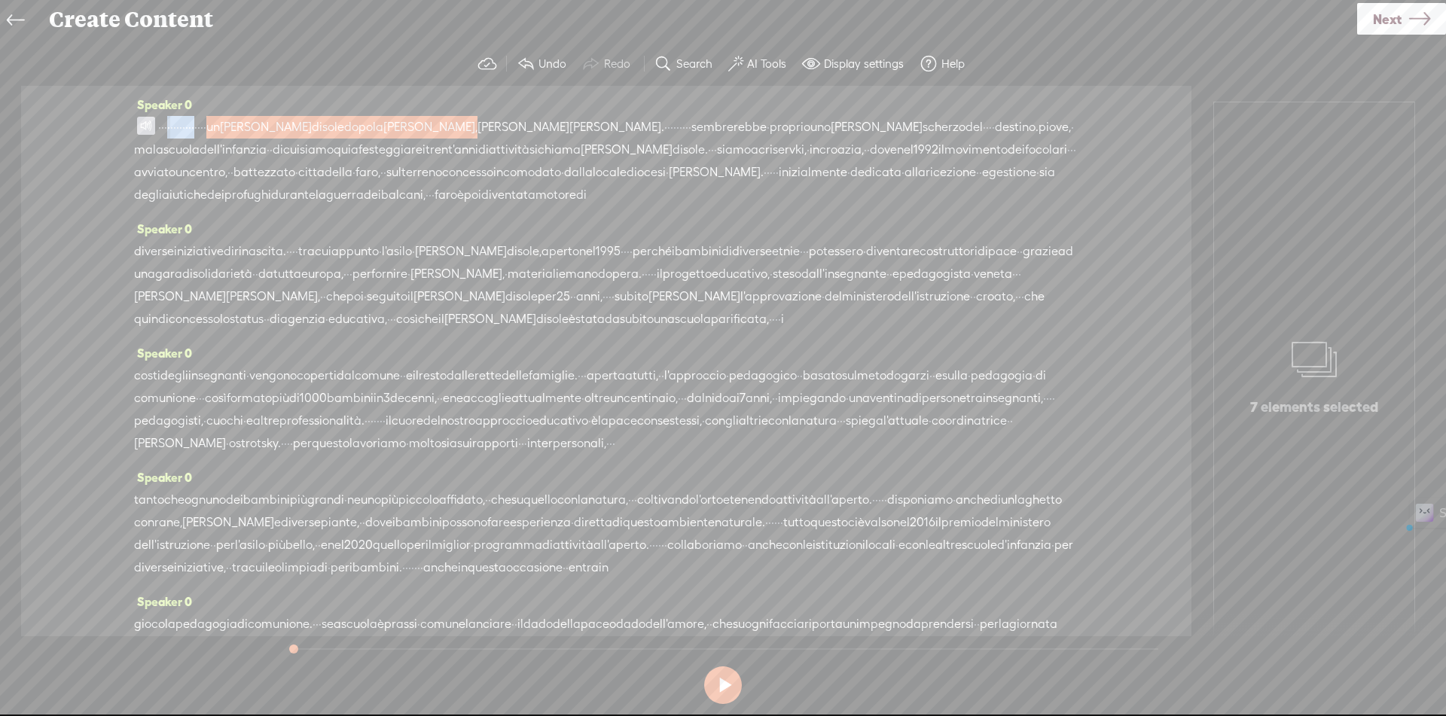
drag, startPoint x: 185, startPoint y: 127, endPoint x: 258, endPoint y: 132, distance: 73.2
click at [258, 132] on div "· · · · · · · · · · · · · · · · un [PERSON_NAME] di sole dopo [PERSON_NAME], [G…" at bounding box center [606, 161] width 944 height 90
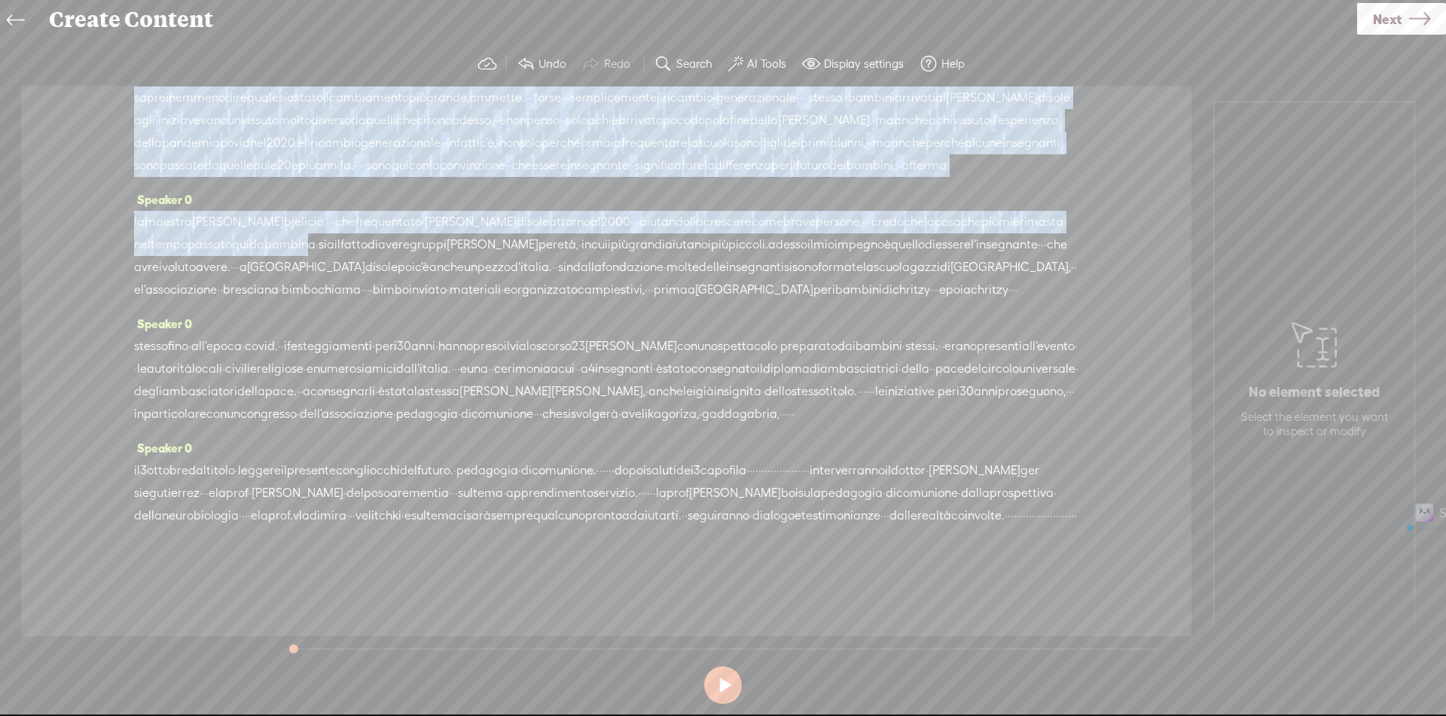
scroll to position [832, 0]
drag, startPoint x: 438, startPoint y: 127, endPoint x: 633, endPoint y: 536, distance: 453.7
click at [633, 536] on div "Speaker 0 · · · [S] · · · · · · · · · · · · · un [PERSON_NAME] di sole dopo [PE…" at bounding box center [606, 361] width 1170 height 550
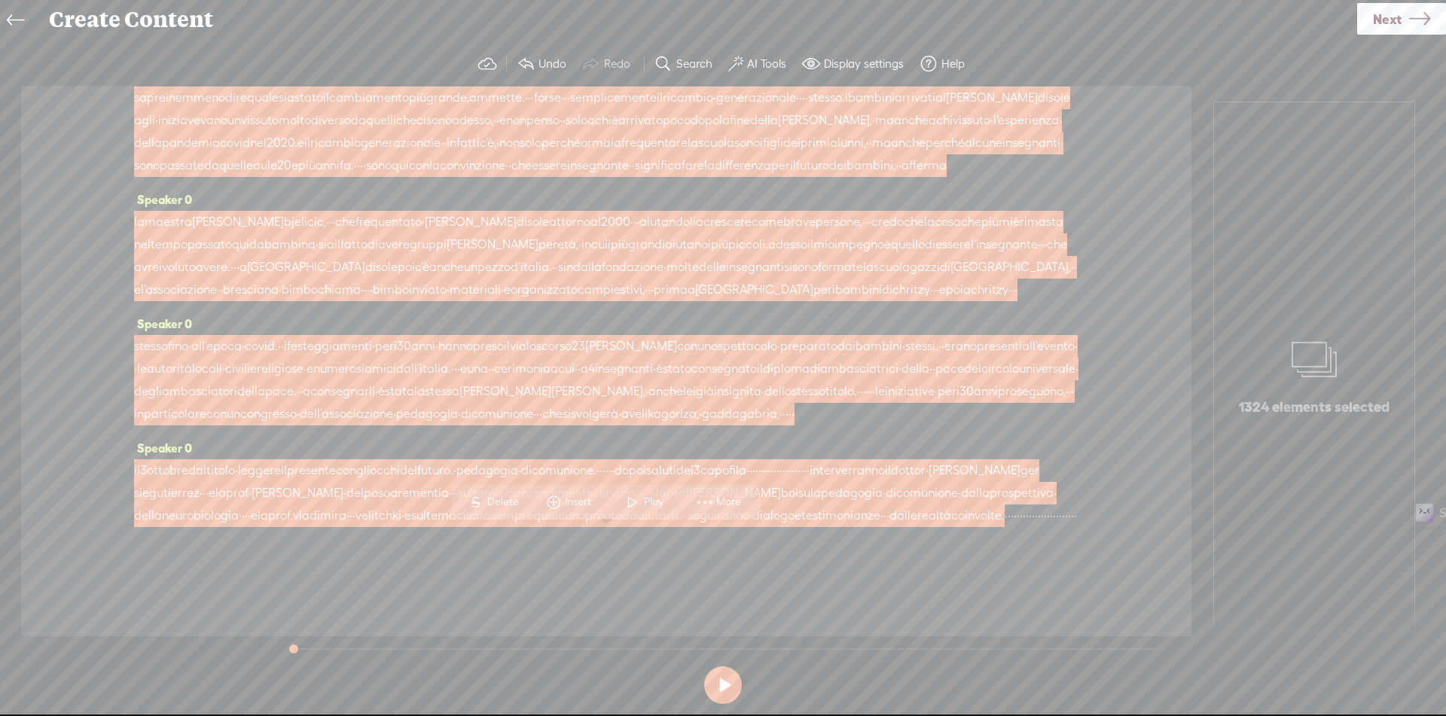
click at [583, 502] on span "Insert" at bounding box center [580, 502] width 30 height 15
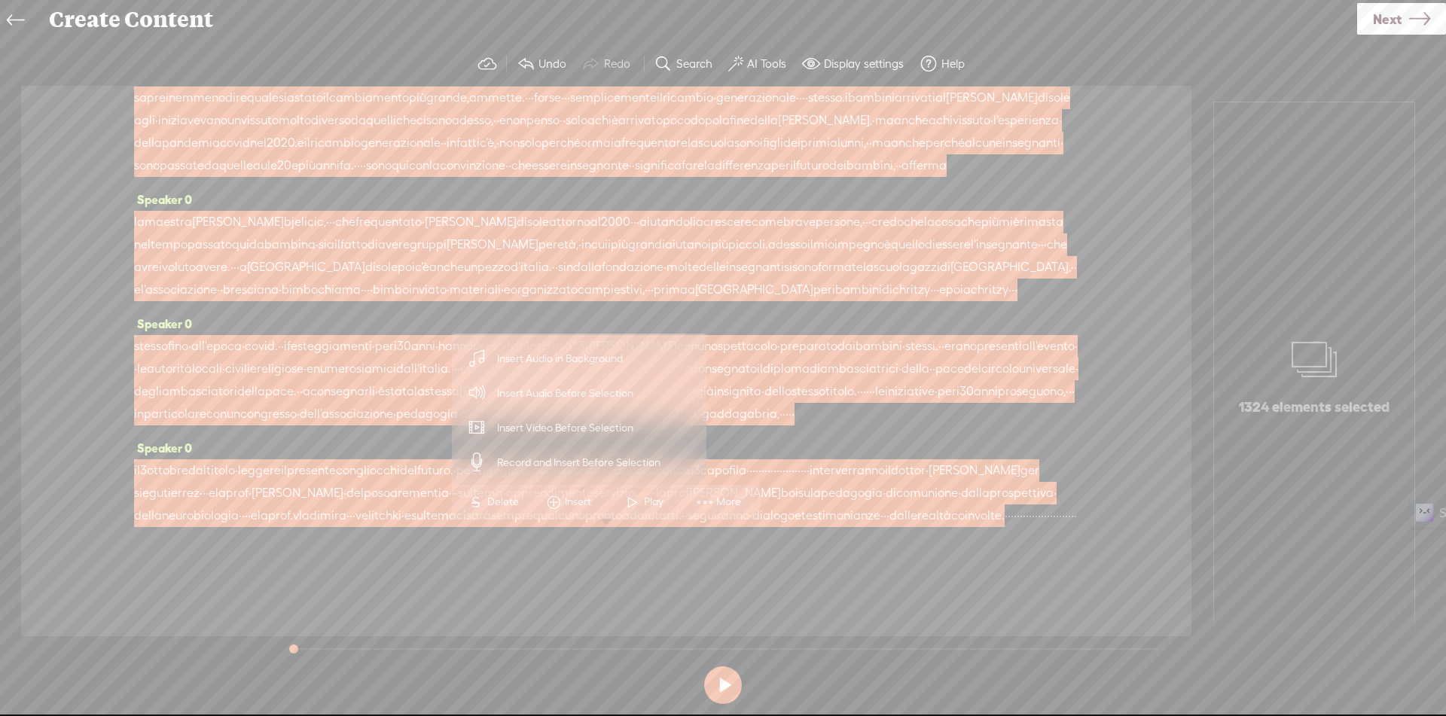
click at [560, 347] on span "Insert Audio in Background" at bounding box center [560, 359] width 185 height 34
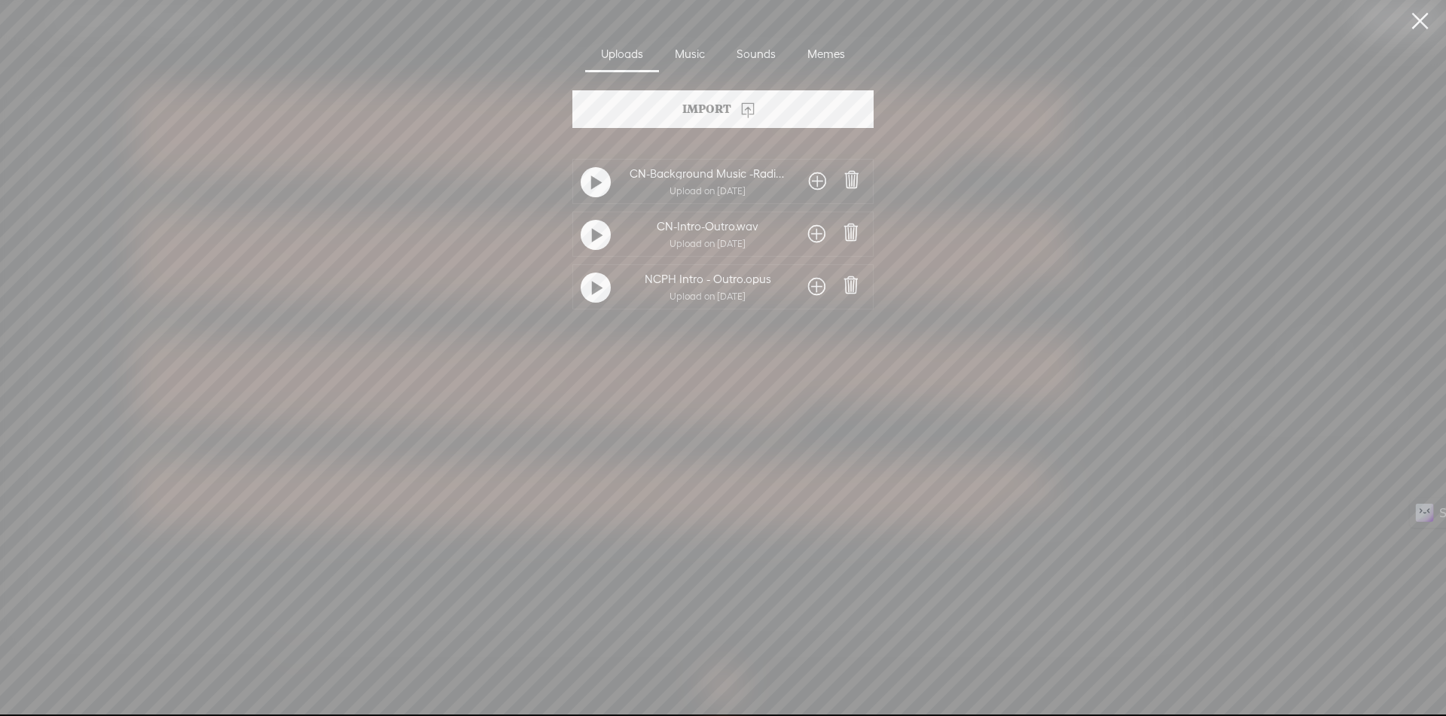
click at [815, 177] on span at bounding box center [817, 181] width 17 height 24
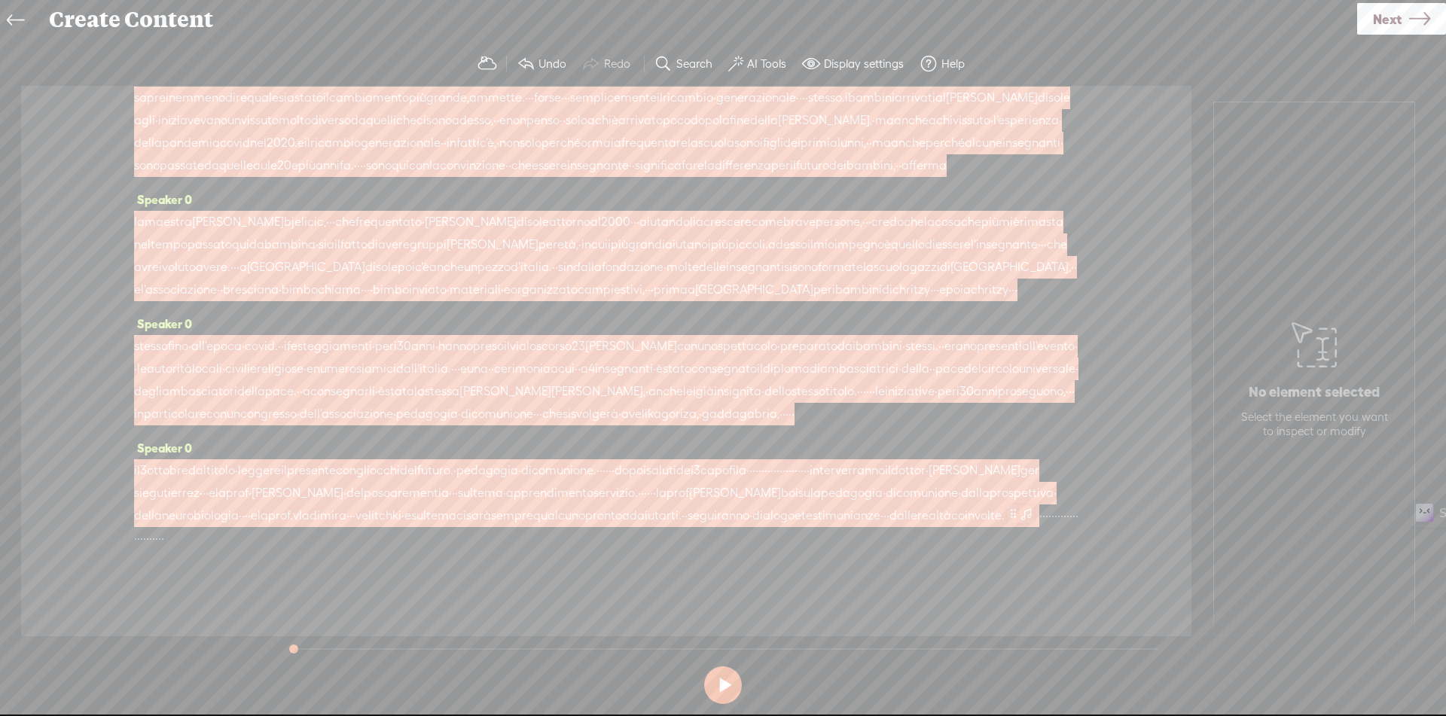
click at [1019, 523] on span at bounding box center [1026, 514] width 15 height 18
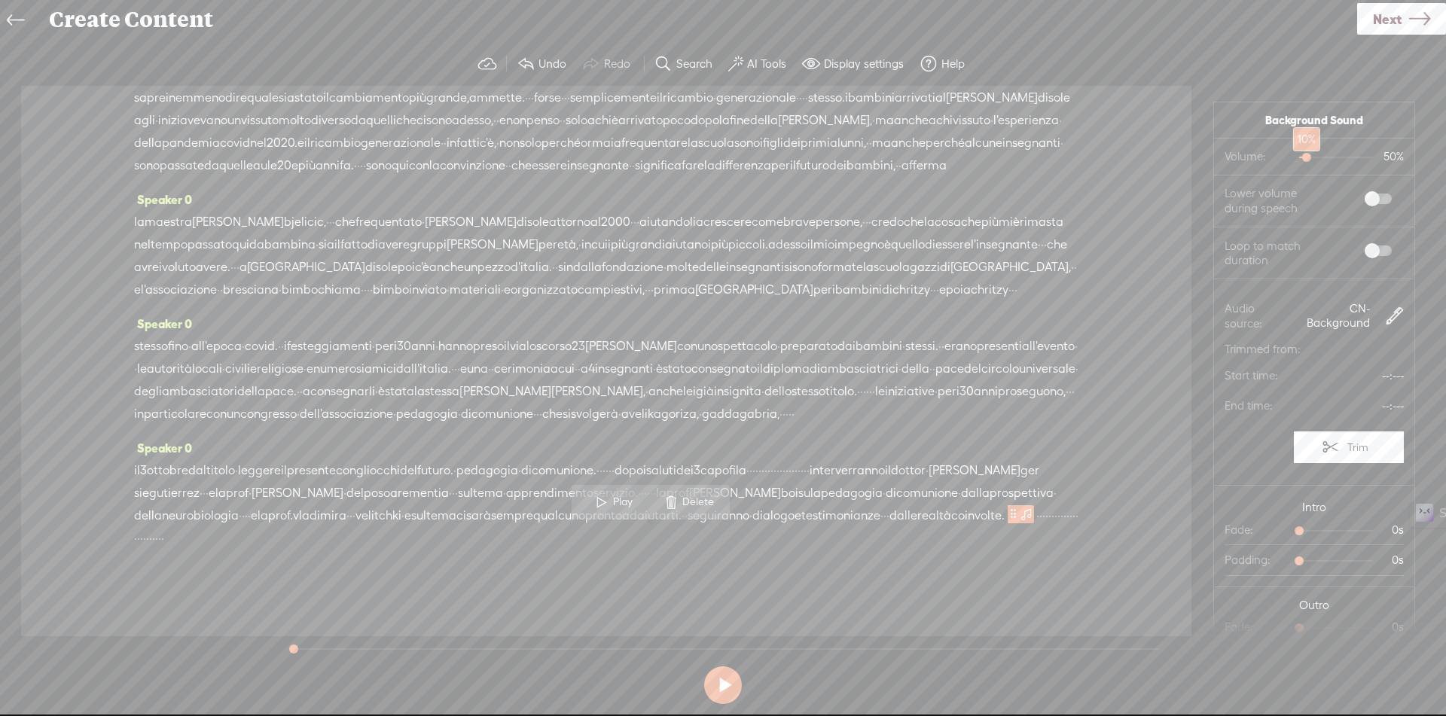
drag, startPoint x: 1308, startPoint y: 157, endPoint x: 1295, endPoint y: 157, distance: 12.8
click at [1295, 157] on div at bounding box center [1308, 159] width 35 height 35
click at [1370, 197] on span at bounding box center [1377, 199] width 27 height 11
click at [1367, 244] on label at bounding box center [1362, 251] width 81 height 26
drag, startPoint x: 1291, startPoint y: 528, endPoint x: 1323, endPoint y: 533, distance: 32.8
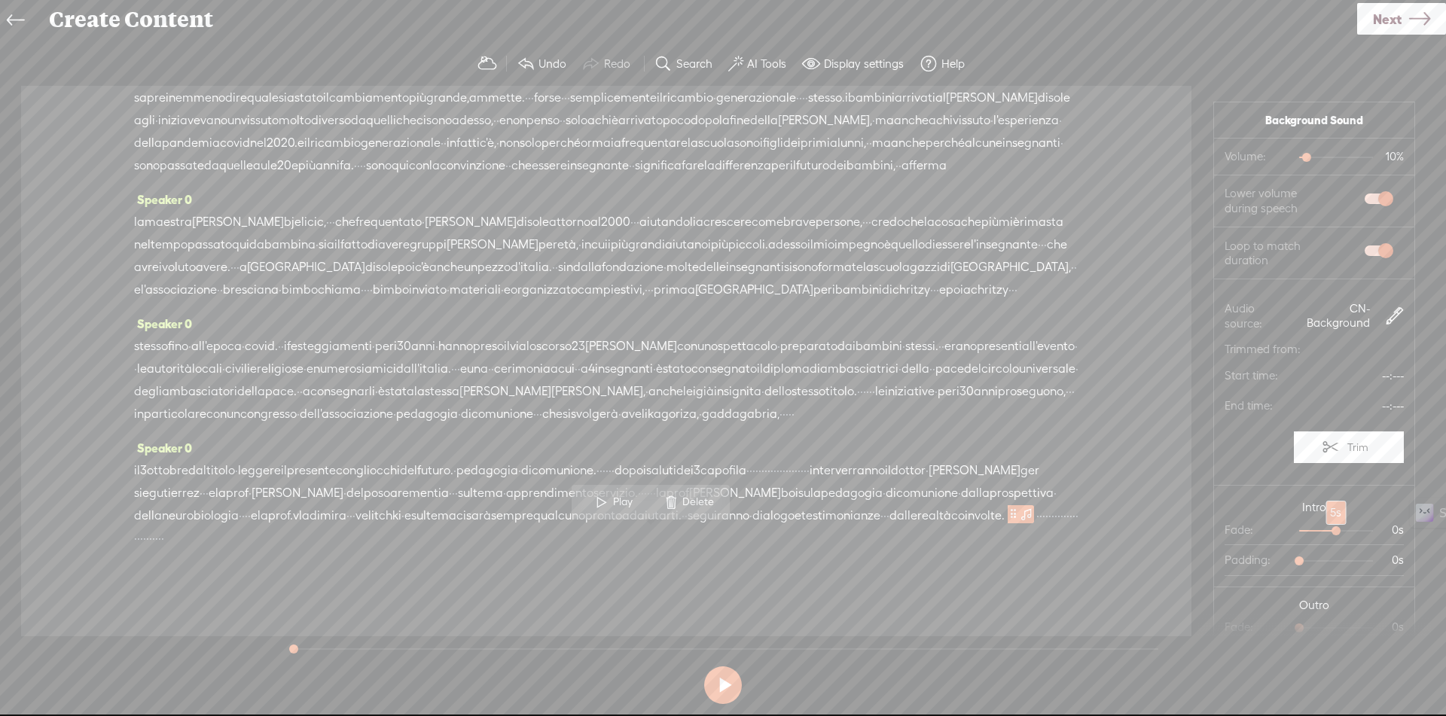
click at [1323, 533] on div at bounding box center [1337, 532] width 35 height 35
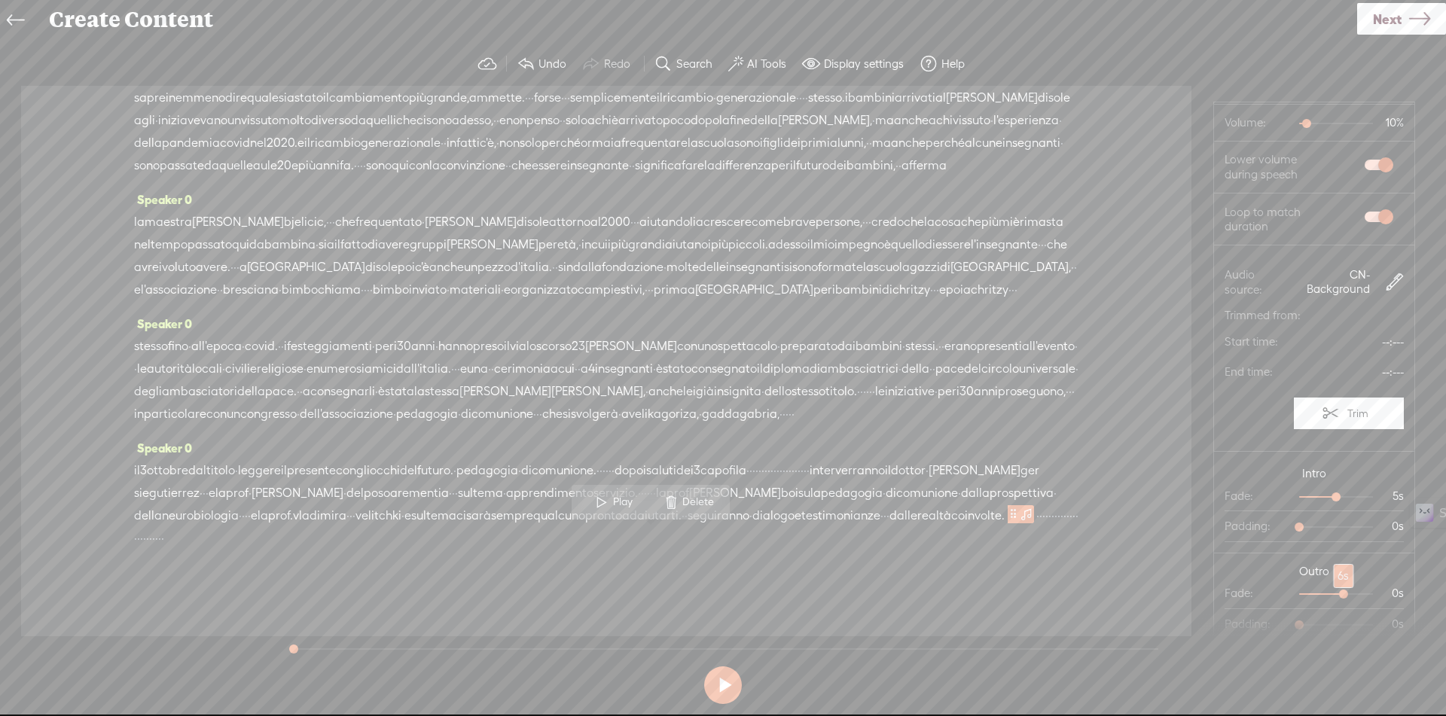
drag, startPoint x: 1292, startPoint y: 593, endPoint x: 1325, endPoint y: 594, distance: 33.2
click at [1328, 594] on div at bounding box center [1345, 595] width 35 height 35
click at [1328, 498] on div at bounding box center [1345, 498] width 35 height 35
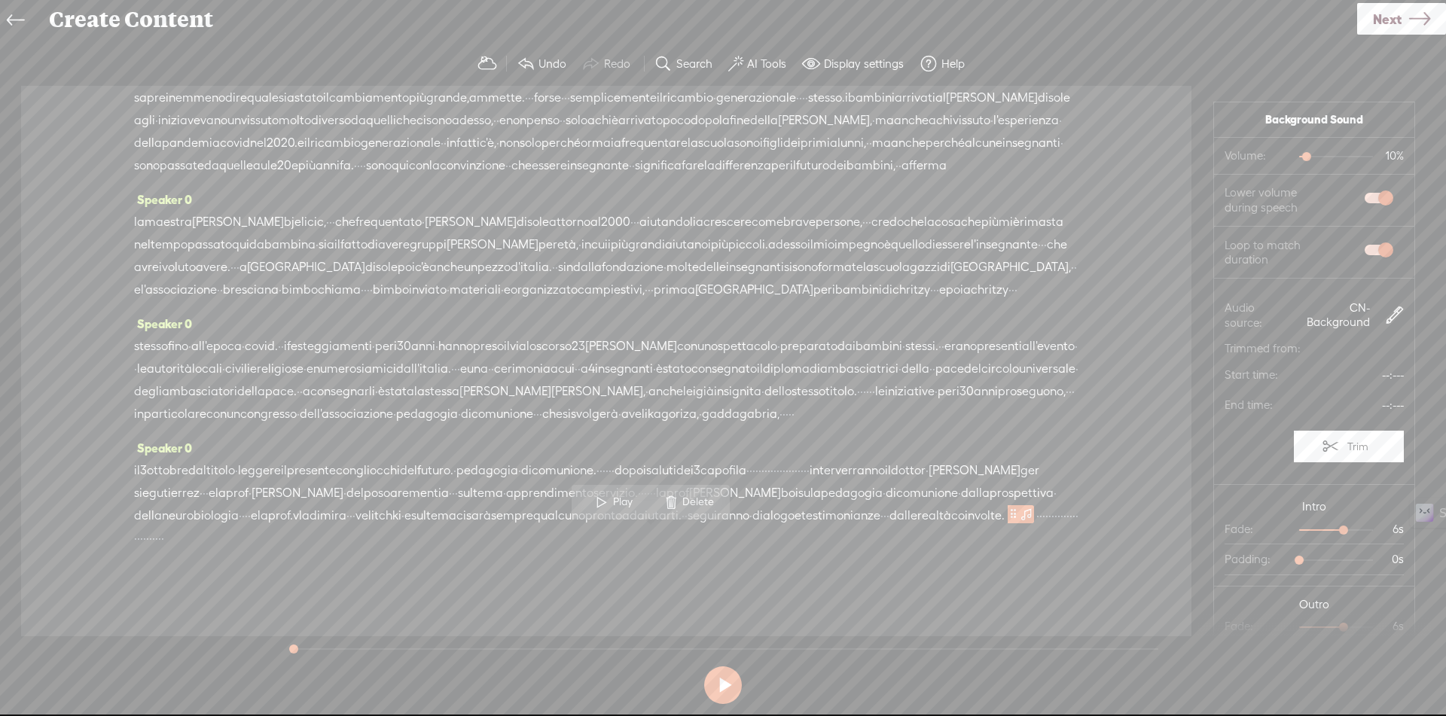
scroll to position [0, 0]
click at [1045, 527] on span "·" at bounding box center [1046, 516] width 3 height 23
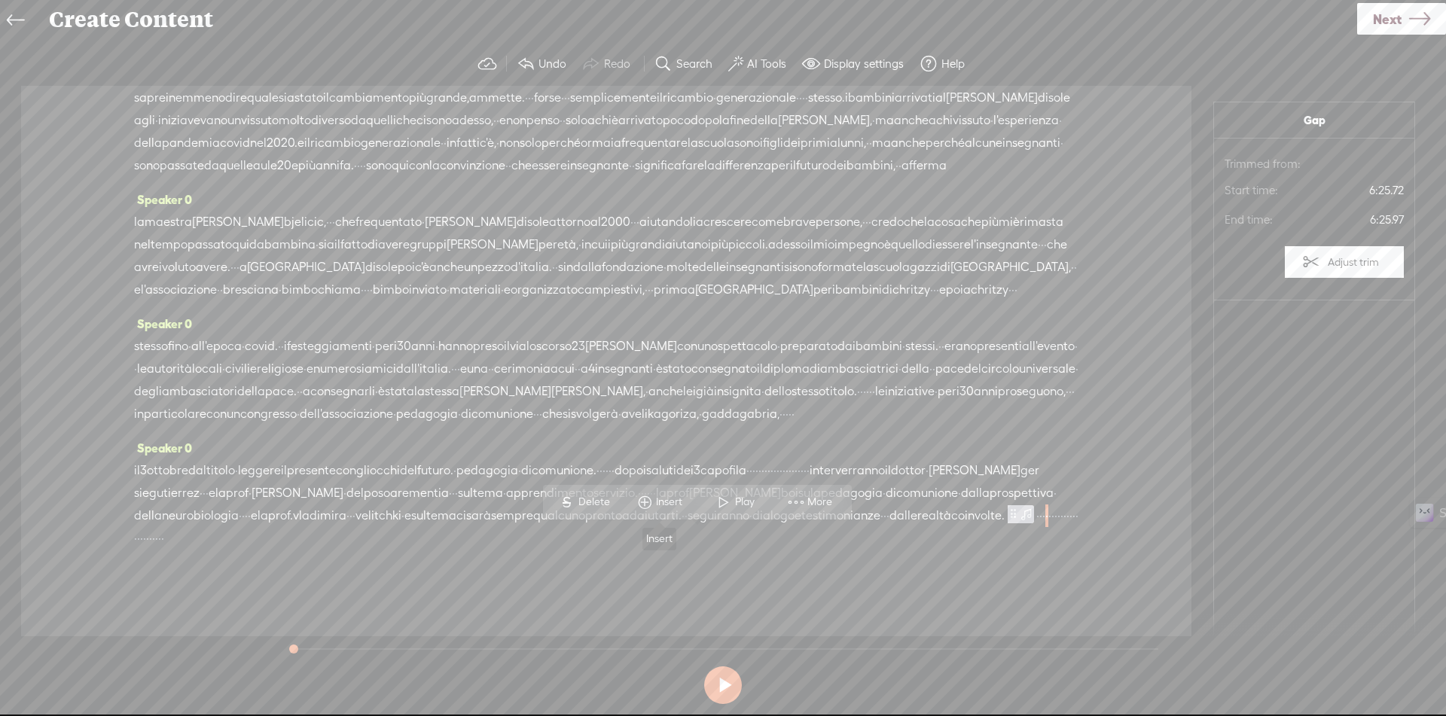
click at [669, 504] on span "Insert" at bounding box center [671, 502] width 30 height 15
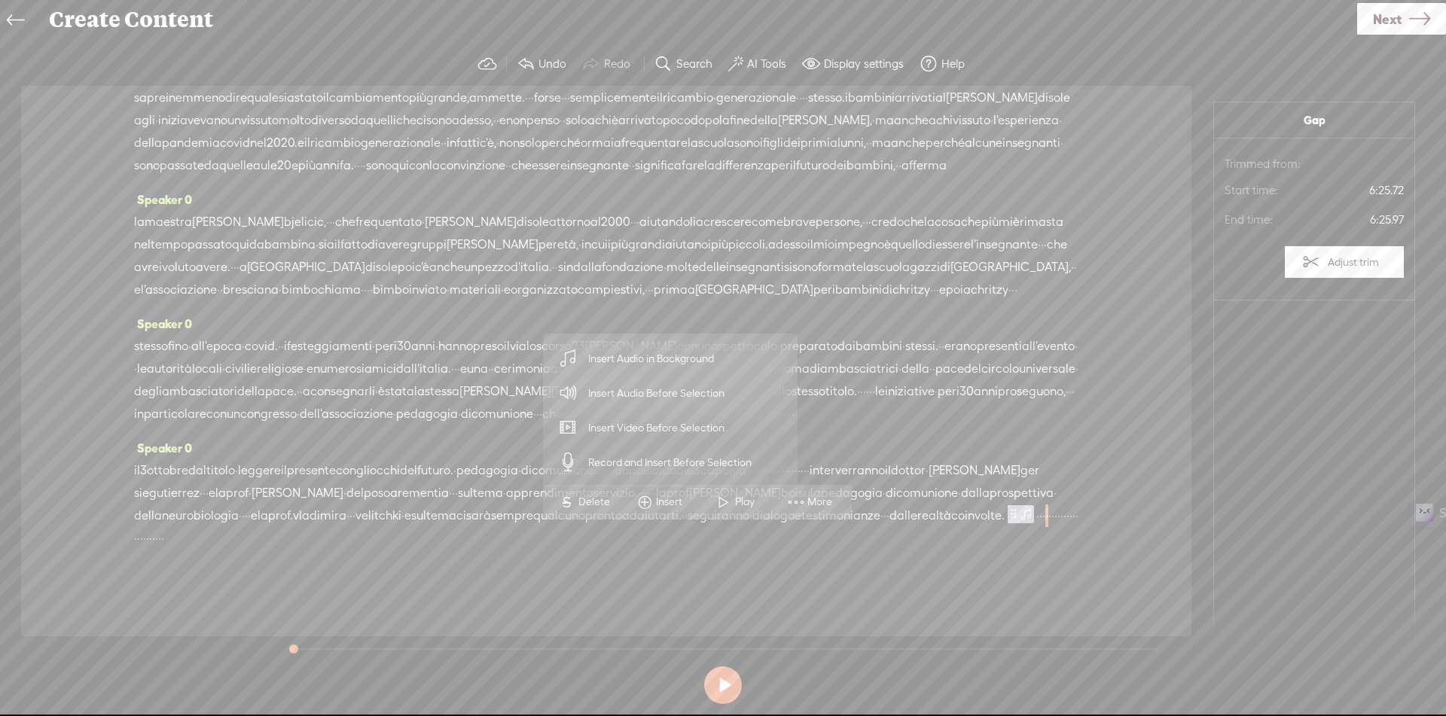
click at [666, 401] on span "Insert Audio Before Selection" at bounding box center [657, 393] width 196 height 34
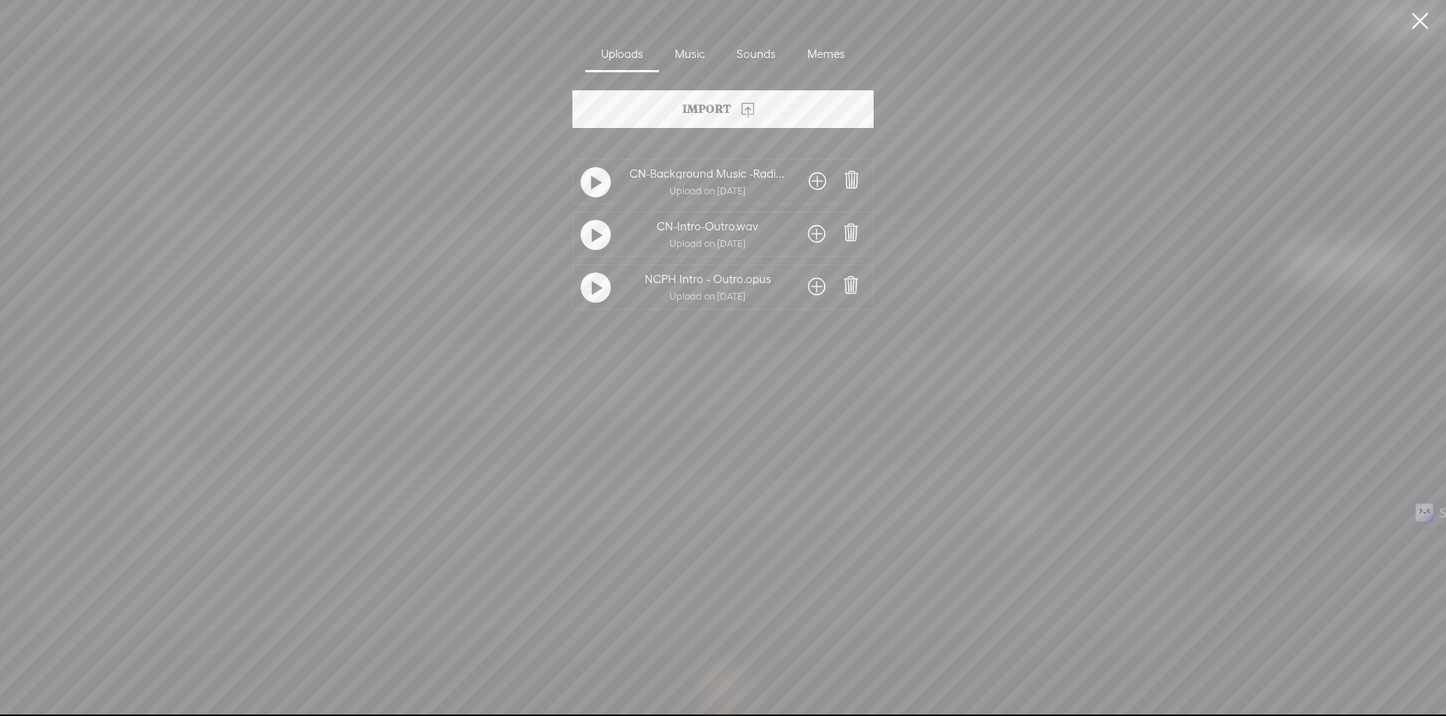
click at [819, 227] on span at bounding box center [816, 234] width 17 height 24
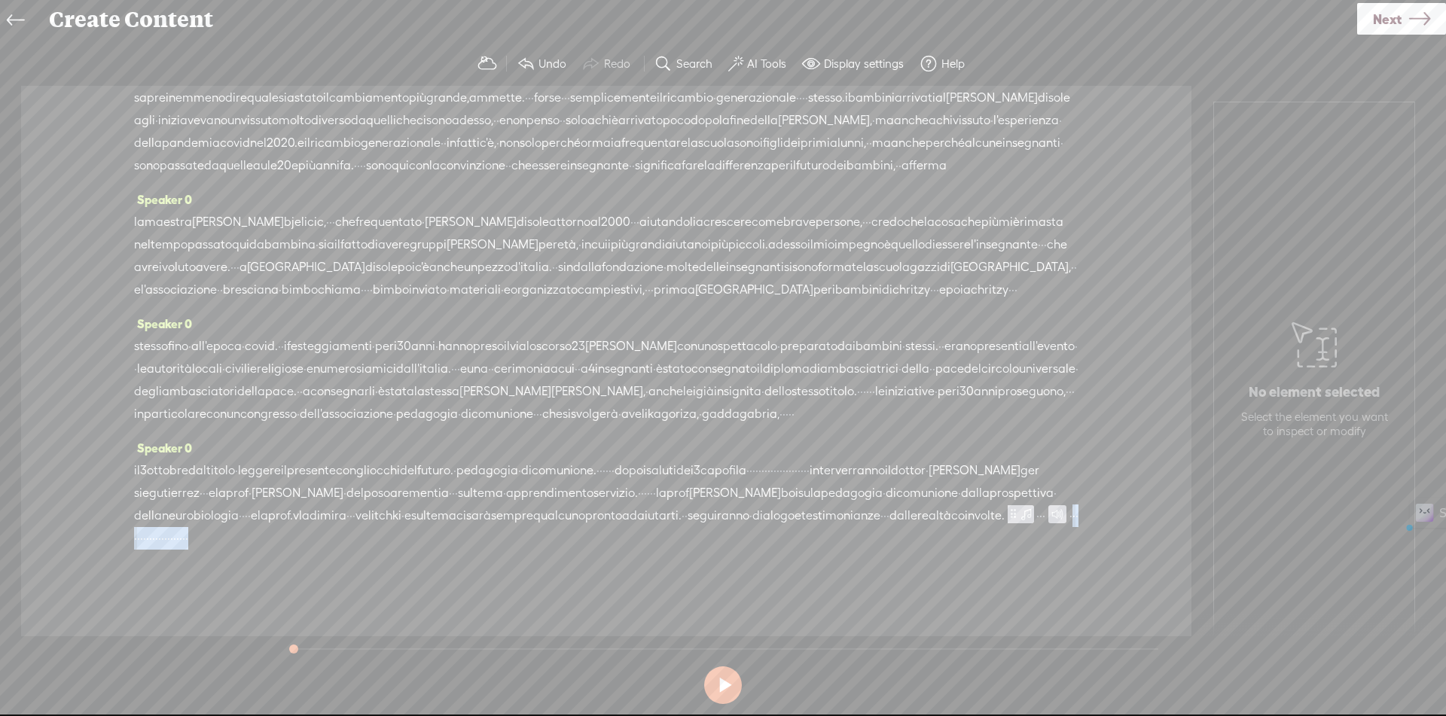
drag, startPoint x: 721, startPoint y: 541, endPoint x: 1059, endPoint y: 549, distance: 338.2
click at [1059, 549] on div "il 3 ottobre dal titolo · leggere il presente con gli occhi del futuro. · pedag…" at bounding box center [606, 504] width 944 height 90
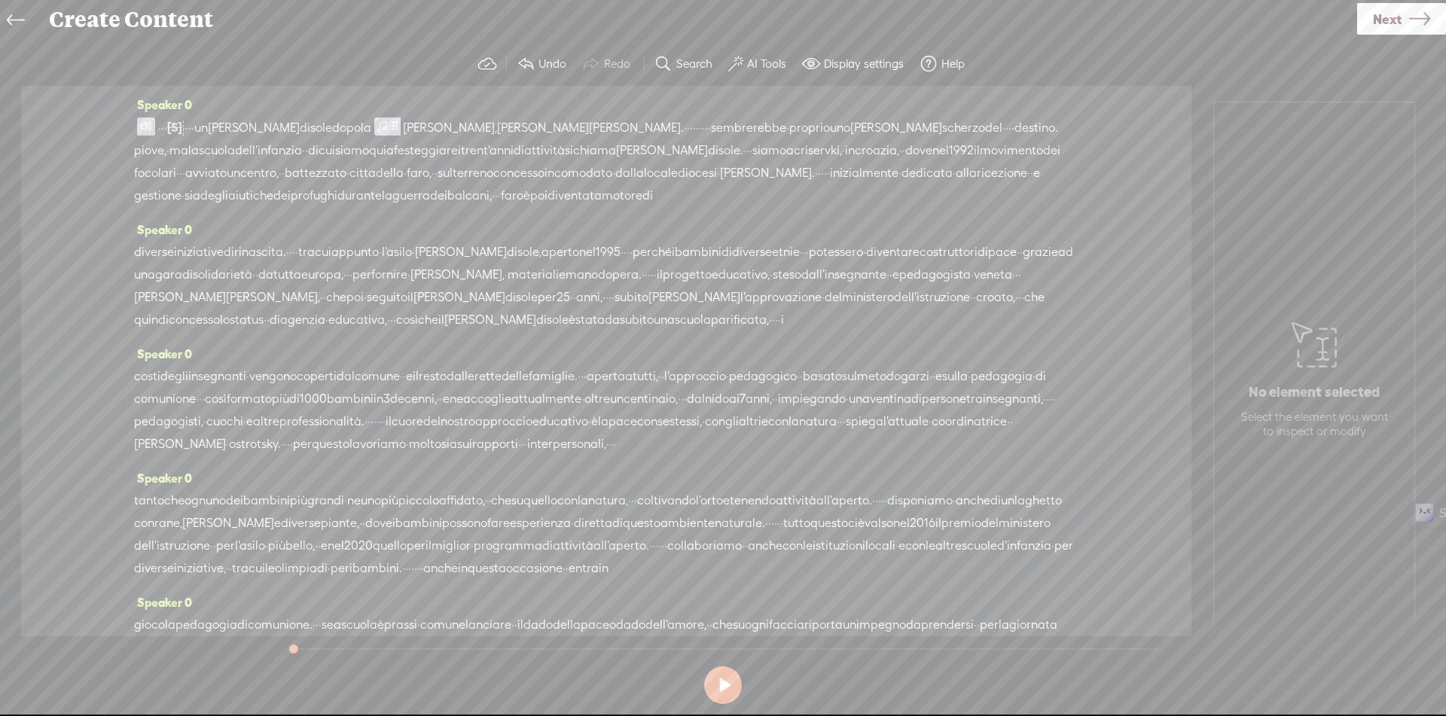
click at [143, 125] on span at bounding box center [146, 126] width 18 height 18
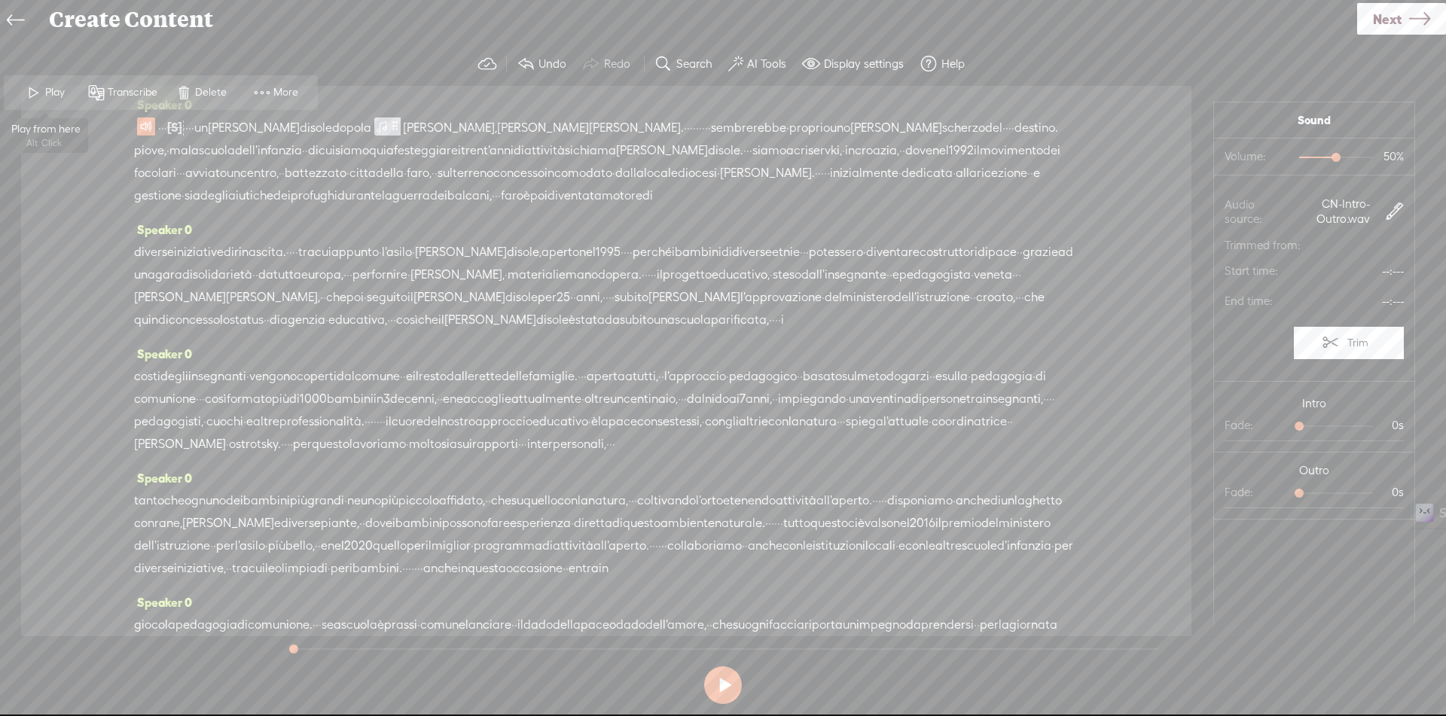
click at [33, 86] on span at bounding box center [34, 92] width 23 height 27
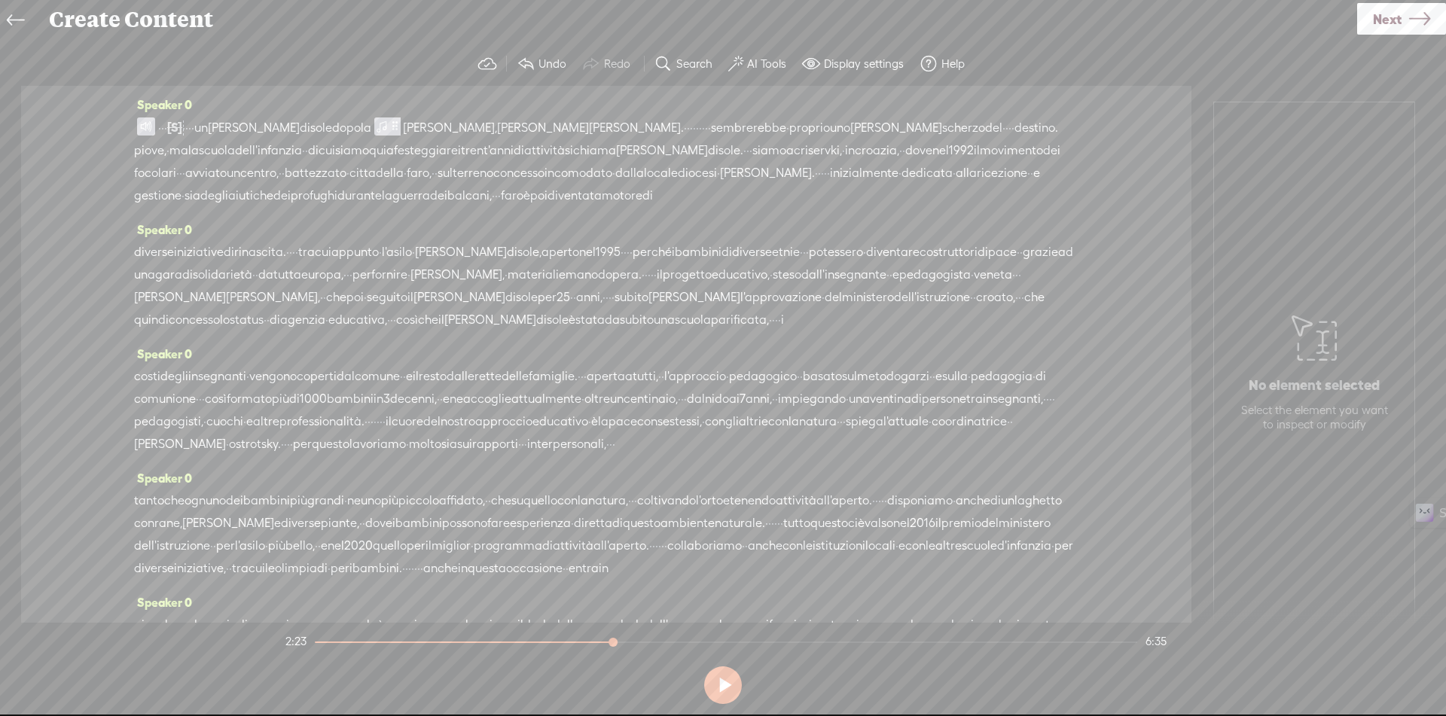
scroll to position [846, 0]
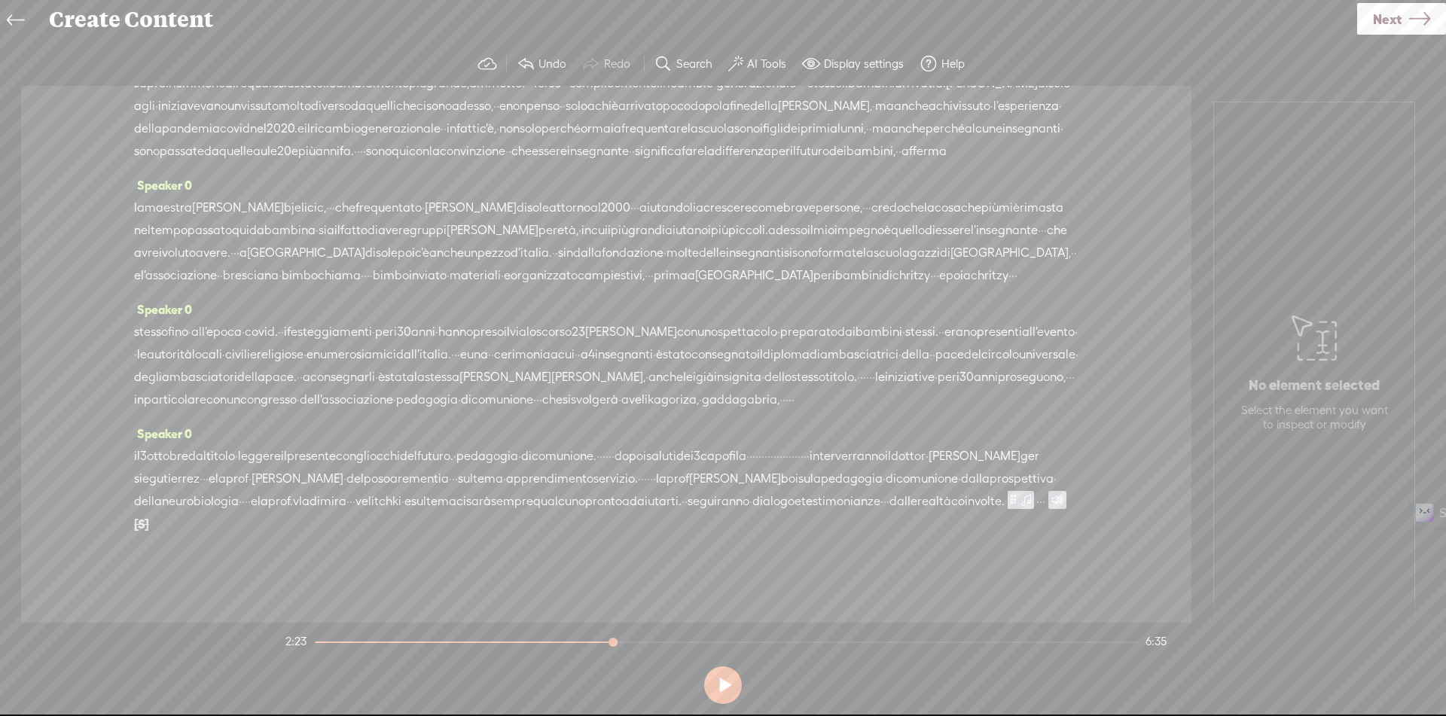
click at [687, 513] on span "seguiranno" at bounding box center [718, 501] width 62 height 23
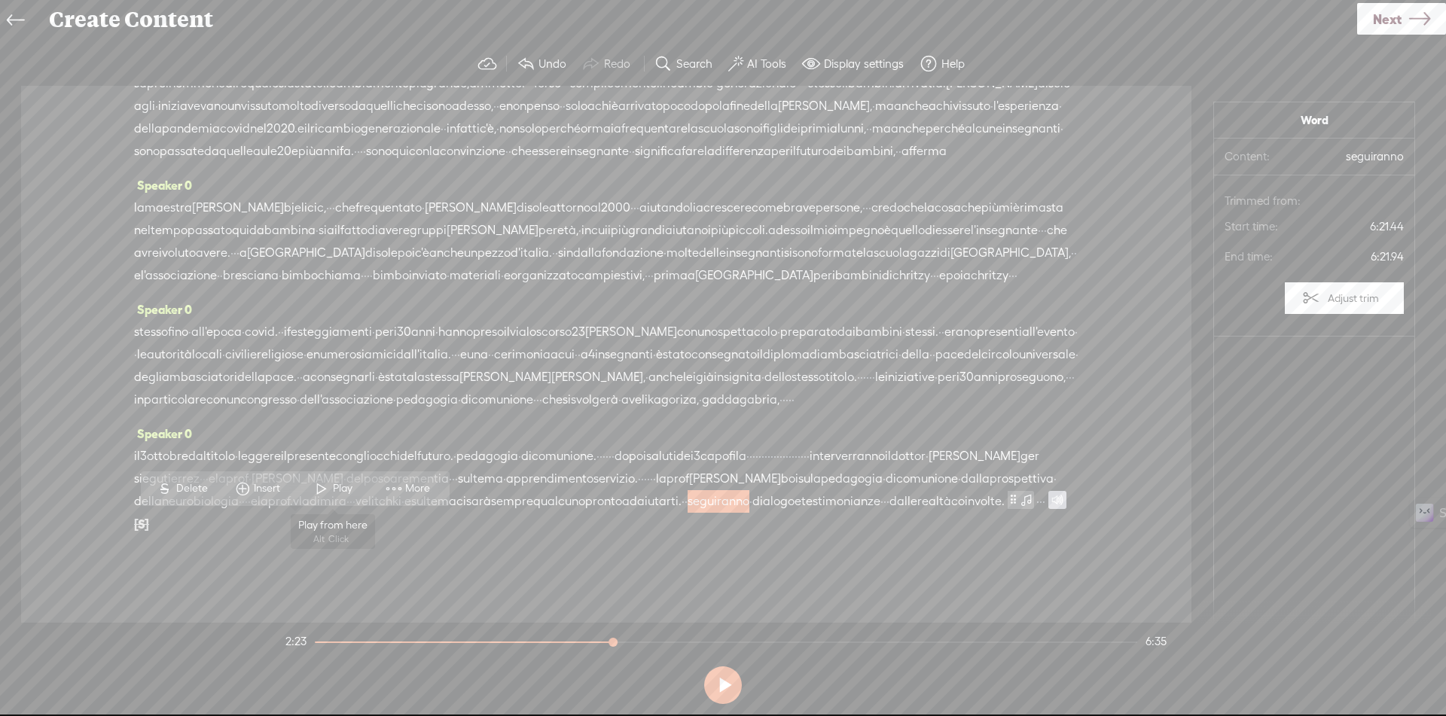
click at [337, 486] on span "Play" at bounding box center [344, 488] width 23 height 15
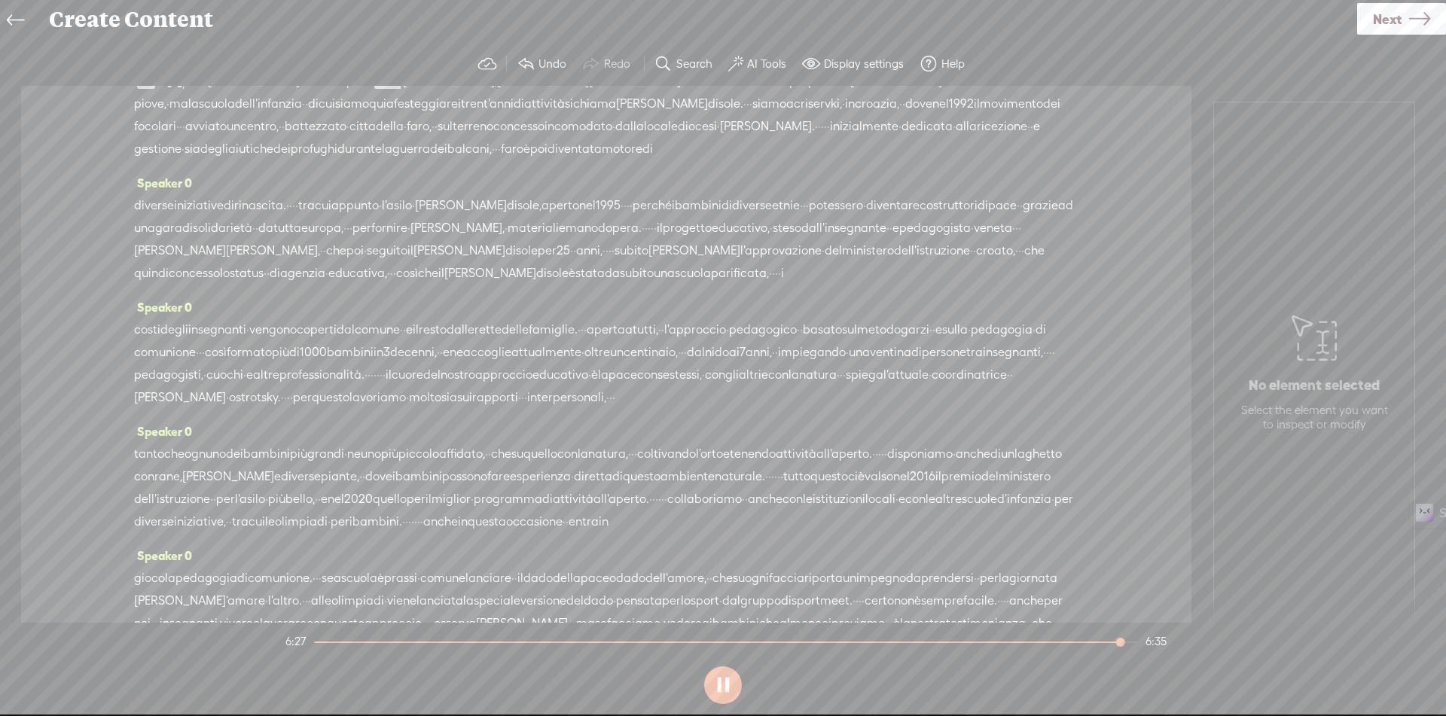
scroll to position [0, 0]
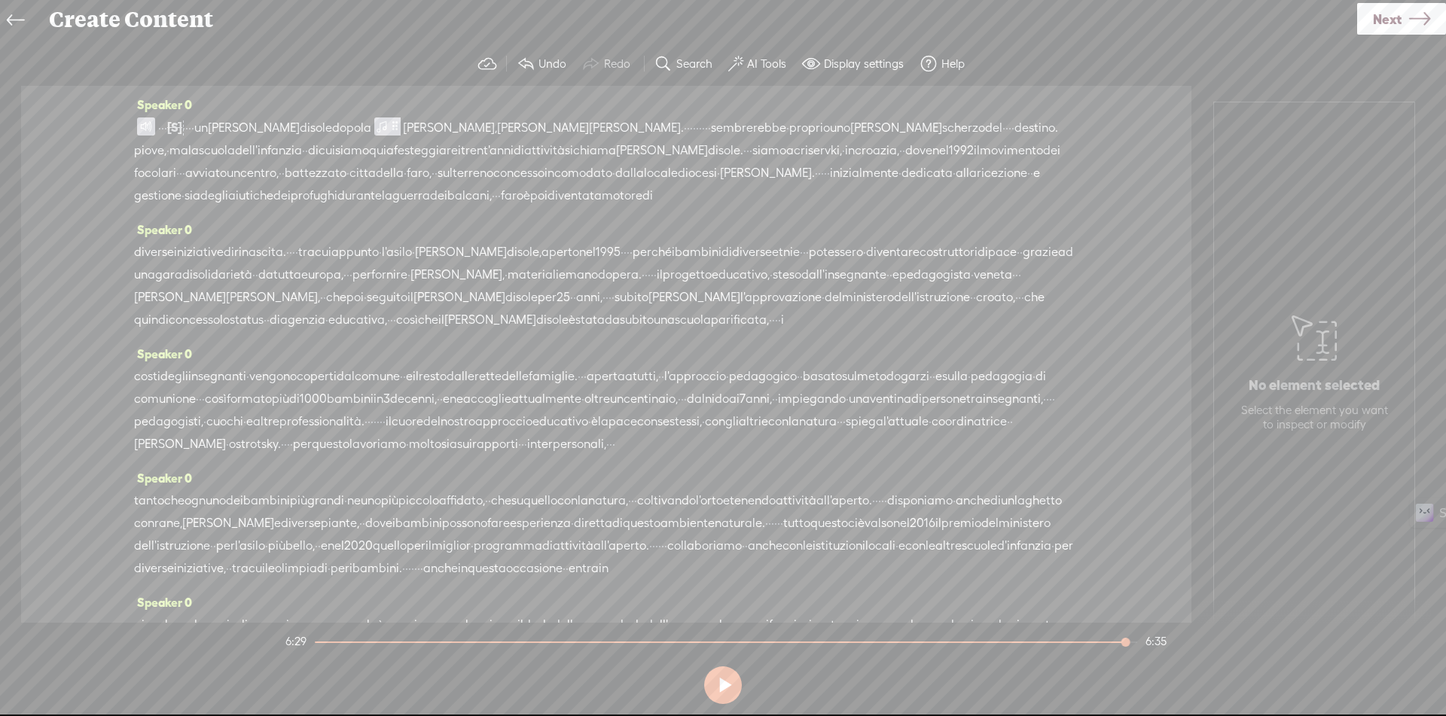
click at [1386, 23] on span "Next" at bounding box center [1387, 19] width 29 height 38
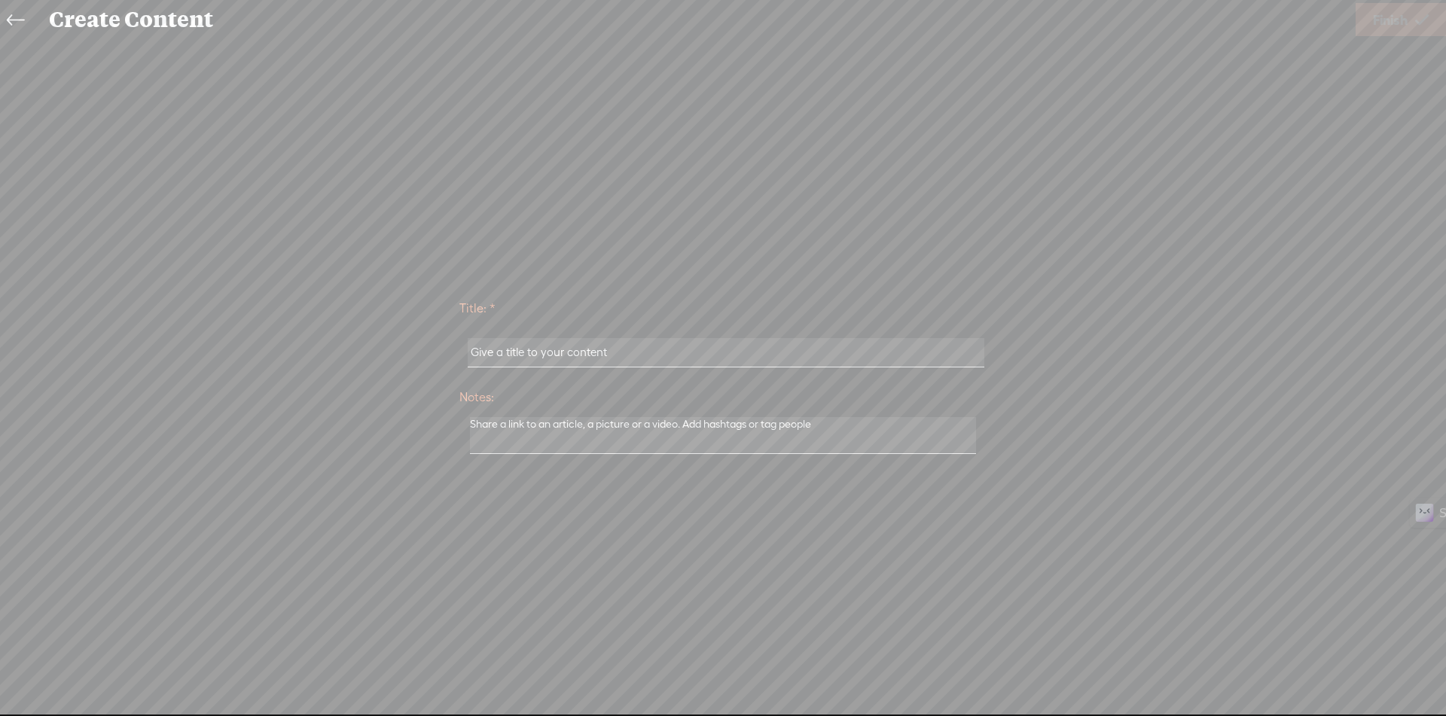
click at [535, 346] on input "text" at bounding box center [726, 352] width 516 height 29
paste input "Un [PERSON_NAME] Di Sole Dopo [PERSON_NAME]"
type input "Un [PERSON_NAME] Di Sole Dopo [PERSON_NAME]"
click at [1397, 19] on span "Finish" at bounding box center [1390, 20] width 35 height 38
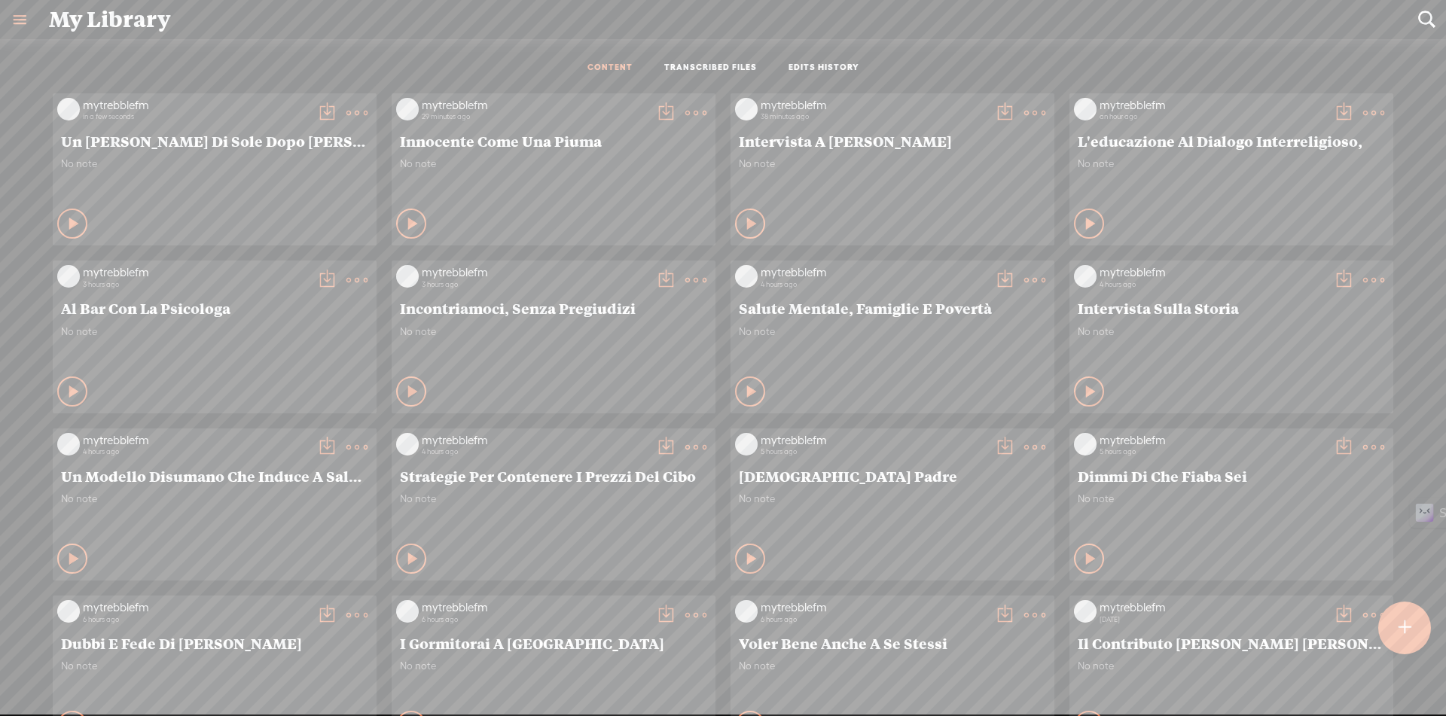
click at [316, 114] on t at bounding box center [326, 112] width 21 height 21
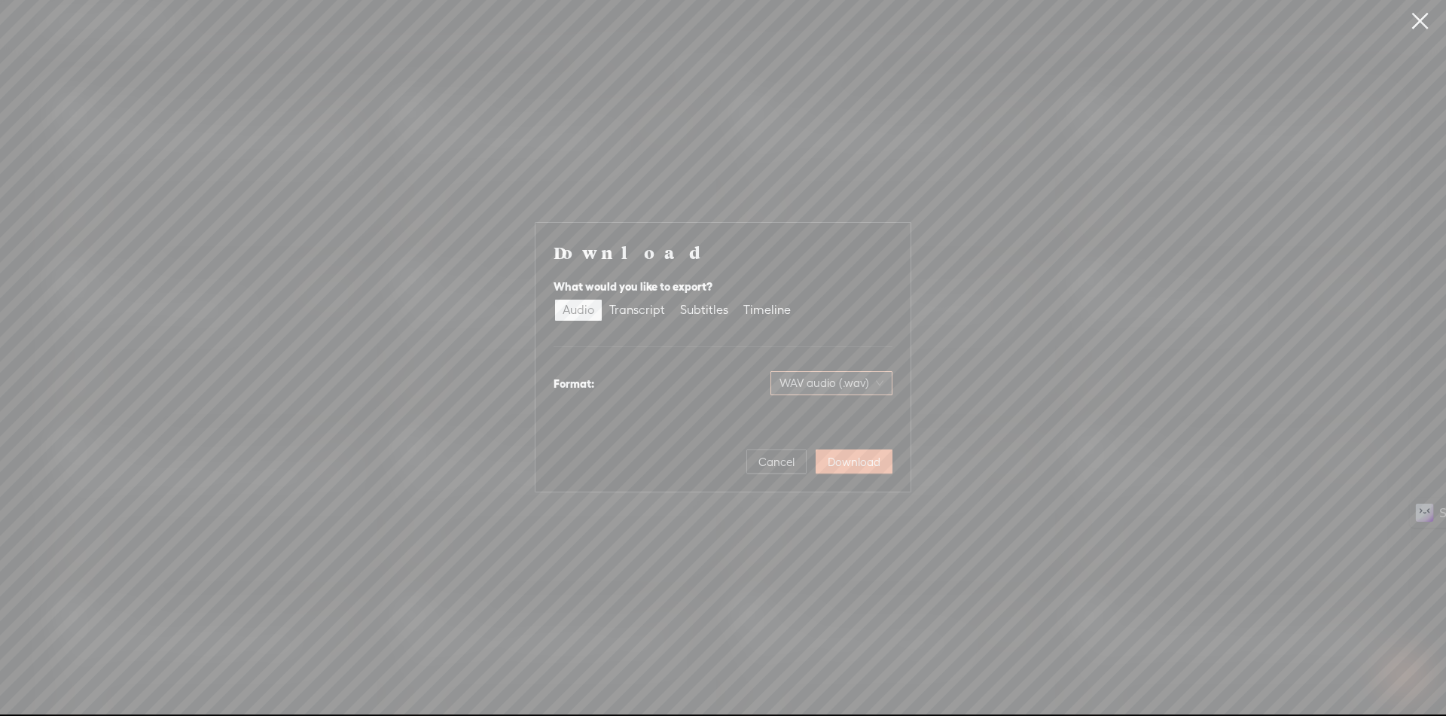
click at [855, 382] on span "WAV audio (.wav)" at bounding box center [831, 383] width 104 height 23
click at [795, 419] on div "MP3 audio (.mp3)" at bounding box center [819, 414] width 123 height 15
click at [846, 465] on span "Download" at bounding box center [854, 462] width 53 height 15
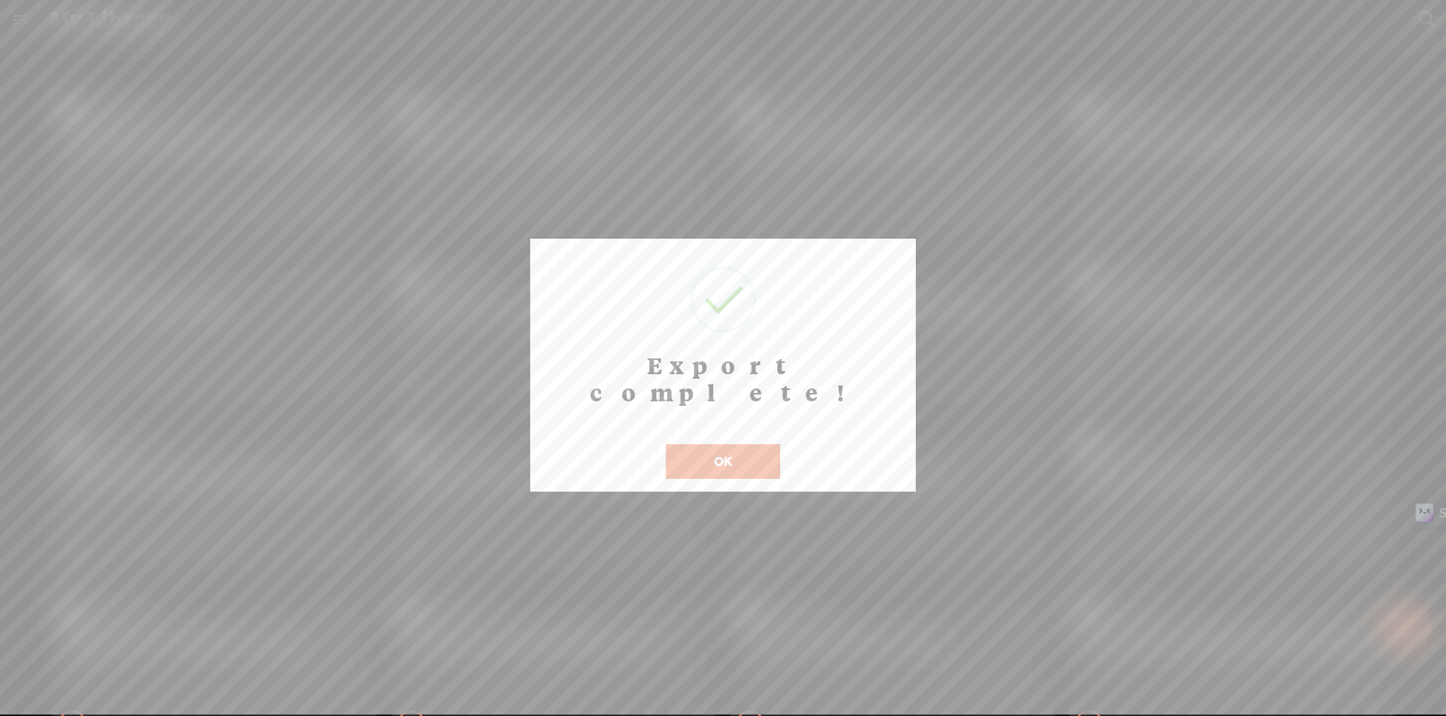
click at [719, 444] on button "OK" at bounding box center [723, 461] width 114 height 35
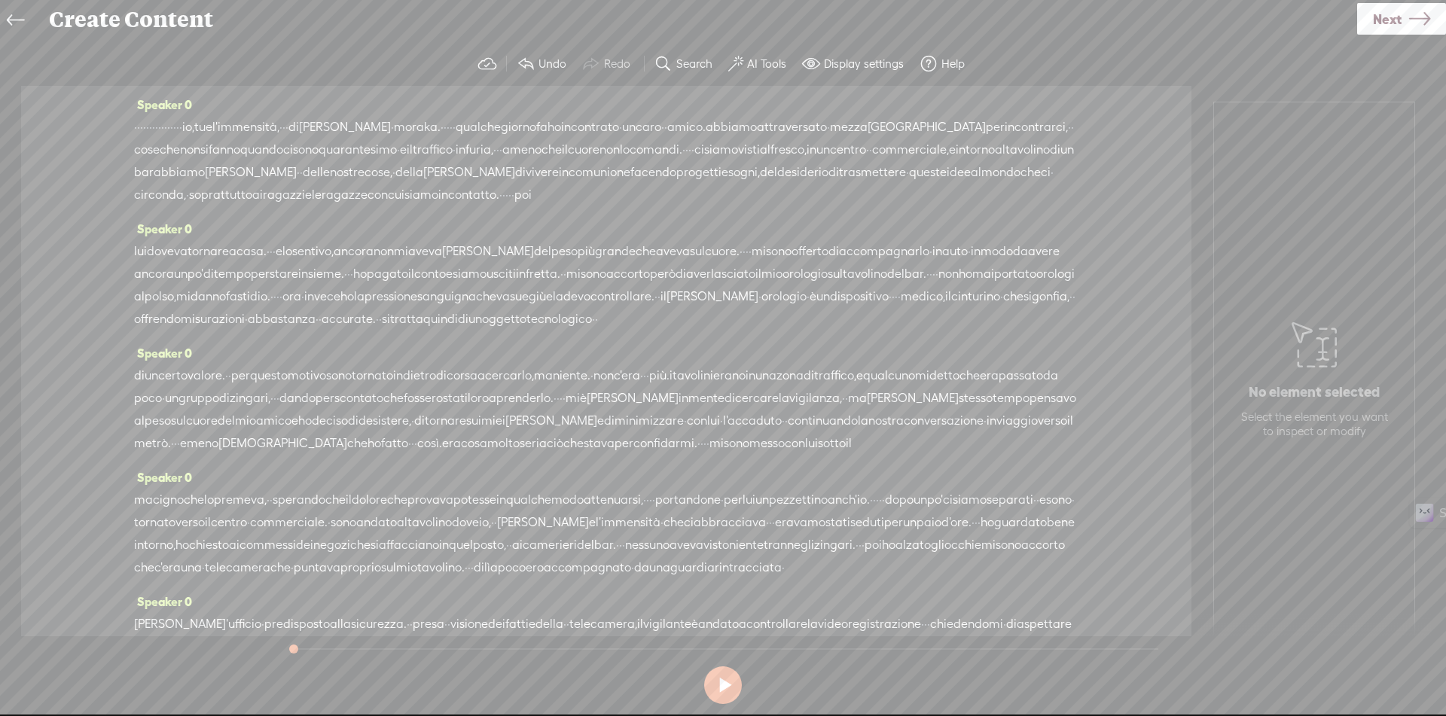
click at [137, 123] on span "·" at bounding box center [135, 127] width 3 height 23
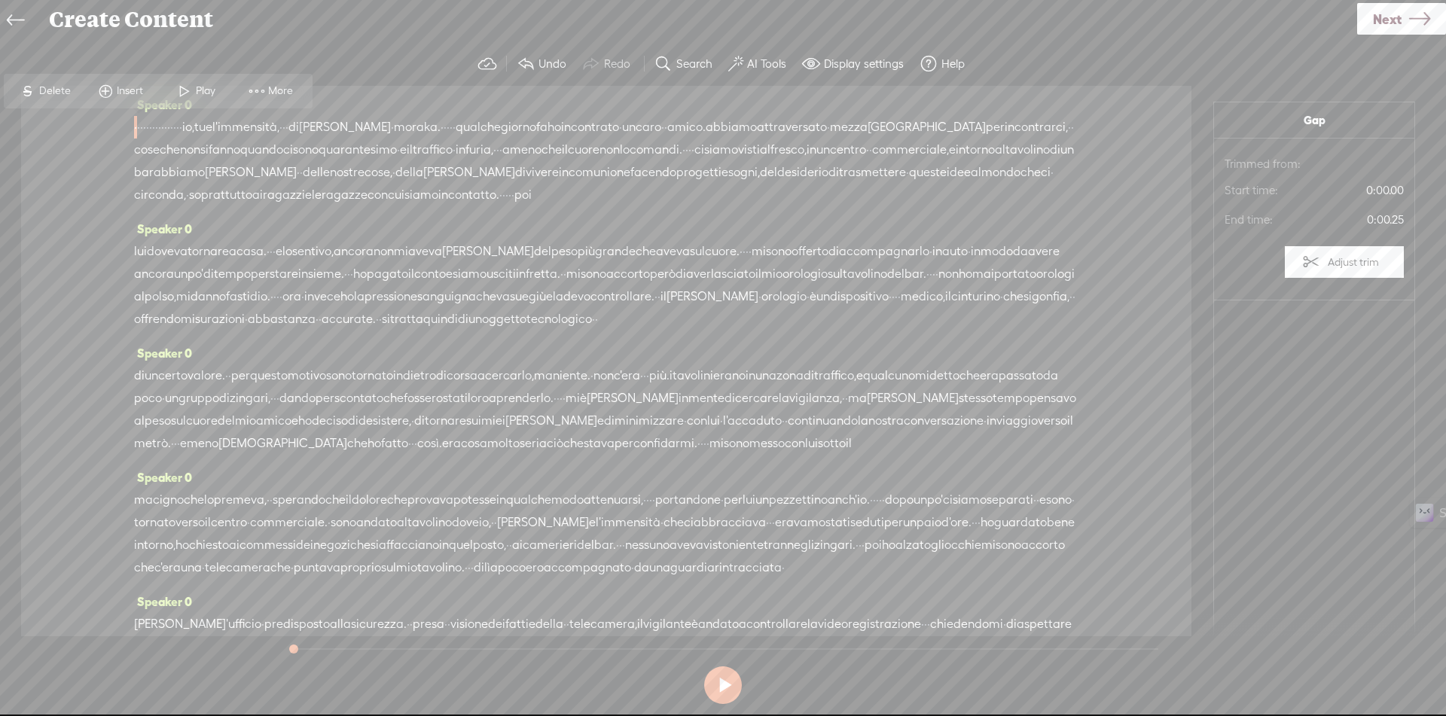
click at [125, 92] on span "Insert" at bounding box center [132, 91] width 30 height 15
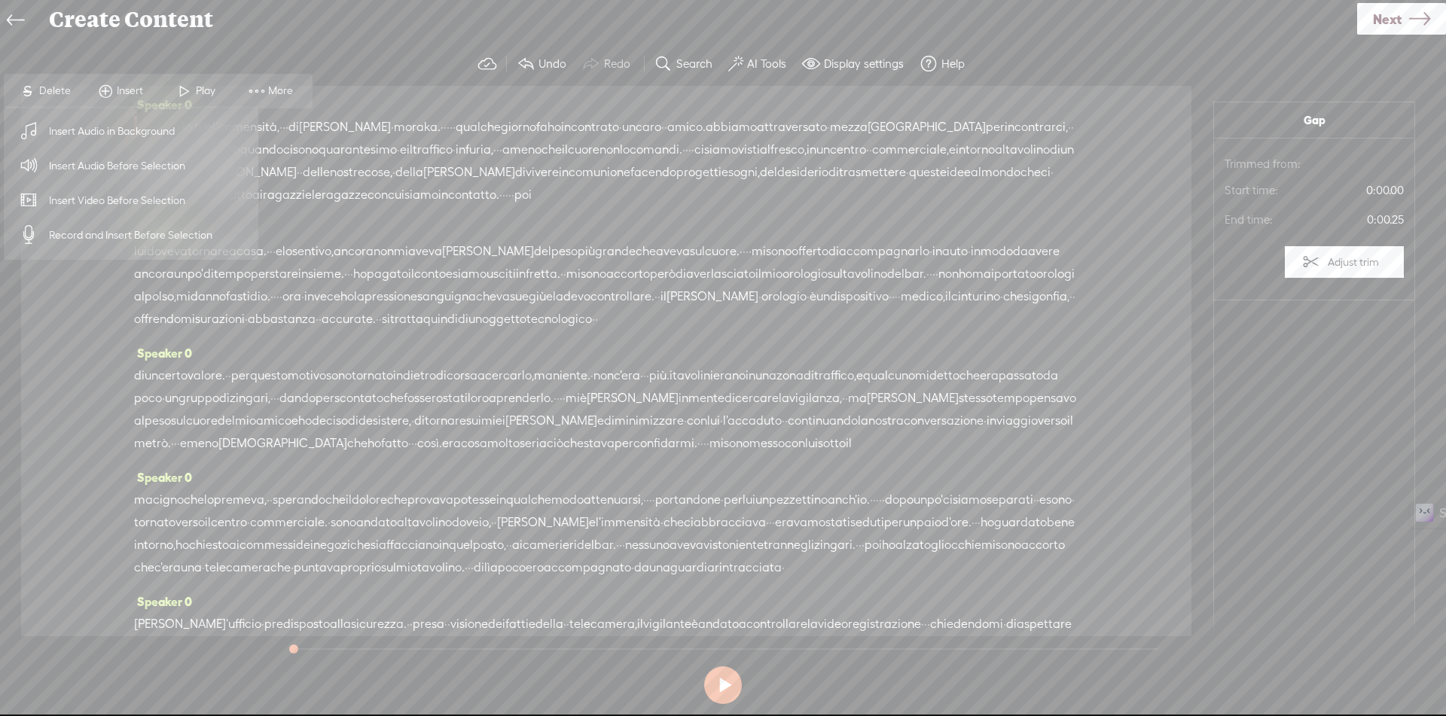
click at [161, 167] on span "Insert Audio Before Selection" at bounding box center [118, 166] width 196 height 34
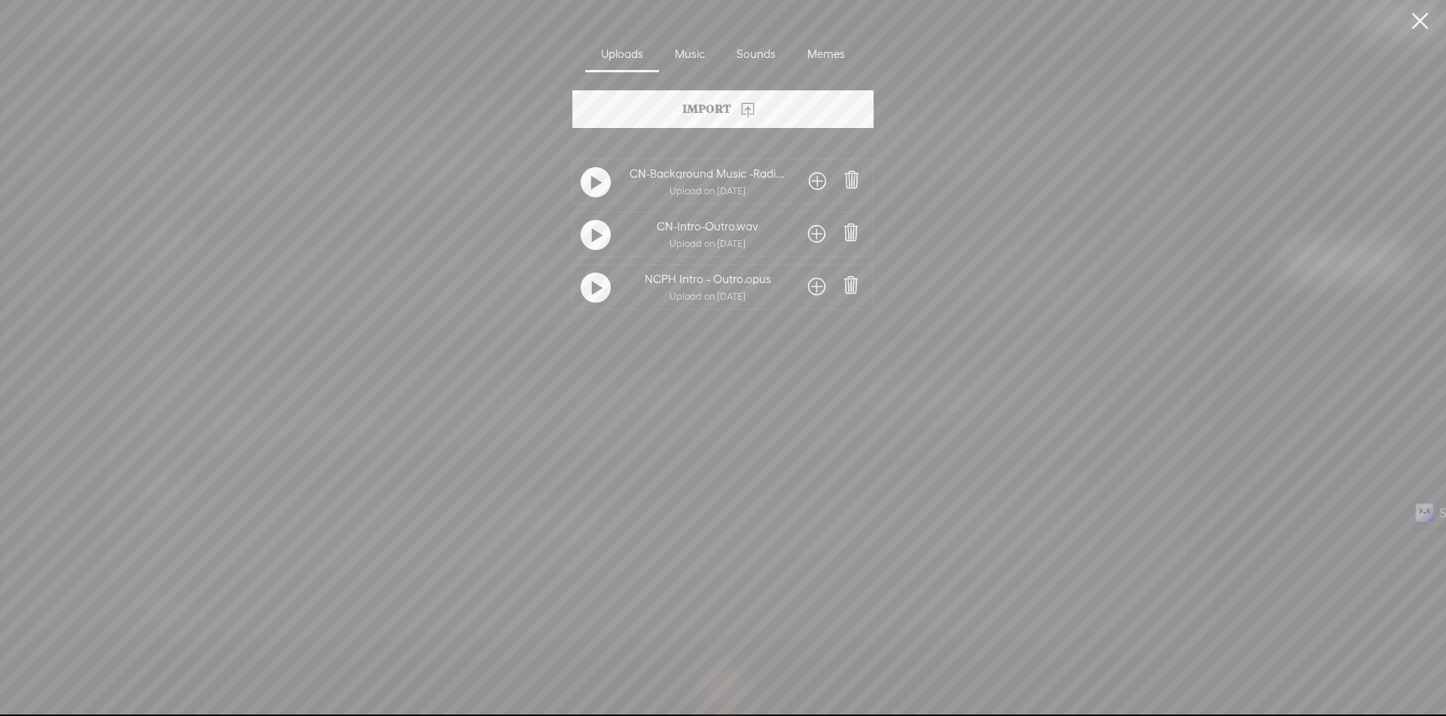
click at [816, 239] on span at bounding box center [816, 234] width 17 height 24
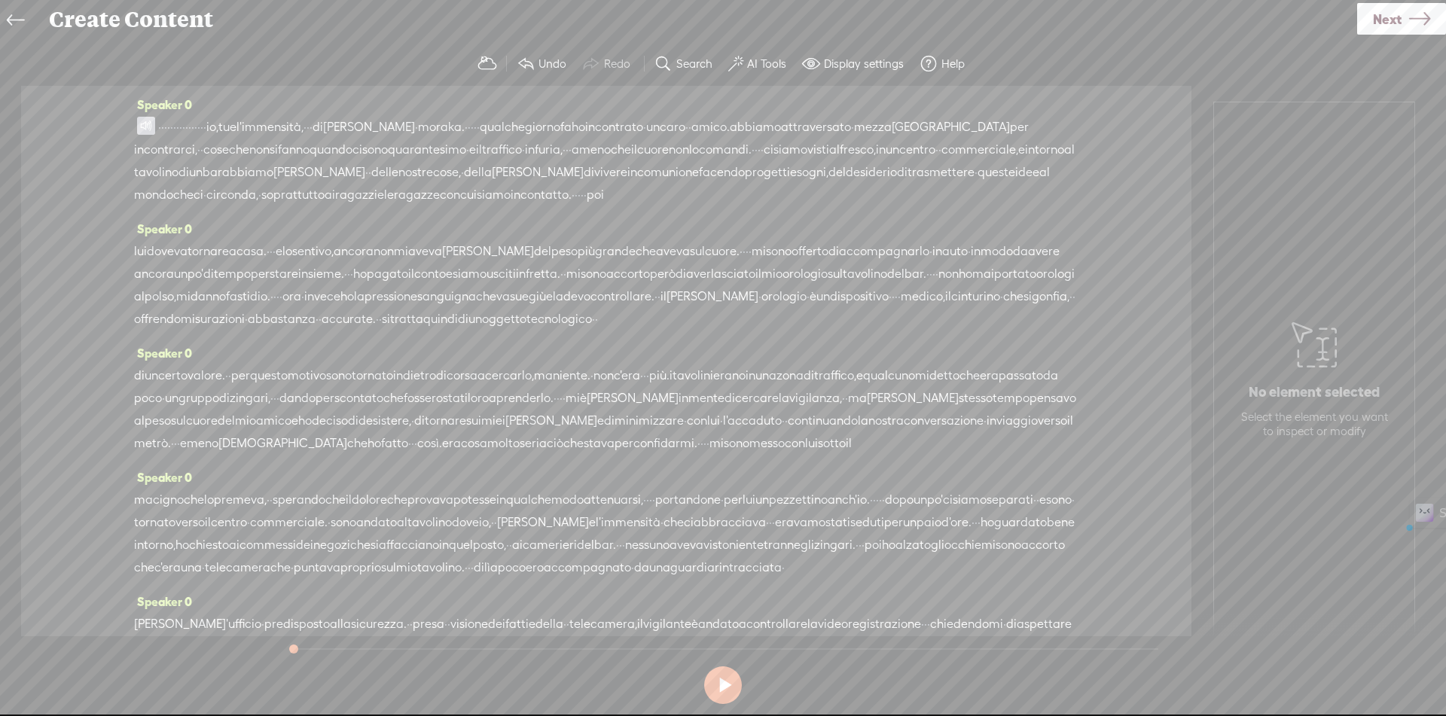
drag, startPoint x: 300, startPoint y: 127, endPoint x: 415, endPoint y: 125, distance: 114.5
click at [415, 125] on div "· · · · · · · · · · · · · · · · io, tu e l'immensità, · · · di [PERSON_NAME] · …" at bounding box center [606, 161] width 944 height 90
drag, startPoint x: 180, startPoint y: 128, endPoint x: 261, endPoint y: 131, distance: 81.4
click at [261, 131] on div "· · · · · · · · · · · · · · · · io, tu e l'immensità, · · · di [PERSON_NAME] · …" at bounding box center [606, 161] width 944 height 90
drag, startPoint x: 232, startPoint y: 129, endPoint x: 261, endPoint y: 308, distance: 181.6
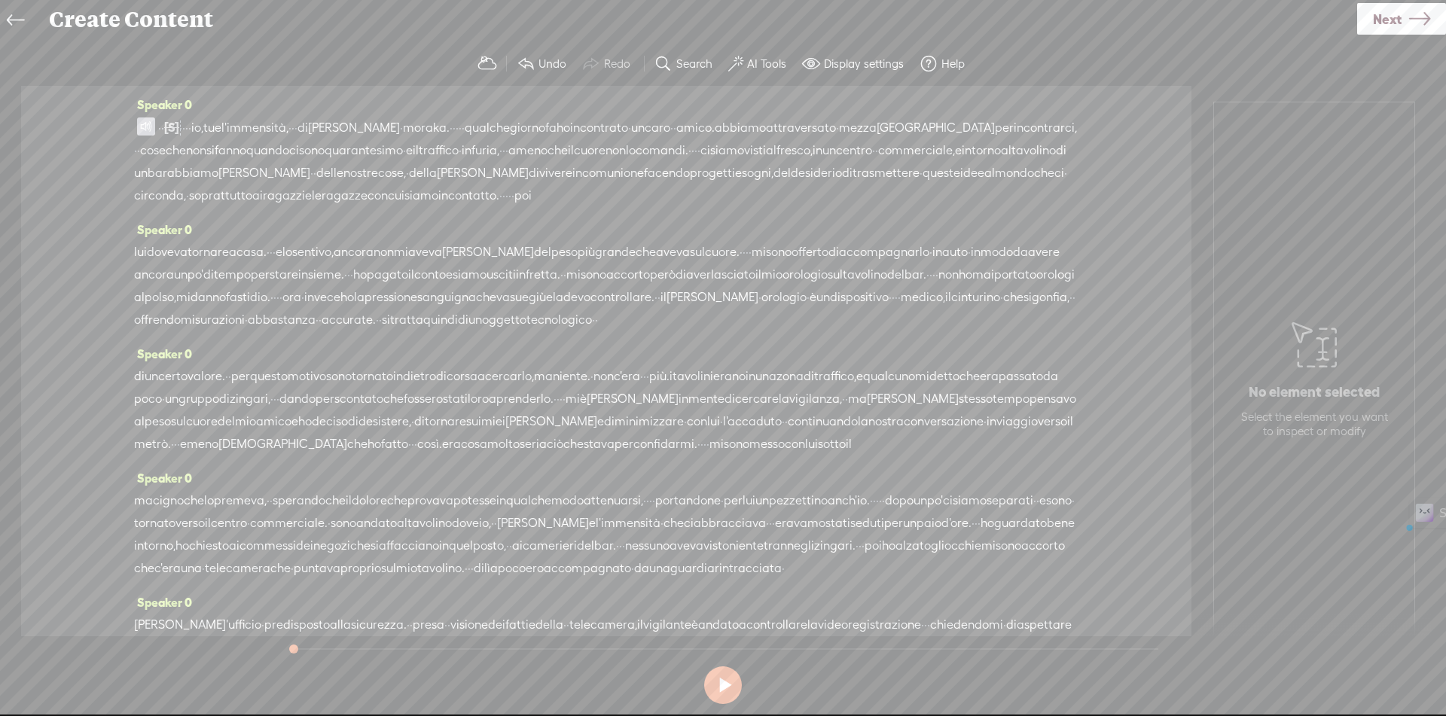
click at [261, 308] on div "Speaker 0 · · [S] · · · · · · · · · · · · · · io, tu e l'immensità, · · · di [P…" at bounding box center [606, 361] width 1170 height 550
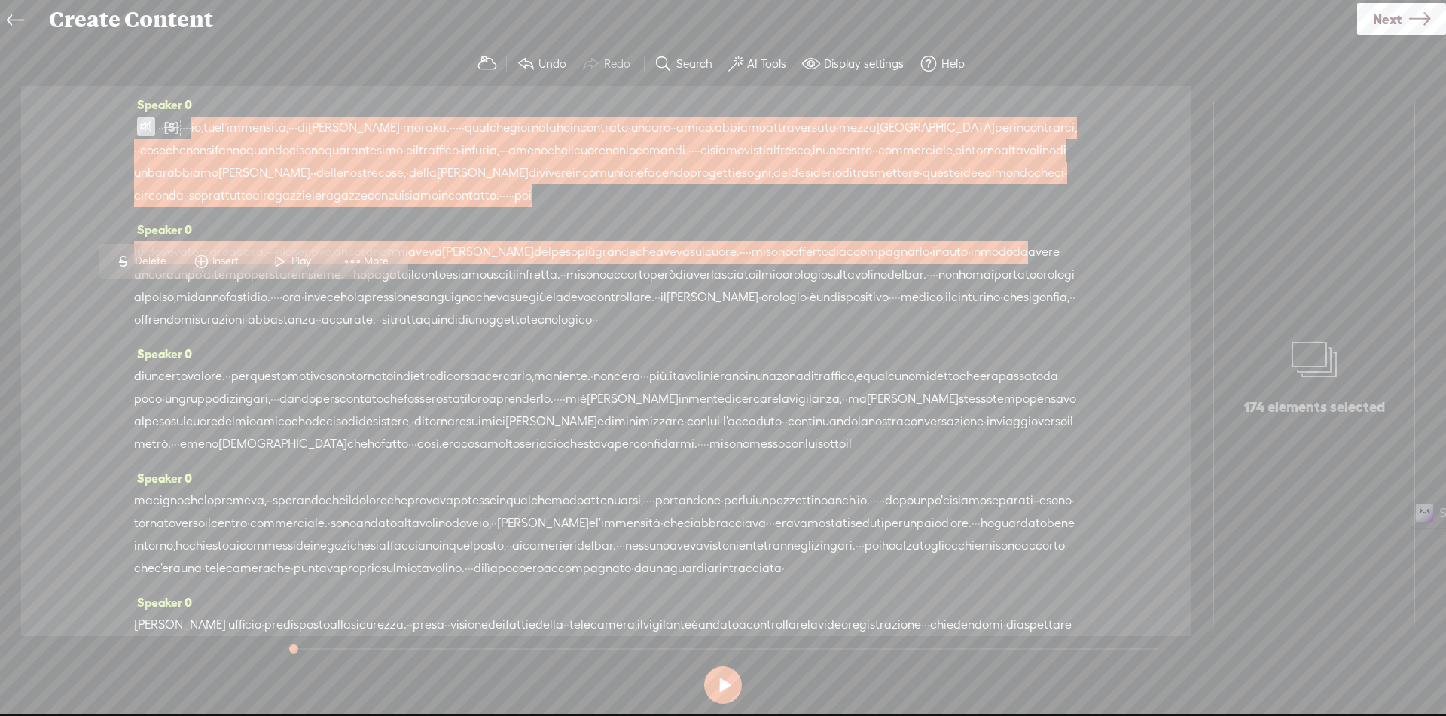
click at [400, 133] on span "[PERSON_NAME]" at bounding box center [354, 128] width 92 height 23
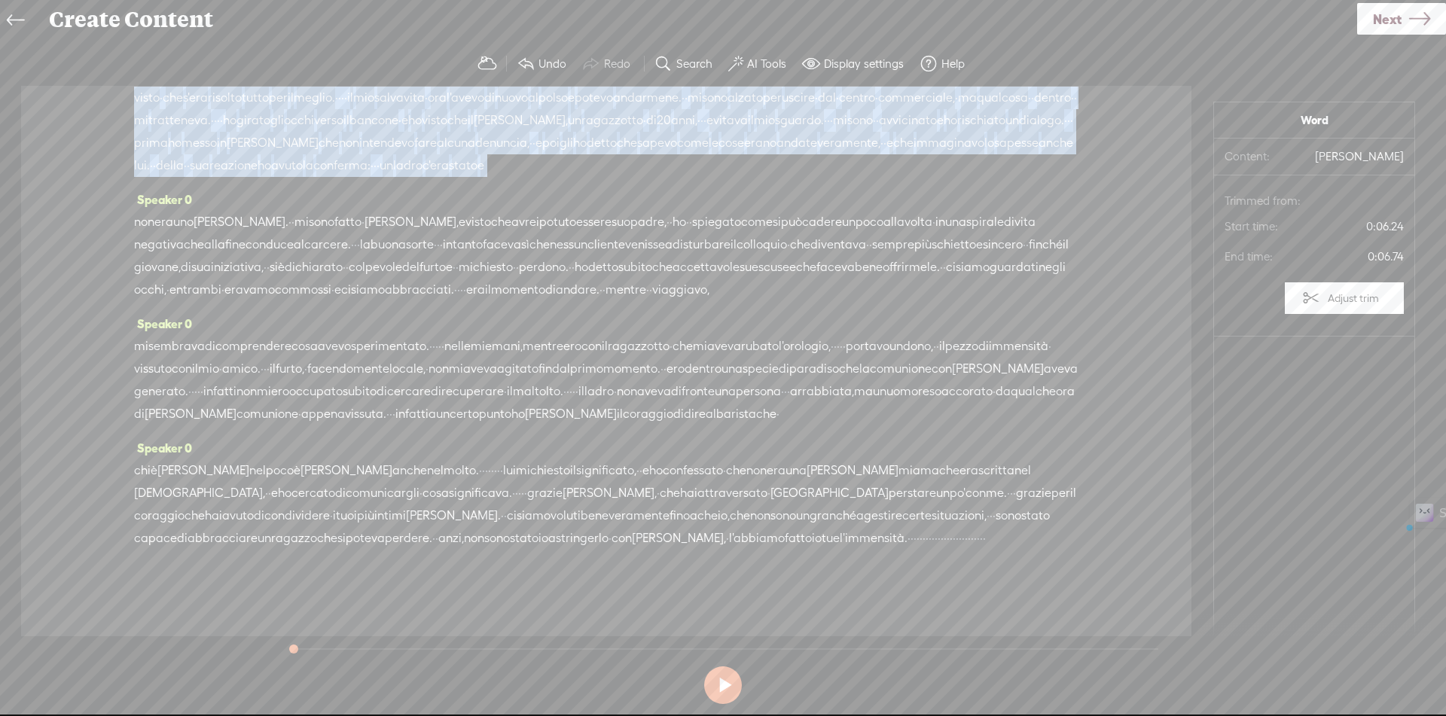
scroll to position [855, 0]
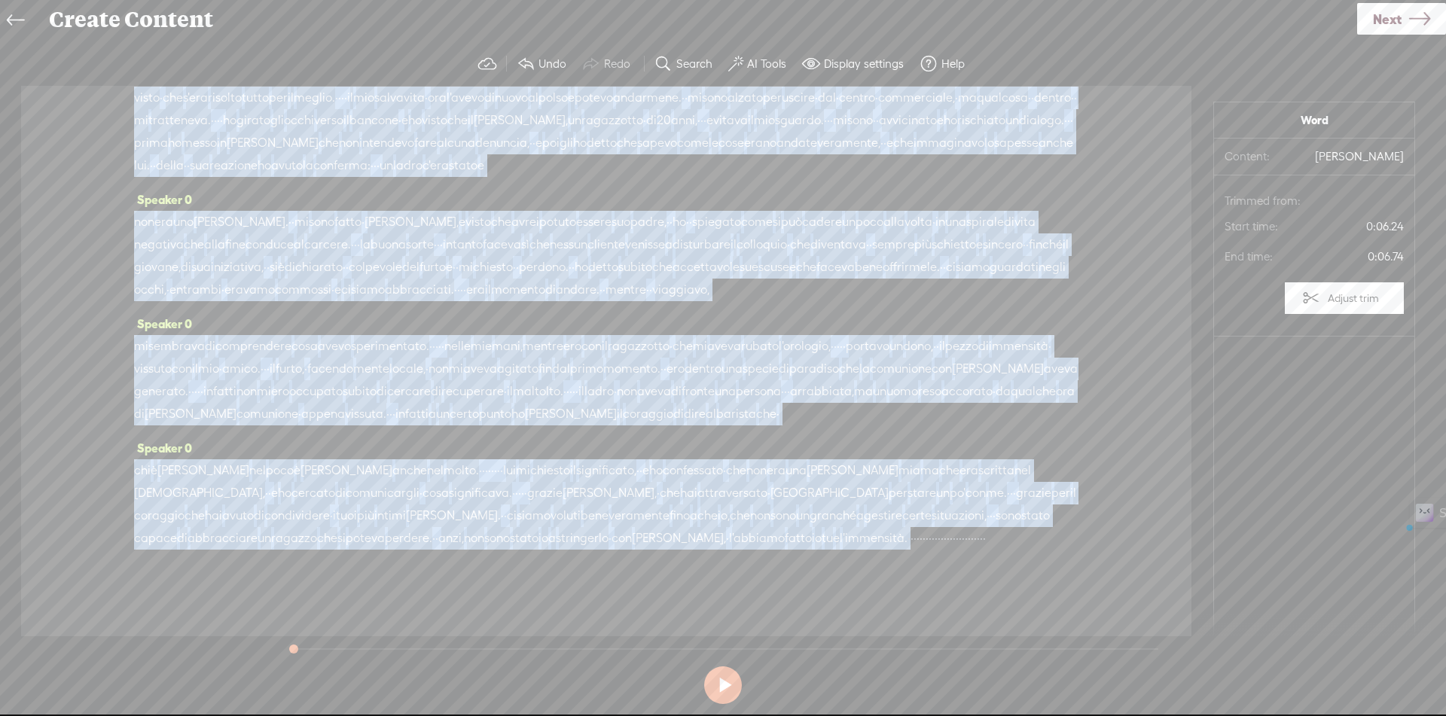
drag, startPoint x: 378, startPoint y: 123, endPoint x: 235, endPoint y: 539, distance: 440.3
click at [235, 539] on div "Speaker 0 · · [S] · · · · · · · · · · · · · · io, tu e l'immensità, · · · di [P…" at bounding box center [606, 361] width 1170 height 550
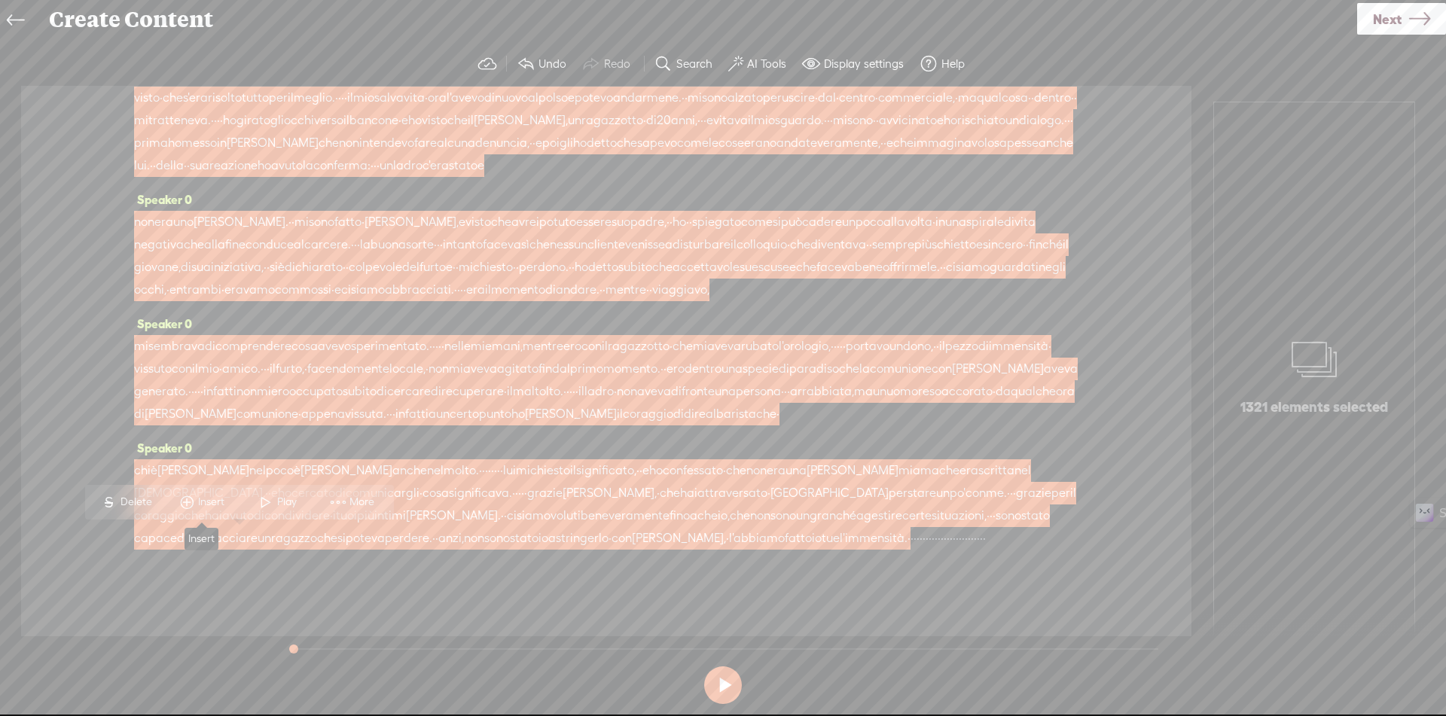
click at [201, 506] on span "Insert" at bounding box center [213, 502] width 30 height 15
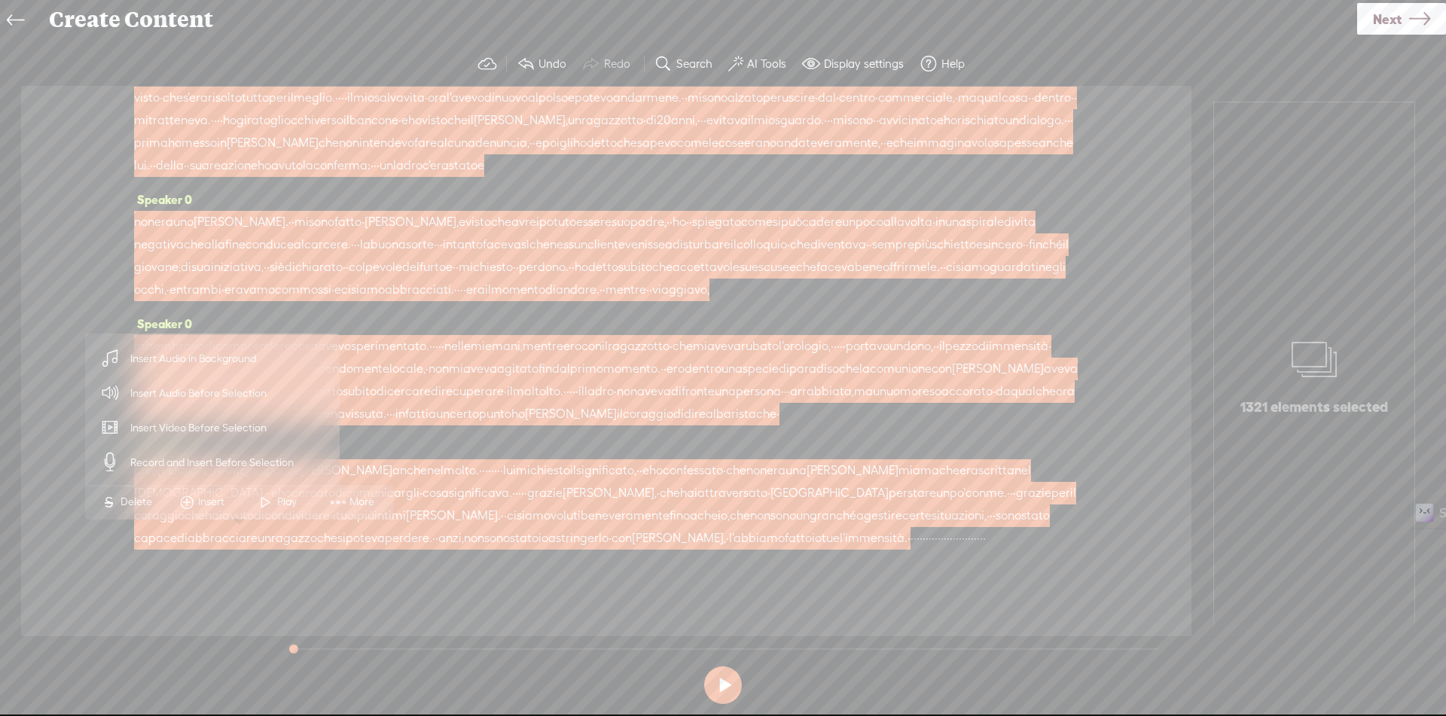
click at [206, 365] on span "Insert Audio in Background" at bounding box center [193, 359] width 185 height 34
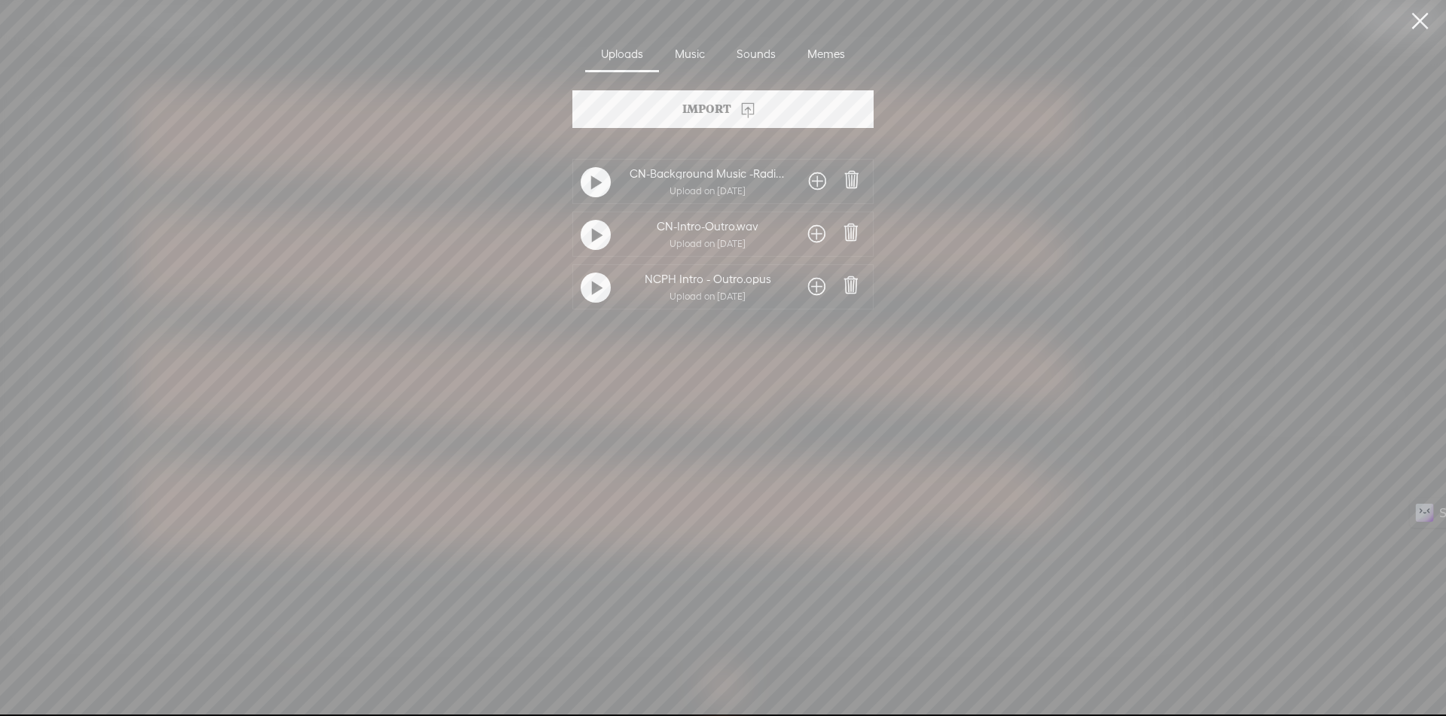
click at [815, 175] on span at bounding box center [817, 181] width 17 height 24
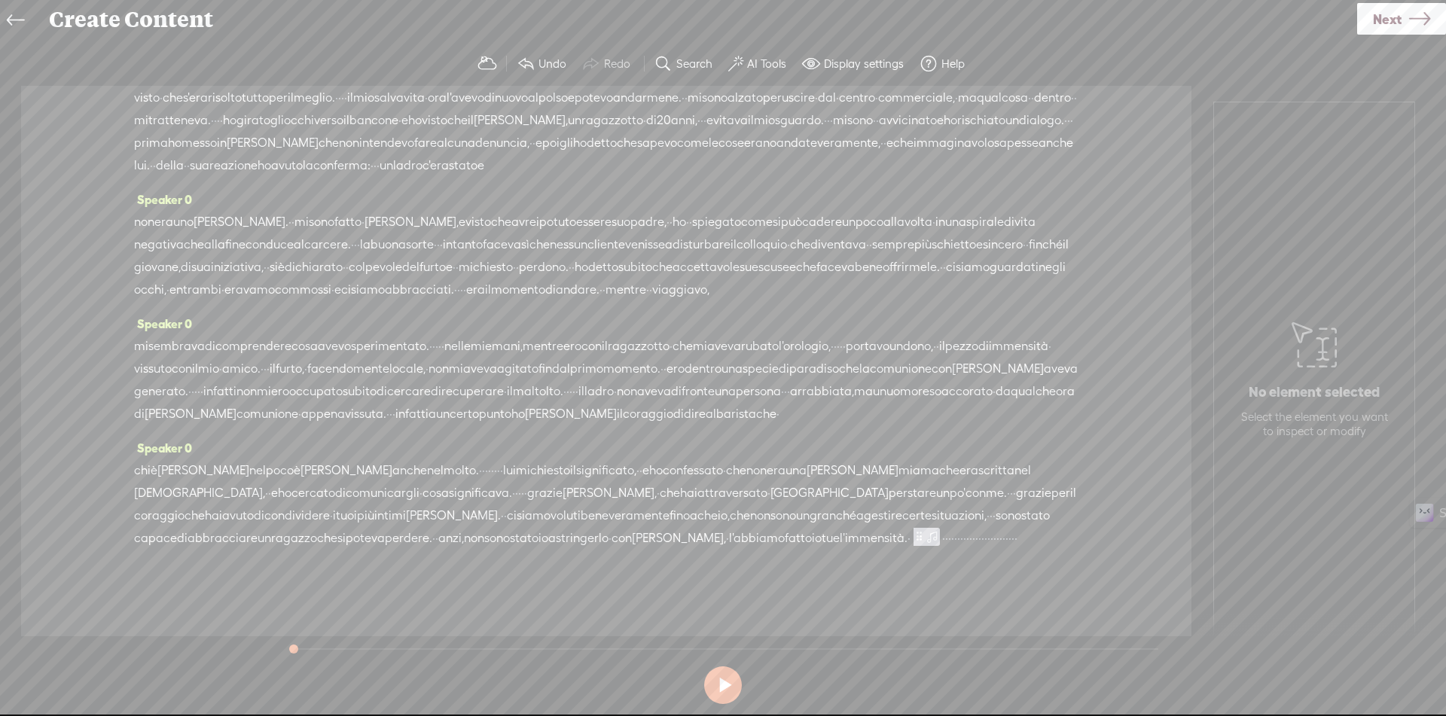
click at [951, 531] on span "·" at bounding box center [952, 538] width 3 height 23
click at [294, 498] on span "Insert" at bounding box center [279, 502] width 30 height 15
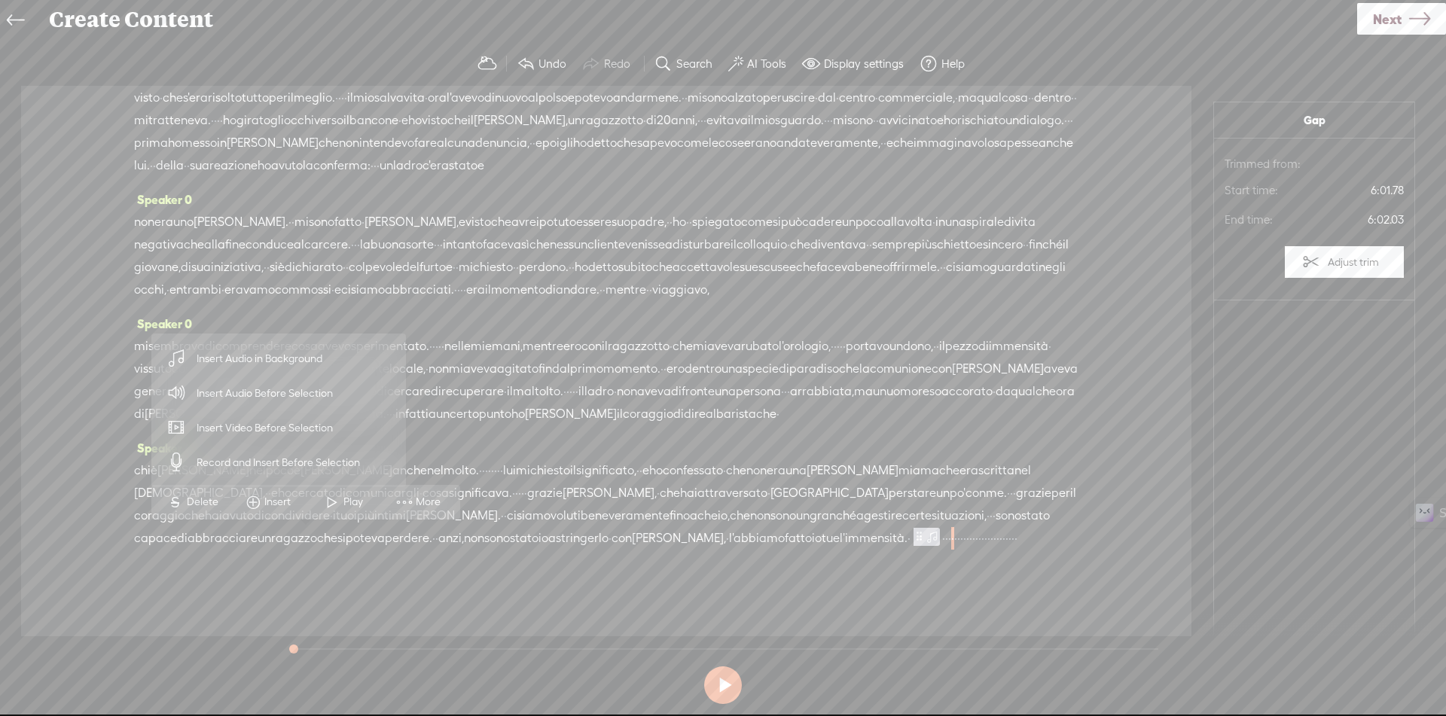
click at [274, 398] on span "Insert Audio Before Selection" at bounding box center [265, 393] width 196 height 34
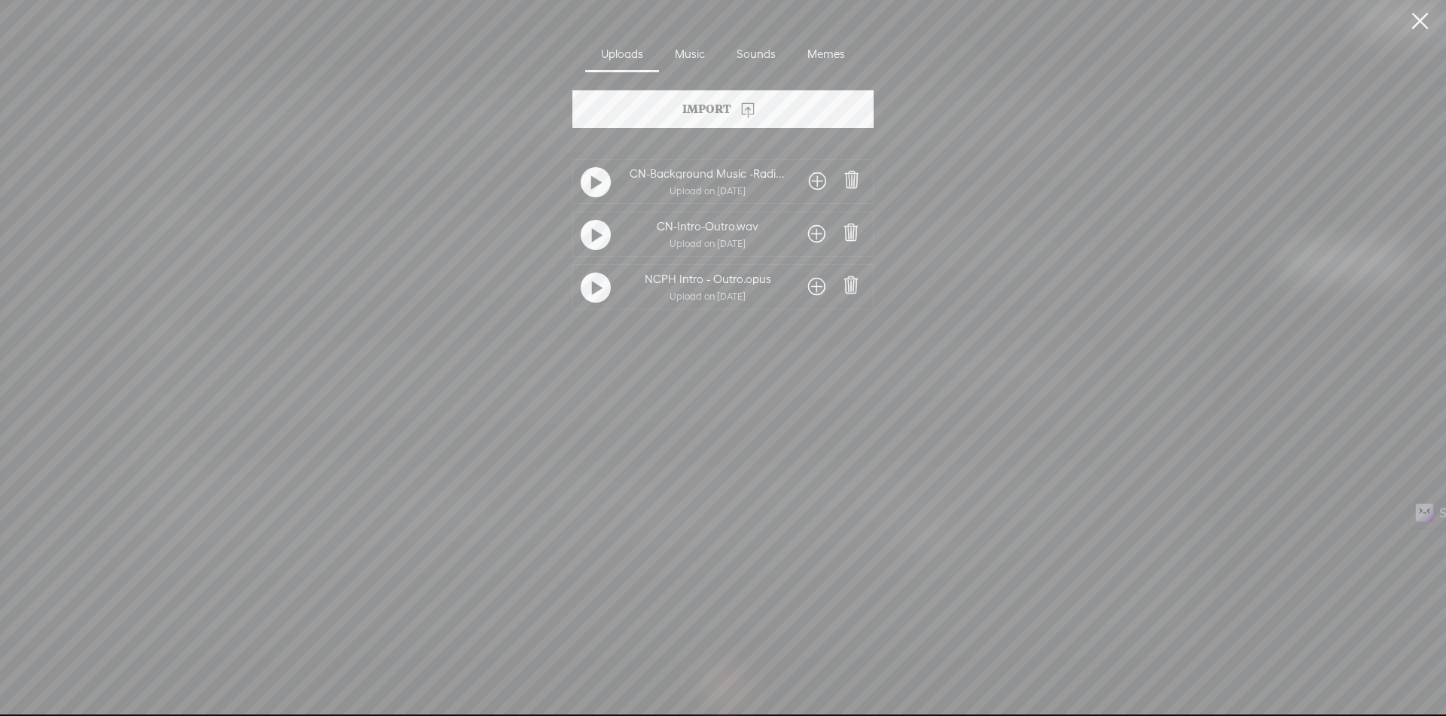
click at [814, 232] on span at bounding box center [816, 234] width 17 height 24
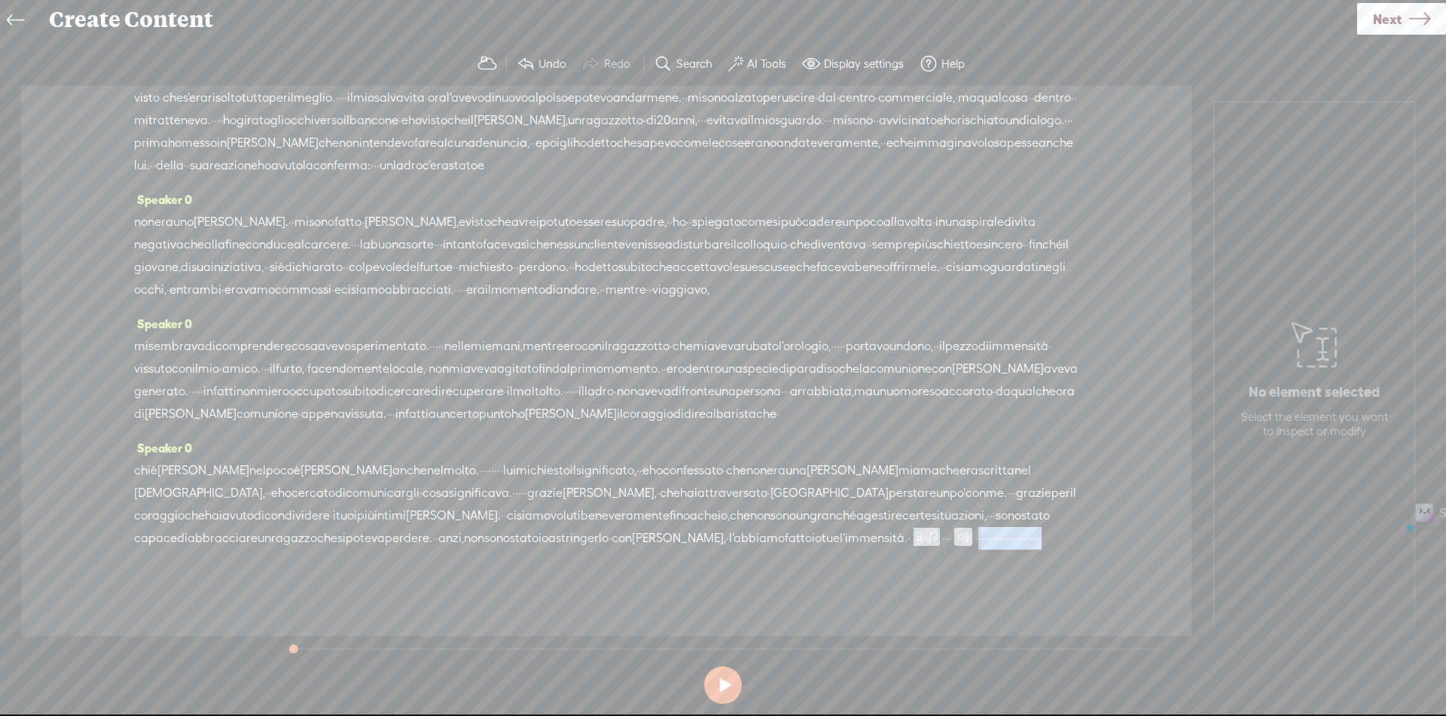
drag, startPoint x: 329, startPoint y: 538, endPoint x: 672, endPoint y: 534, distance: 343.4
click at [672, 534] on div "[PERSON_NAME] nel poco è [PERSON_NAME] anche nel molto. · · · · · · · · lui mi …" at bounding box center [606, 504] width 944 height 90
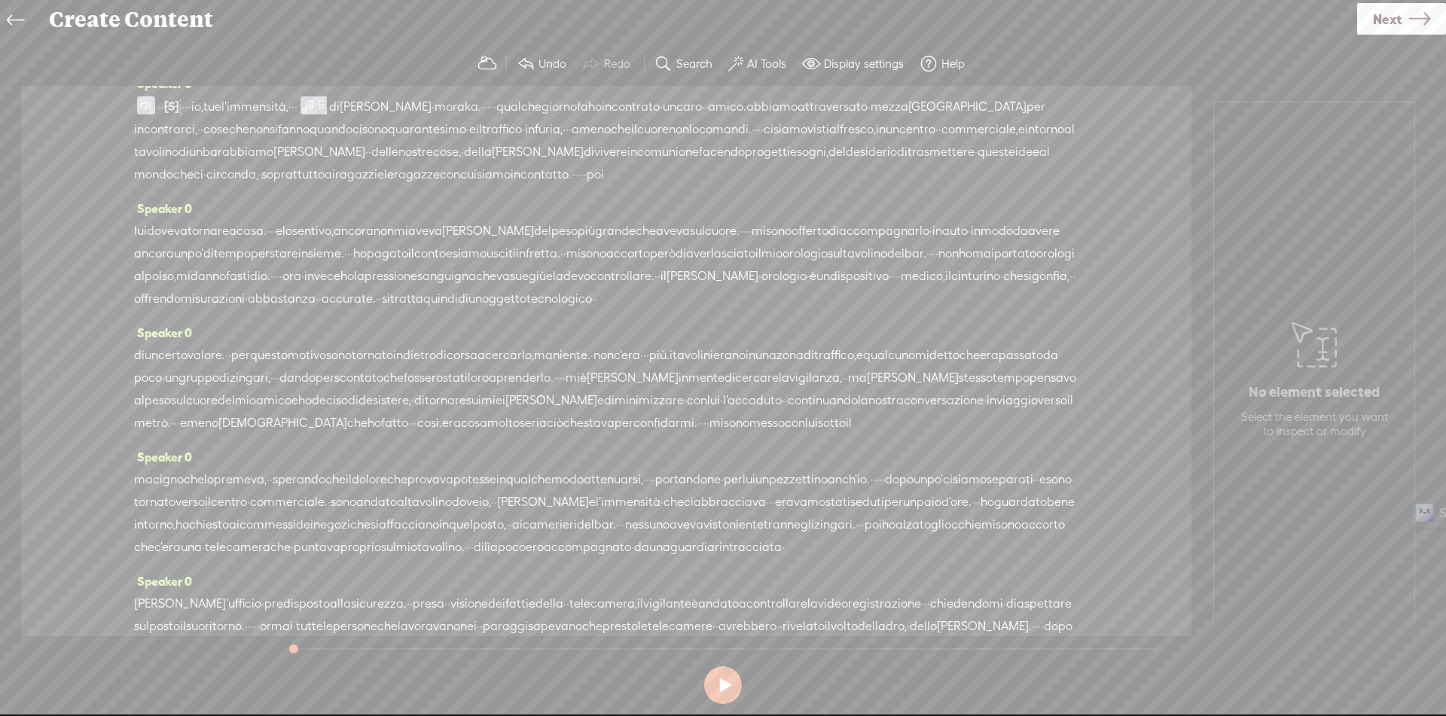
scroll to position [0, 0]
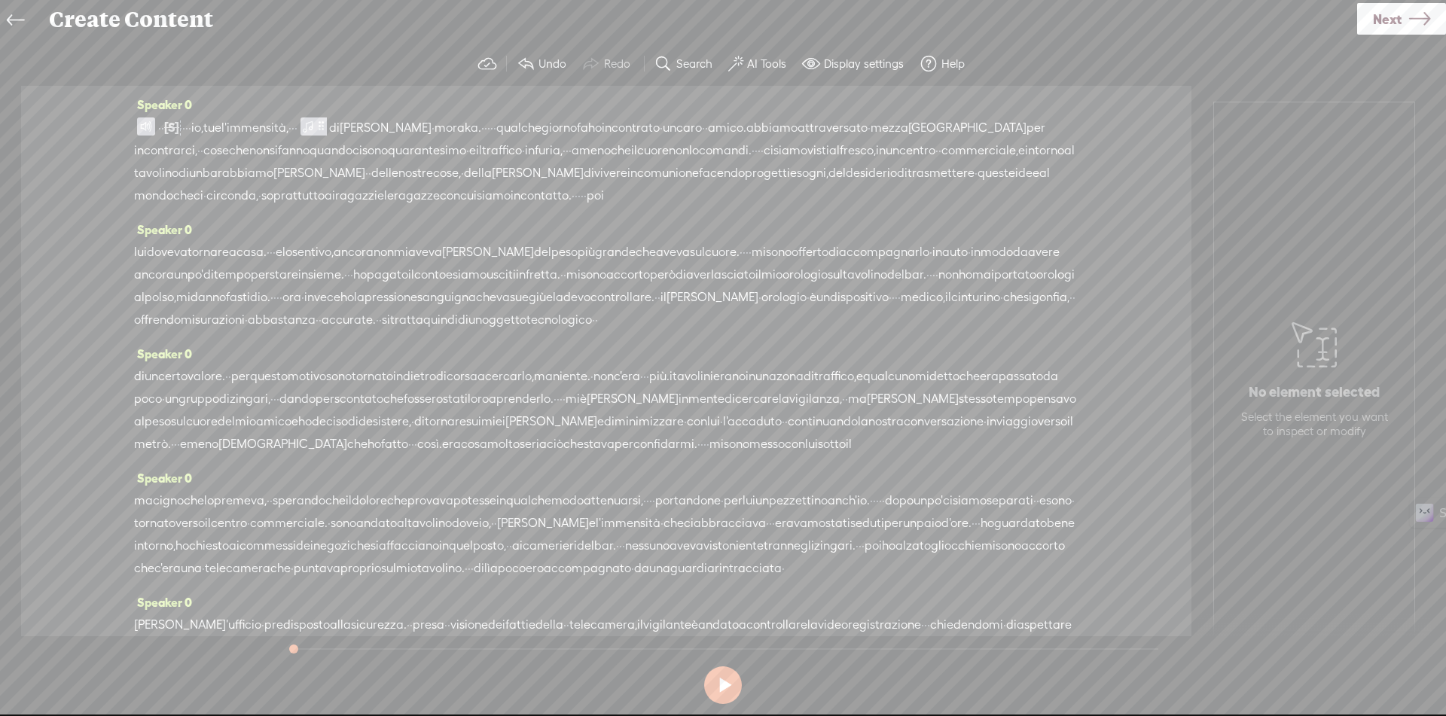
click at [316, 126] on span at bounding box center [307, 126] width 15 height 18
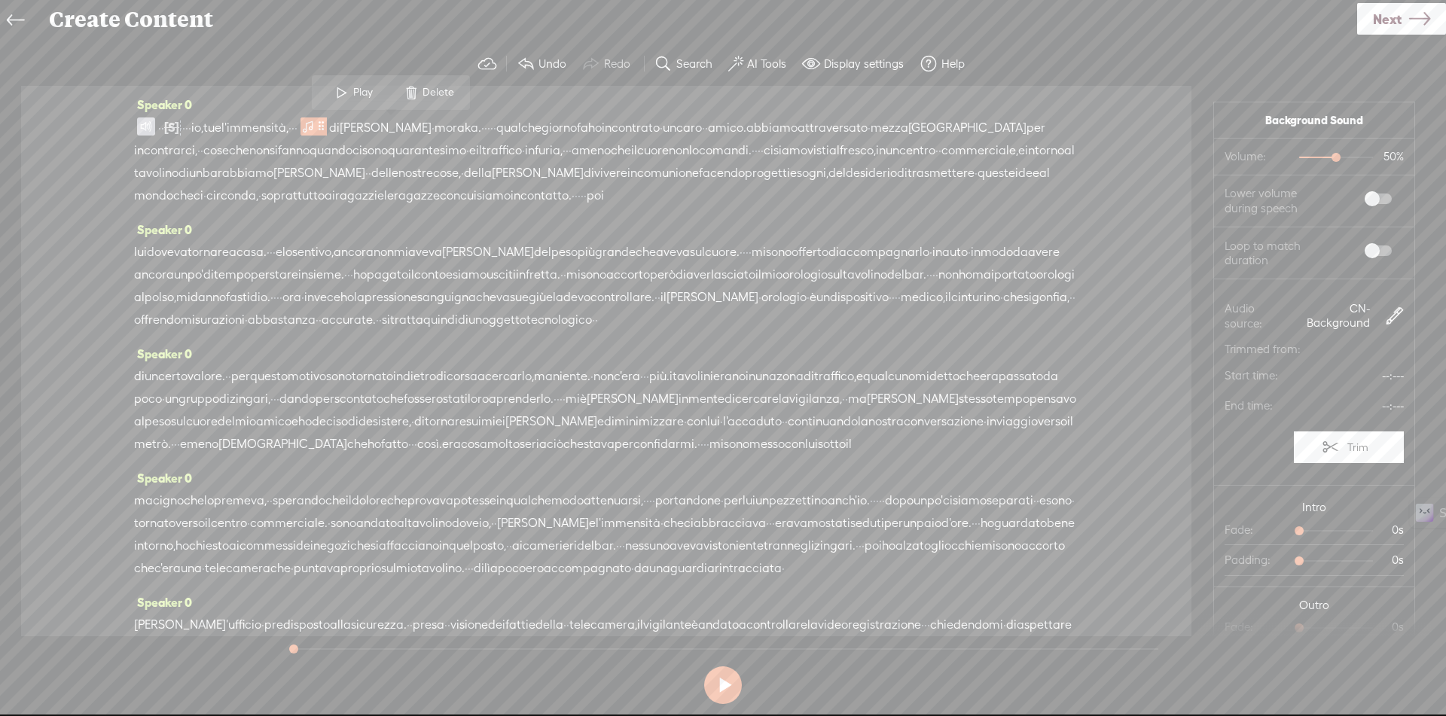
click at [1364, 199] on span at bounding box center [1377, 199] width 27 height 11
click at [1364, 243] on label at bounding box center [1362, 251] width 81 height 26
drag, startPoint x: 1316, startPoint y: 157, endPoint x: 1292, endPoint y: 161, distance: 24.4
click at [1292, 161] on div at bounding box center [1308, 159] width 35 height 35
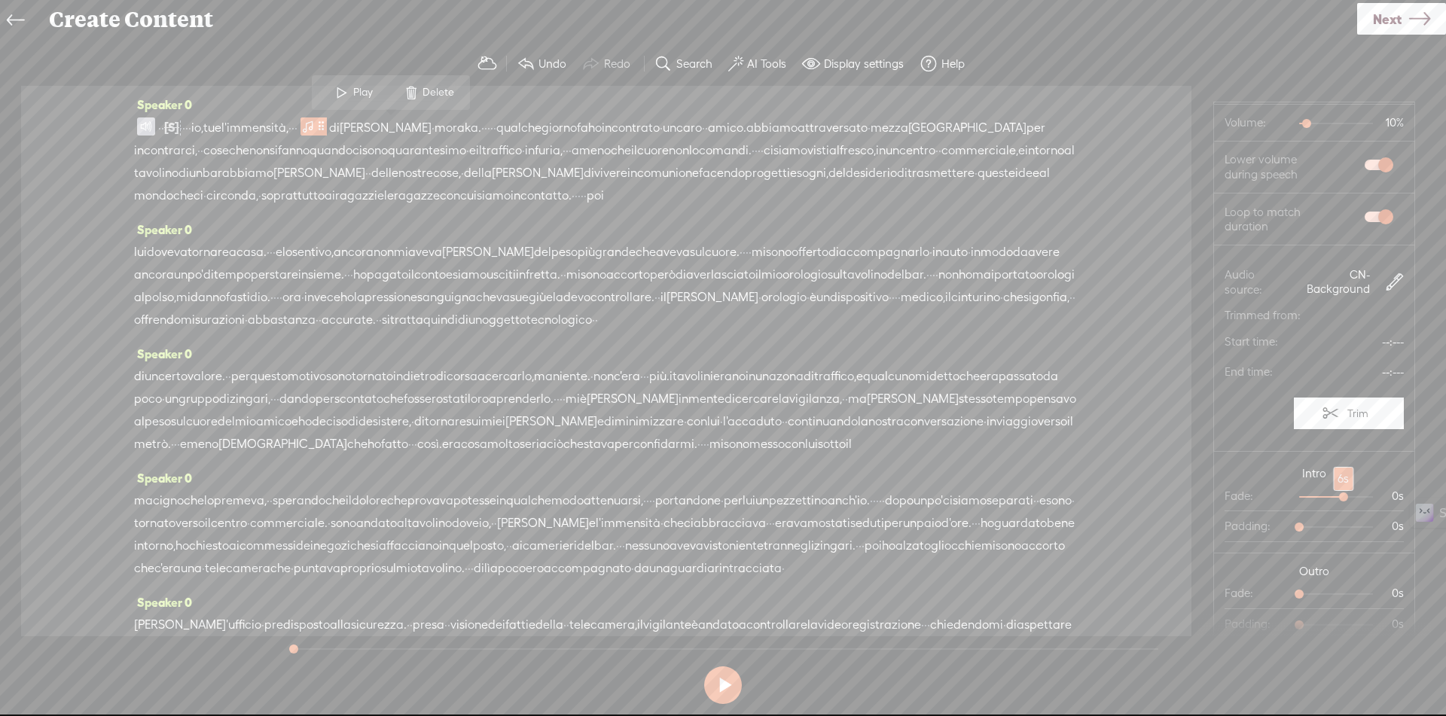
drag, startPoint x: 1292, startPoint y: 499, endPoint x: 1329, endPoint y: 498, distance: 36.9
click at [1329, 498] on div at bounding box center [1345, 498] width 35 height 35
drag, startPoint x: 1296, startPoint y: 593, endPoint x: 1331, endPoint y: 592, distance: 35.4
click at [1331, 592] on div at bounding box center [1345, 595] width 35 height 35
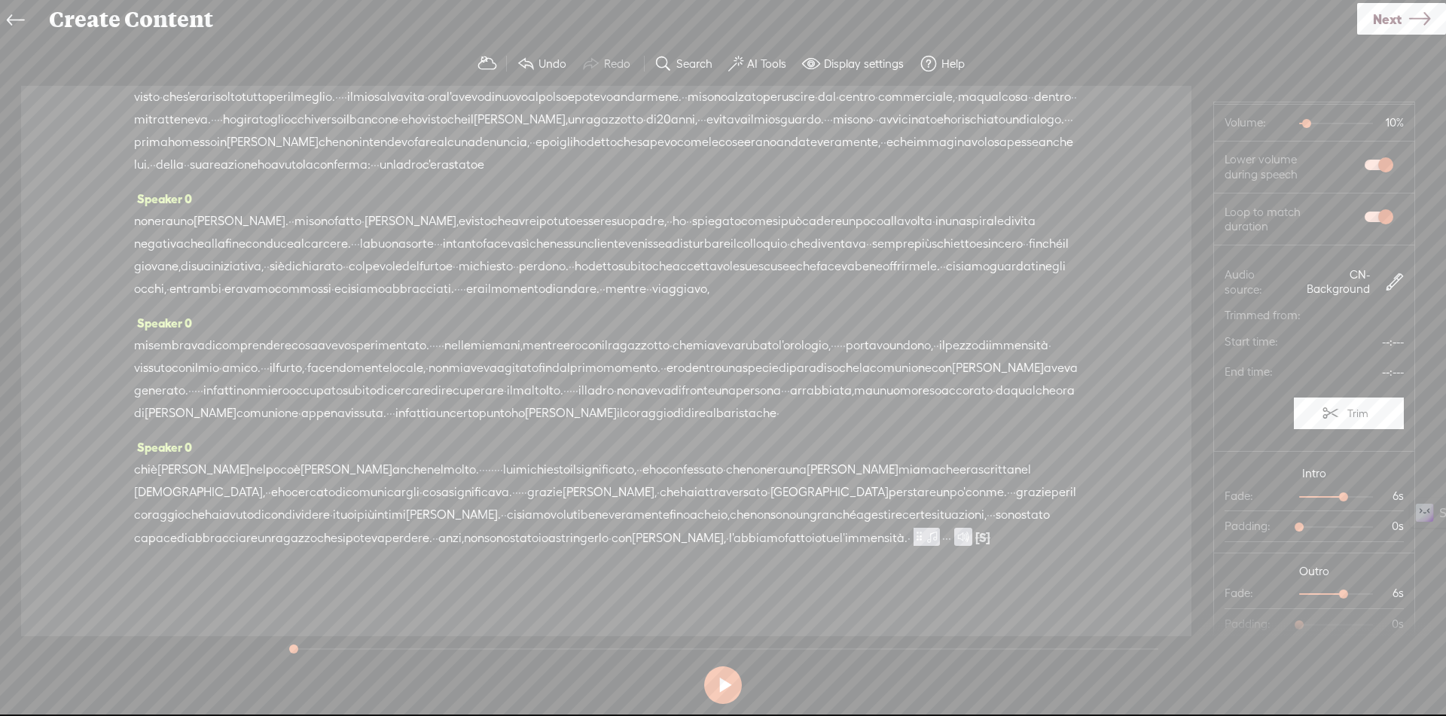
scroll to position [0, 0]
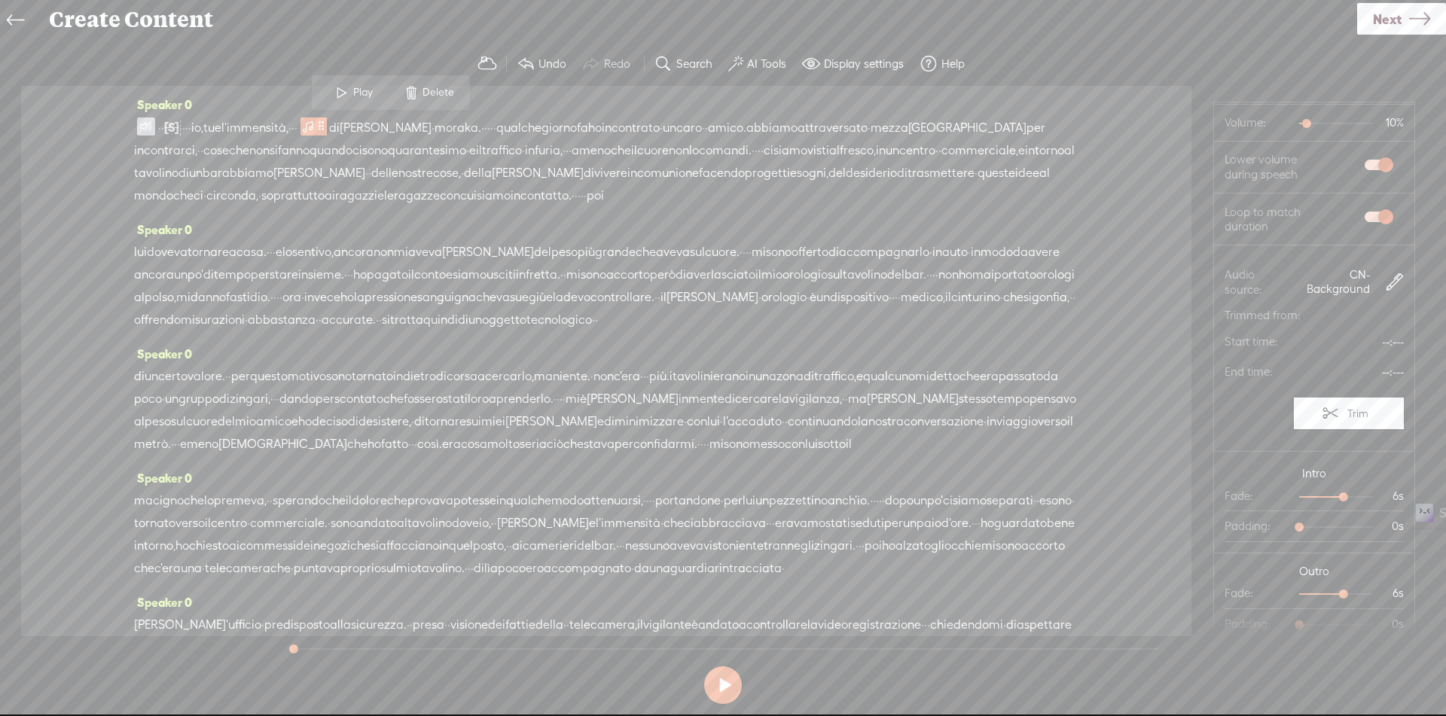
click at [145, 123] on span at bounding box center [146, 126] width 18 height 18
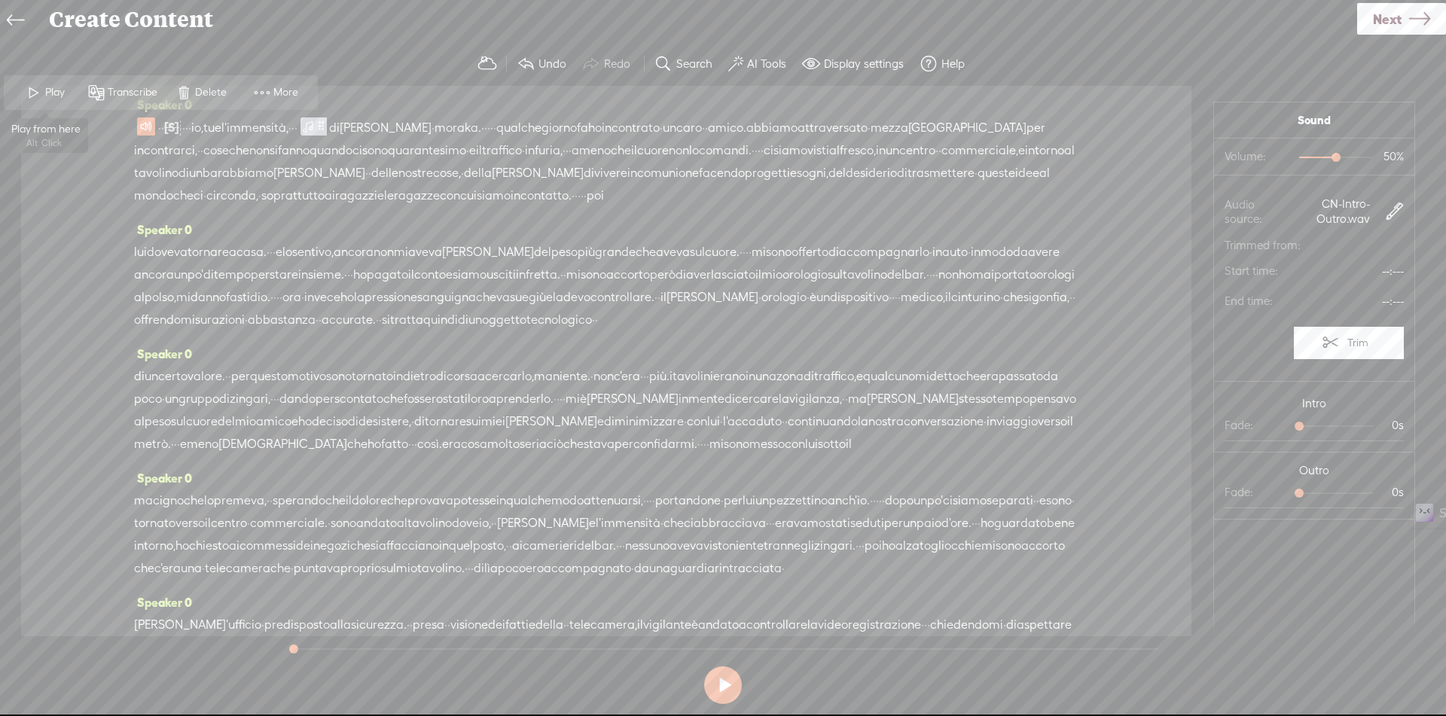
click at [51, 95] on span "Play" at bounding box center [56, 92] width 23 height 15
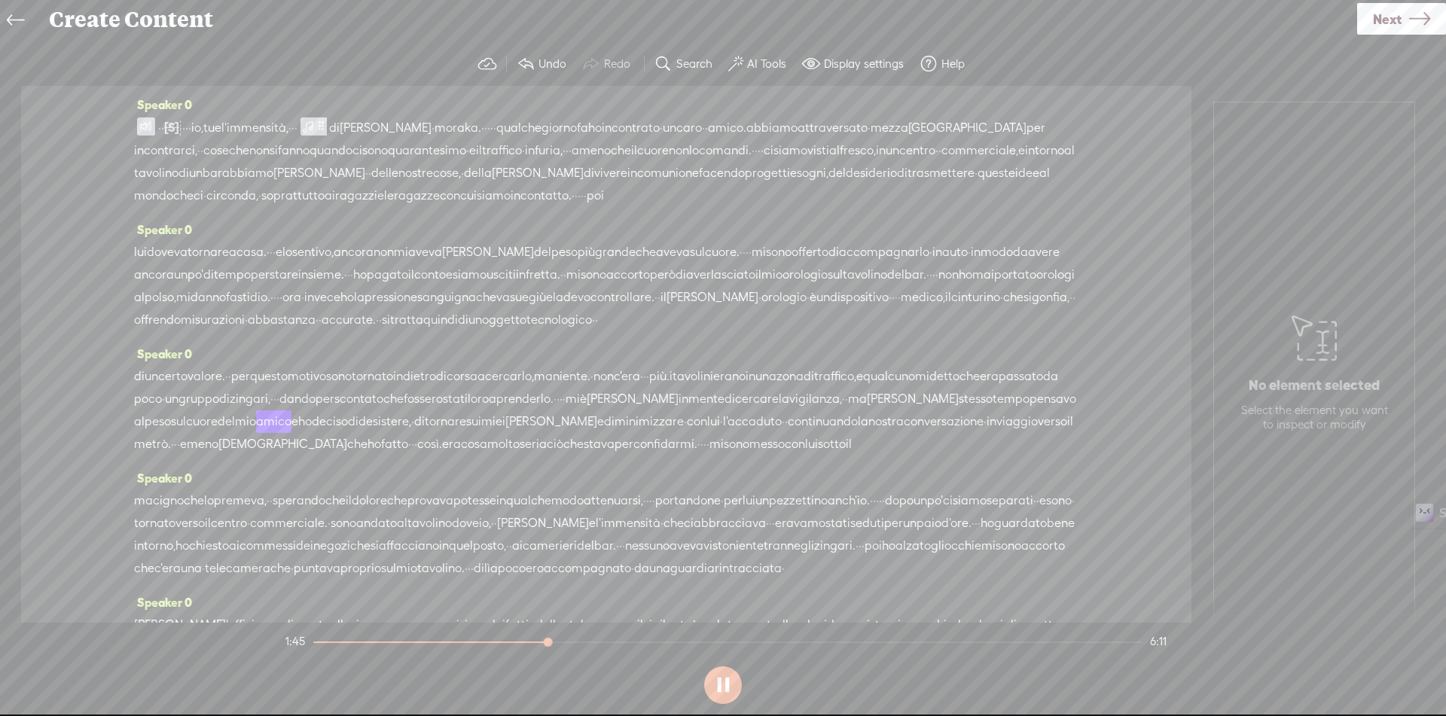
click at [553, 410] on span "prenderlo." at bounding box center [524, 399] width 57 height 23
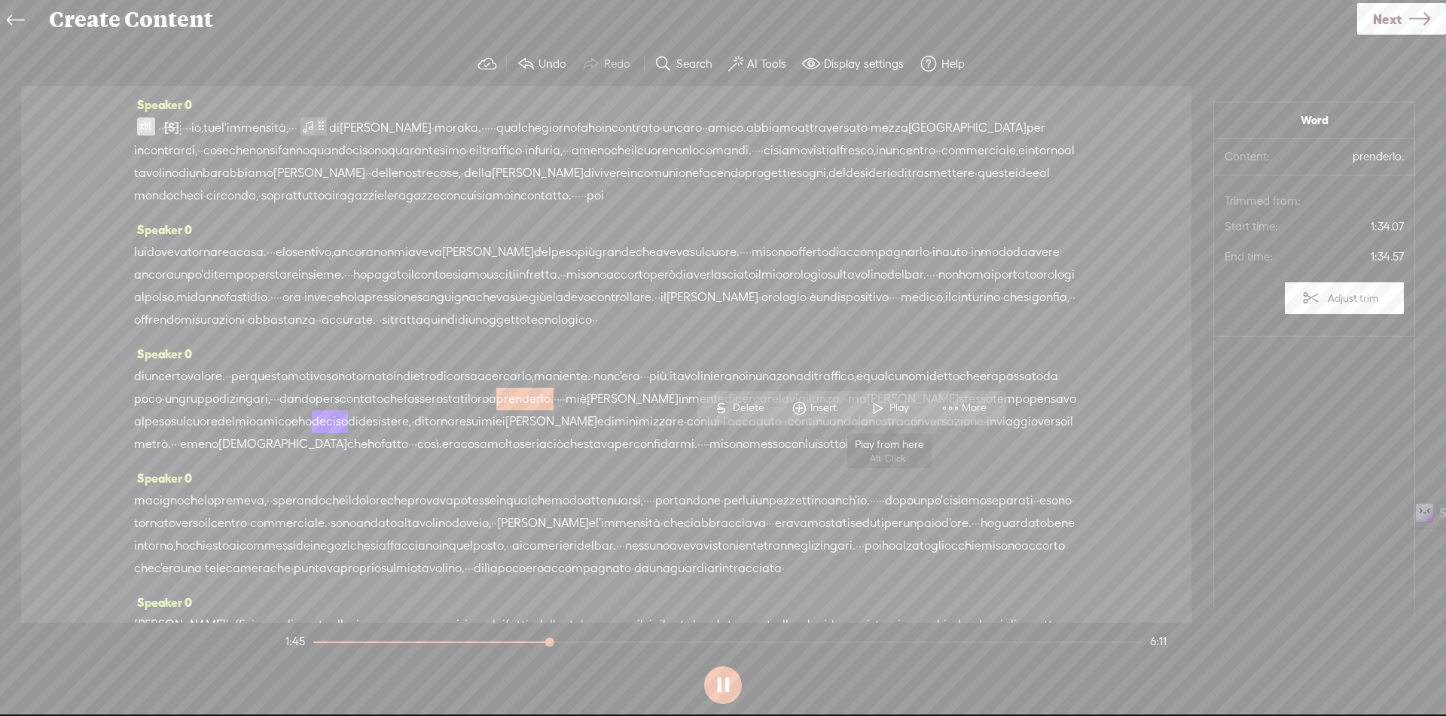
click at [904, 404] on span "Play" at bounding box center [900, 408] width 23 height 15
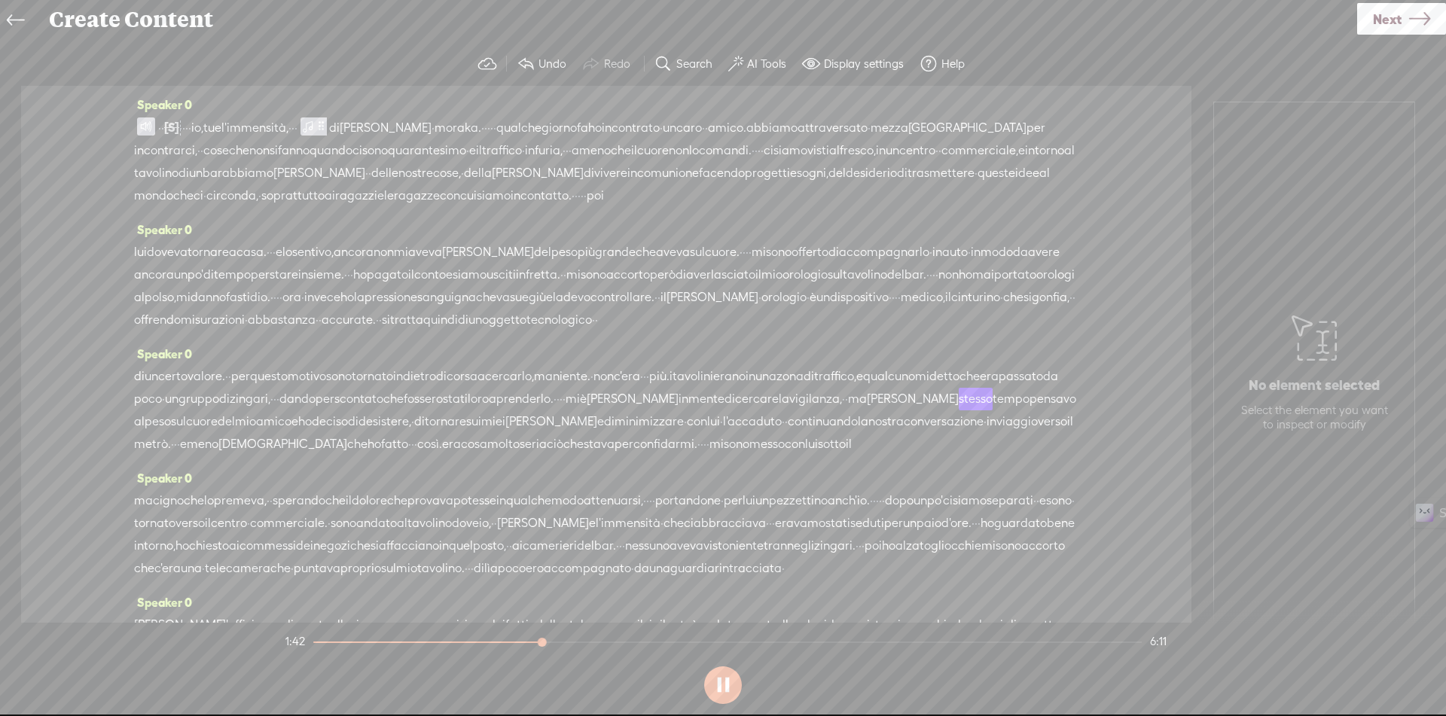
click at [779, 410] on span "la" at bounding box center [784, 399] width 11 height 23
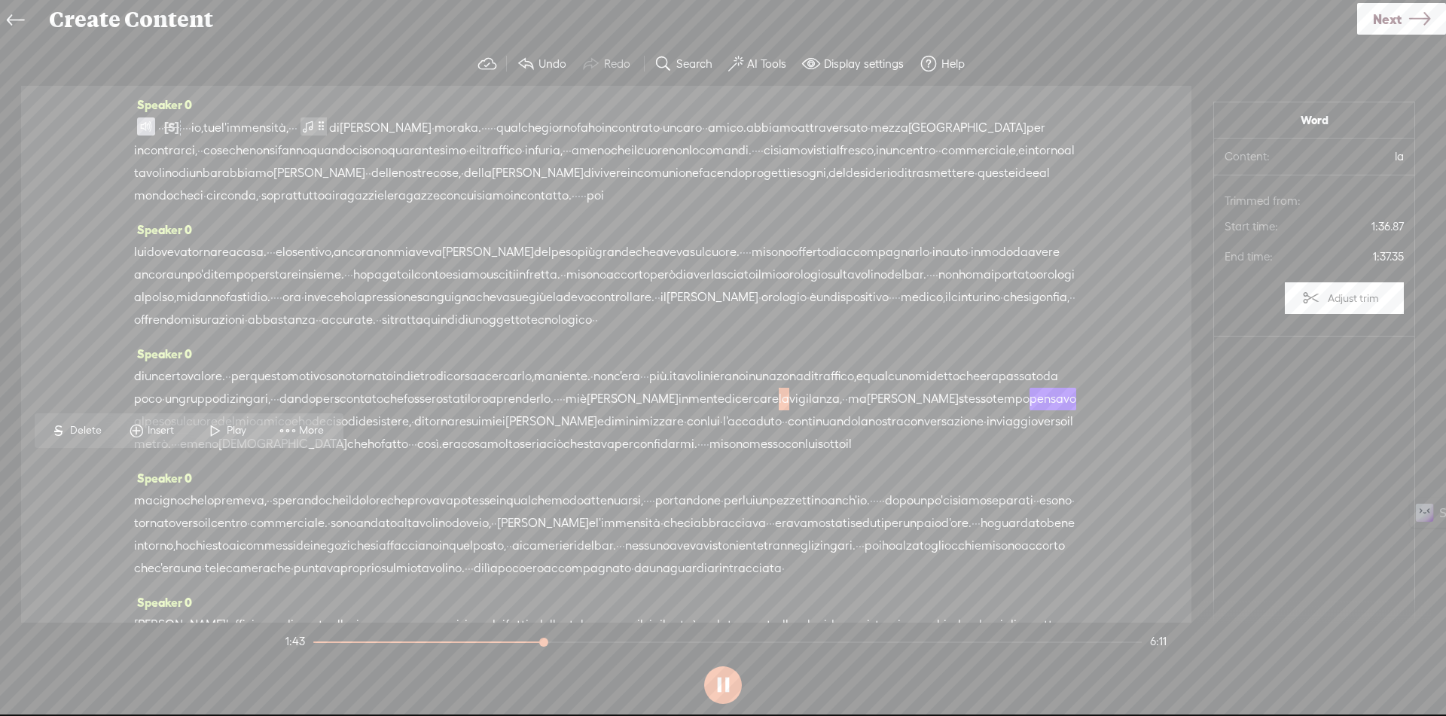
click at [81, 425] on span "Delete" at bounding box center [87, 430] width 35 height 15
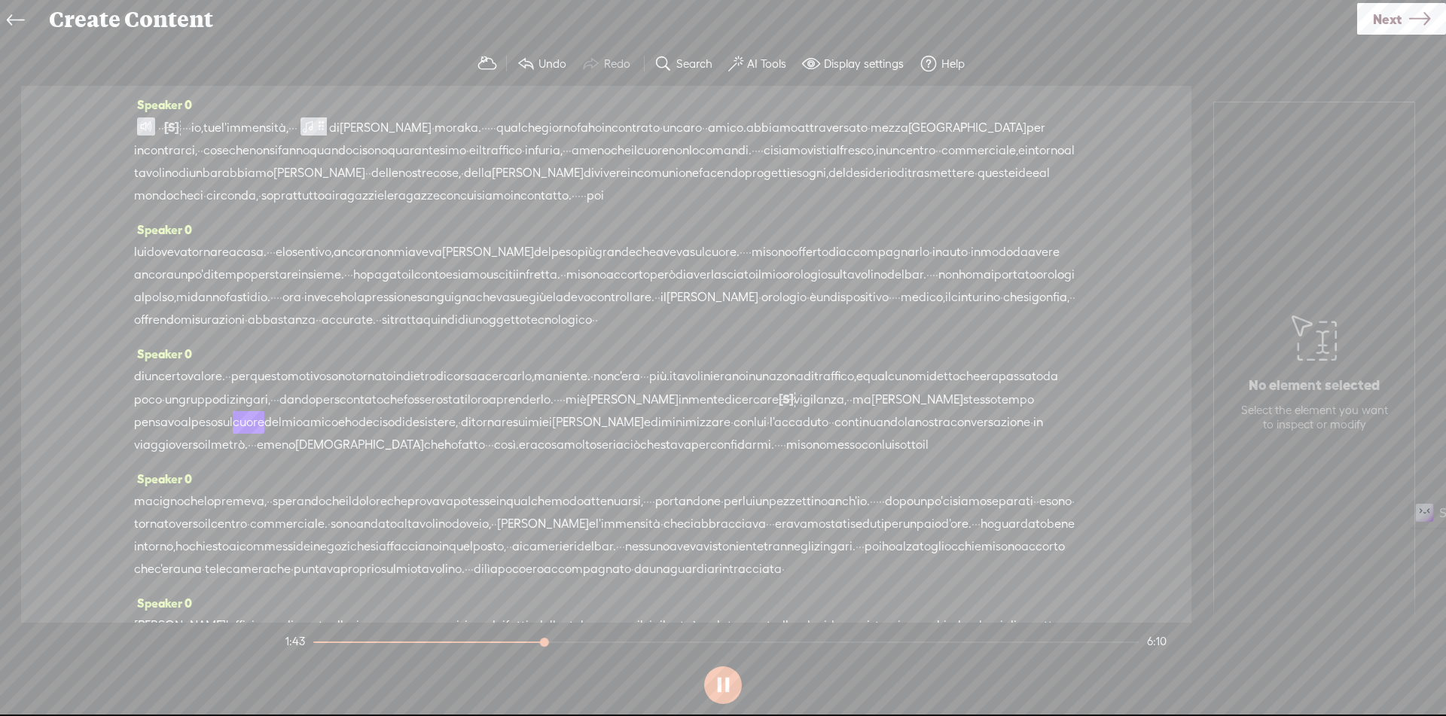
click at [724, 411] on span "mente" at bounding box center [706, 400] width 36 height 23
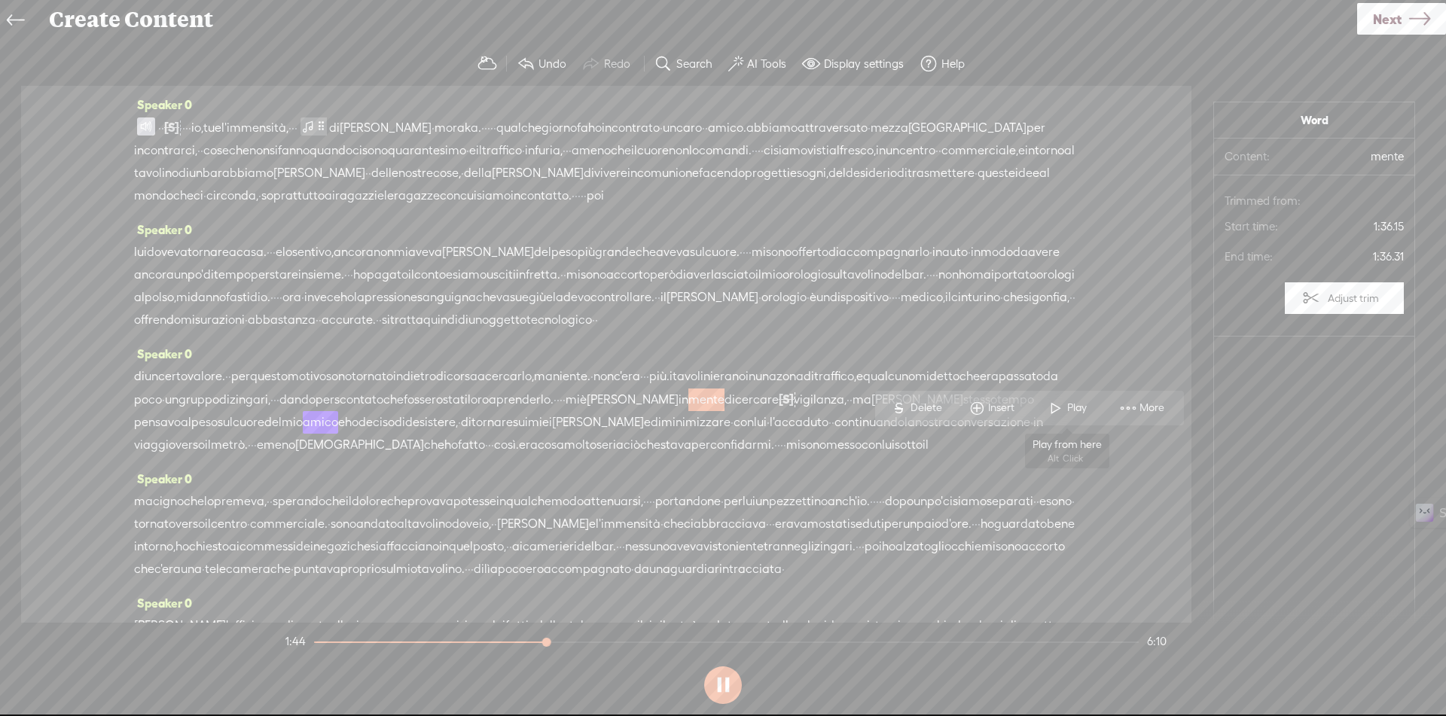
click at [1067, 412] on span "Play" at bounding box center [1078, 408] width 23 height 15
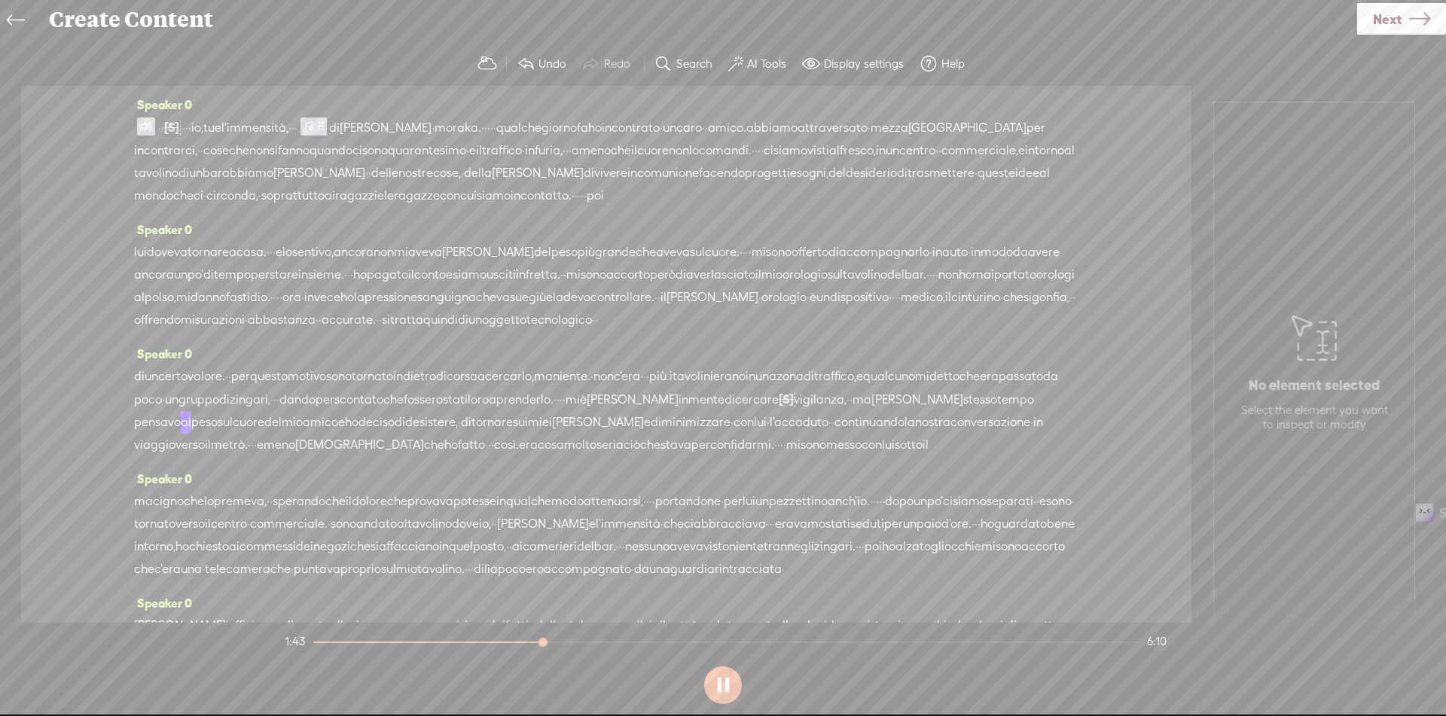
click at [779, 406] on span "[S]" at bounding box center [786, 399] width 15 height 14
click at [197, 429] on span "Restore" at bounding box center [203, 430] width 40 height 15
click at [1422, 19] on icon at bounding box center [1419, 19] width 21 height 38
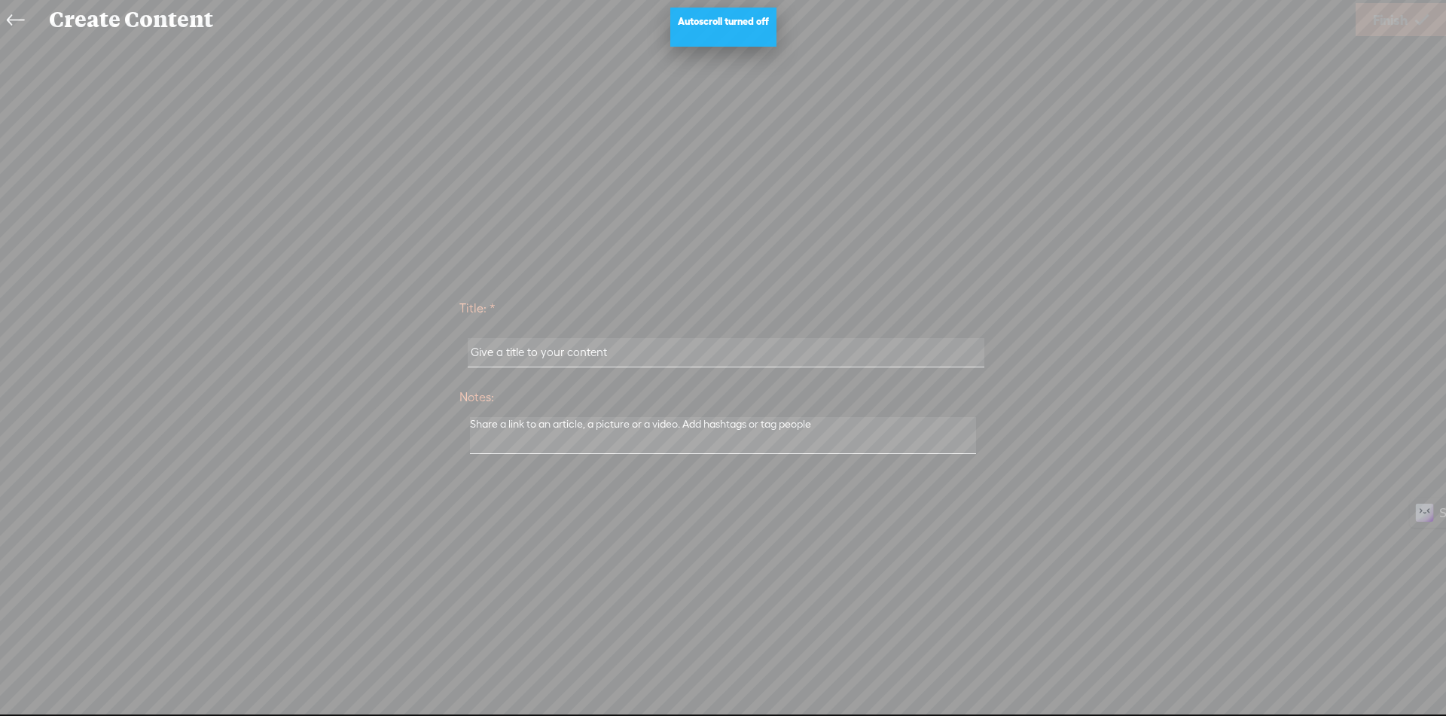
click at [550, 341] on input "text" at bounding box center [726, 352] width 516 height 29
paste input "Io, Tu E L'immensità"
type input "Io, Tu E L'immensità"
click at [1384, 25] on span "Finish" at bounding box center [1390, 20] width 35 height 38
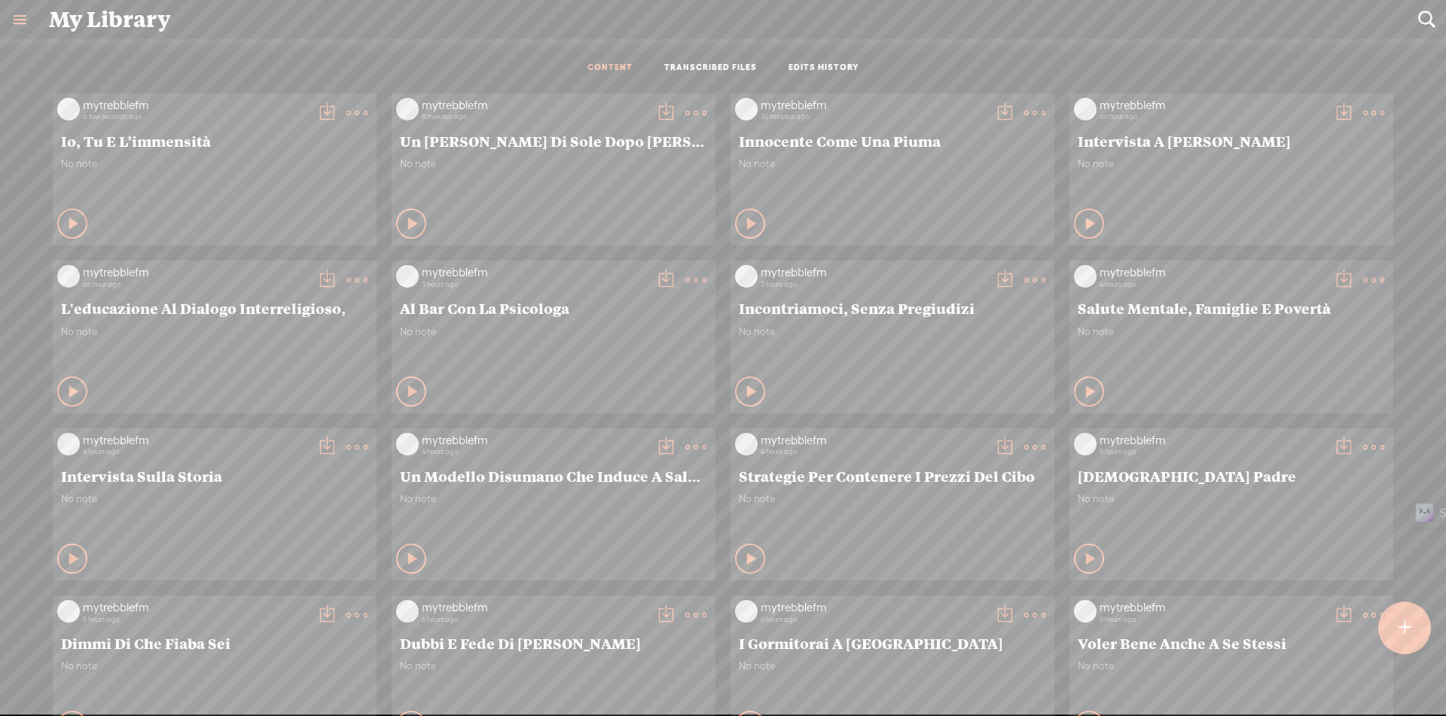
click at [316, 114] on t at bounding box center [326, 112] width 21 height 21
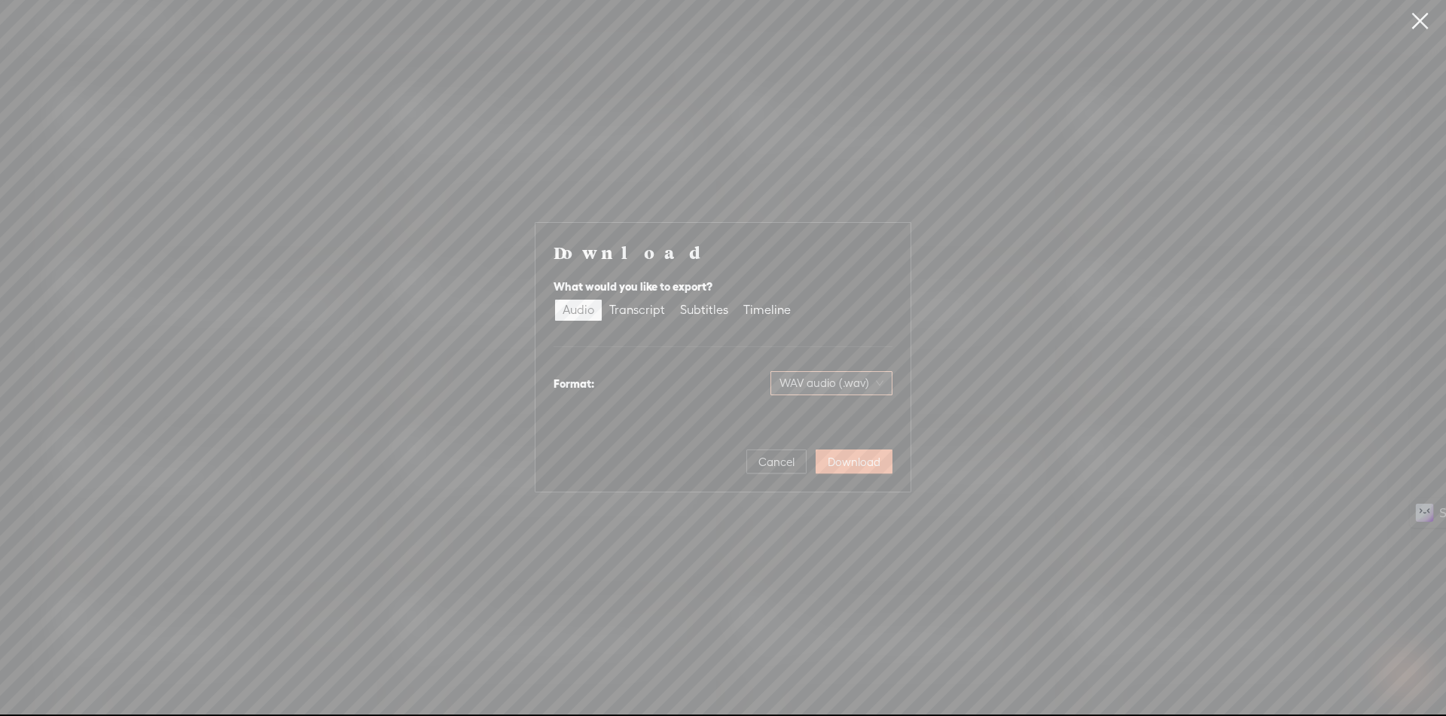
click at [867, 391] on span "WAV audio (.wav)" at bounding box center [831, 383] width 104 height 23
click at [772, 422] on div "MP3 audio (.mp3)" at bounding box center [819, 414] width 123 height 15
click at [866, 468] on span "Download" at bounding box center [854, 462] width 53 height 15
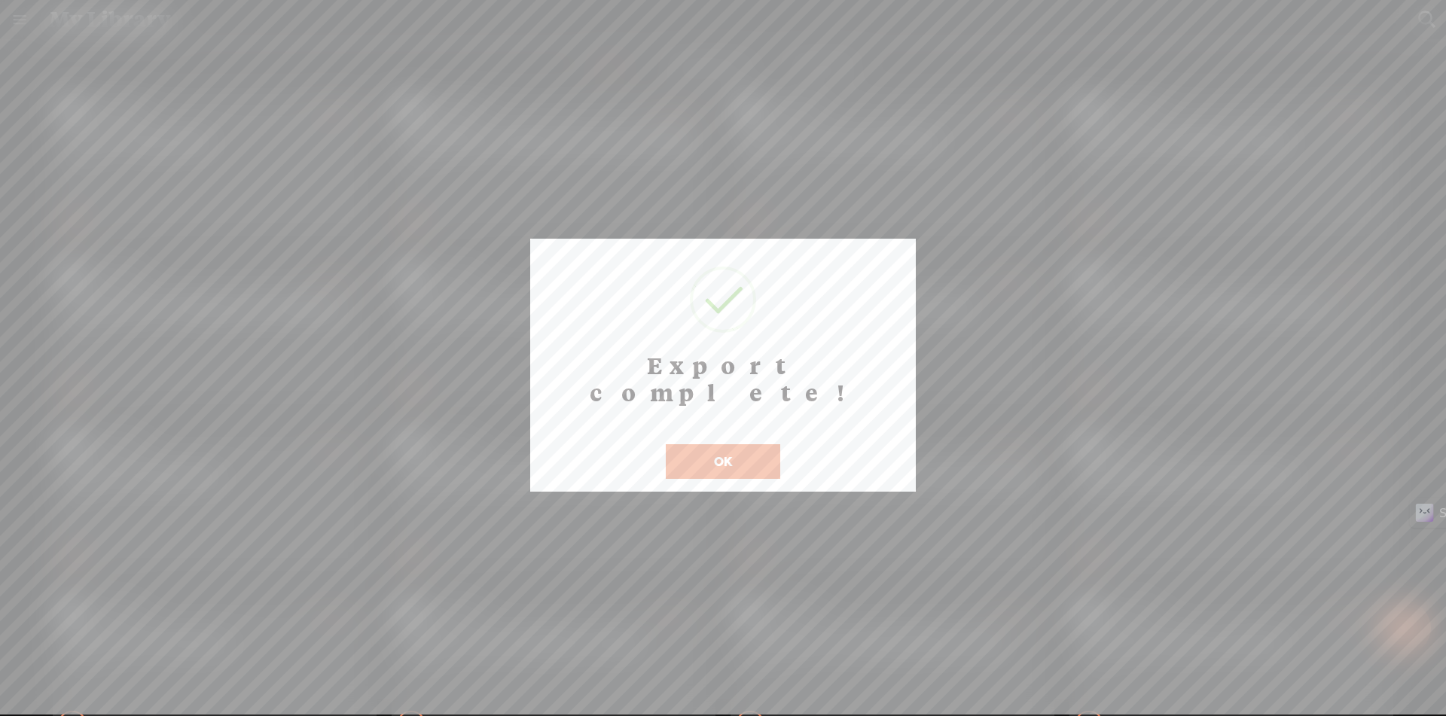
click at [774, 444] on button "OK" at bounding box center [723, 461] width 114 height 35
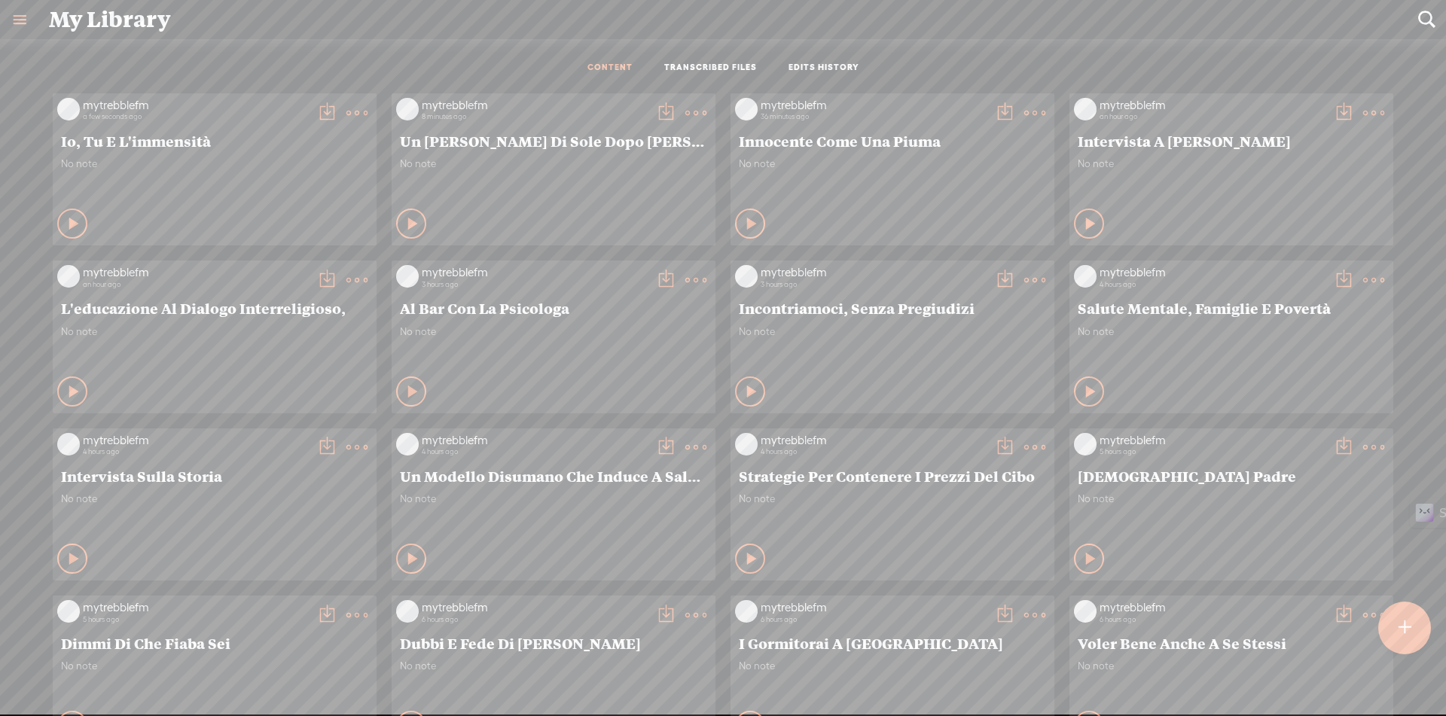
click at [316, 108] on t at bounding box center [326, 112] width 21 height 21
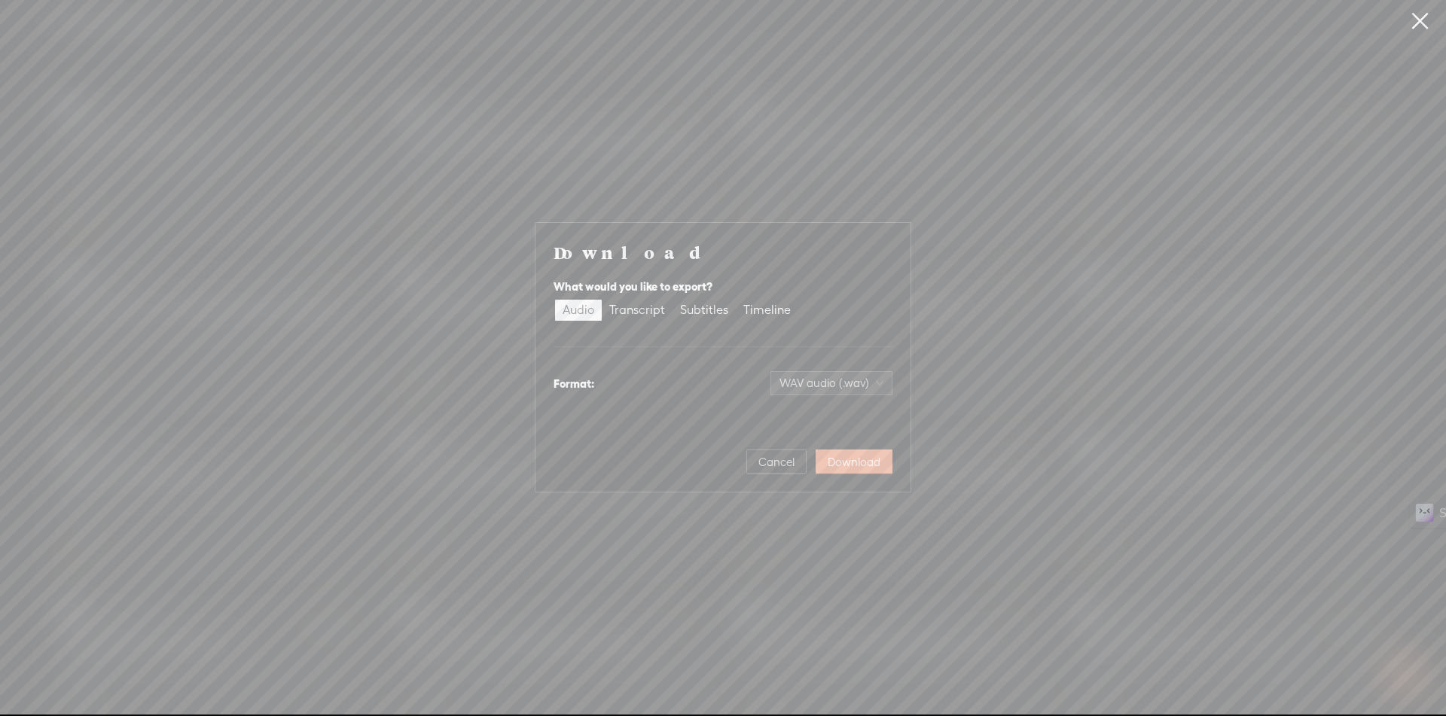
click at [1425, 17] on link at bounding box center [1420, 21] width 38 height 42
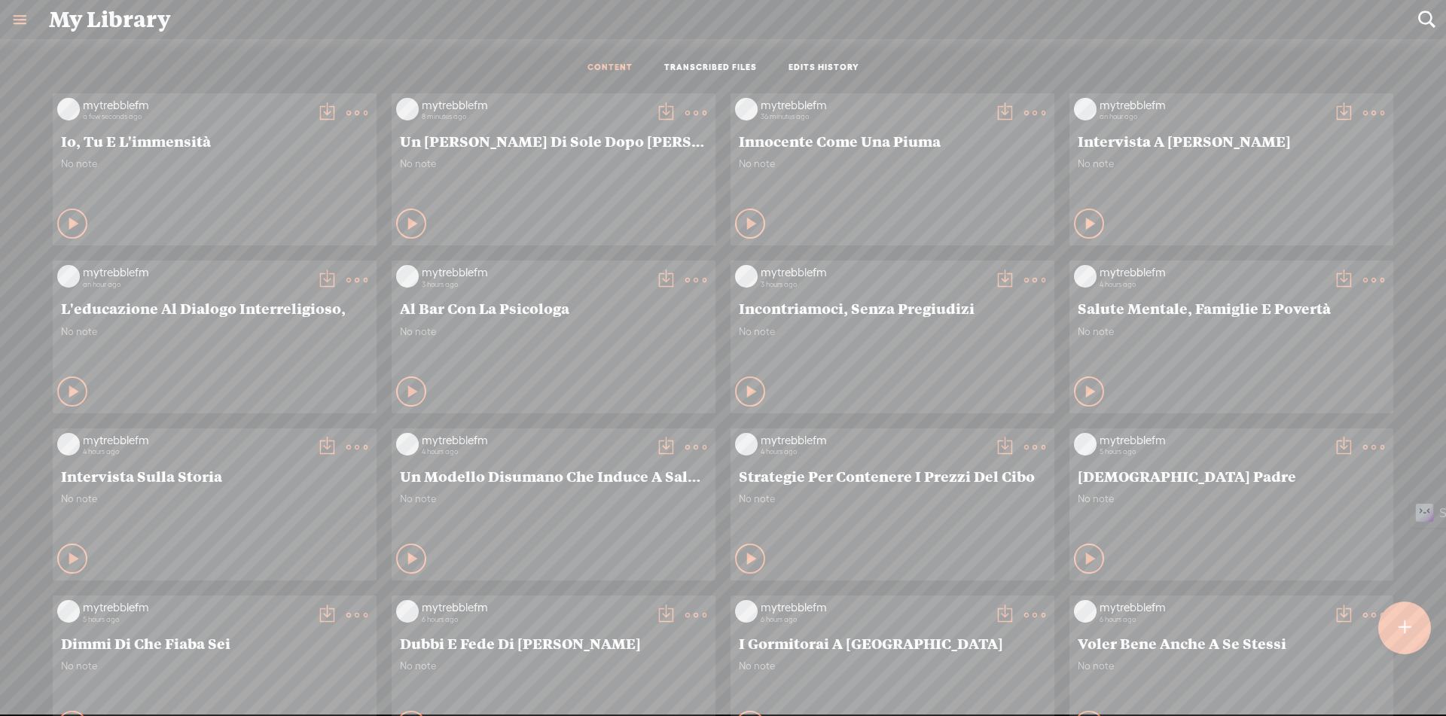
click at [1405, 622] on t at bounding box center [1404, 627] width 13 height 33
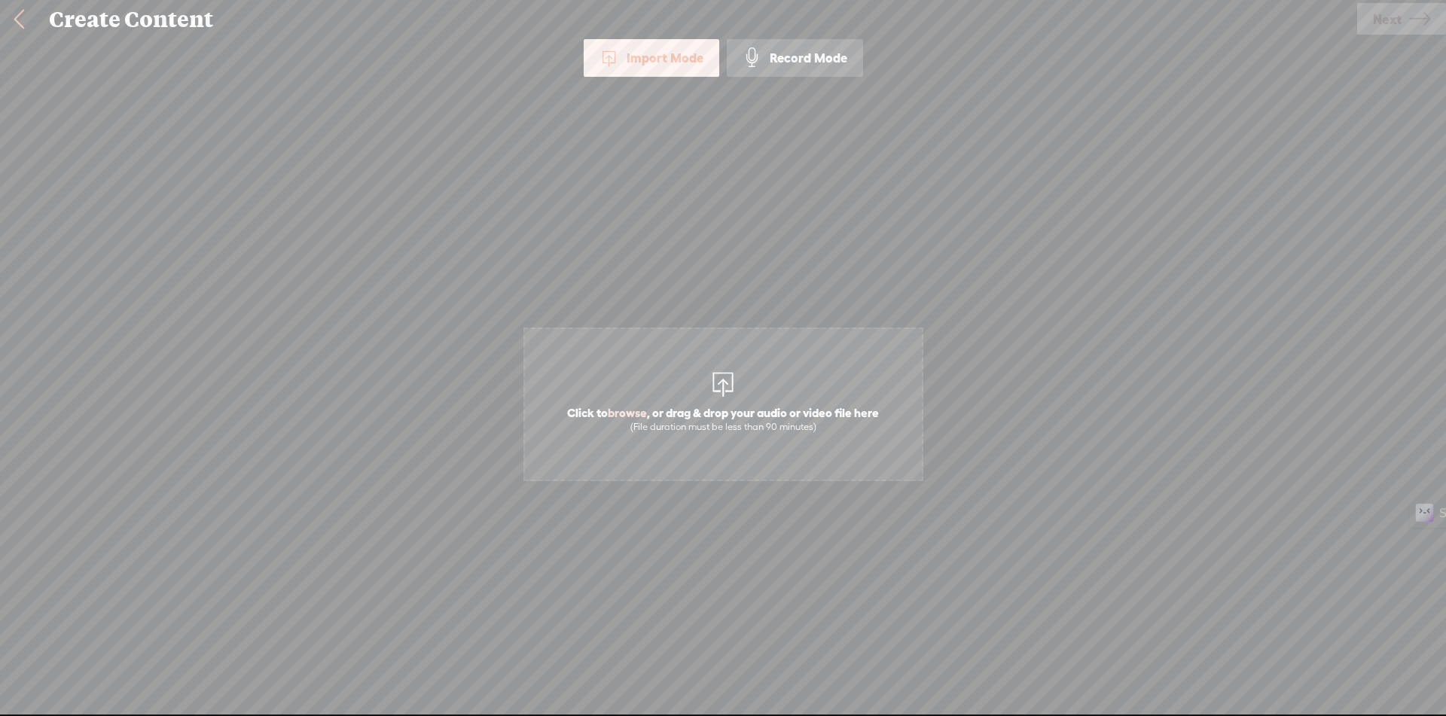
click at [1292, 206] on div "Import Mode Import Mode Record Mode Text Language: *: English (US) English (US)…" at bounding box center [723, 375] width 1446 height 673
click at [1407, 17] on link "Next" at bounding box center [1401, 19] width 89 height 32
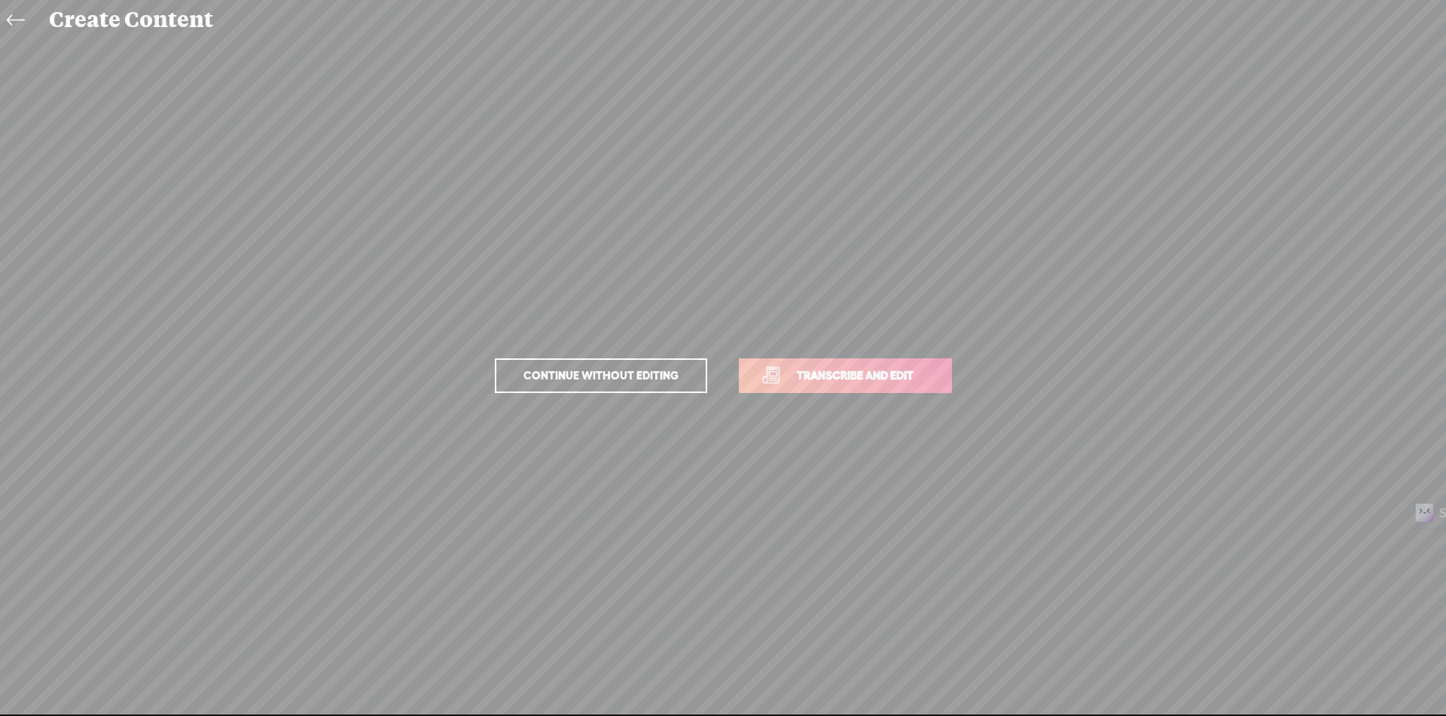
click at [859, 382] on span "Transcribe and edit" at bounding box center [855, 375] width 148 height 17
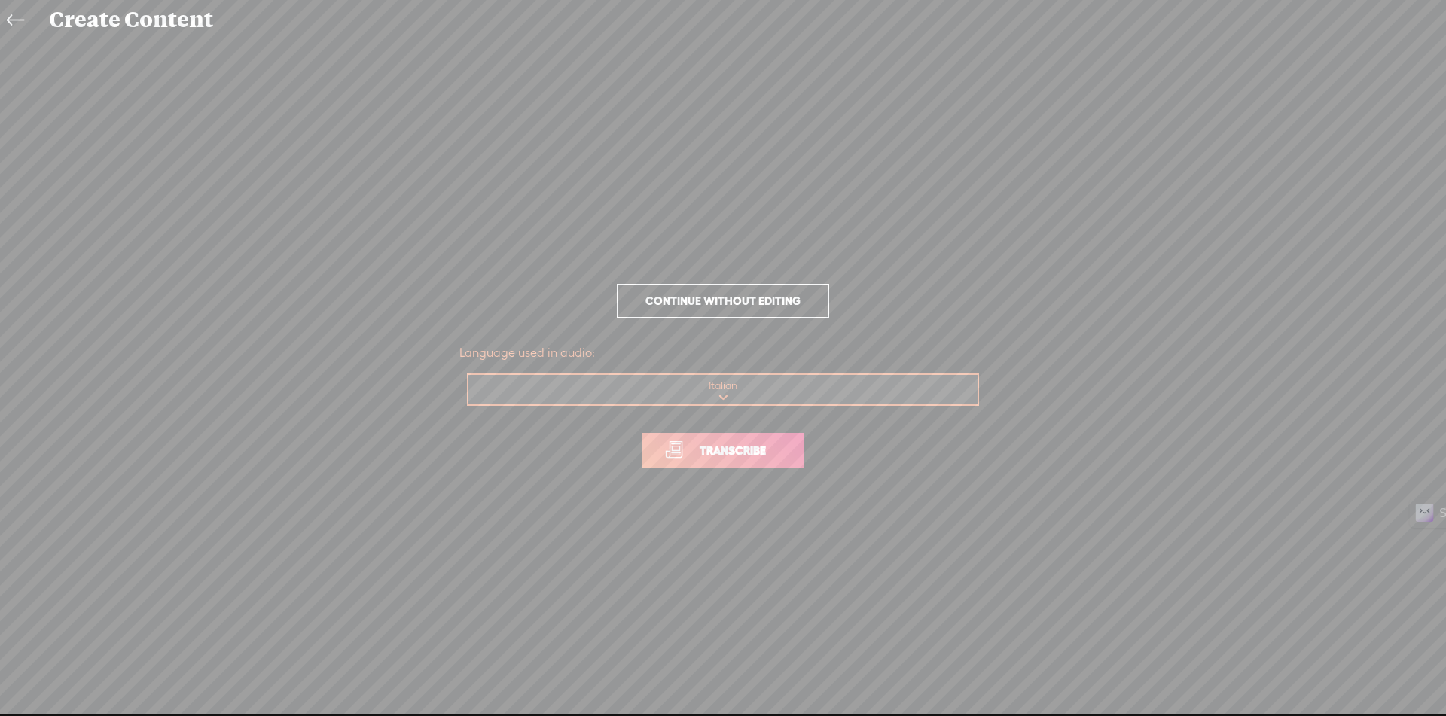
click at [6, 17] on link at bounding box center [19, 20] width 34 height 35
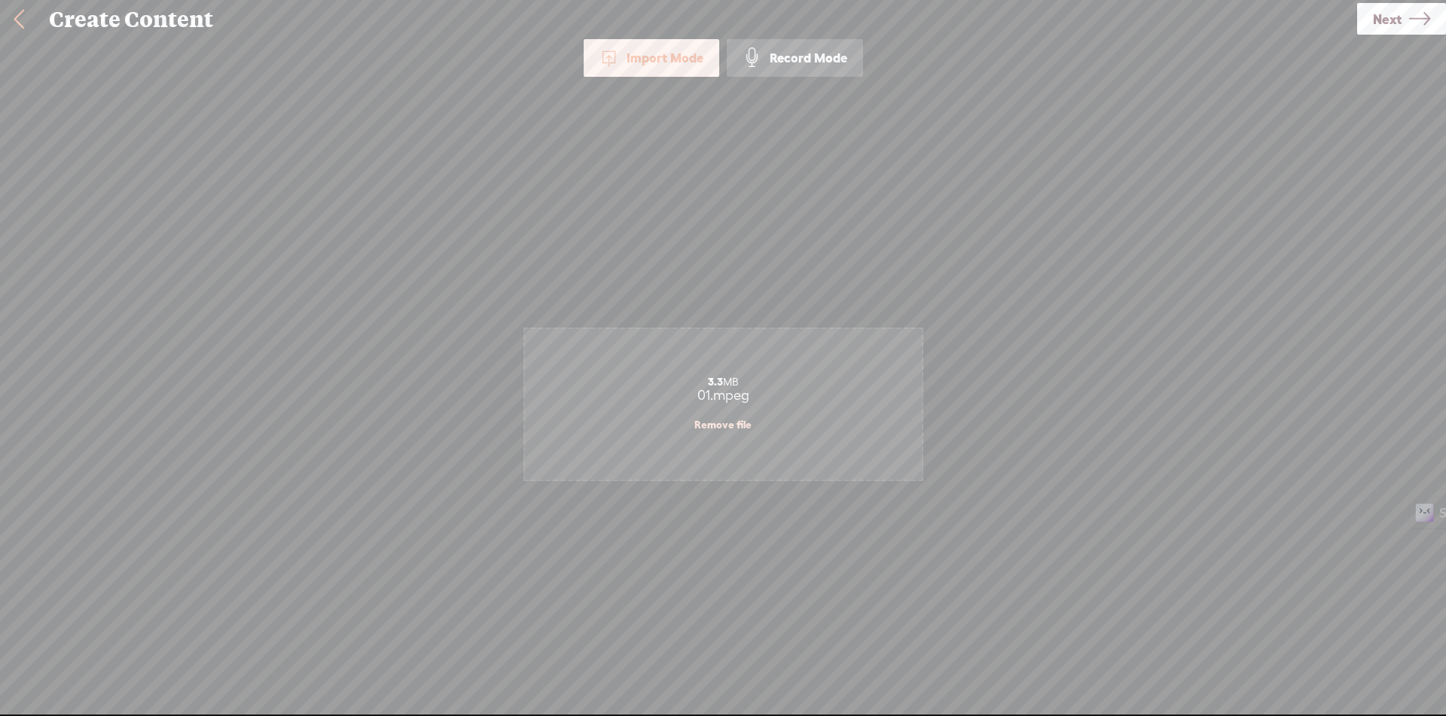
click at [13, 22] on link at bounding box center [19, 19] width 38 height 39
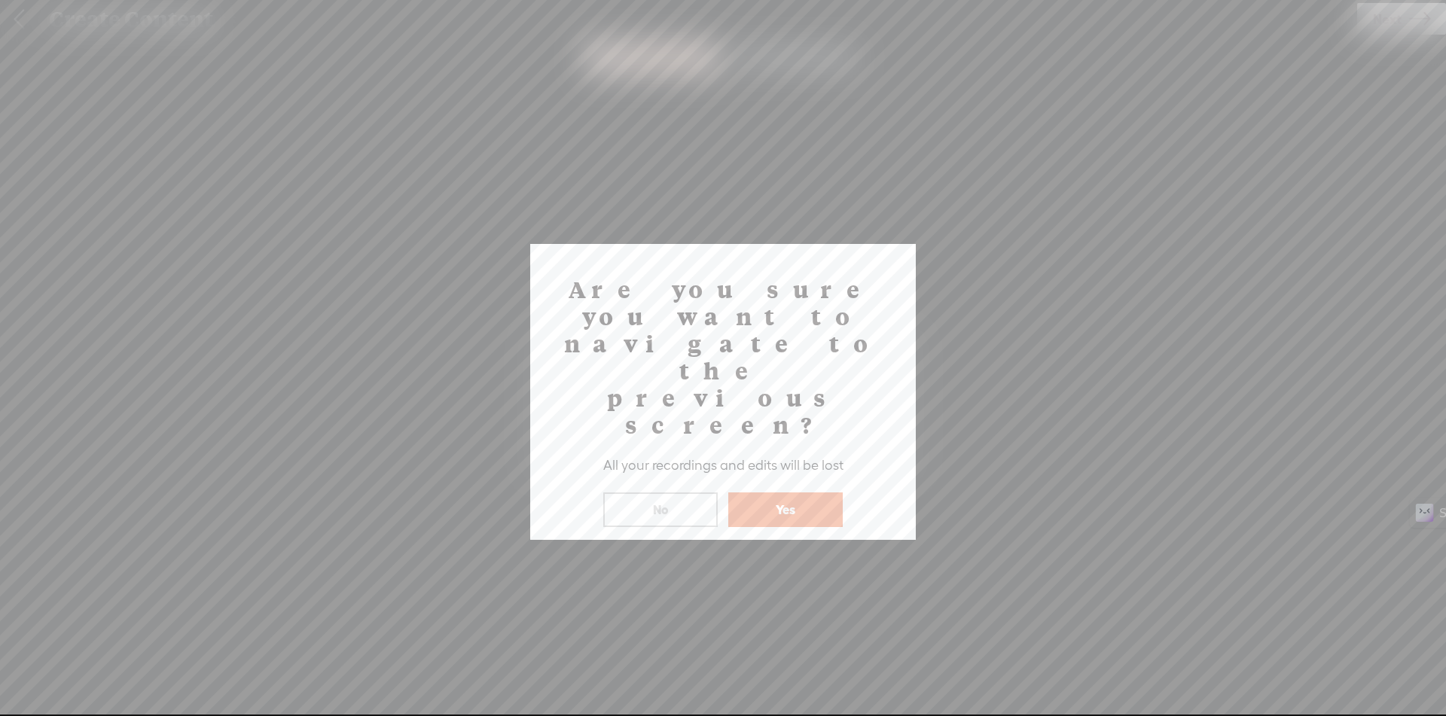
click at [775, 492] on button "Yes" at bounding box center [785, 509] width 114 height 35
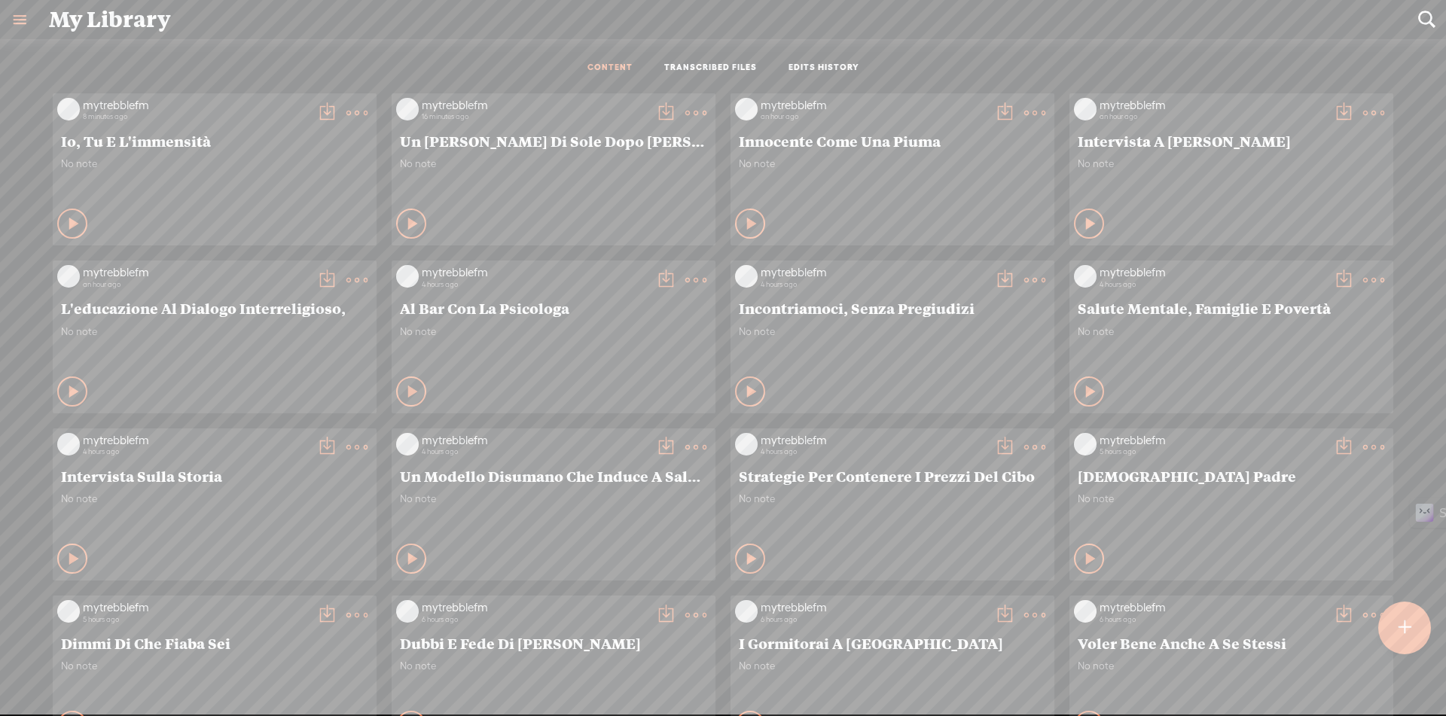
click at [1411, 627] on div at bounding box center [1404, 628] width 53 height 53
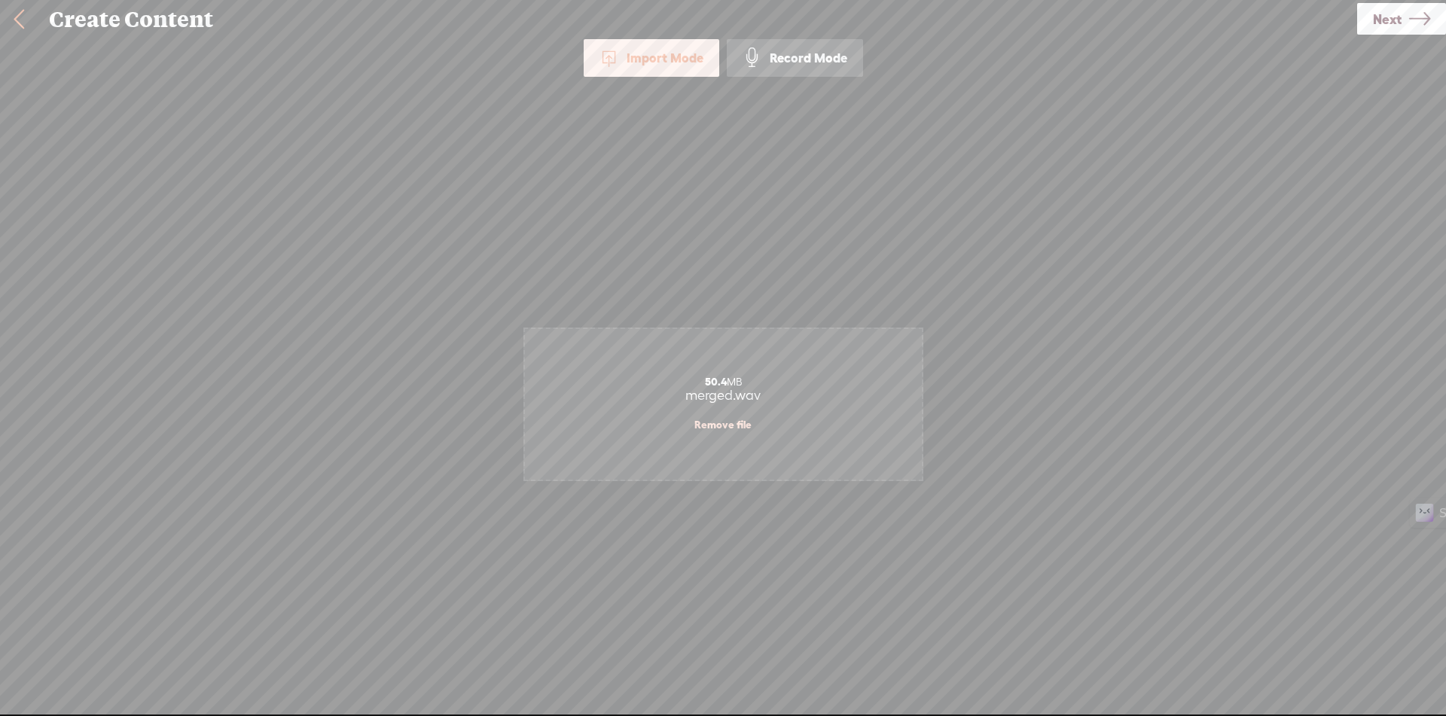
click at [1422, 11] on icon at bounding box center [1419, 19] width 21 height 38
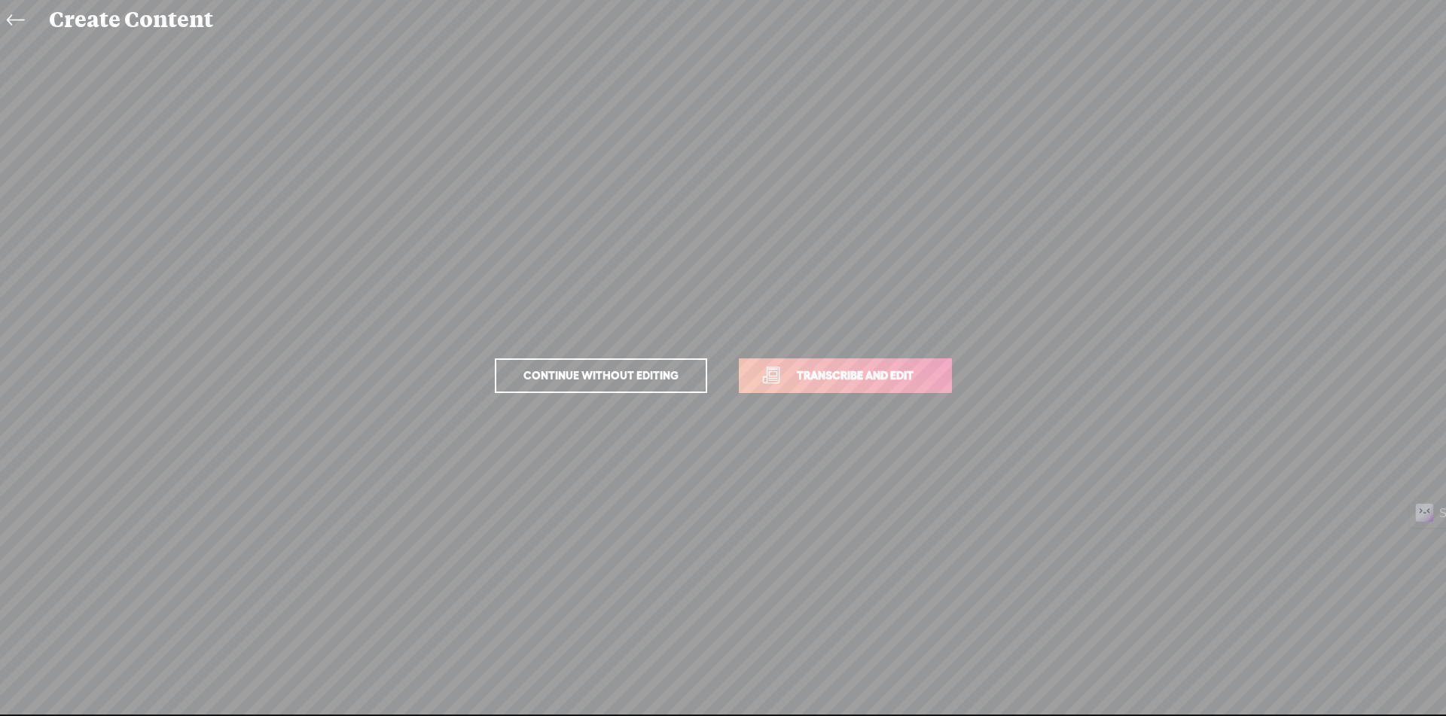
click at [886, 386] on link "Transcribe and edit" at bounding box center [845, 375] width 213 height 35
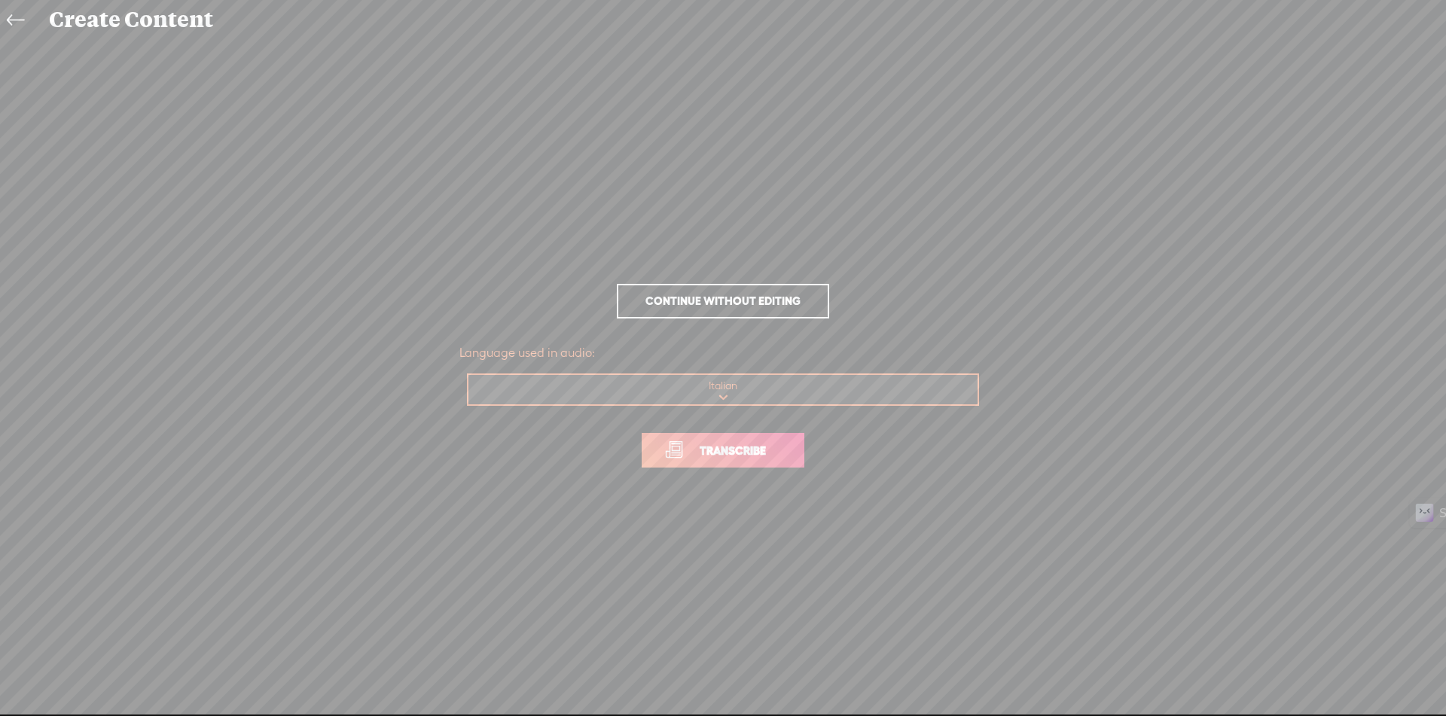
click at [752, 451] on span "Transcribe" at bounding box center [733, 450] width 98 height 17
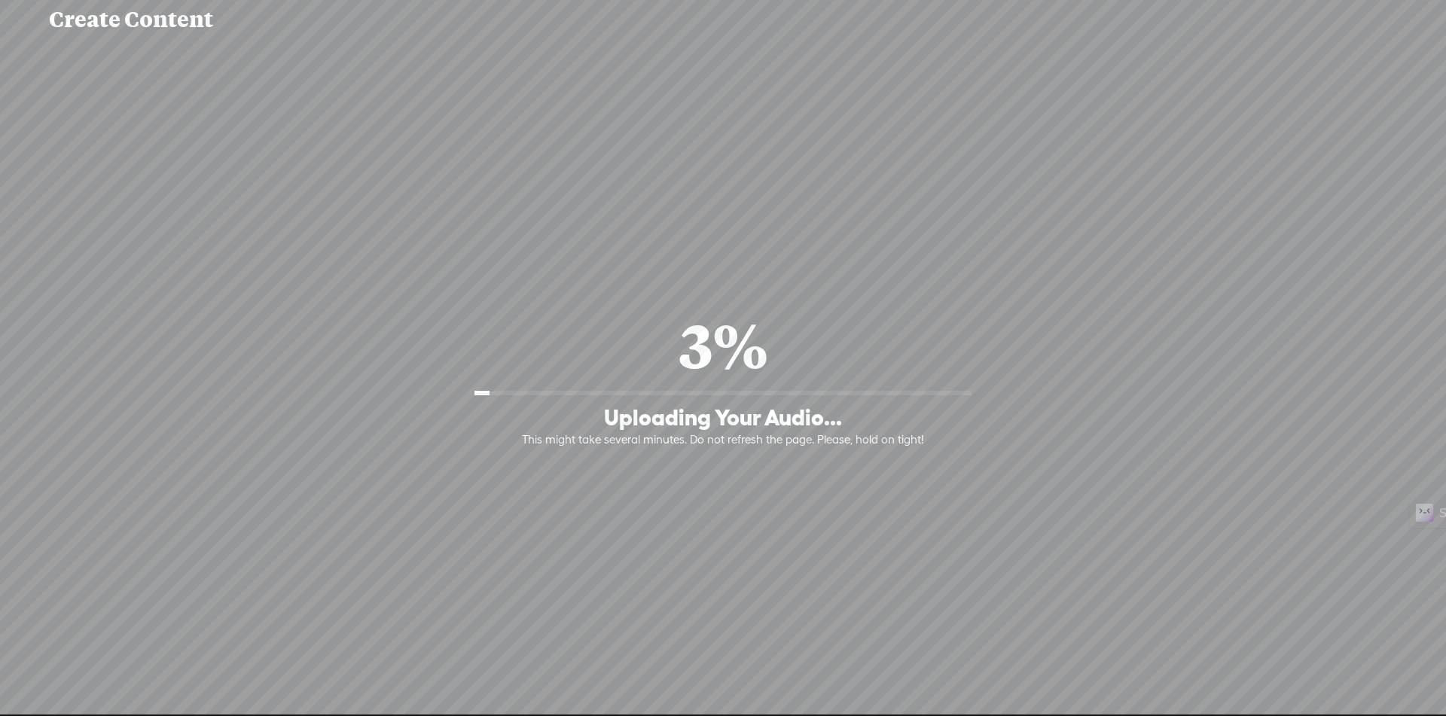
click at [1207, 557] on div "3% Uploading Your Audio... This might take several minutes. Do not refresh the …" at bounding box center [723, 376] width 1416 height 397
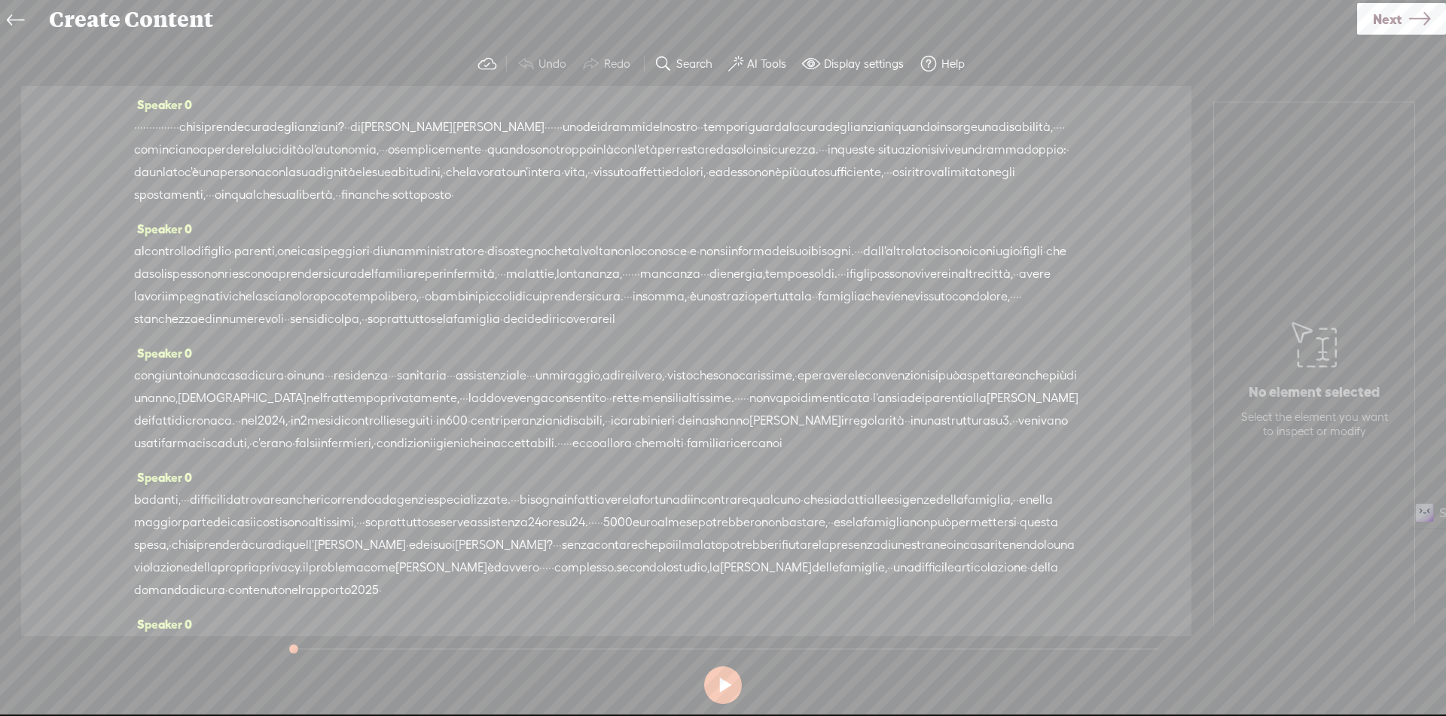
click at [137, 125] on span "·" at bounding box center [135, 127] width 3 height 23
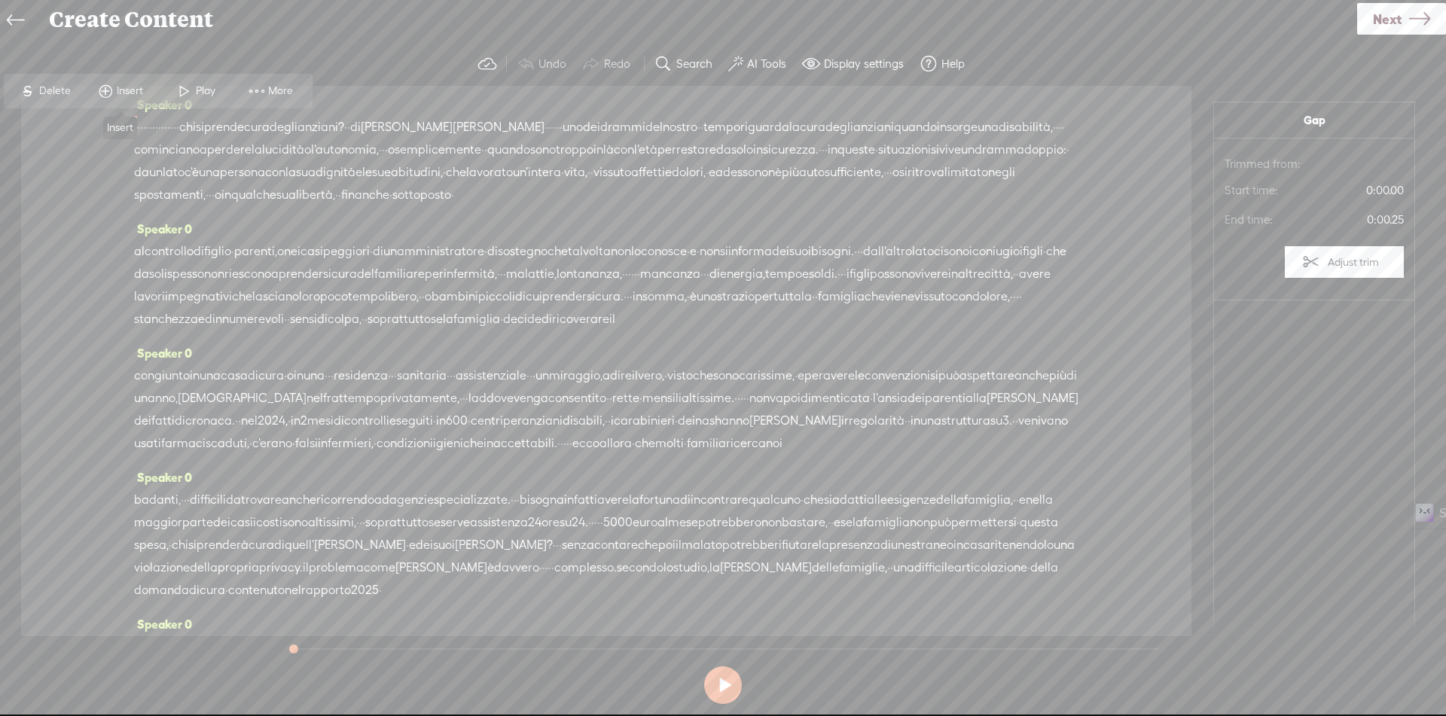
click at [131, 88] on span "Insert" at bounding box center [132, 91] width 30 height 15
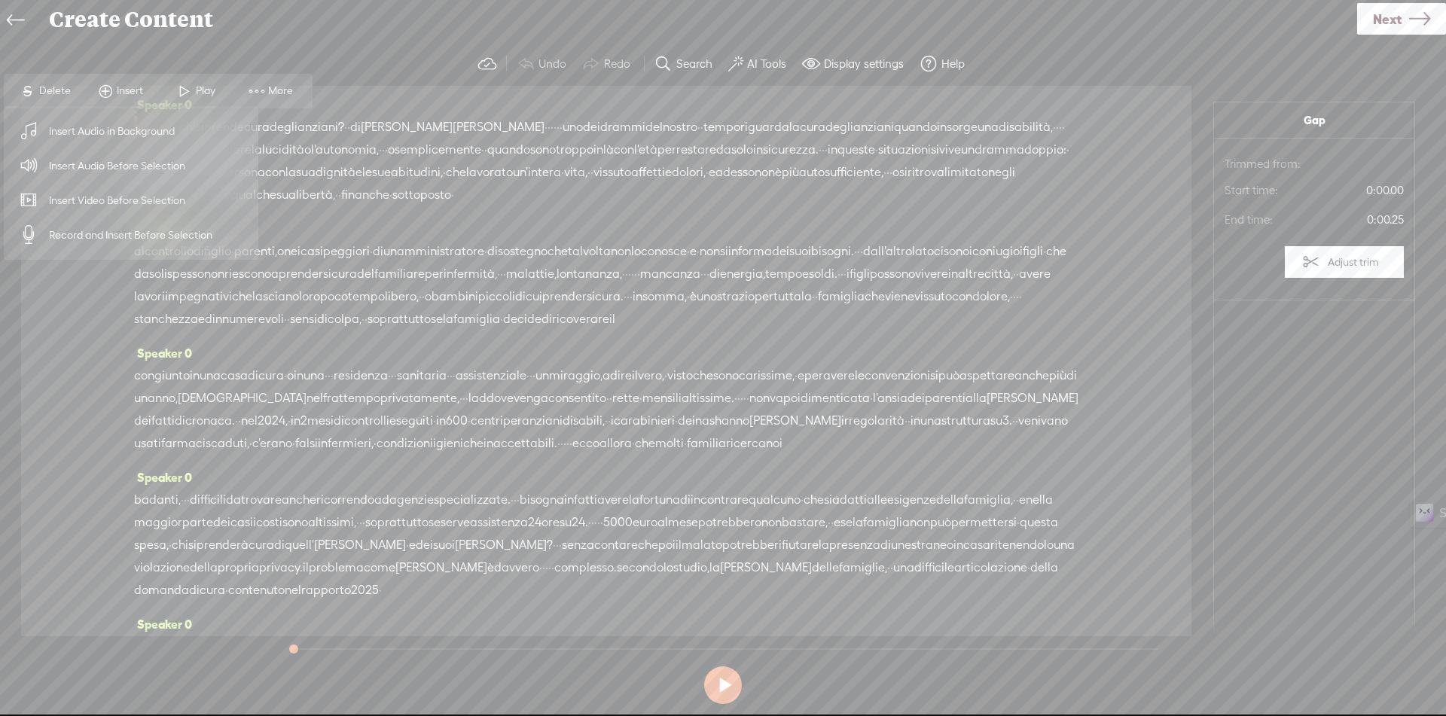
click at [142, 168] on span "Insert Audio Before Selection" at bounding box center [118, 166] width 196 height 34
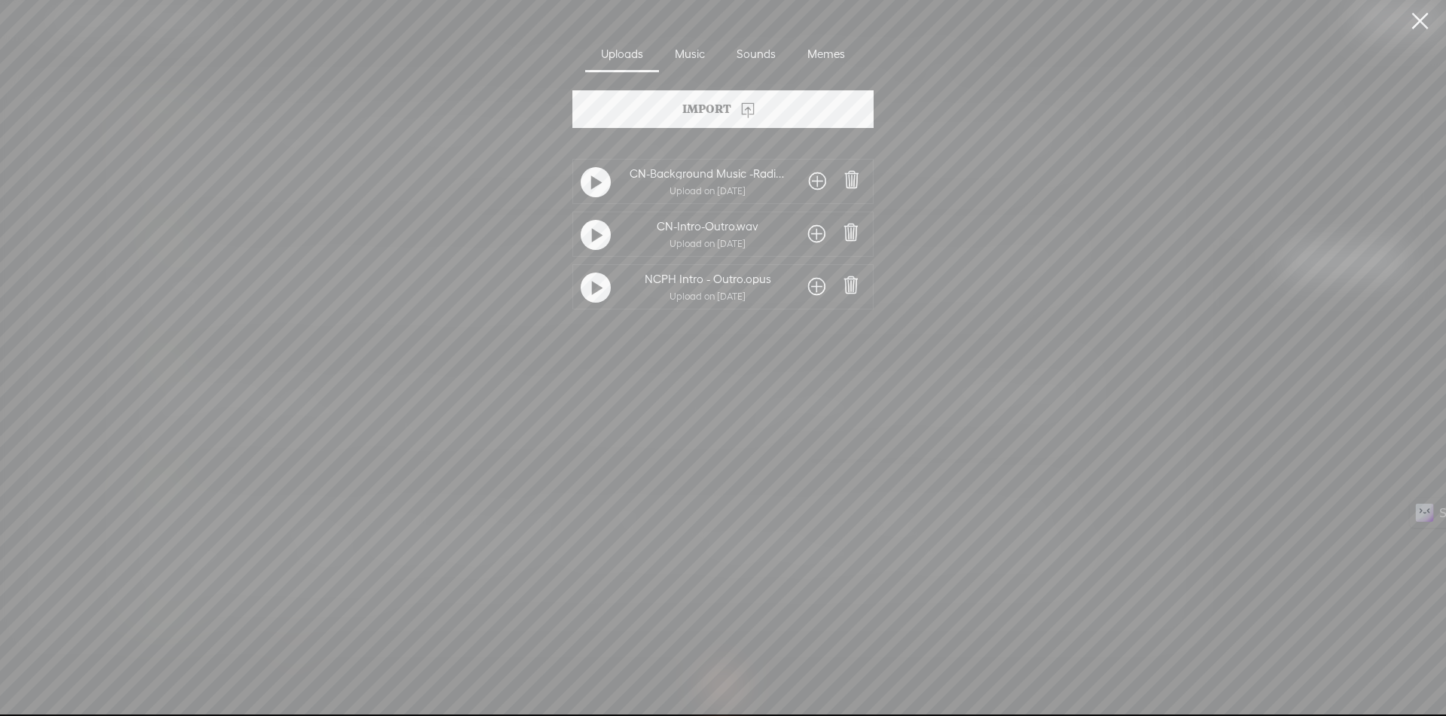
click at [813, 230] on span at bounding box center [816, 234] width 17 height 24
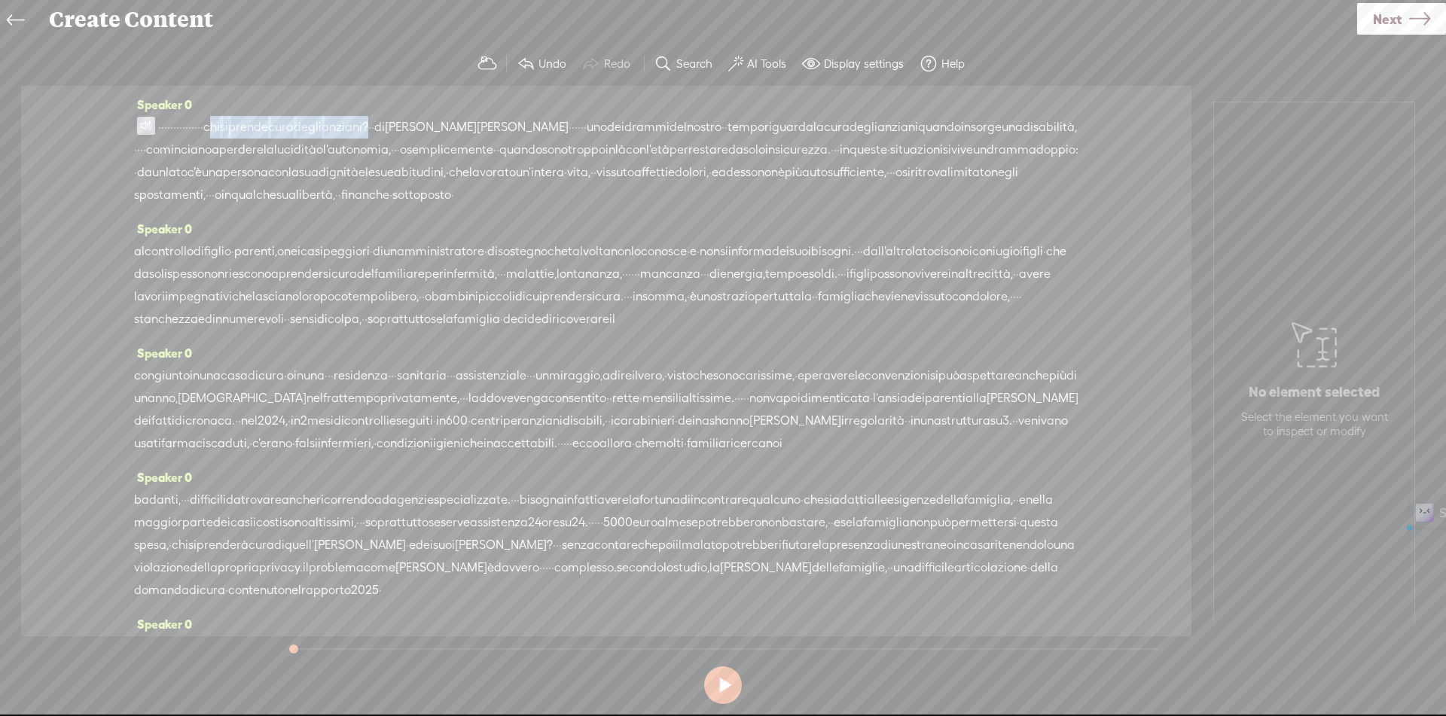
drag, startPoint x: 294, startPoint y: 127, endPoint x: 476, endPoint y: 125, distance: 182.2
click at [476, 125] on div "· · · · · · · · · · · · · · · · chi si prende cura degli [GEOGRAPHIC_DATA]? · ·…" at bounding box center [606, 161] width 944 height 90
click at [140, 121] on span at bounding box center [146, 126] width 18 height 18
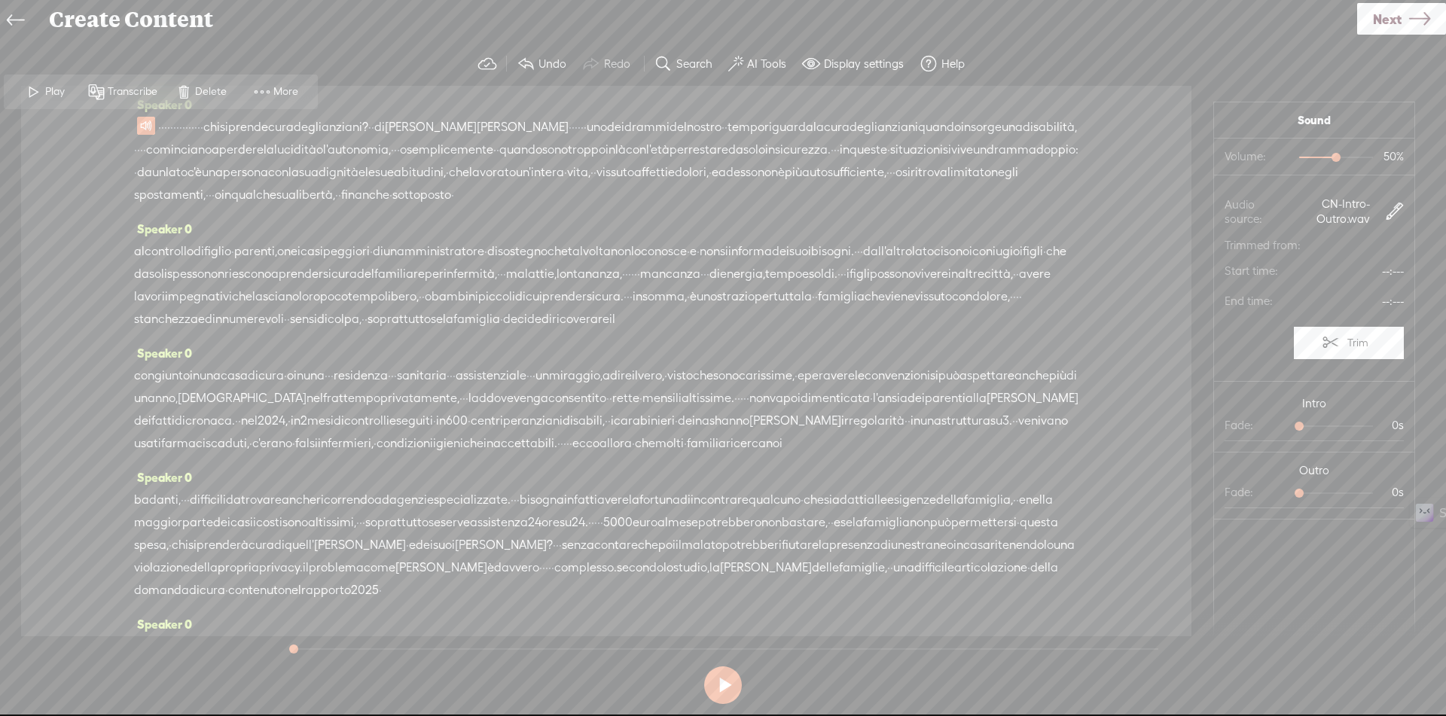
click at [47, 94] on span "Play" at bounding box center [56, 91] width 23 height 15
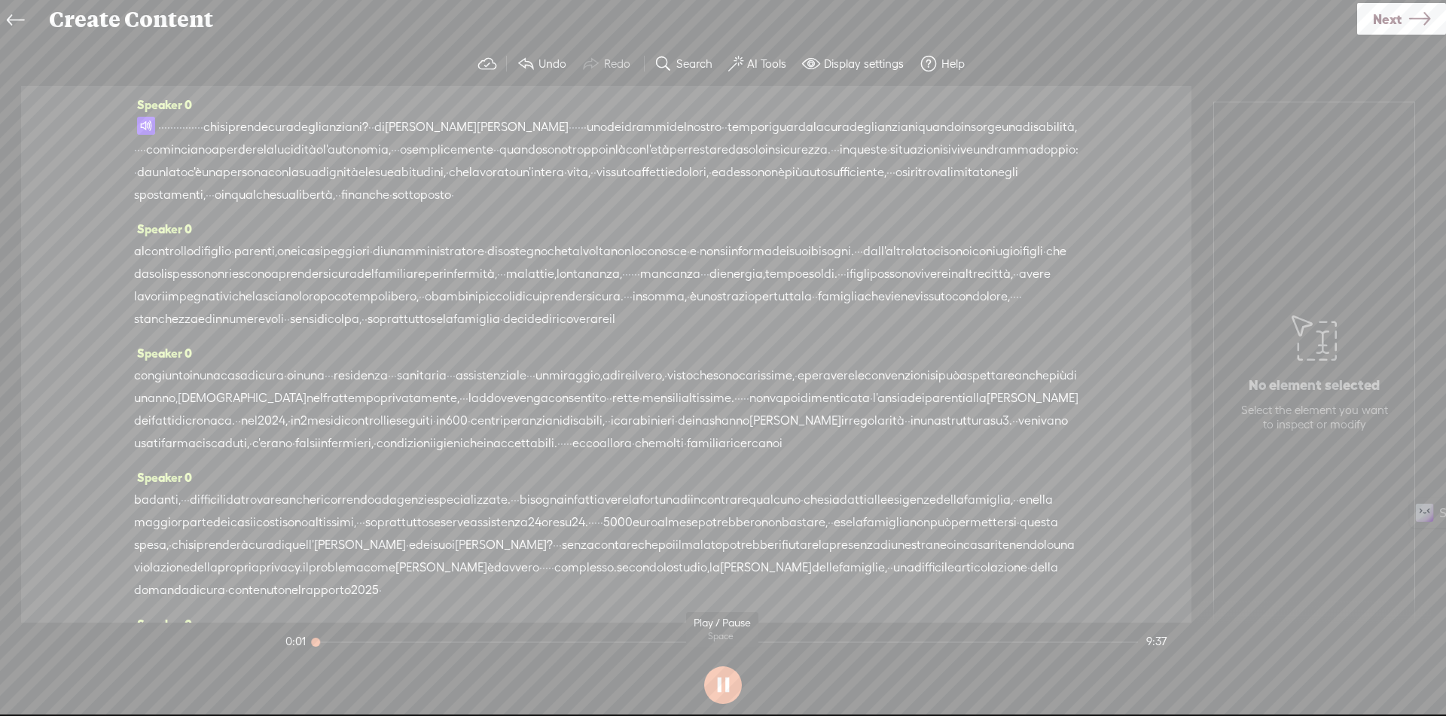
click at [731, 685] on button at bounding box center [723, 685] width 38 height 38
drag, startPoint x: 501, startPoint y: 125, endPoint x: 486, endPoint y: 411, distance: 286.5
click at [486, 411] on div "Speaker 0 · · · · · · · · · · · · · · · · chi si prende cura degli [GEOGRAPHIC_…" at bounding box center [606, 354] width 1170 height 537
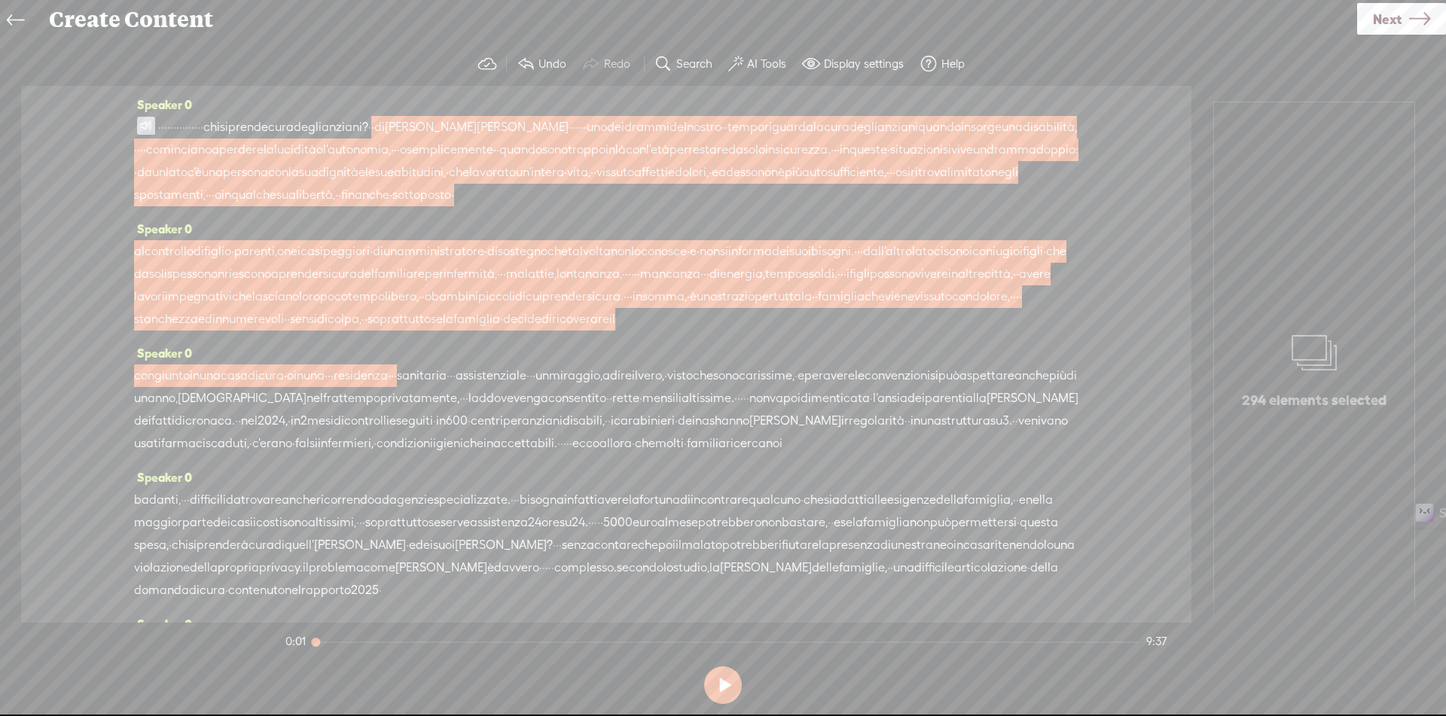
scroll to position [602, 0]
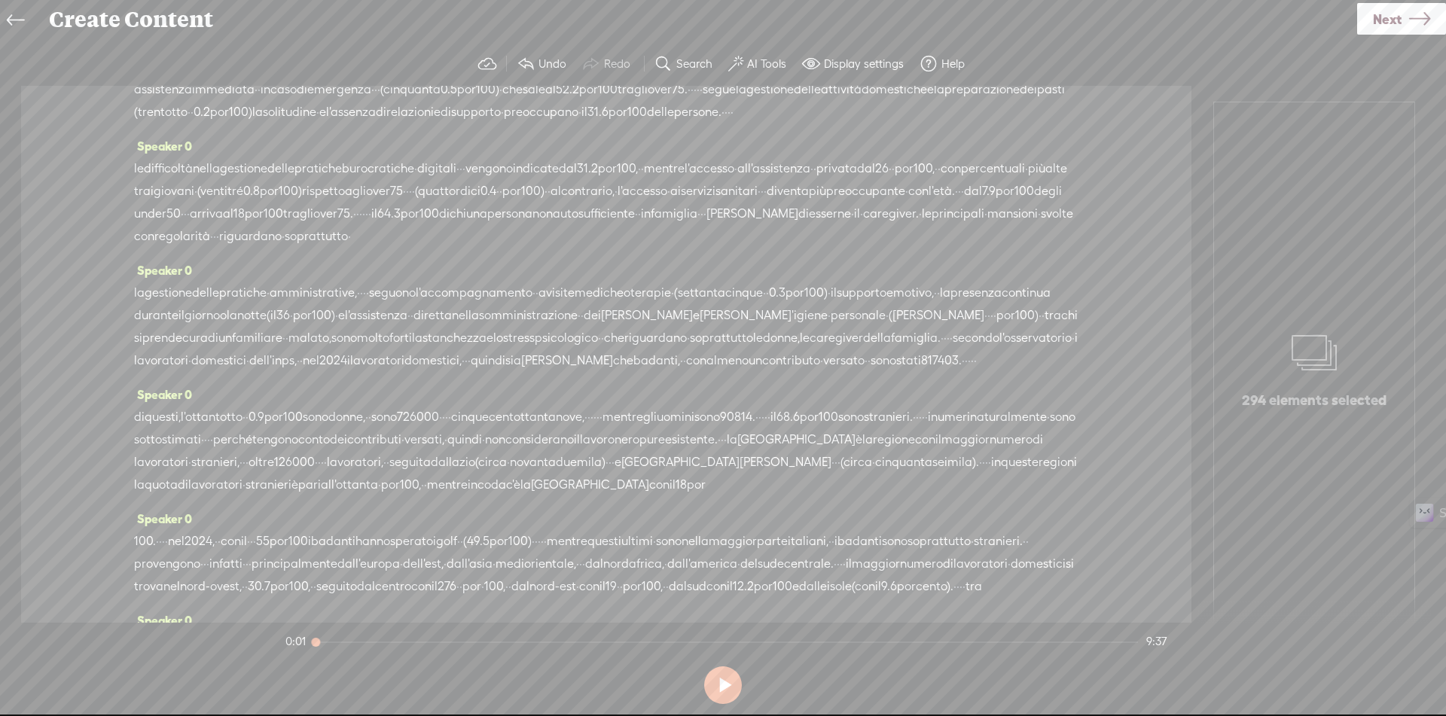
click at [486, 411] on div "Speaker 0 · · · · · · · · · · · · · · · · chi si prende cura degli [GEOGRAPHIC_…" at bounding box center [606, 354] width 1170 height 537
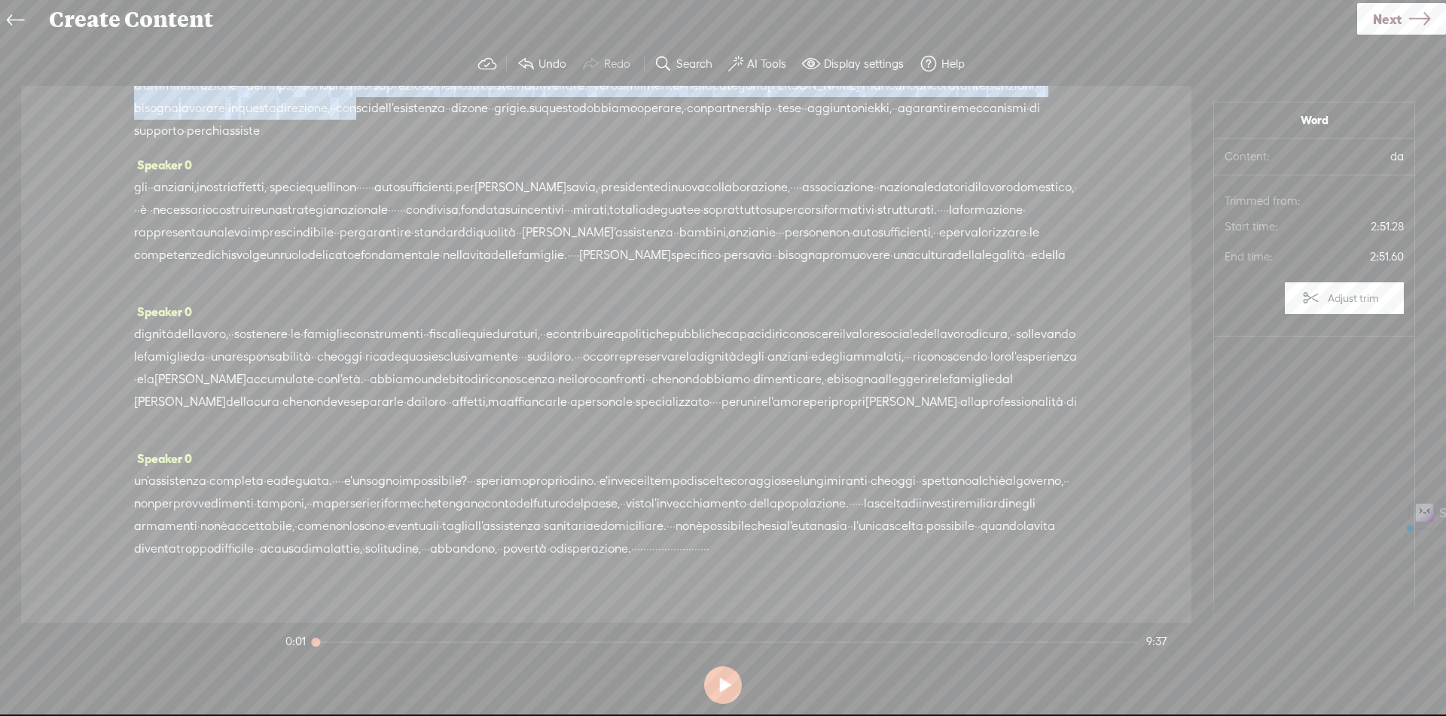
scroll to position [1432, 0]
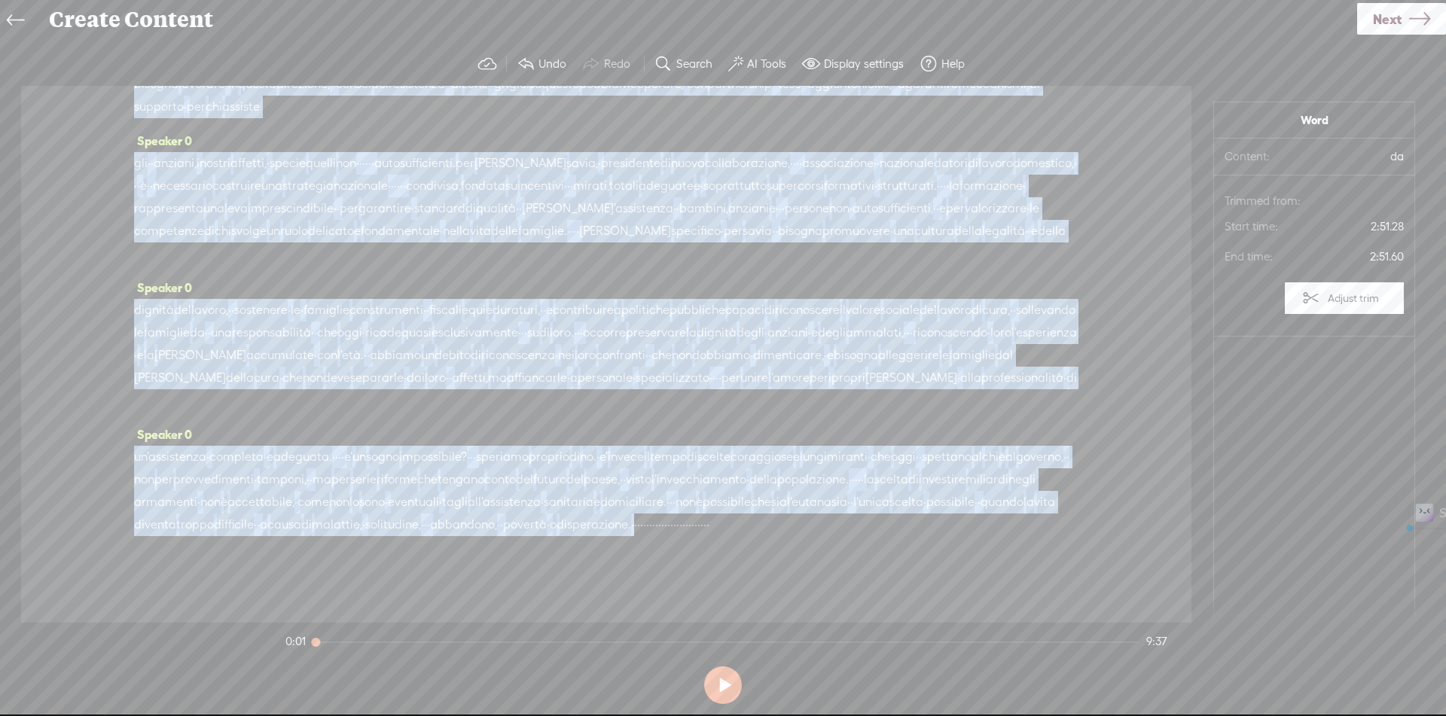
drag, startPoint x: 503, startPoint y: 129, endPoint x: 539, endPoint y: 524, distance: 397.0
click at [539, 524] on div "Speaker 0 · · · · · · · · · · · · · · · · chi si prende cura degli [GEOGRAPHIC_…" at bounding box center [606, 354] width 1170 height 537
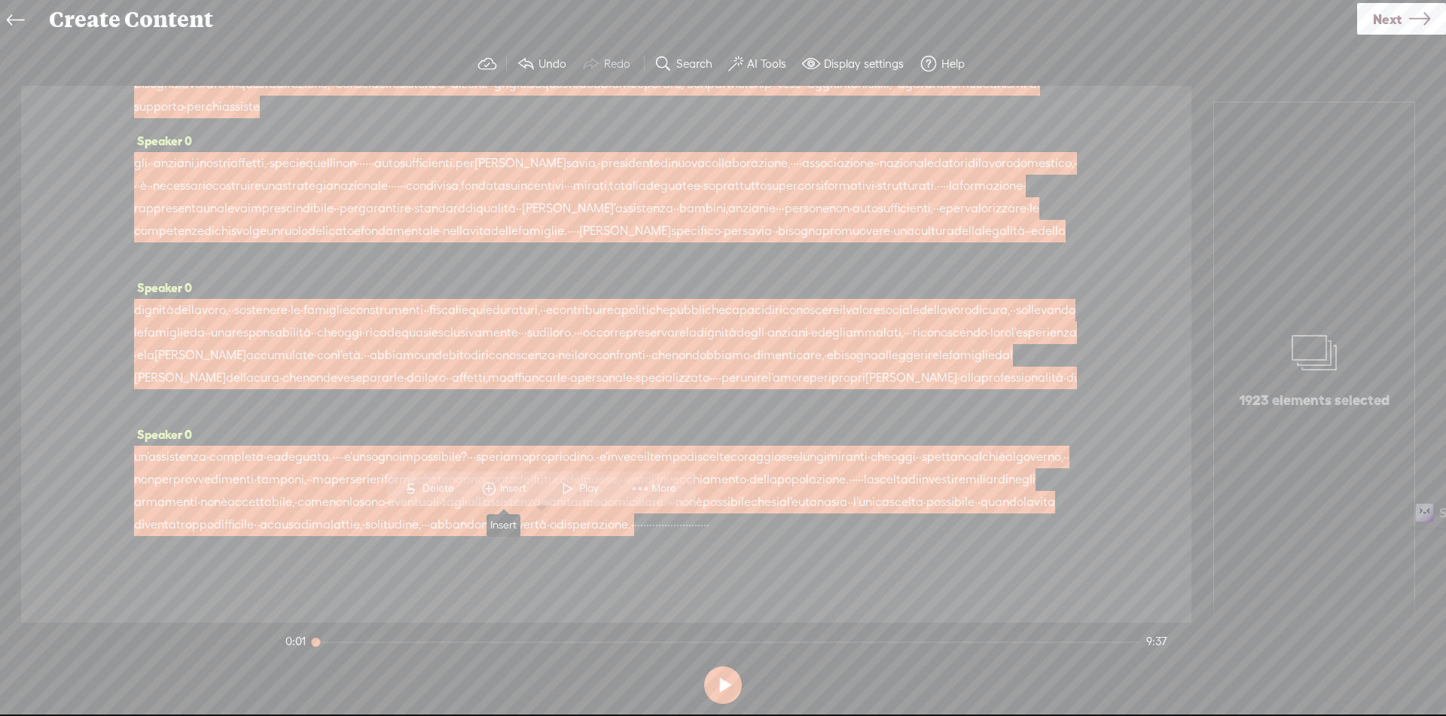
click at [524, 487] on span "Insert" at bounding box center [515, 488] width 30 height 15
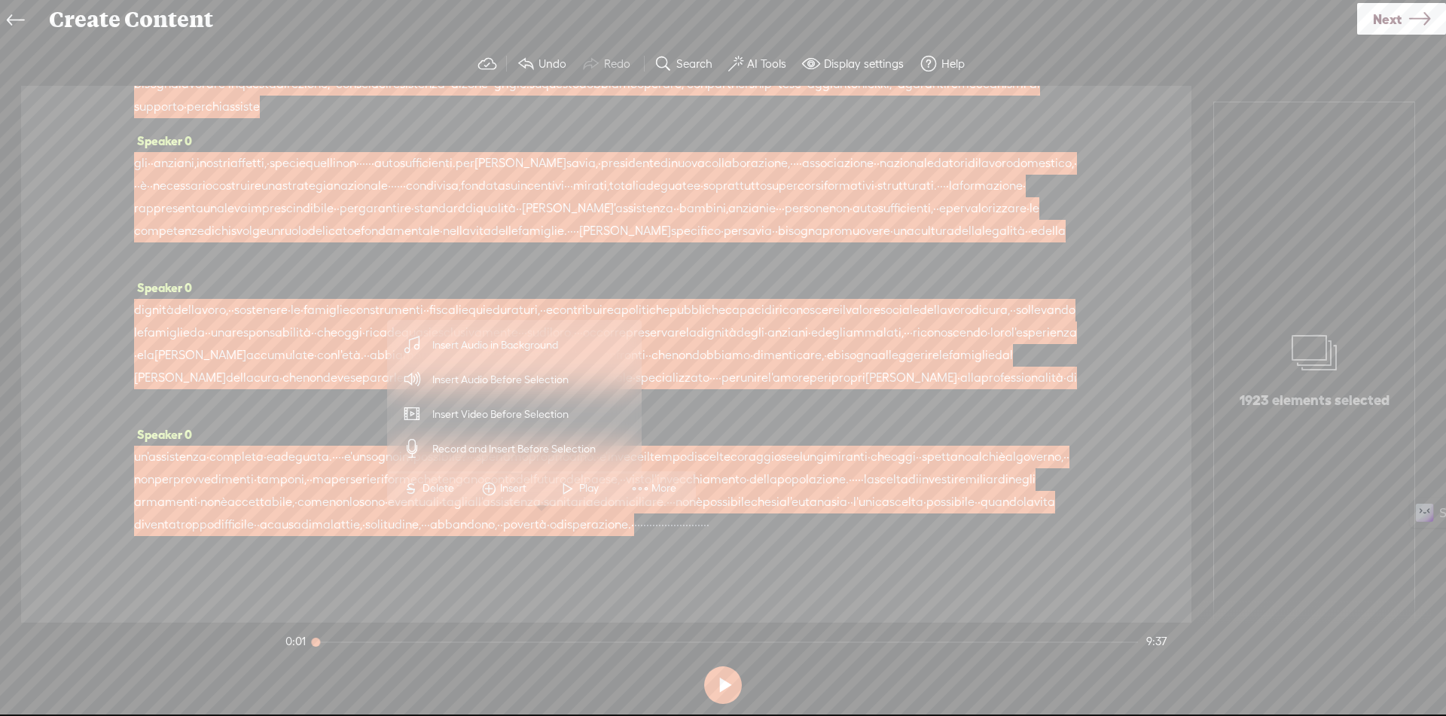
click at [532, 343] on span "Insert Audio in Background" at bounding box center [495, 345] width 185 height 34
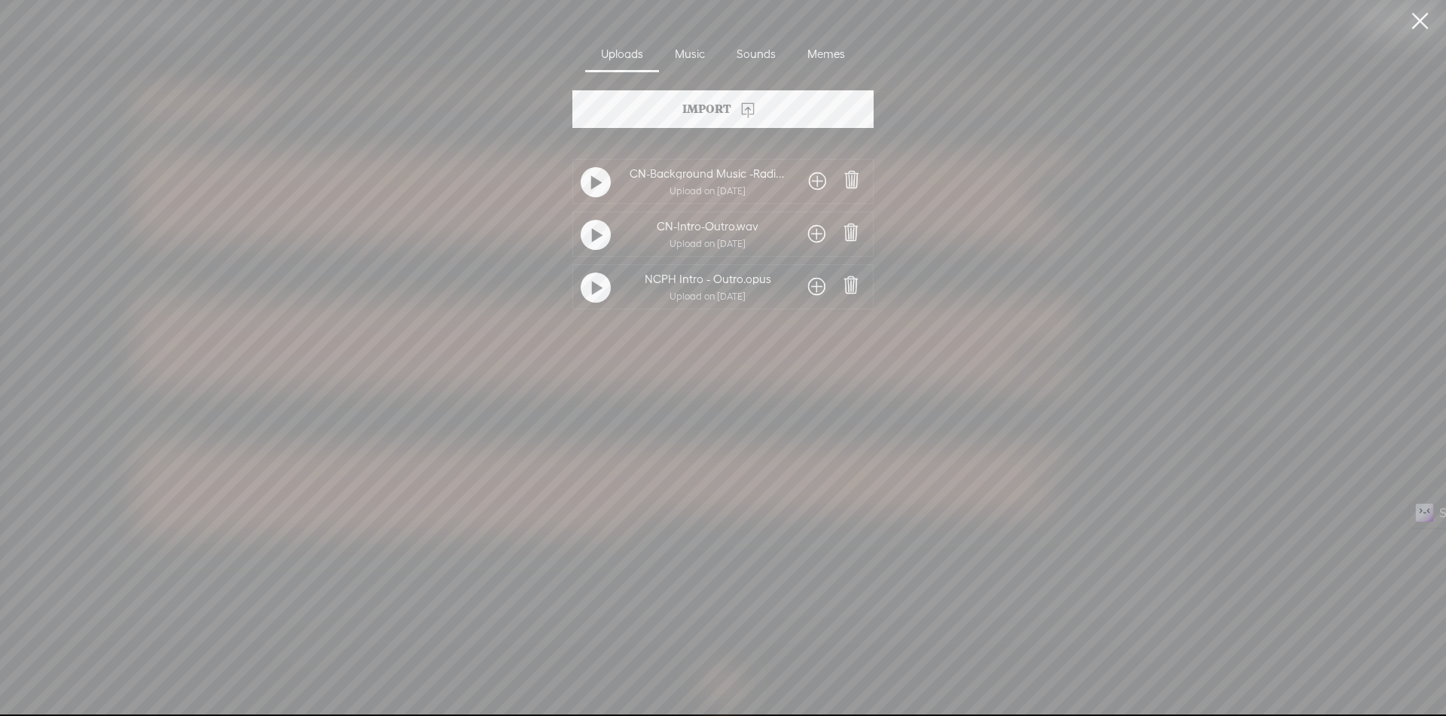
click at [813, 181] on span at bounding box center [817, 181] width 17 height 24
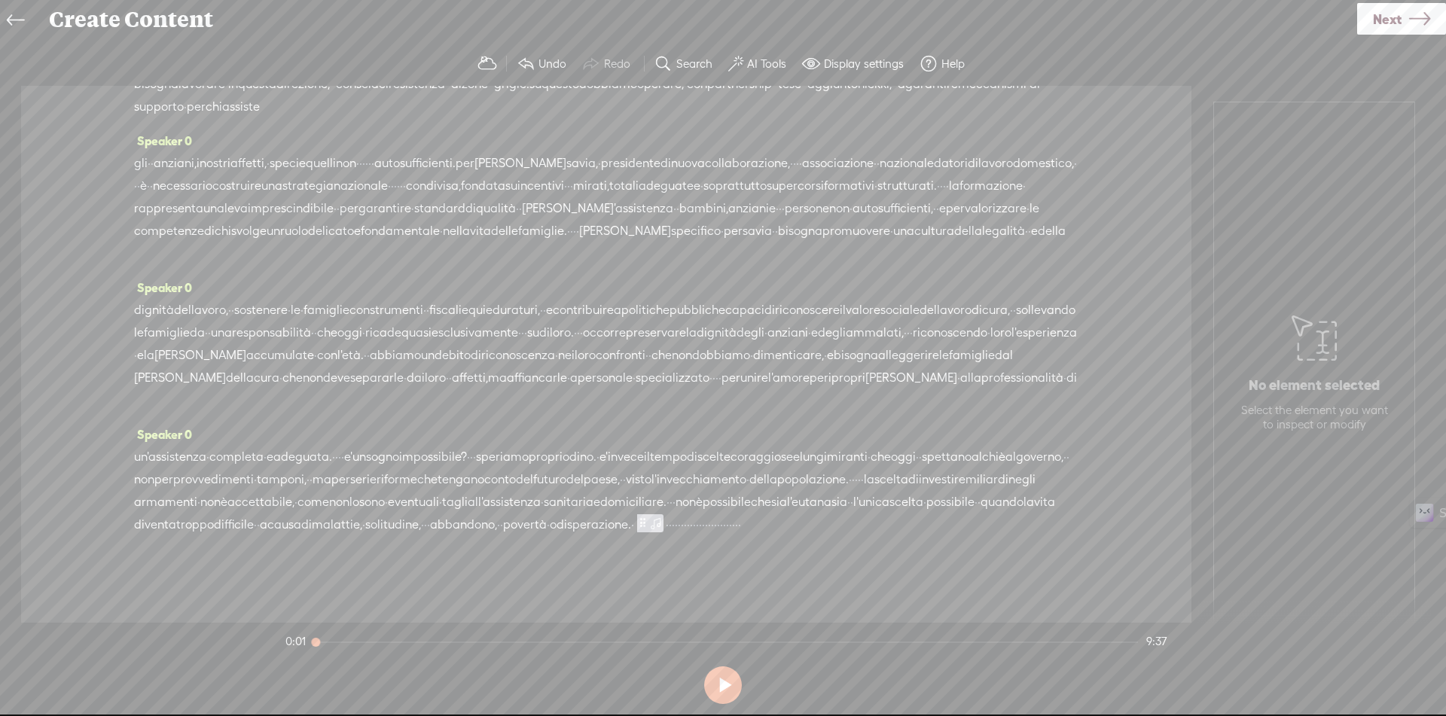
click at [678, 526] on span "·" at bounding box center [679, 525] width 3 height 23
click at [593, 487] on span "Insert" at bounding box center [590, 488] width 30 height 15
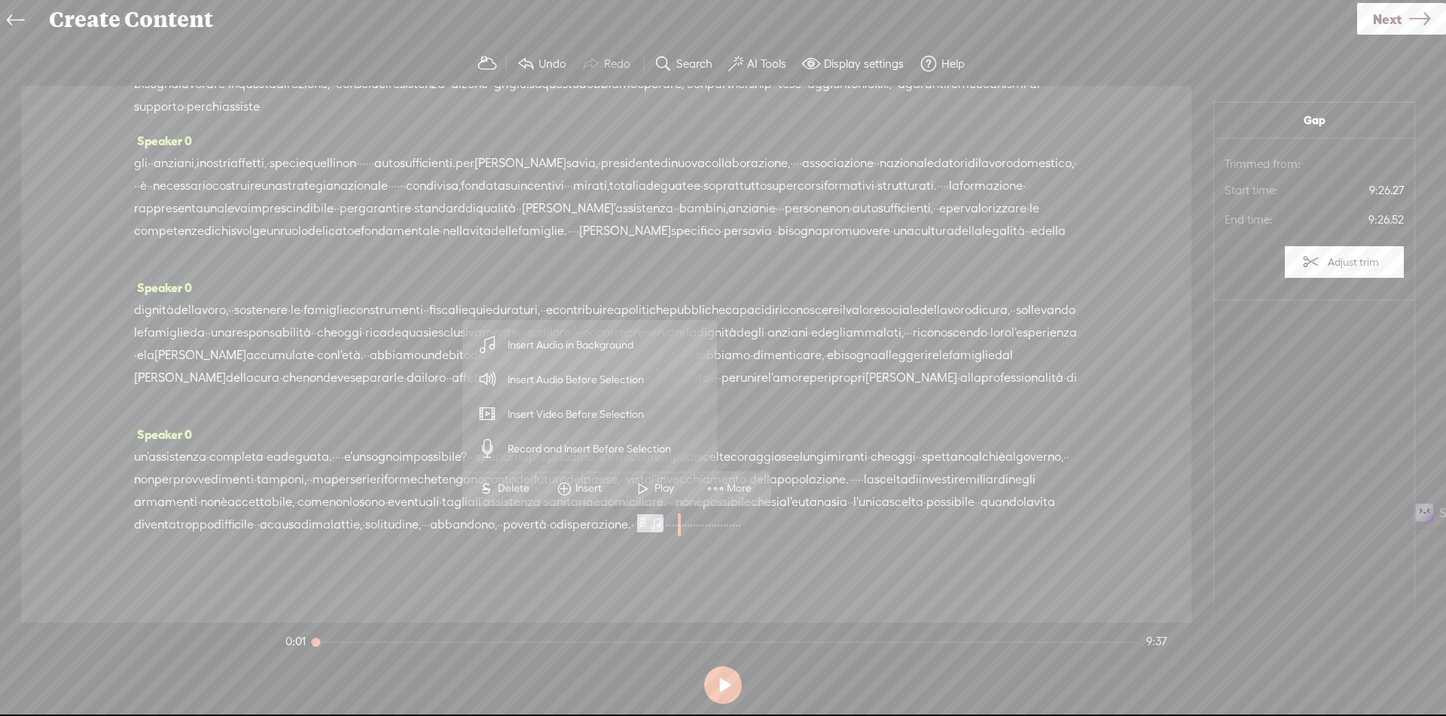
click at [580, 373] on span "Insert Audio Before Selection" at bounding box center [576, 380] width 196 height 34
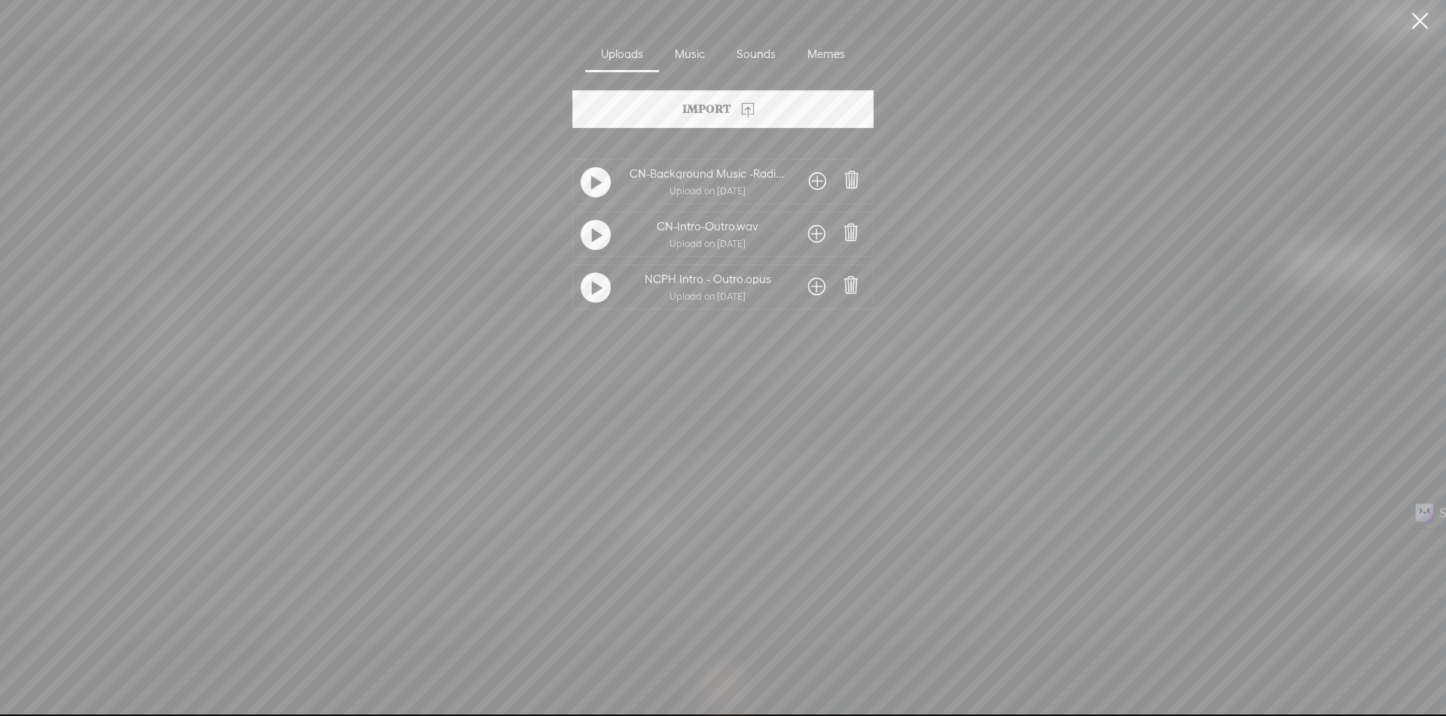
click at [818, 232] on span at bounding box center [816, 234] width 17 height 24
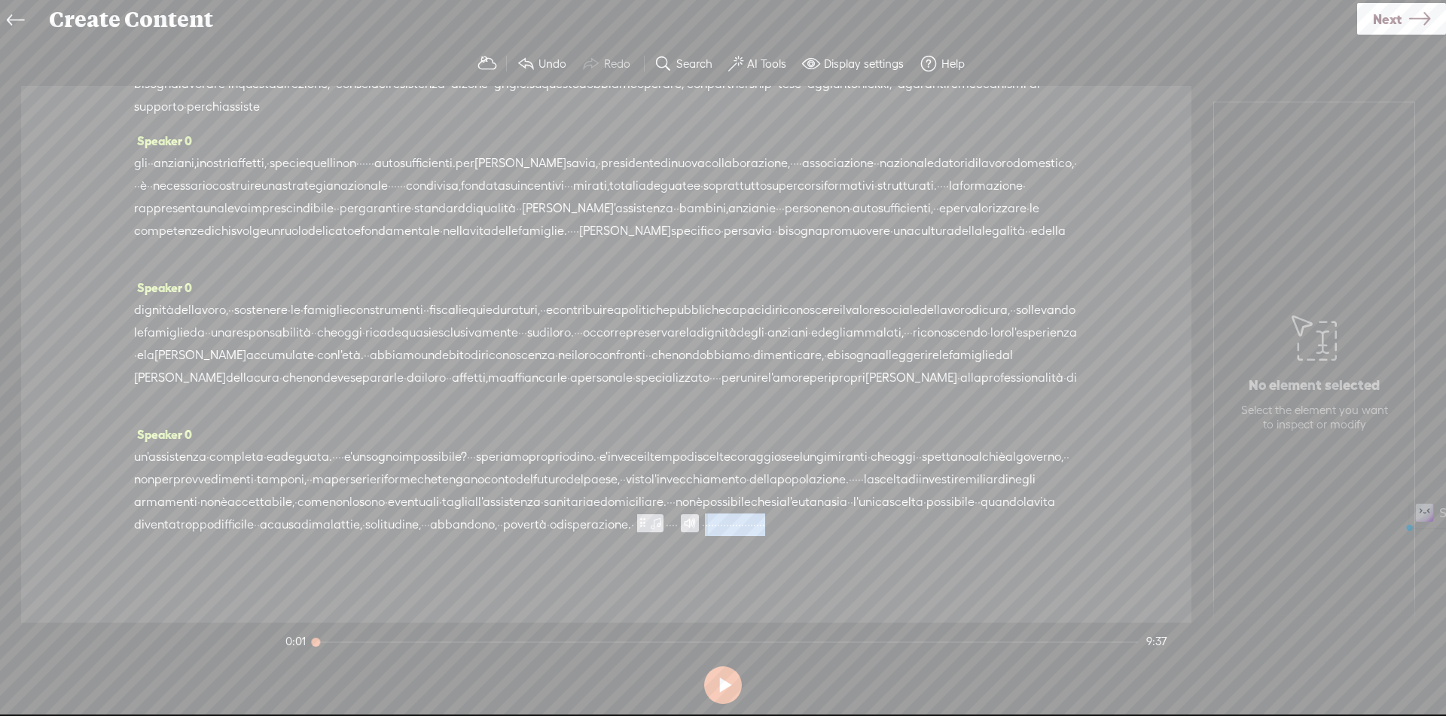
drag, startPoint x: 639, startPoint y: 526, endPoint x: 940, endPoint y: 534, distance: 300.6
click at [940, 534] on div "un'assistenza · completa · e adeguata. · · · · e' un sogno impossibile? · · · s…" at bounding box center [606, 491] width 944 height 90
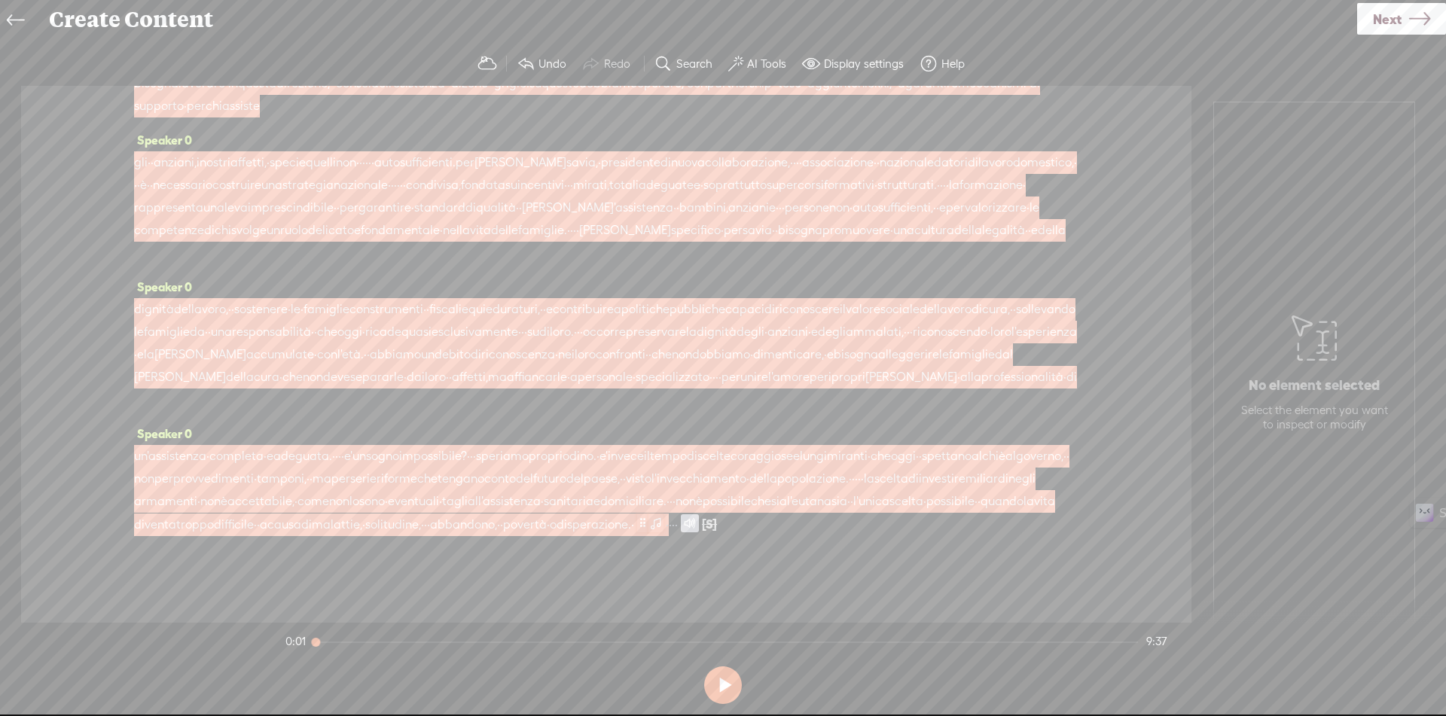
click at [637, 523] on span at bounding box center [642, 523] width 11 height 18
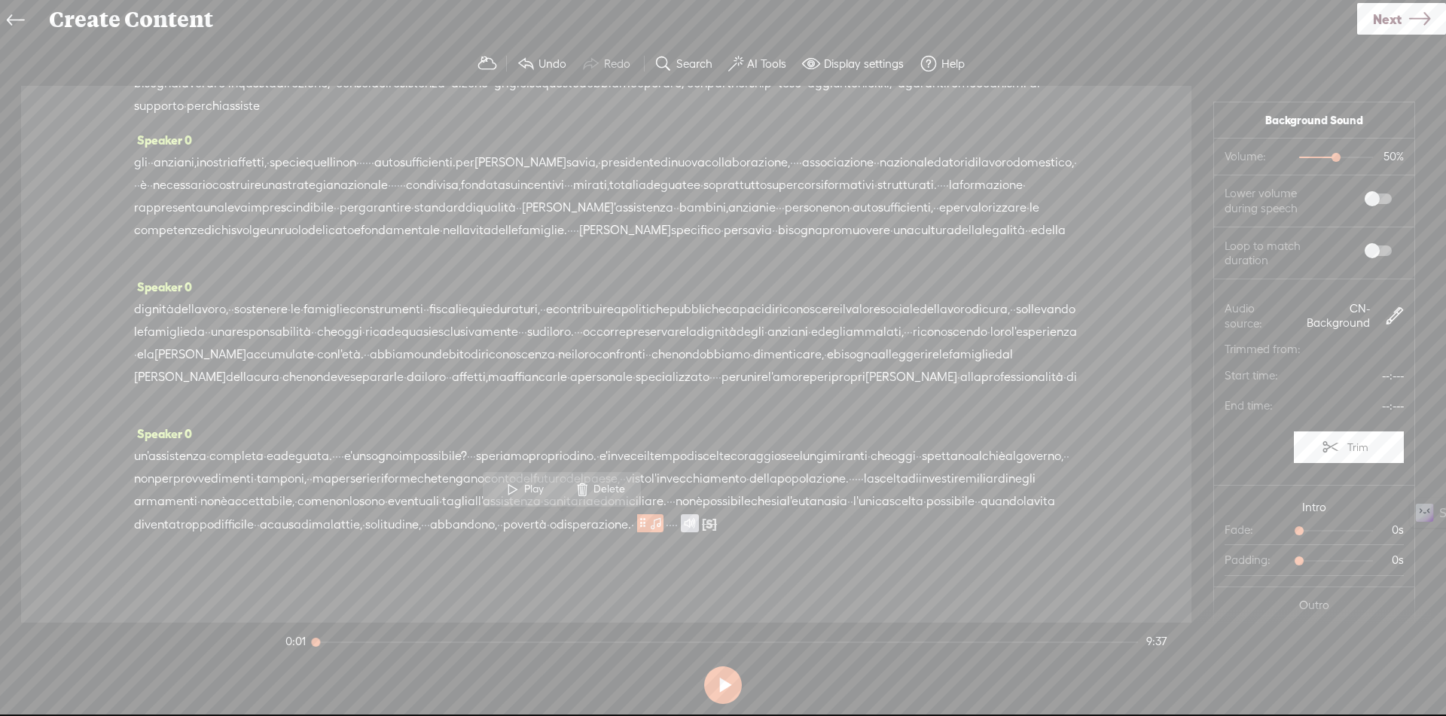
click at [1364, 199] on span at bounding box center [1377, 199] width 27 height 11
click at [1364, 250] on span at bounding box center [1377, 250] width 27 height 11
drag, startPoint x: 1309, startPoint y: 160, endPoint x: 1294, endPoint y: 160, distance: 15.1
click at [1294, 160] on div at bounding box center [1308, 159] width 35 height 35
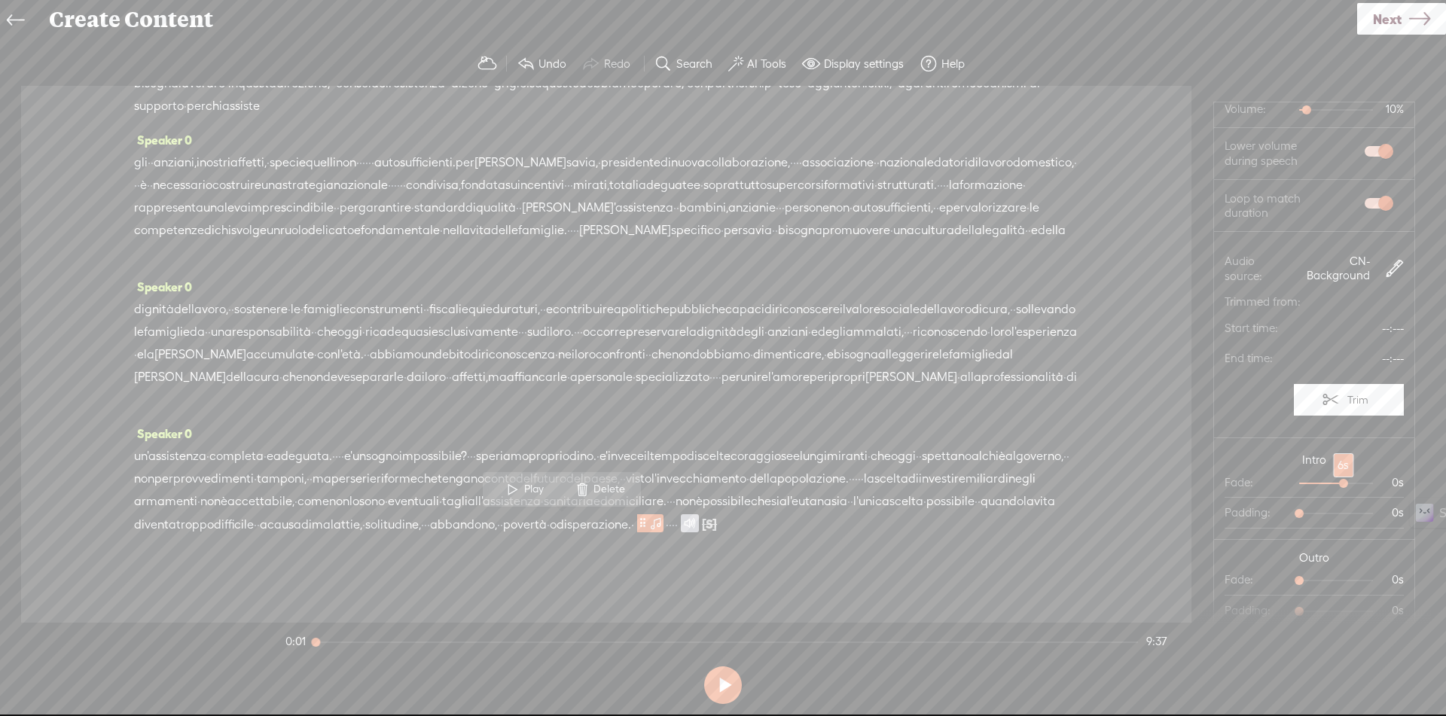
drag, startPoint x: 1295, startPoint y: 483, endPoint x: 1328, endPoint y: 484, distance: 33.2
click at [1328, 484] on div at bounding box center [1345, 485] width 35 height 35
drag, startPoint x: 1340, startPoint y: 581, endPoint x: 1327, endPoint y: 585, distance: 14.1
click at [1328, 585] on div at bounding box center [1345, 582] width 35 height 35
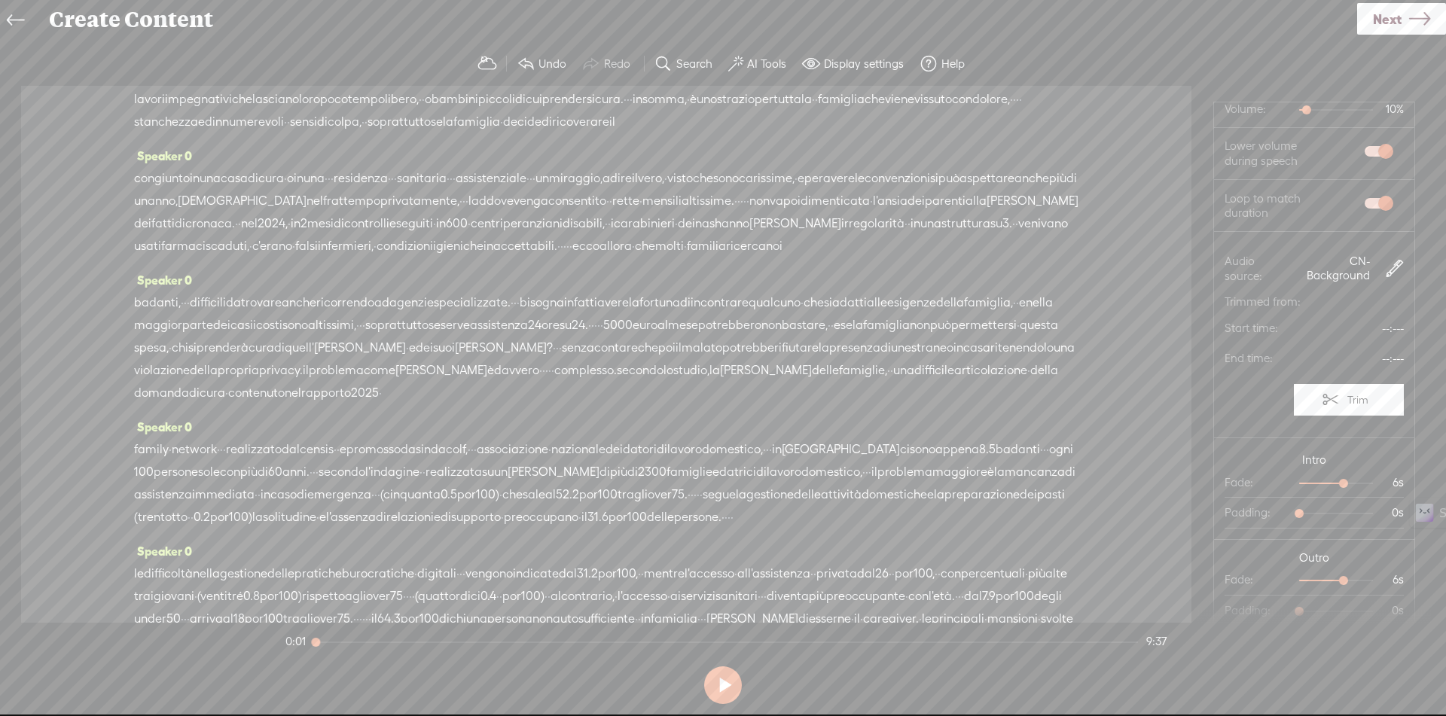
scroll to position [0, 0]
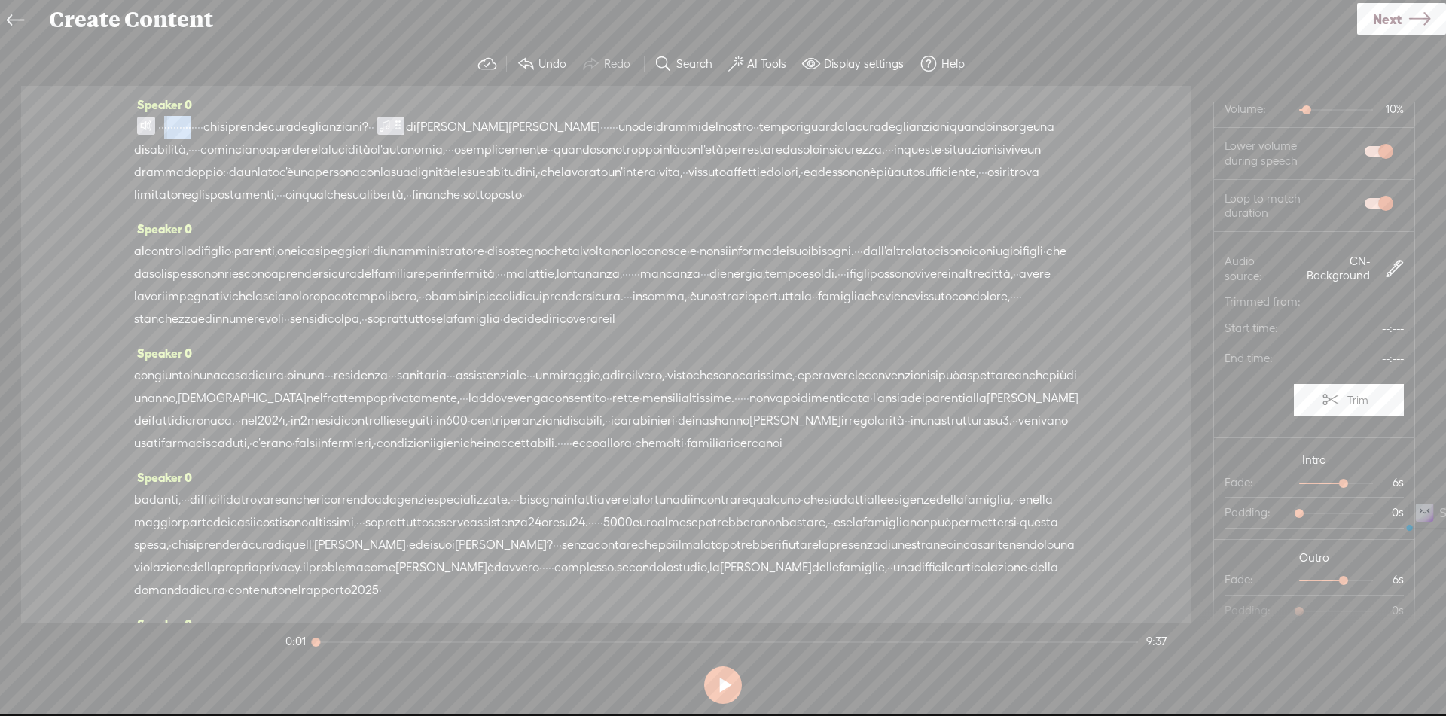
drag, startPoint x: 176, startPoint y: 120, endPoint x: 248, endPoint y: 124, distance: 71.7
click at [248, 124] on div "· · · · · · · · · · · · · · · · chi si prende cura degli [GEOGRAPHIC_DATA]? · ·…" at bounding box center [606, 161] width 944 height 90
click at [144, 133] on span at bounding box center [146, 126] width 18 height 18
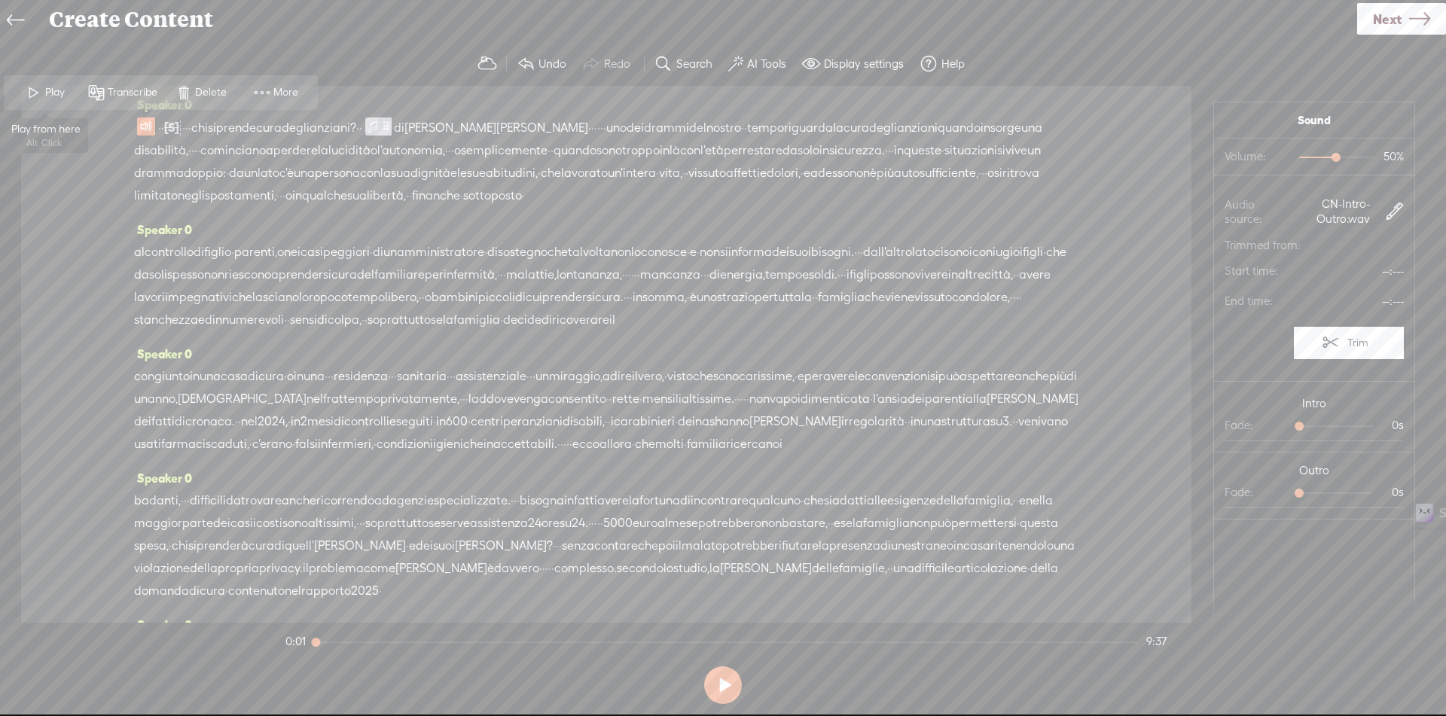
click at [56, 91] on span "Play" at bounding box center [56, 92] width 23 height 15
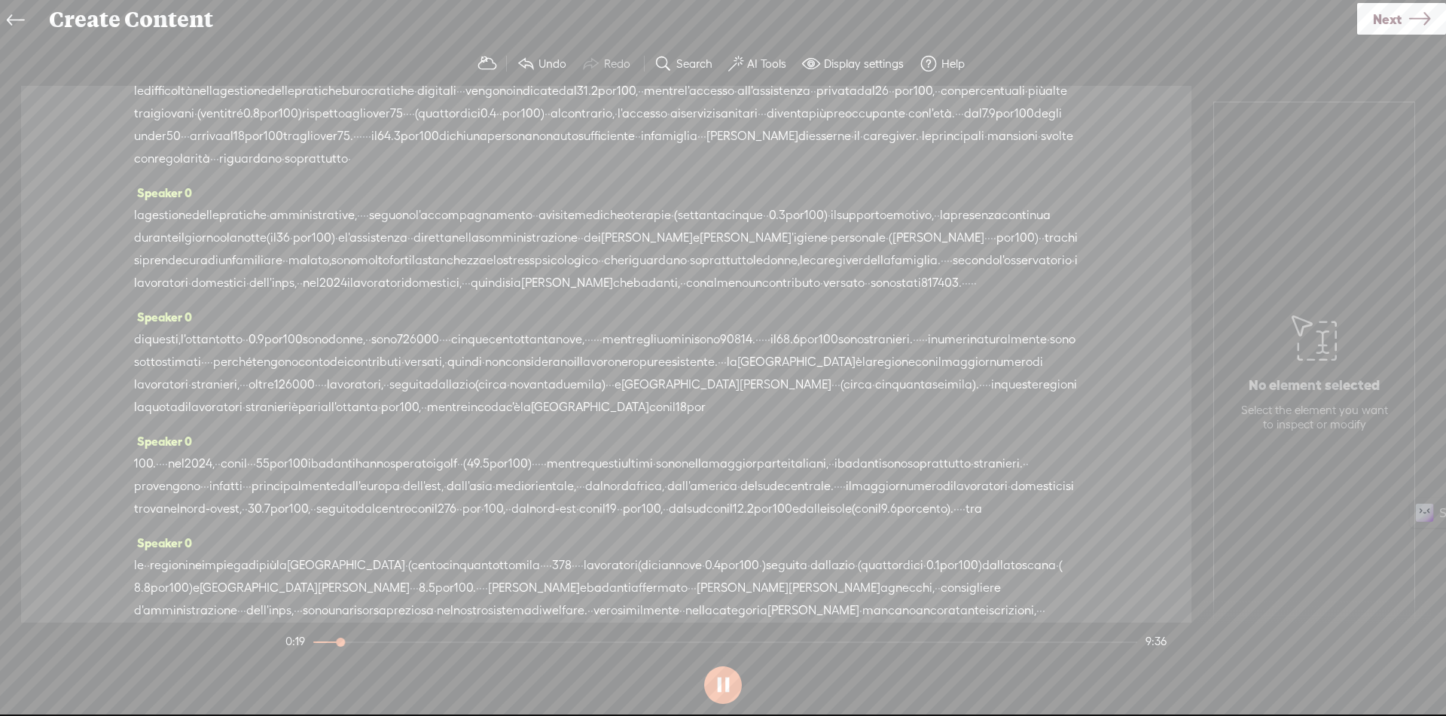
scroll to position [3, 0]
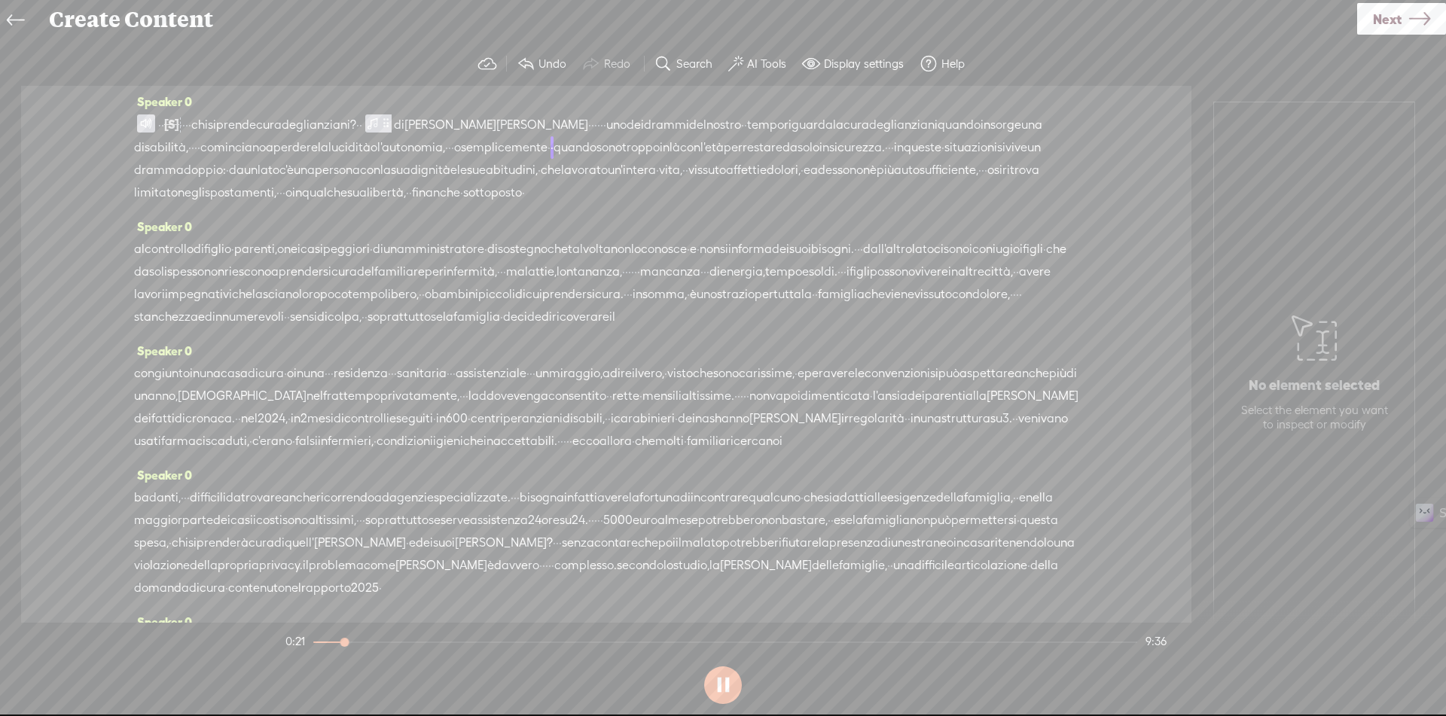
click at [731, 697] on button at bounding box center [723, 685] width 38 height 38
click at [759, 68] on label "AI Tools" at bounding box center [766, 63] width 39 height 15
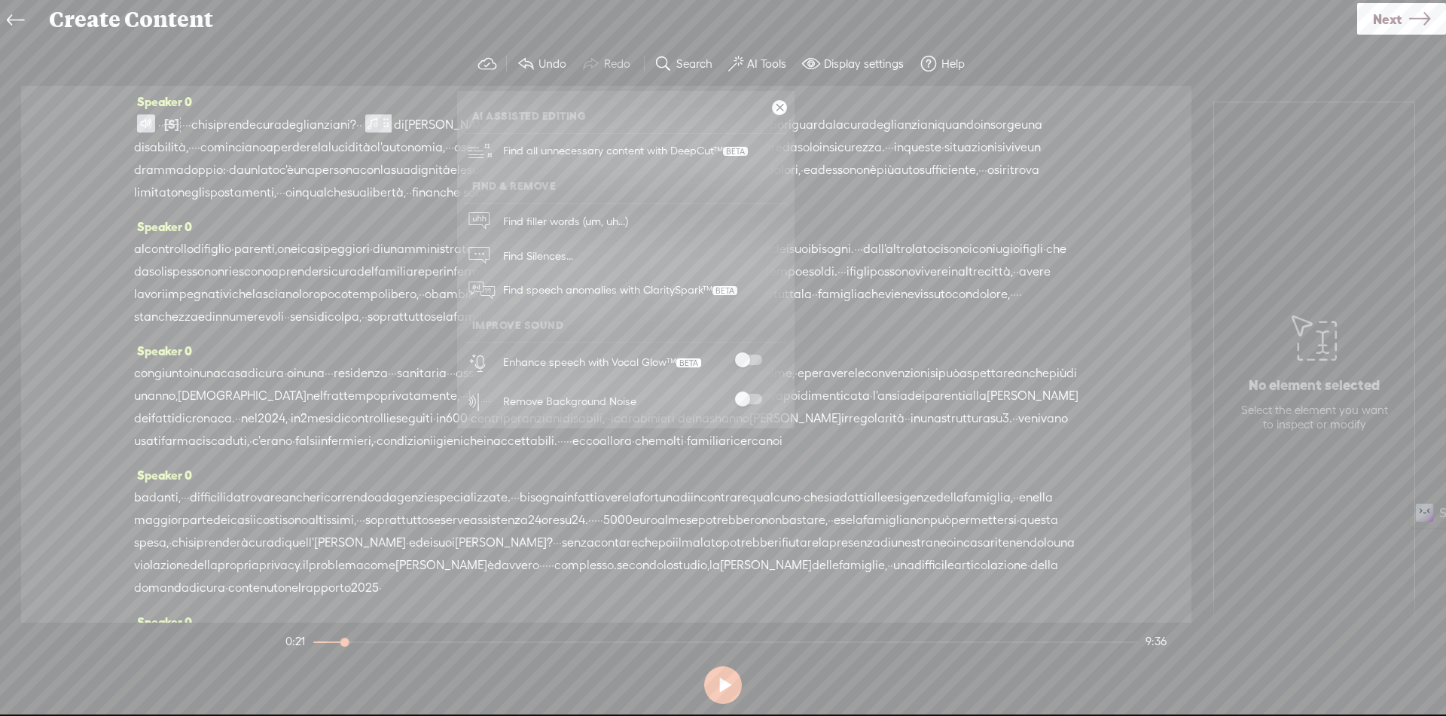
click at [754, 398] on span at bounding box center [748, 399] width 27 height 11
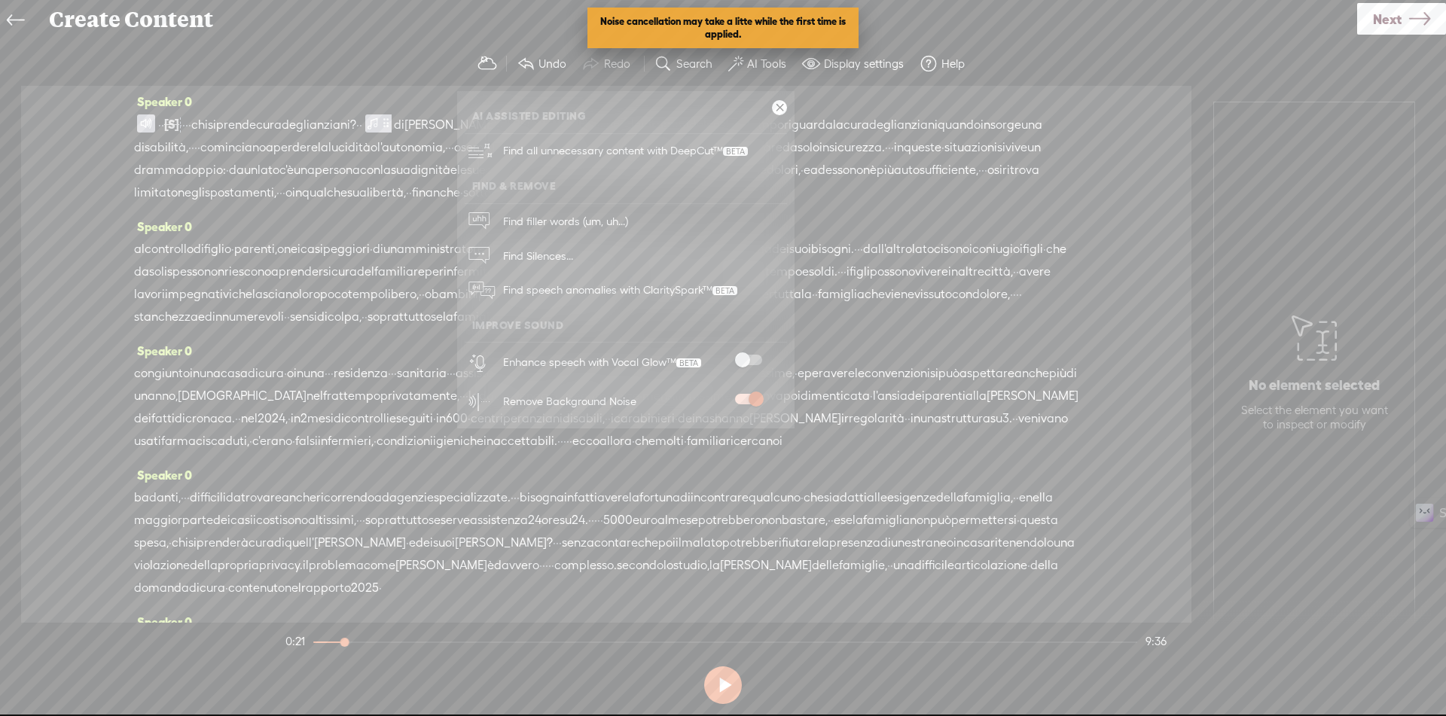
click at [754, 364] on span at bounding box center [748, 360] width 27 height 11
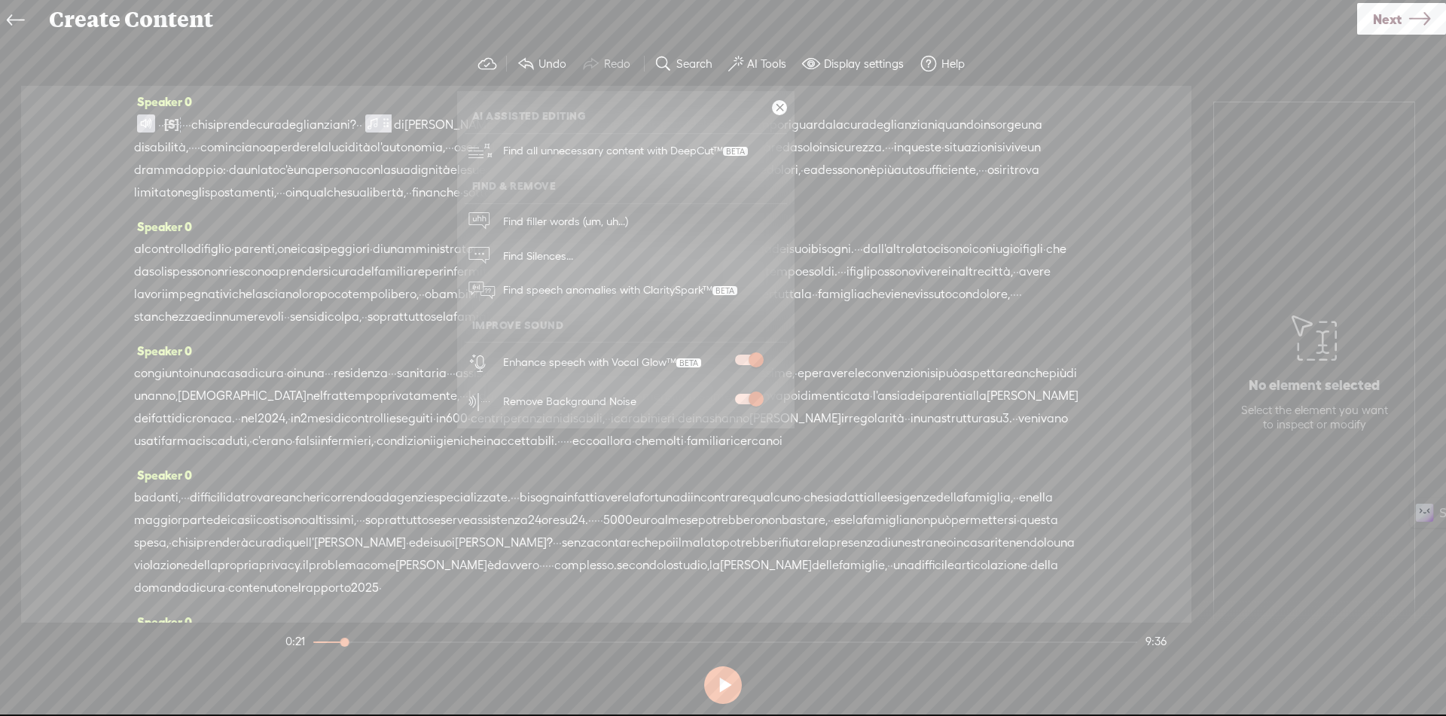
click at [776, 105] on link at bounding box center [779, 107] width 15 height 15
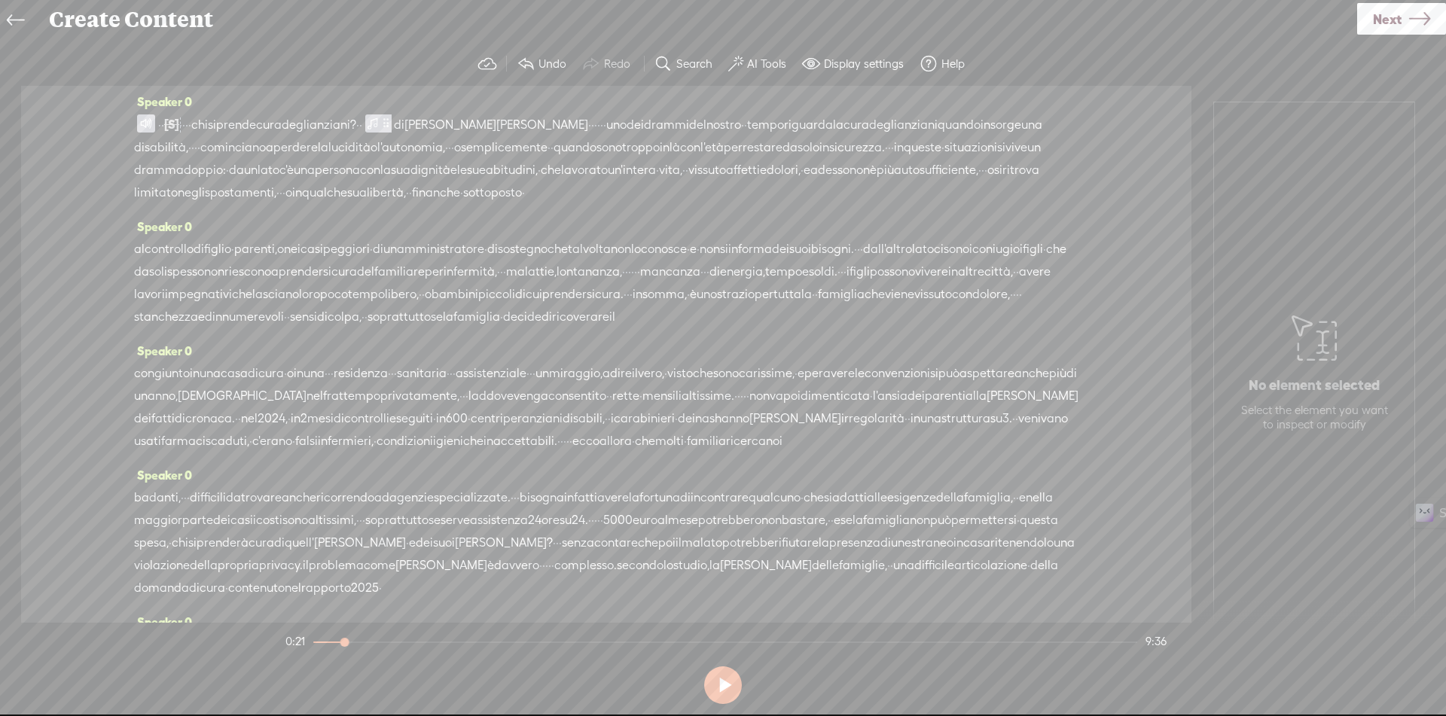
click at [145, 123] on span at bounding box center [146, 123] width 18 height 18
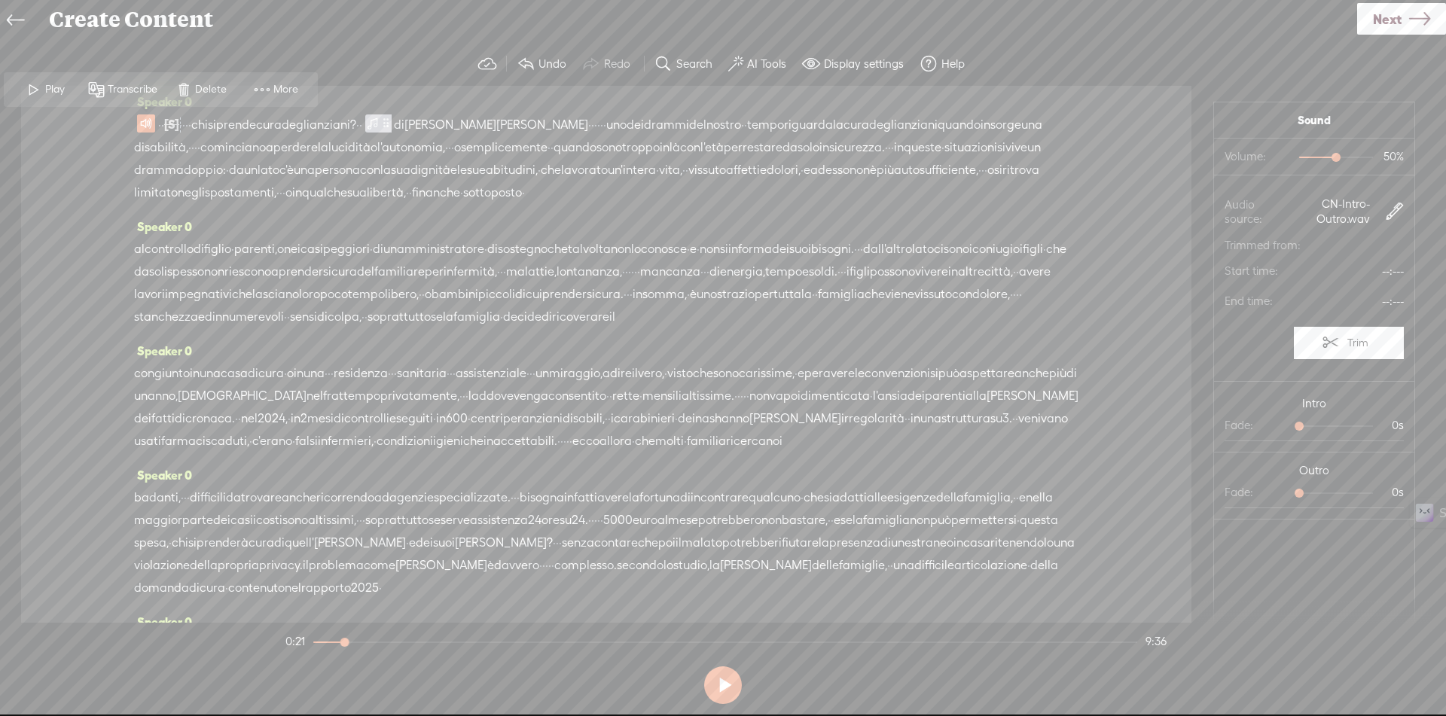
click at [39, 93] on span at bounding box center [34, 89] width 23 height 27
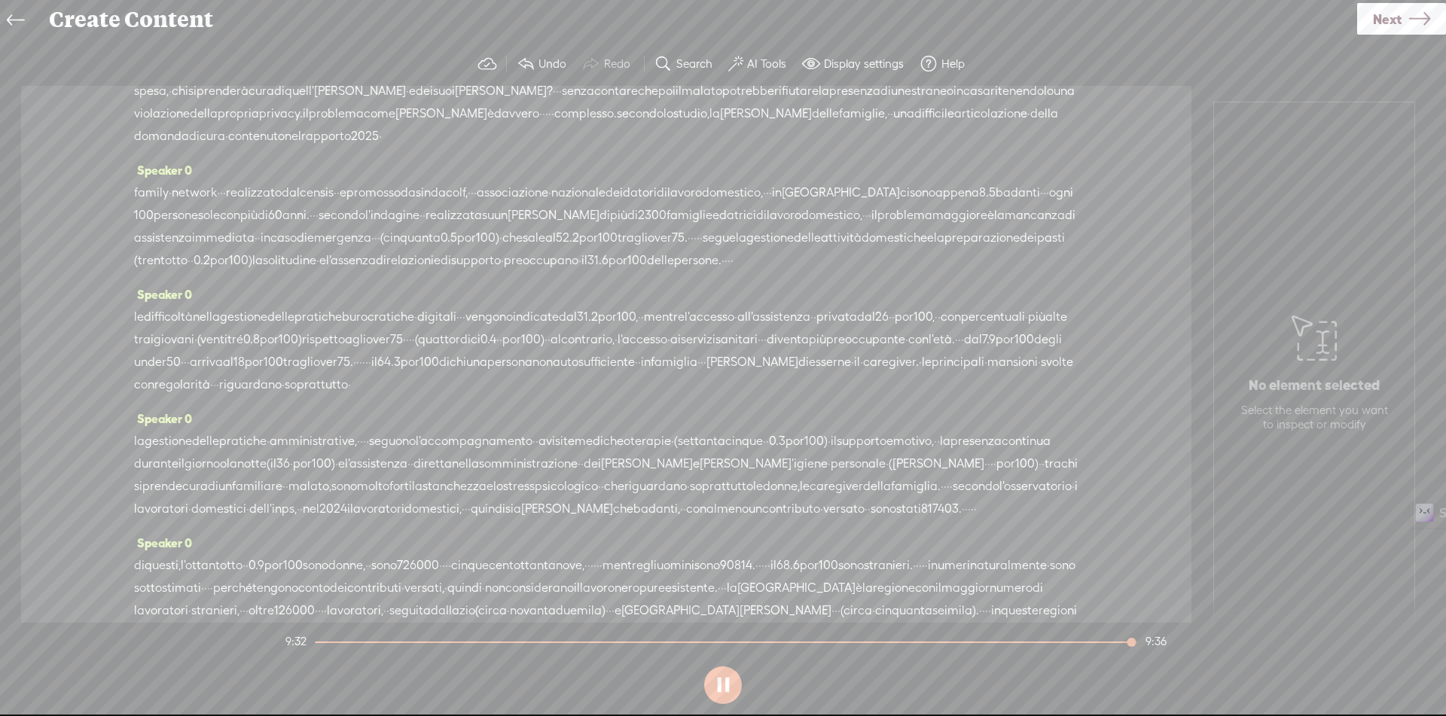
scroll to position [0, 0]
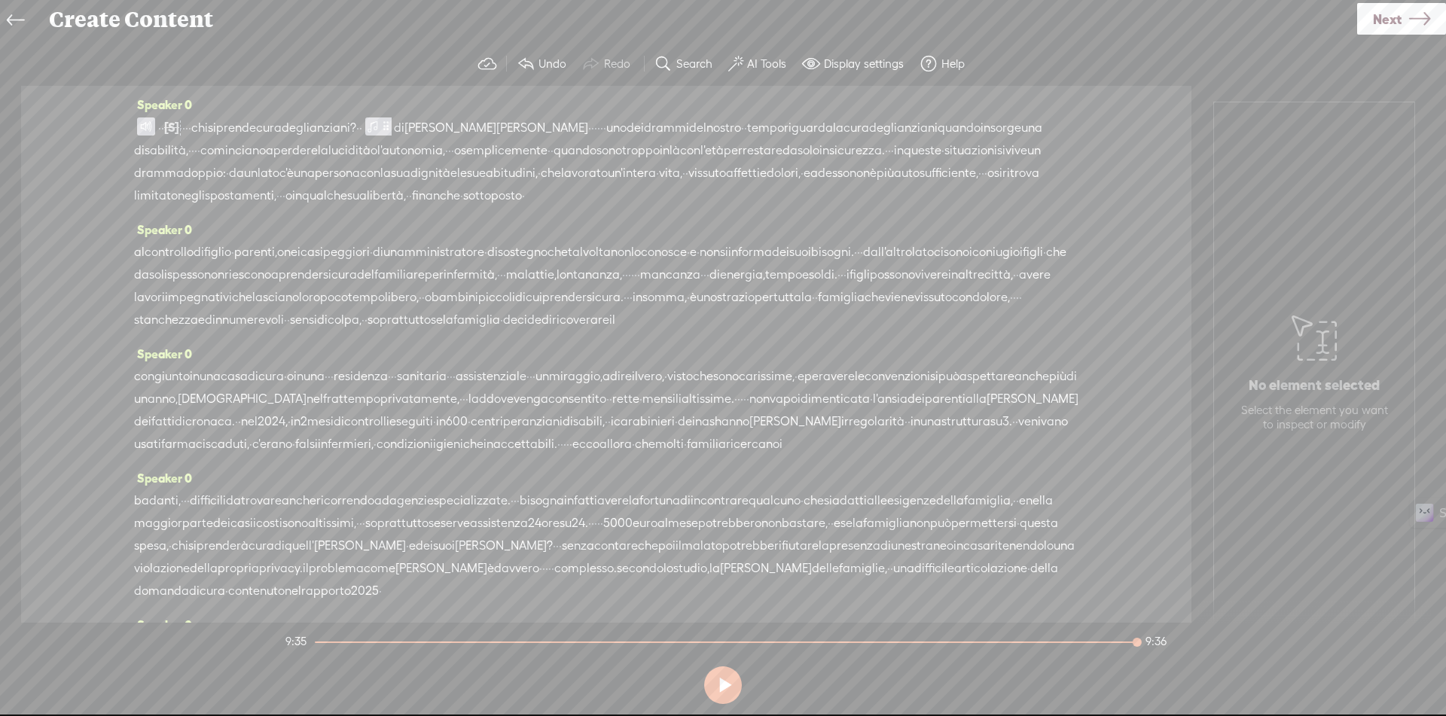
click at [1386, 26] on span "Next" at bounding box center [1387, 19] width 29 height 38
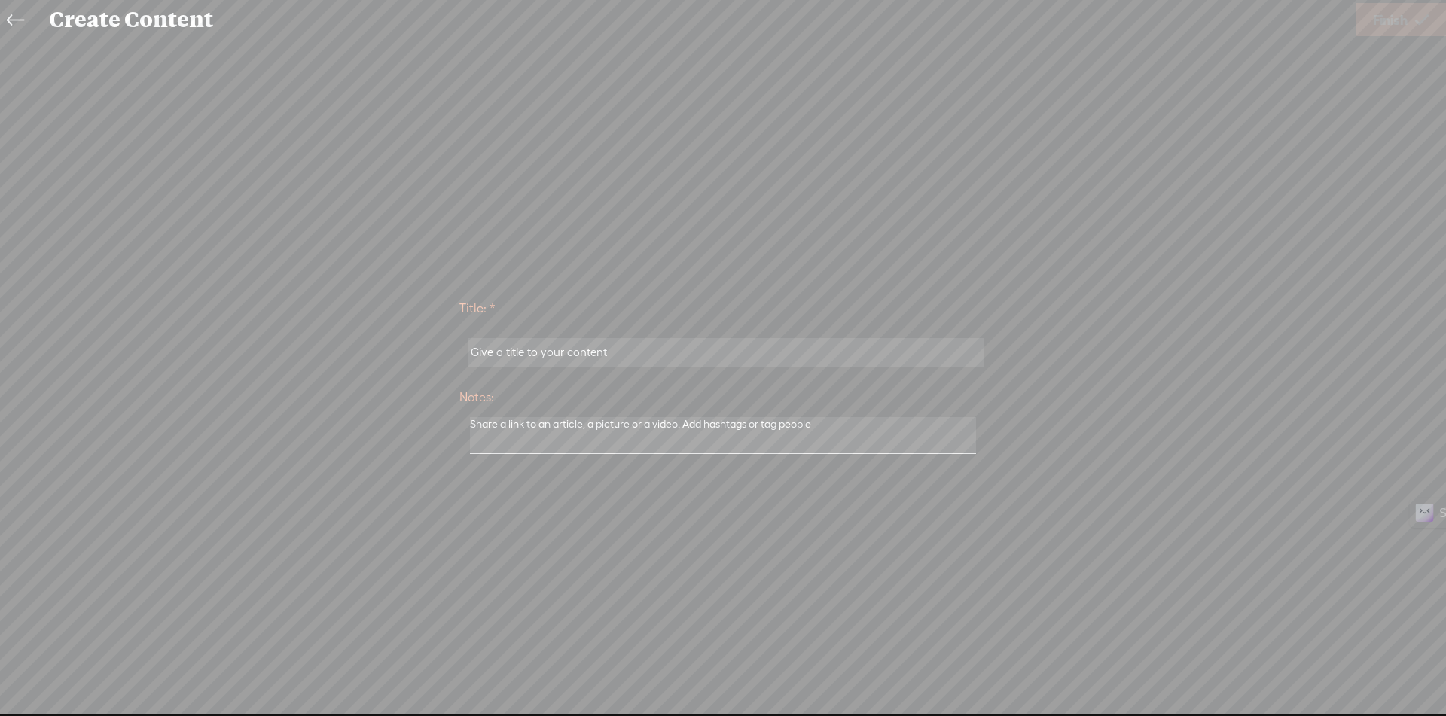
click at [639, 352] on input "text" at bounding box center [726, 352] width 516 height 29
paste input "Chi Si Prende Cura Degli Anziani?"
type input "Chi Si Prende Cura Degli Anziani?"
click at [1410, 24] on link "Finish" at bounding box center [1400, 19] width 90 height 33
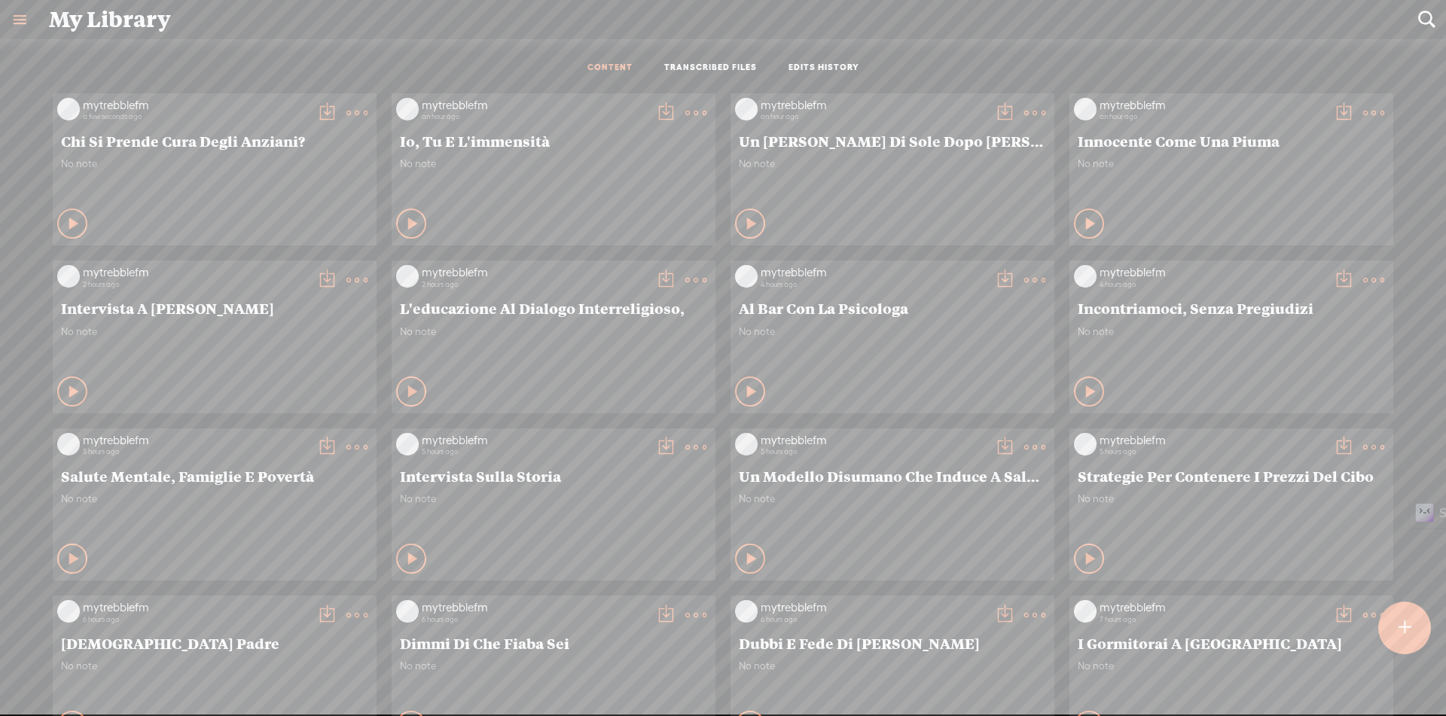
click at [316, 113] on t at bounding box center [326, 112] width 21 height 21
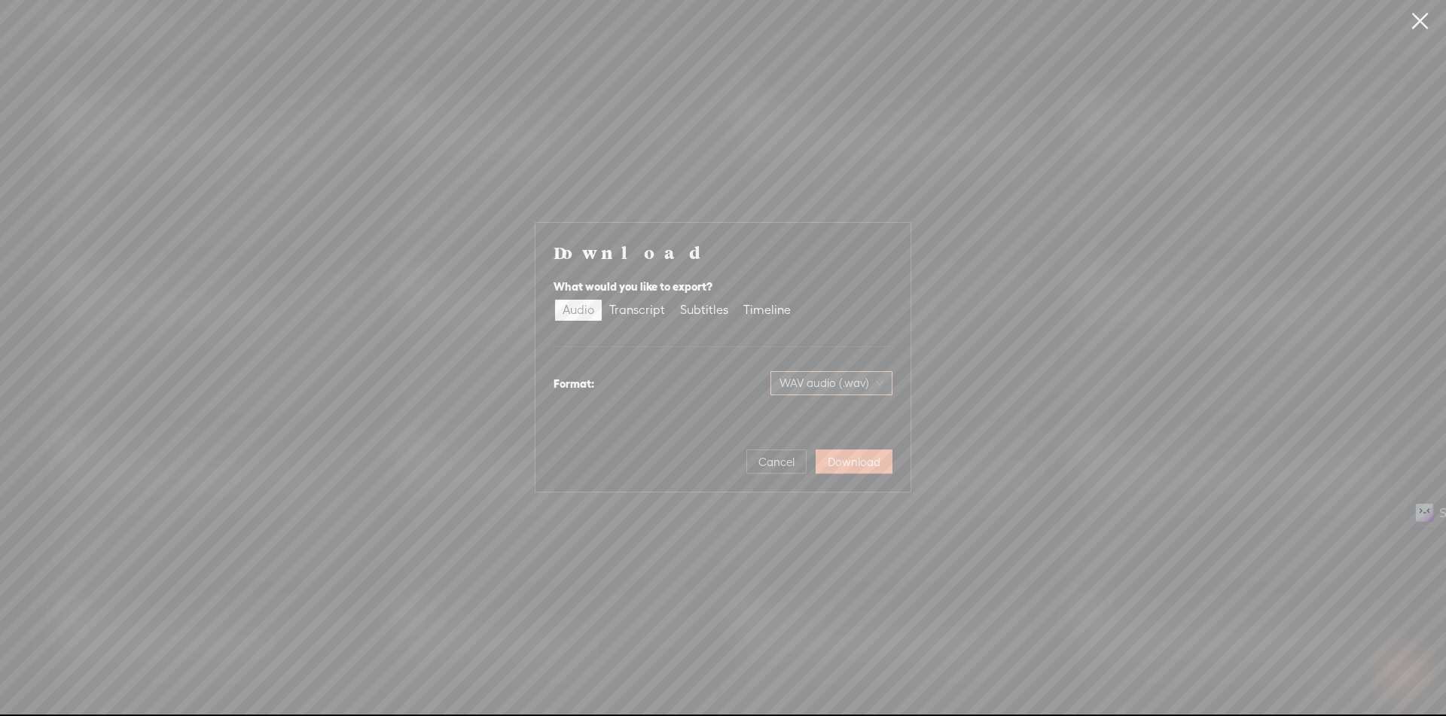
click at [834, 383] on span "WAV audio (.wav)" at bounding box center [831, 383] width 104 height 23
click at [815, 421] on div "MP3 audio (.mp3)" at bounding box center [819, 414] width 123 height 15
click at [855, 459] on span "Download" at bounding box center [854, 462] width 53 height 15
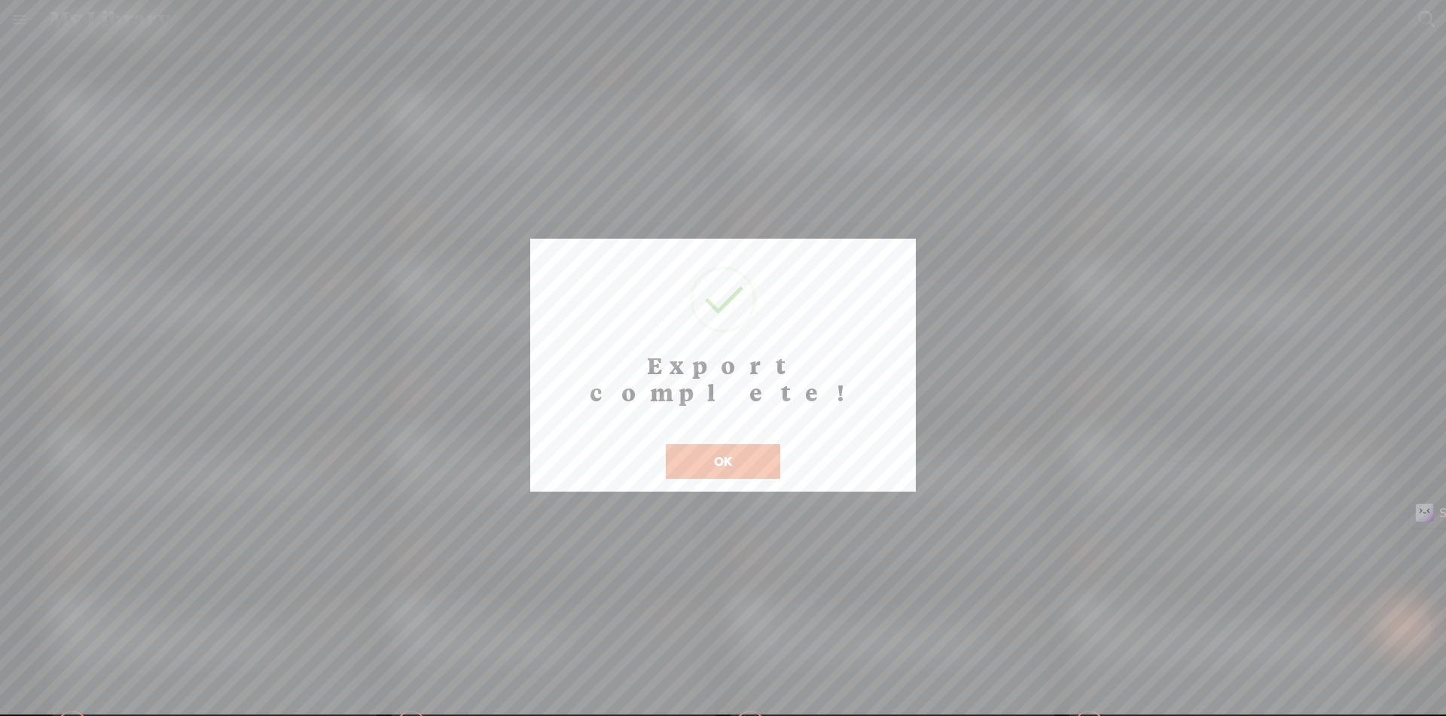
click at [727, 444] on button "OK" at bounding box center [723, 461] width 114 height 35
